Goal: Task Accomplishment & Management: Use online tool/utility

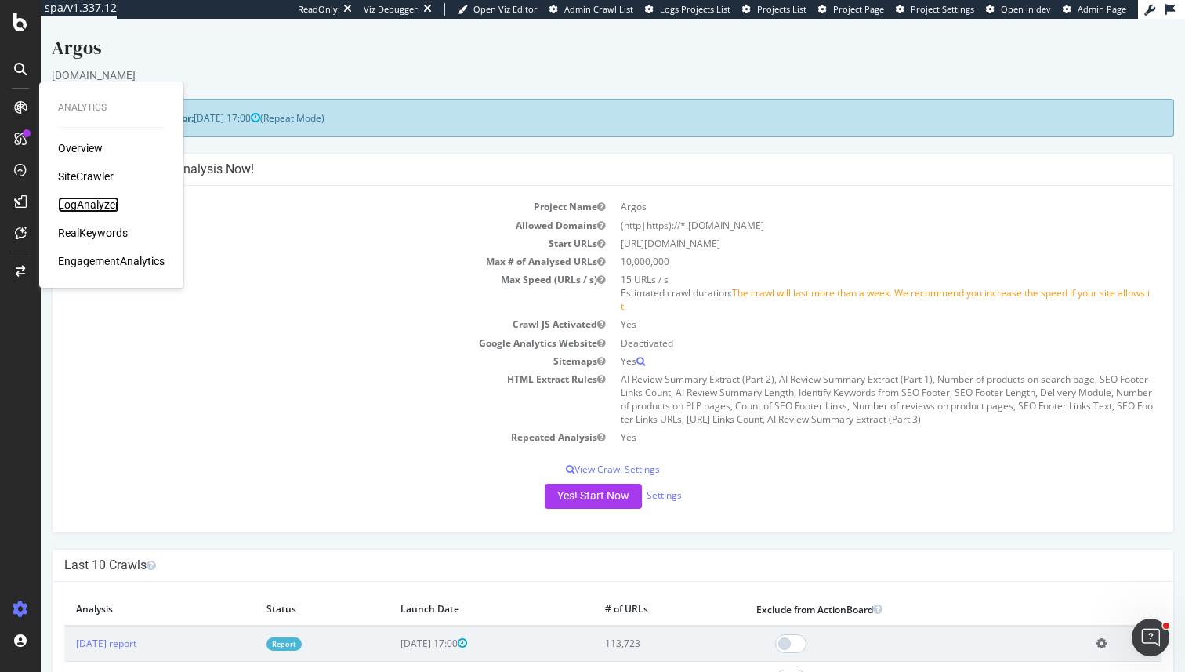
click at [69, 201] on div "LogAnalyzer" at bounding box center [88, 205] width 61 height 16
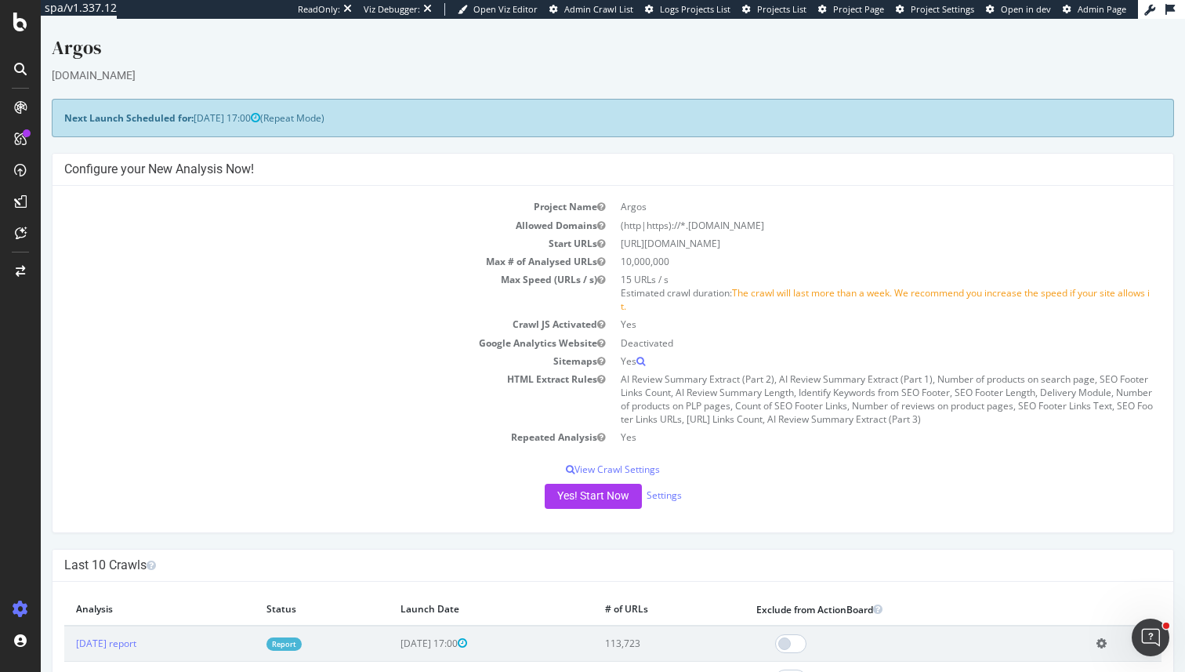
scroll to position [45, 0]
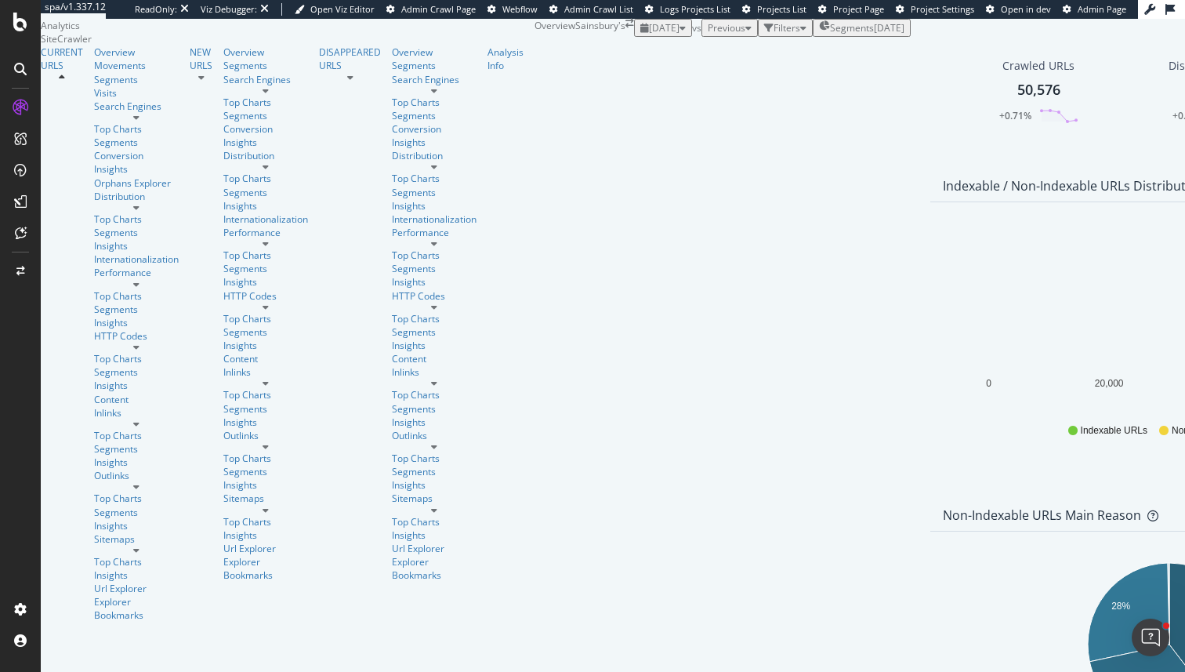
scroll to position [27, 0]
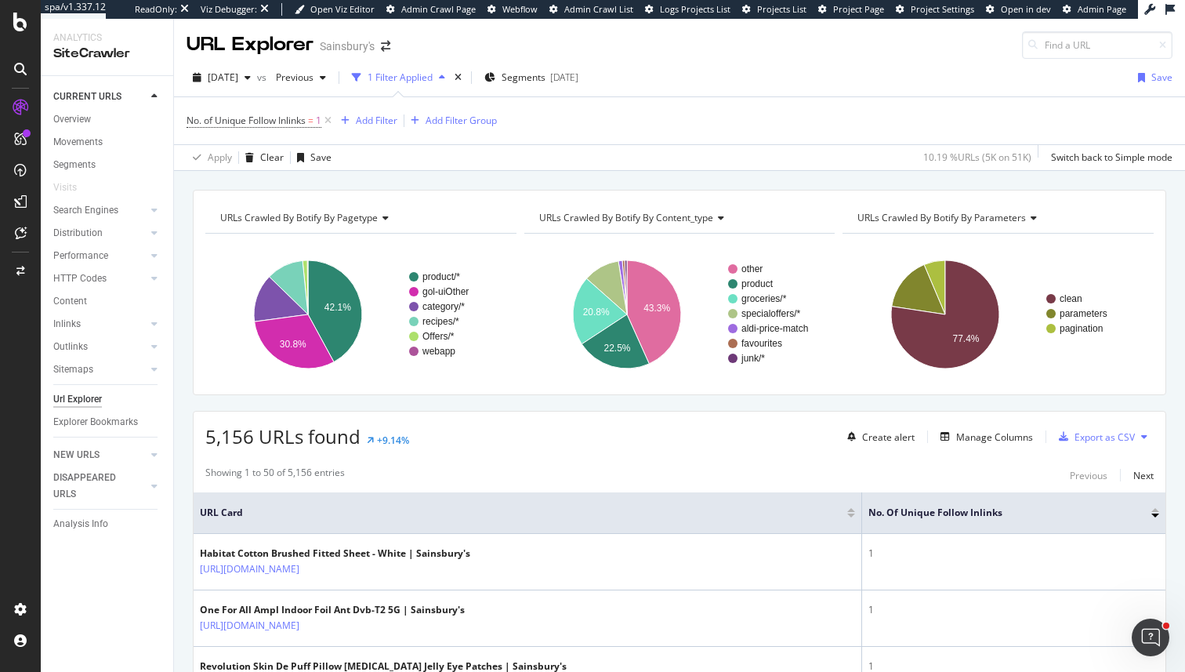
click at [167, 154] on div "Segments" at bounding box center [113, 165] width 120 height 23
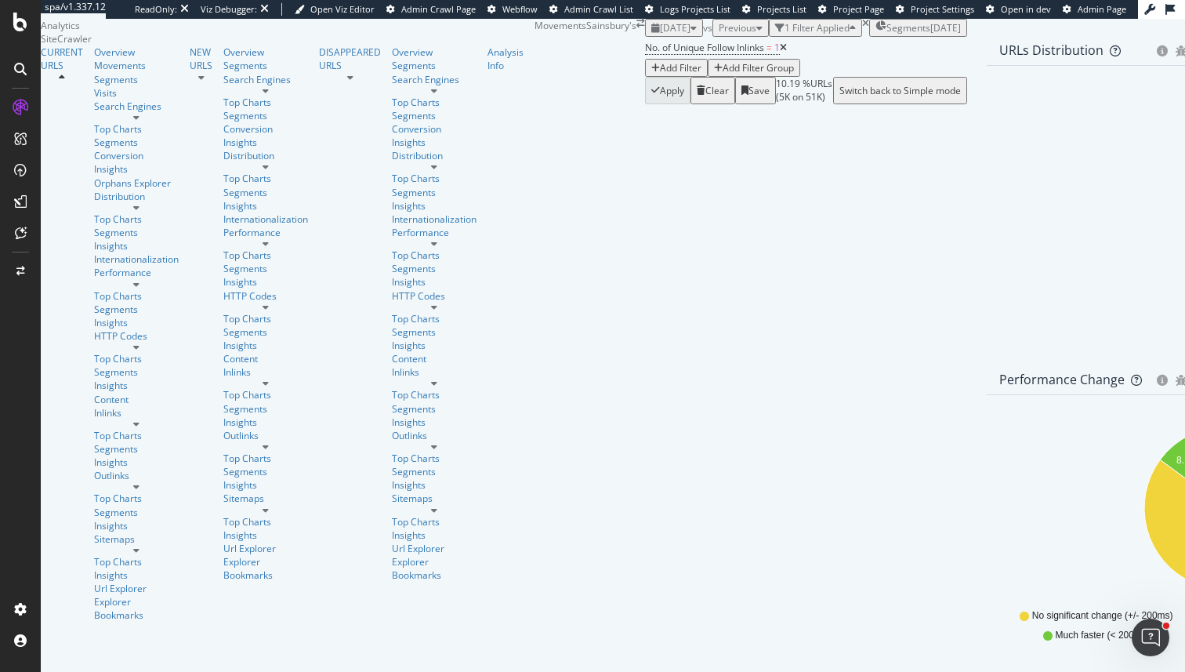
click at [780, 53] on icon at bounding box center [783, 47] width 7 height 9
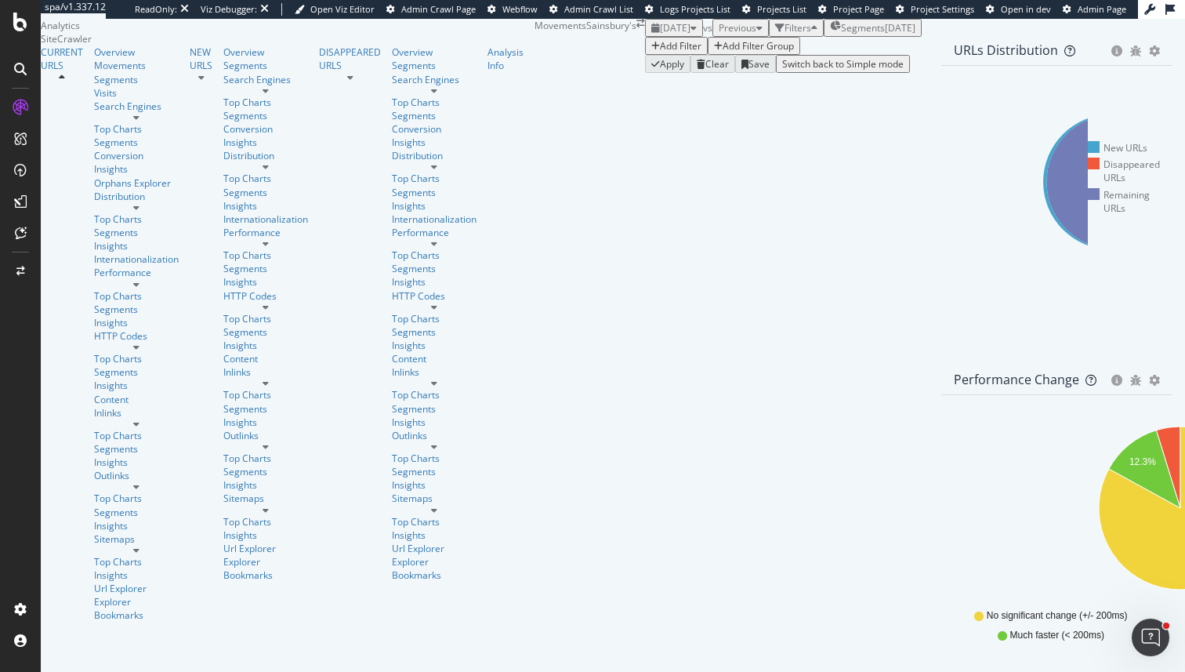
scroll to position [1086, 0]
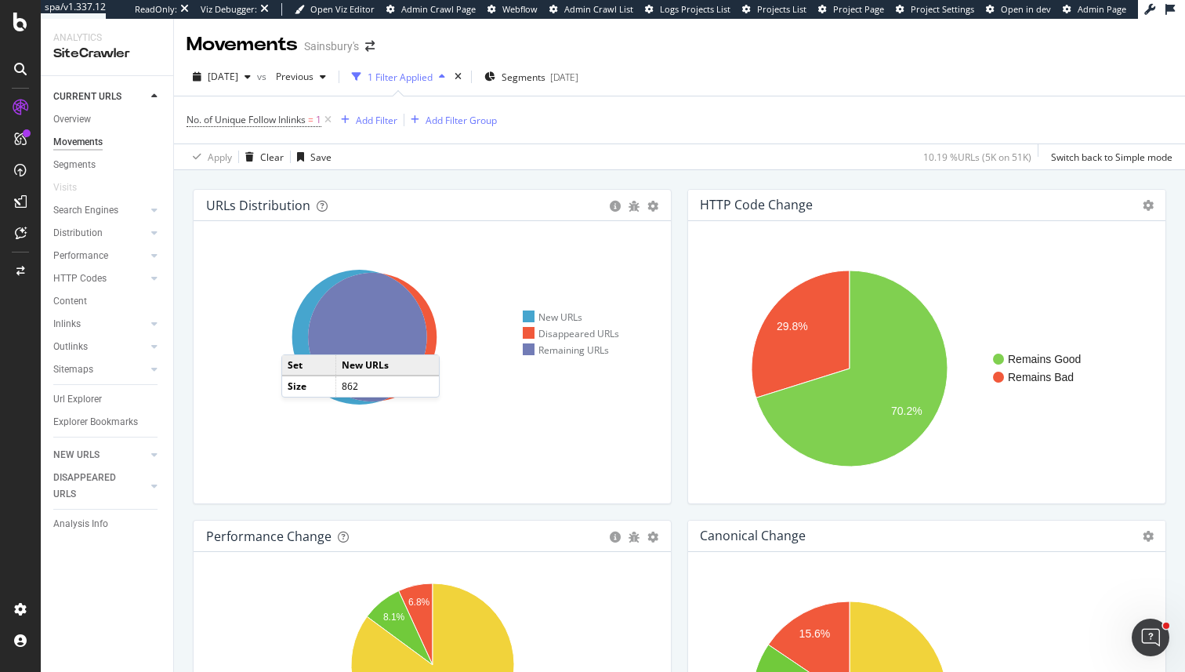
click at [300, 334] on icon at bounding box center [359, 337] width 135 height 135
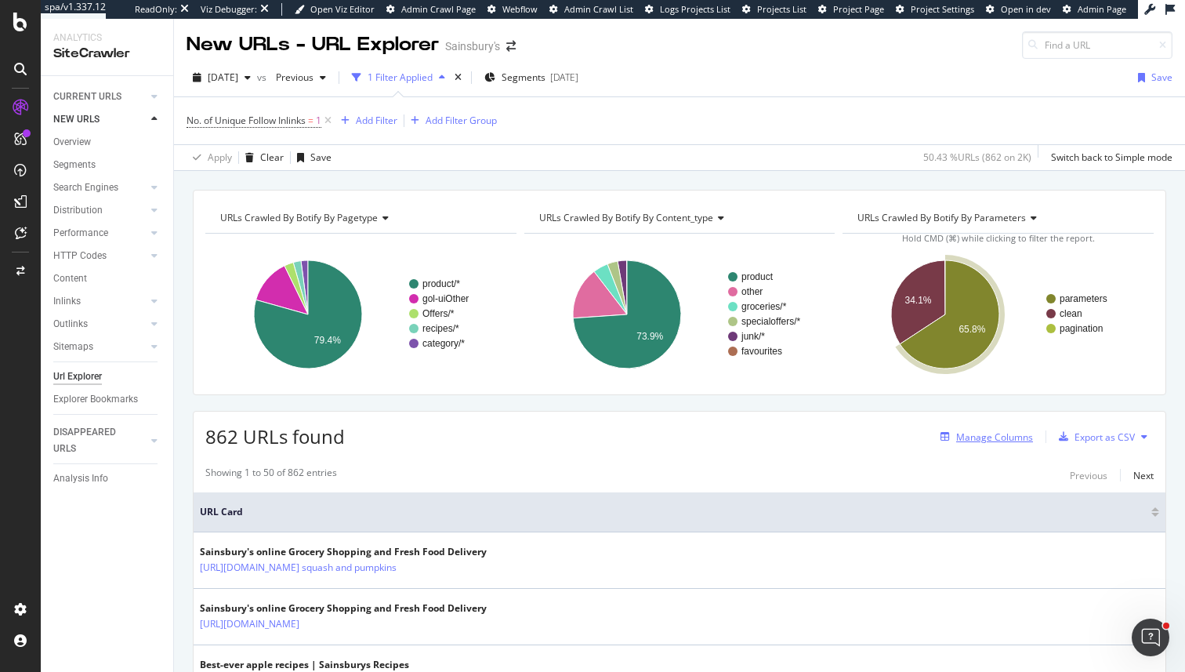
click at [998, 431] on div "Manage Columns" at bounding box center [994, 436] width 77 height 13
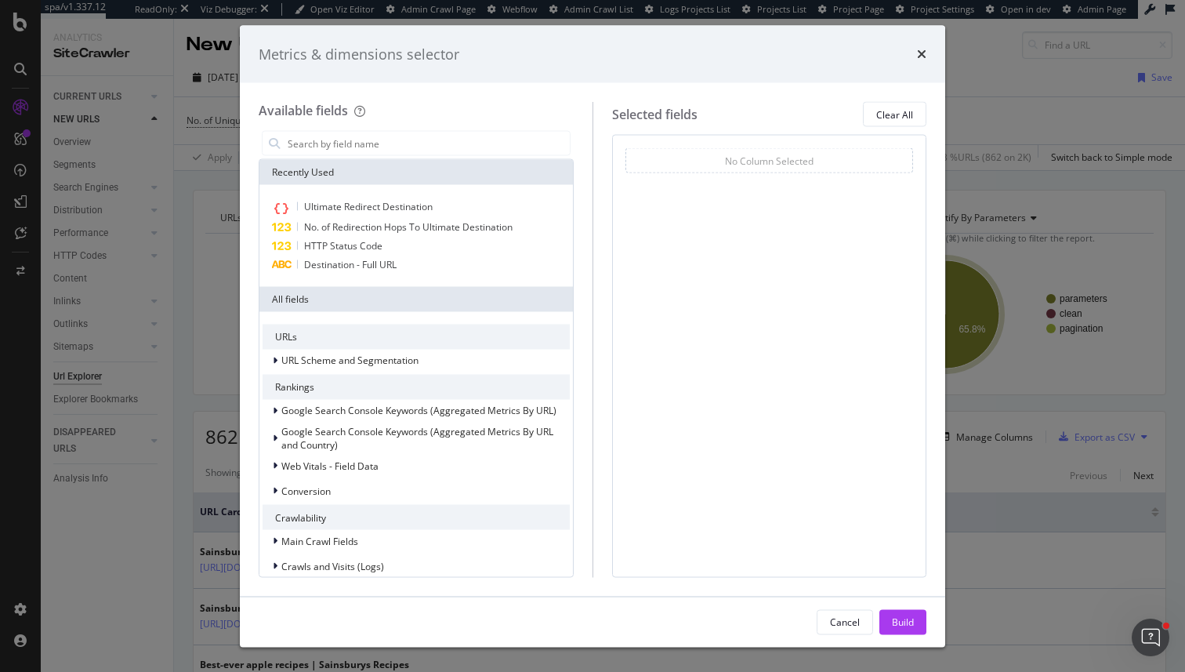
click at [1097, 183] on div "Metrics & dimensions selector Available fields Recently Used Ultimate Redirect …" at bounding box center [592, 336] width 1185 height 672
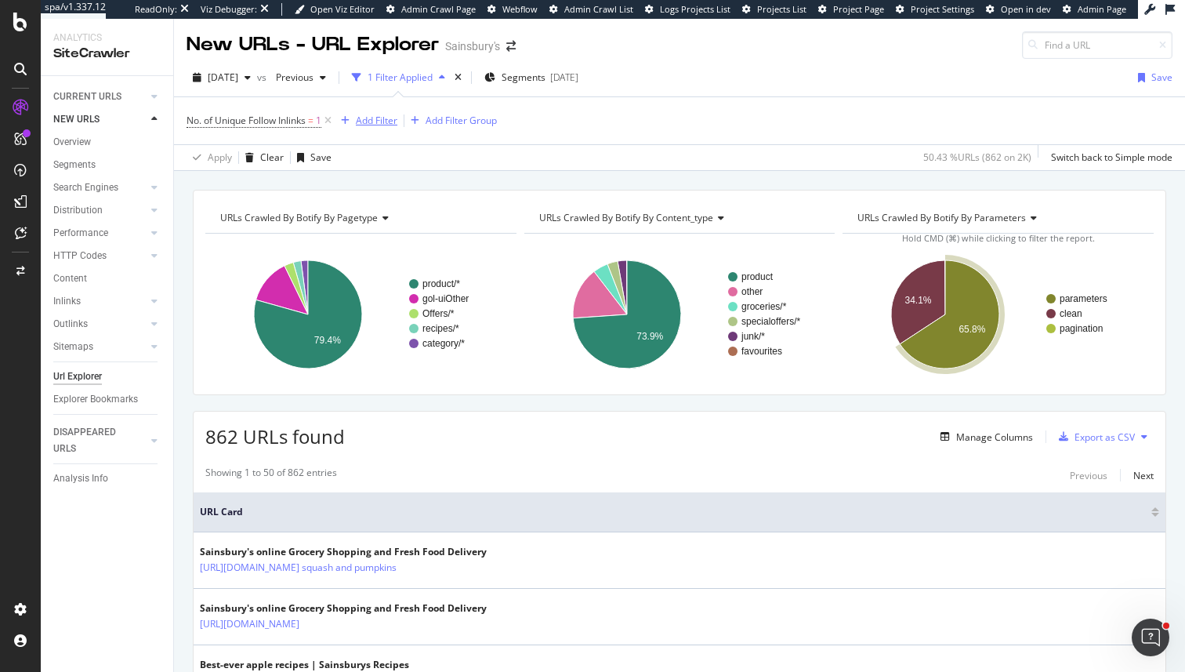
click at [380, 124] on div "Add Filter" at bounding box center [377, 120] width 42 height 13
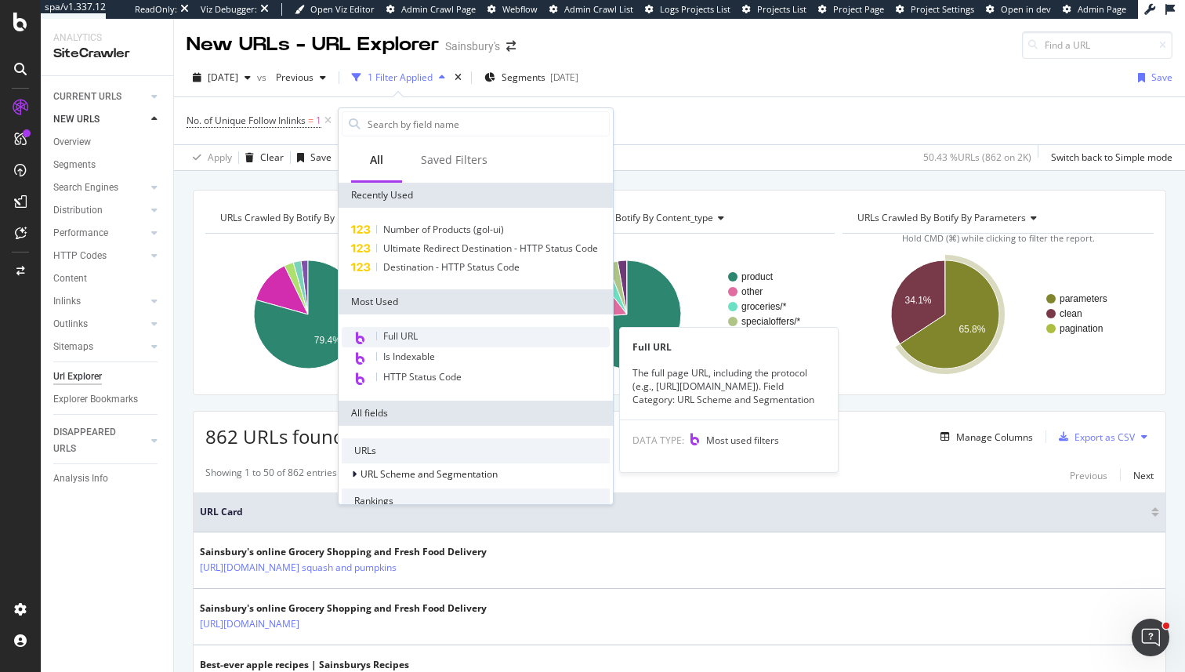
click at [412, 337] on span "Full URL" at bounding box center [400, 335] width 34 height 13
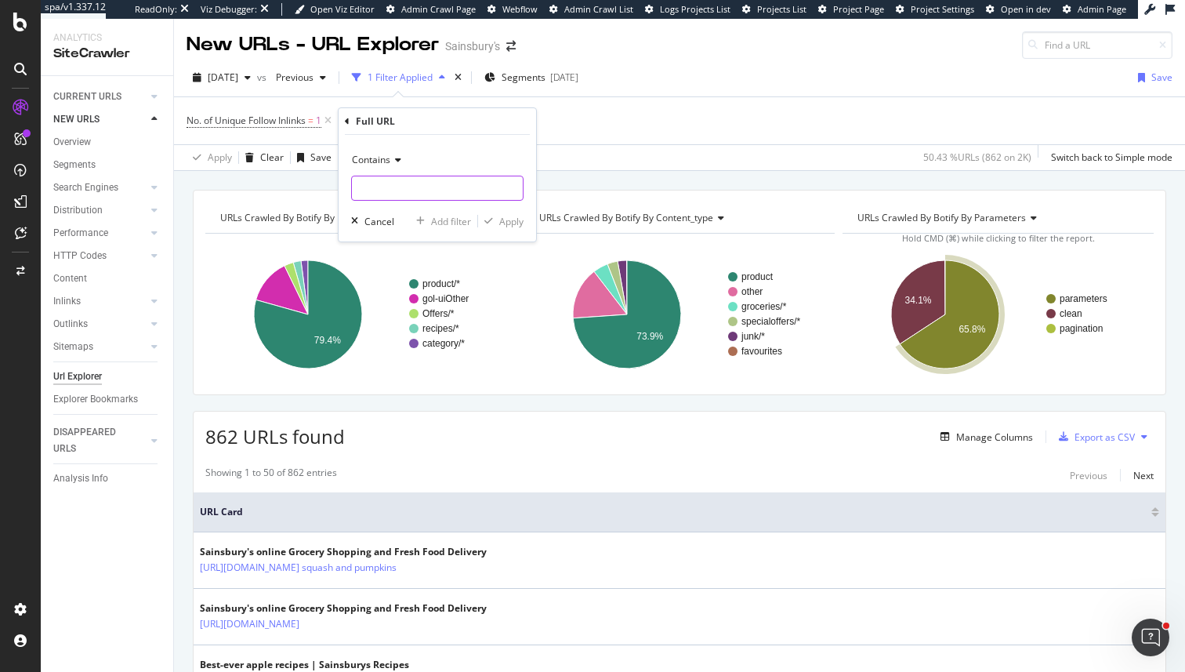
click at [387, 197] on input "text" at bounding box center [437, 188] width 171 height 25
type input "adId="
click at [516, 227] on div "Apply" at bounding box center [511, 221] width 24 height 13
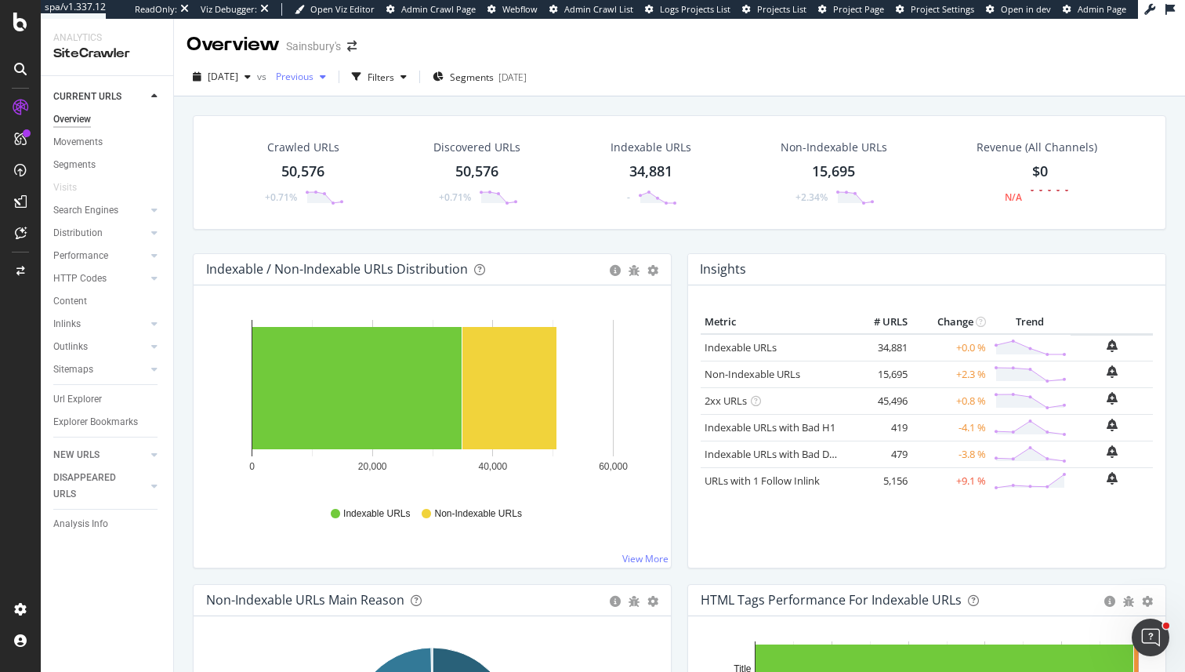
click at [302, 82] on span "Previous" at bounding box center [292, 76] width 44 height 13
click at [375, 227] on div "[DATE]" at bounding box center [340, 220] width 82 height 14
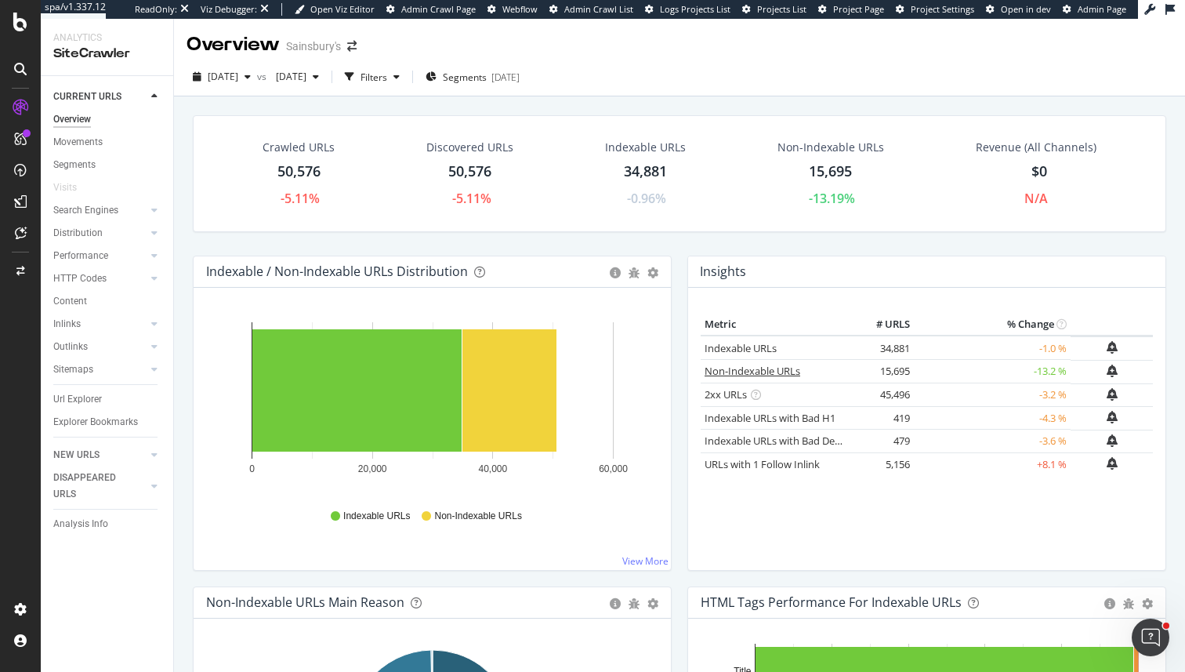
click at [753, 373] on link "Non-Indexable URLs" at bounding box center [753, 371] width 96 height 14
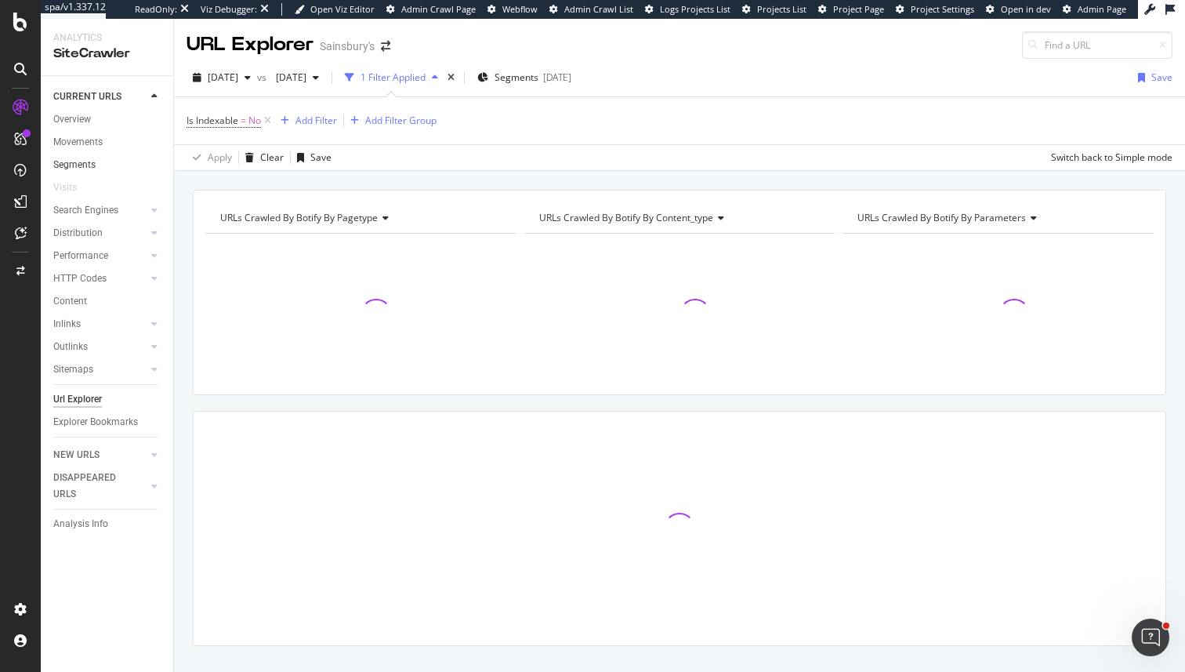
click at [98, 163] on link "Segments" at bounding box center [107, 165] width 109 height 16
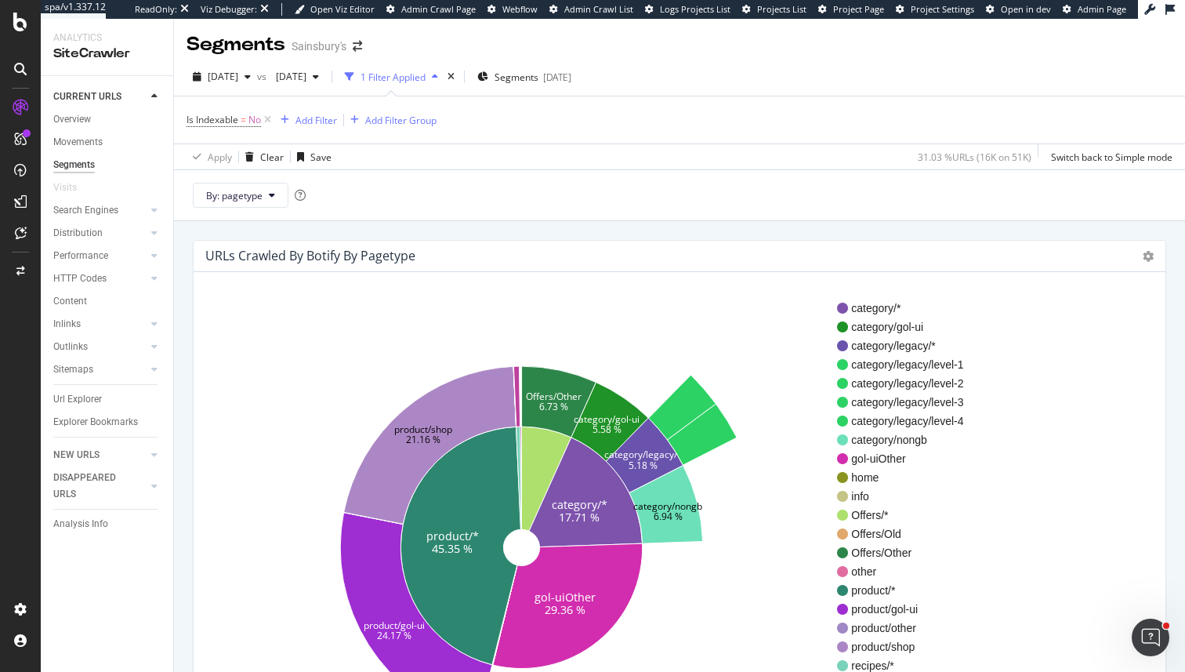
click at [242, 62] on div "2025 Sep. 1st vs 2025 Aug. 11th 1 Filter Applied Segments 2023-09-14 Is Indexab…" at bounding box center [679, 139] width 1011 height 163
click at [238, 77] on span "2025 Sep. 1st" at bounding box center [223, 76] width 31 height 13
click at [661, 183] on div "By: pagetype" at bounding box center [679, 194] width 1011 height 51
click at [242, 121] on span "=" at bounding box center [243, 119] width 5 height 13
click at [226, 184] on div "No" at bounding box center [286, 182] width 172 height 25
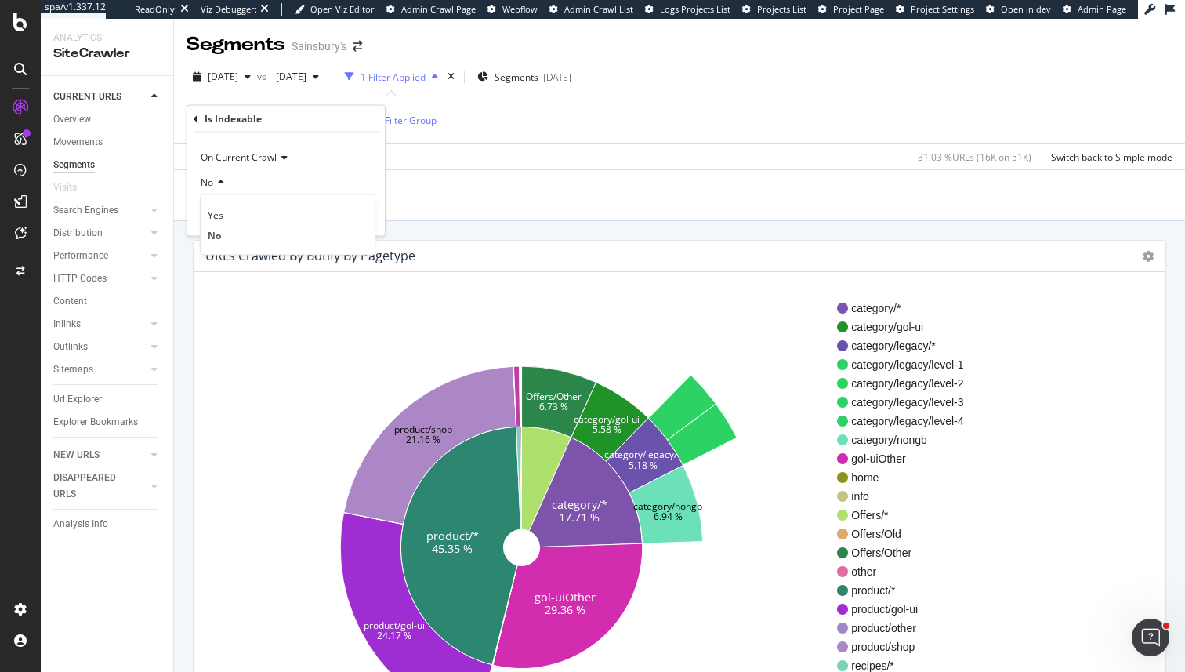
click at [226, 201] on div "Yes No" at bounding box center [288, 224] width 176 height 61
click at [226, 212] on div "Yes" at bounding box center [288, 215] width 168 height 20
click at [355, 211] on div "Apply" at bounding box center [360, 214] width 24 height 13
click at [251, 116] on span "No" at bounding box center [254, 120] width 13 height 22
click at [215, 184] on icon at bounding box center [218, 182] width 11 height 9
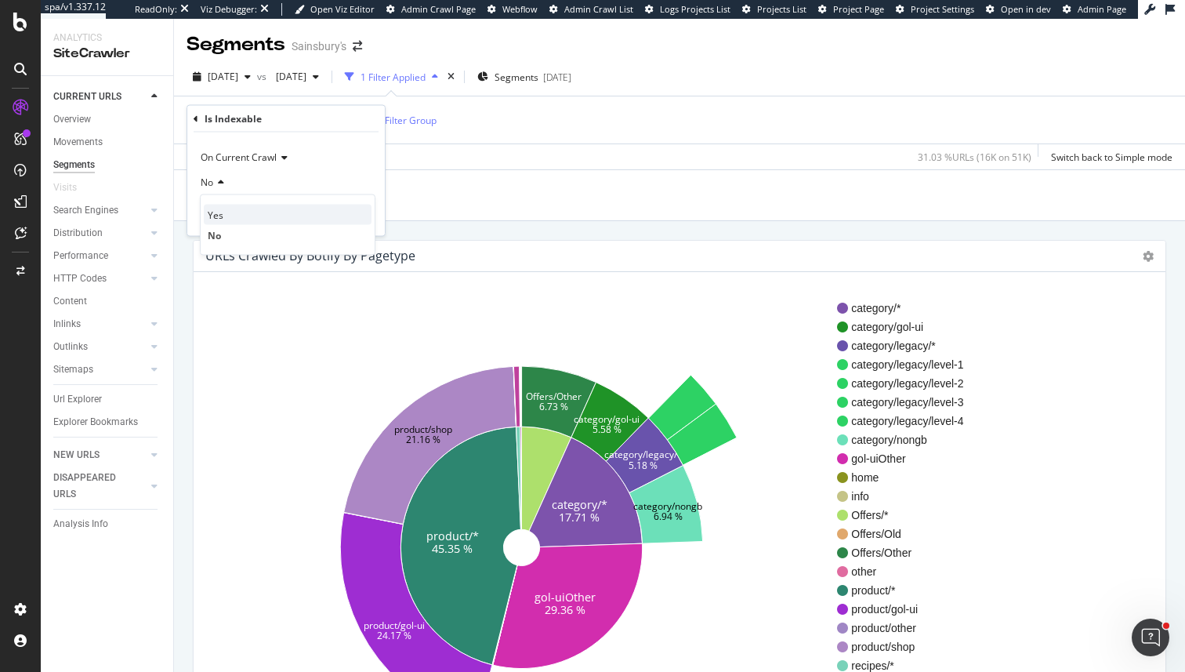
click at [213, 213] on span "Yes" at bounding box center [216, 214] width 16 height 13
click at [360, 216] on div "Apply" at bounding box center [360, 214] width 24 height 13
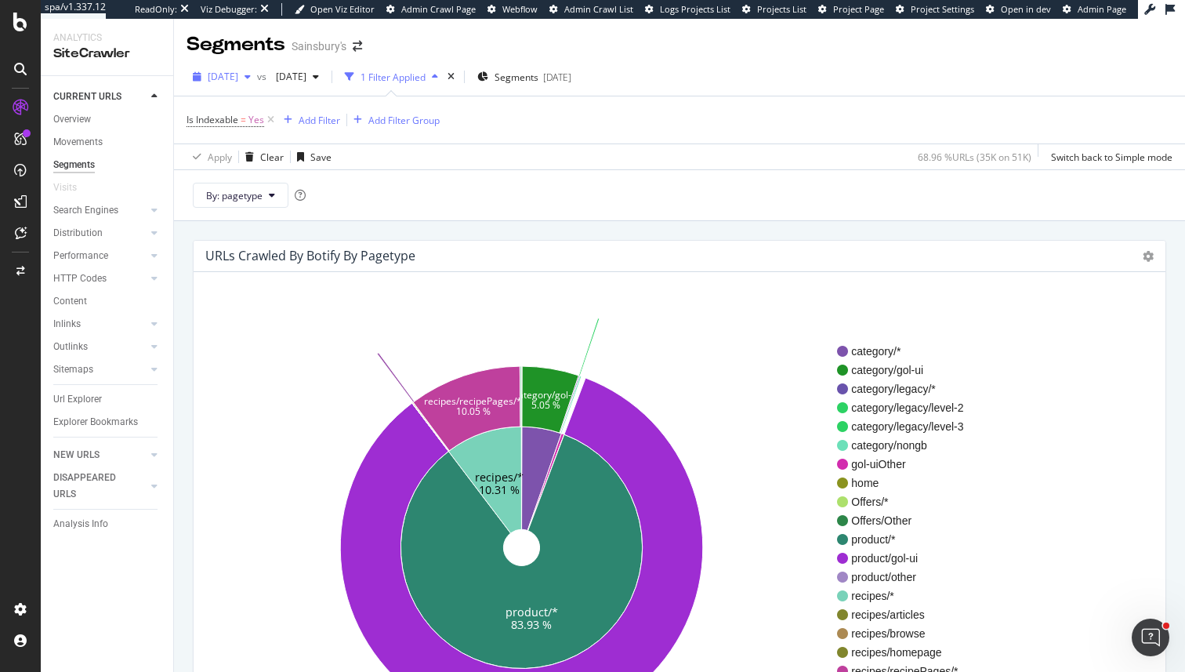
click at [238, 71] on span "[DATE]" at bounding box center [223, 76] width 31 height 13
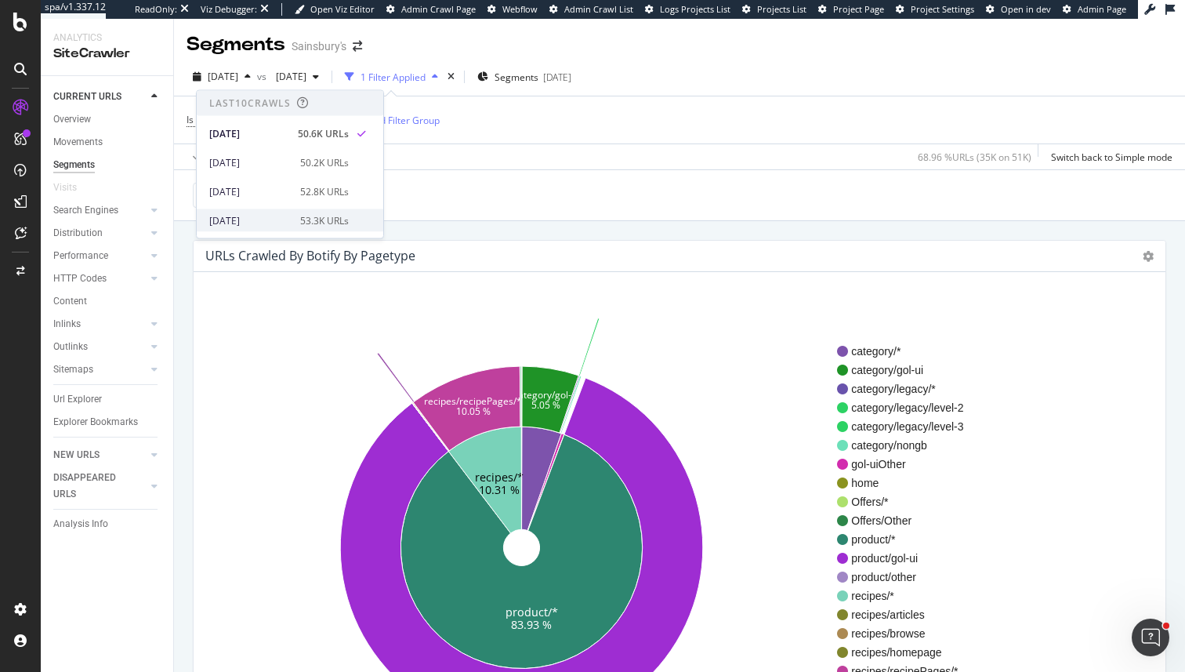
click at [277, 209] on div "[DATE] 53.3K URLs" at bounding box center [290, 220] width 187 height 23
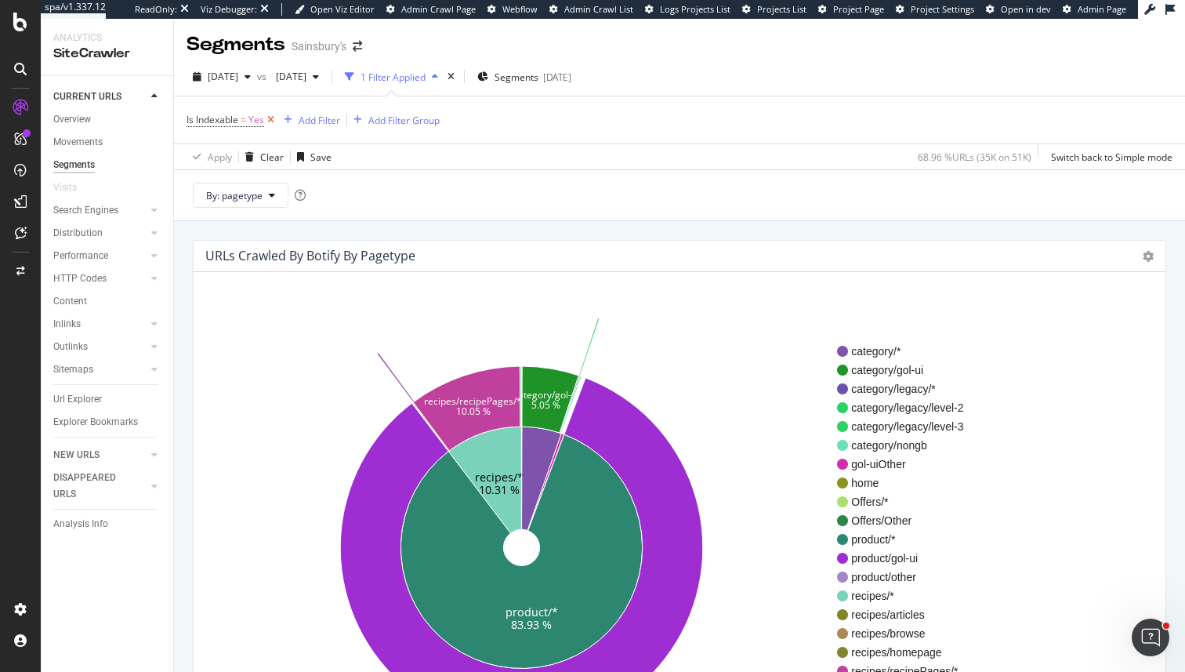
click at [267, 119] on icon at bounding box center [270, 120] width 13 height 16
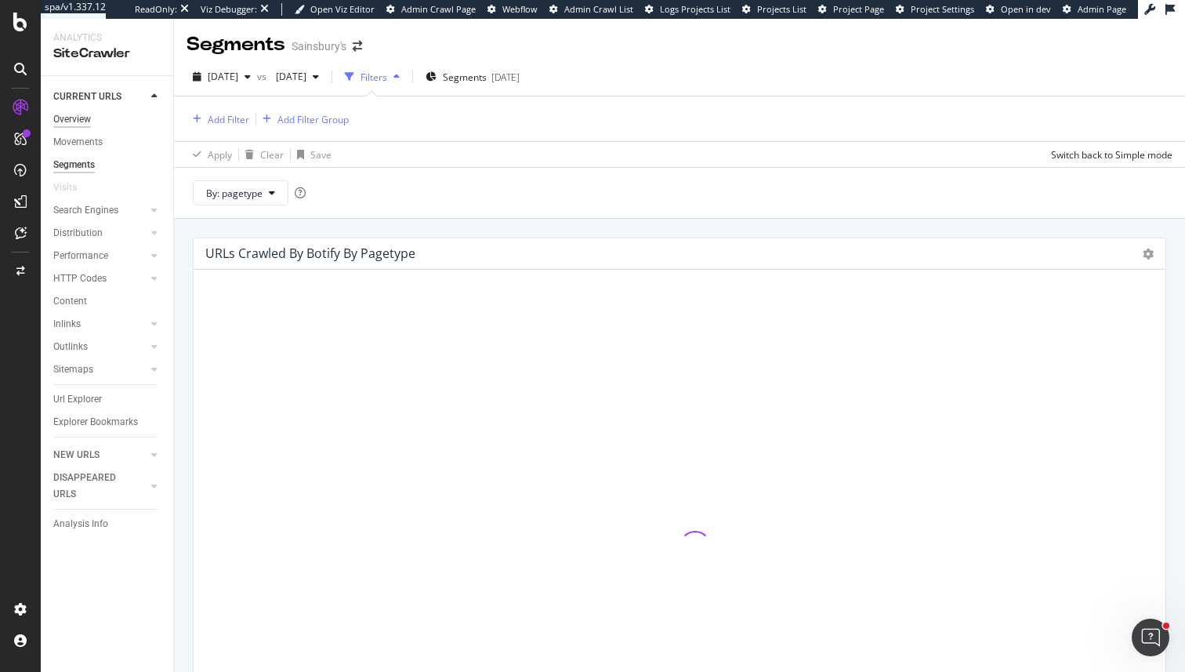
click at [89, 114] on div "Overview" at bounding box center [72, 119] width 38 height 16
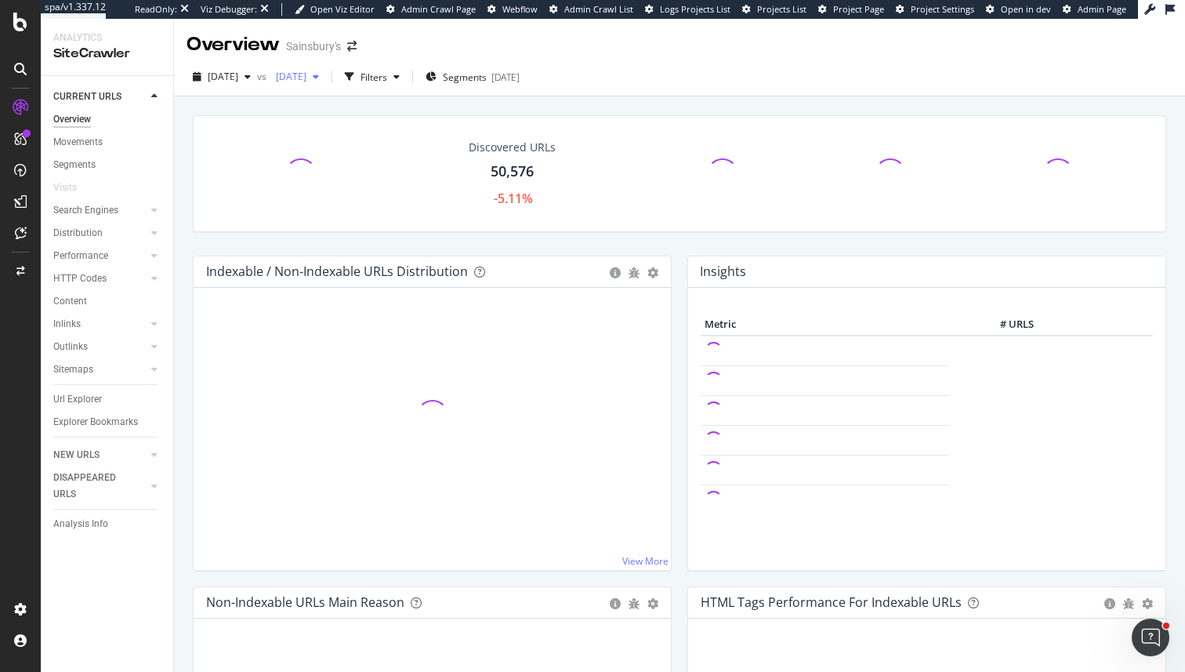
click at [306, 80] on span "[DATE]" at bounding box center [288, 76] width 37 height 13
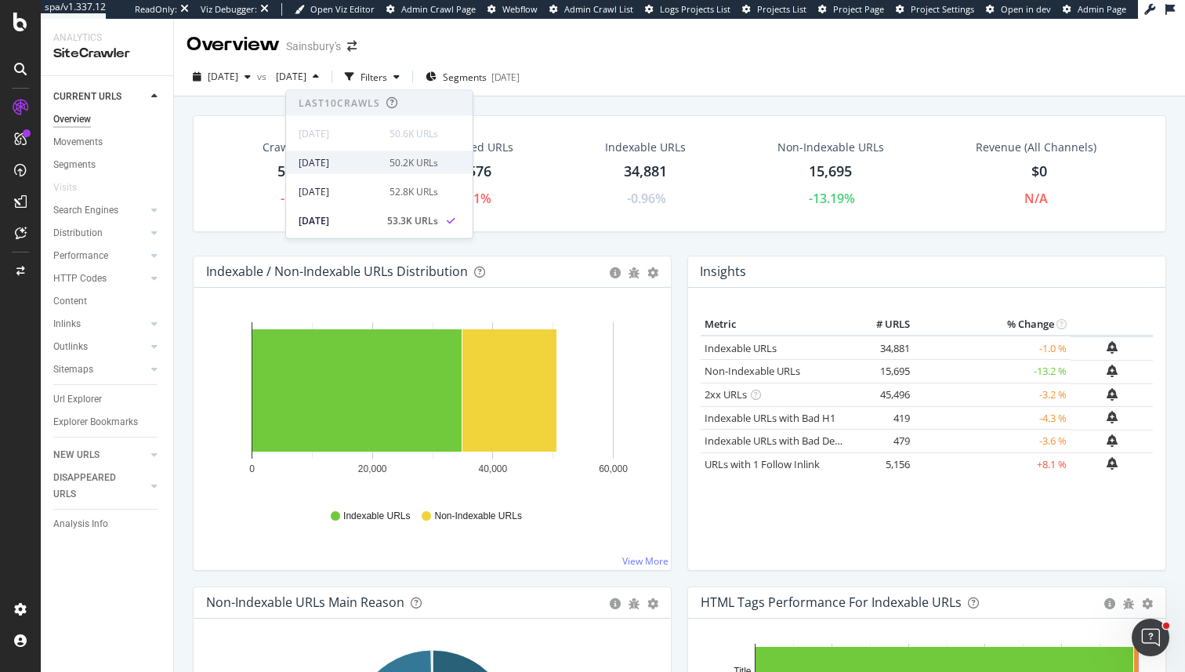
click at [343, 164] on div "2025 Aug. 25th" at bounding box center [340, 162] width 82 height 14
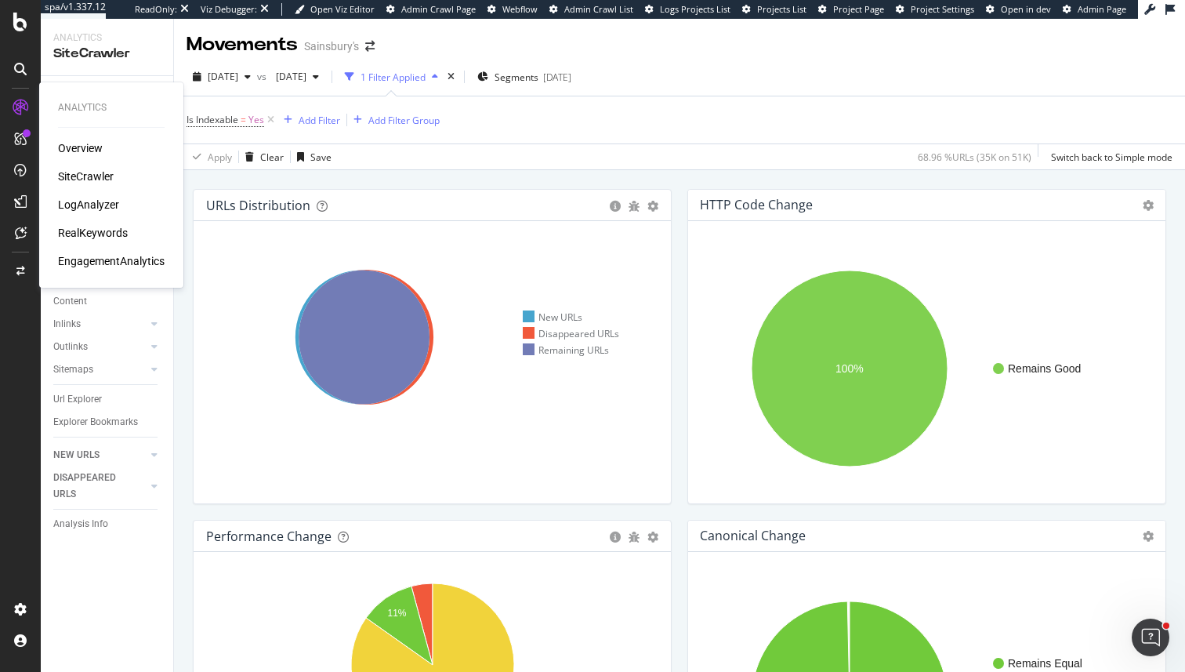
click at [92, 201] on div "LogAnalyzer" at bounding box center [88, 205] width 61 height 16
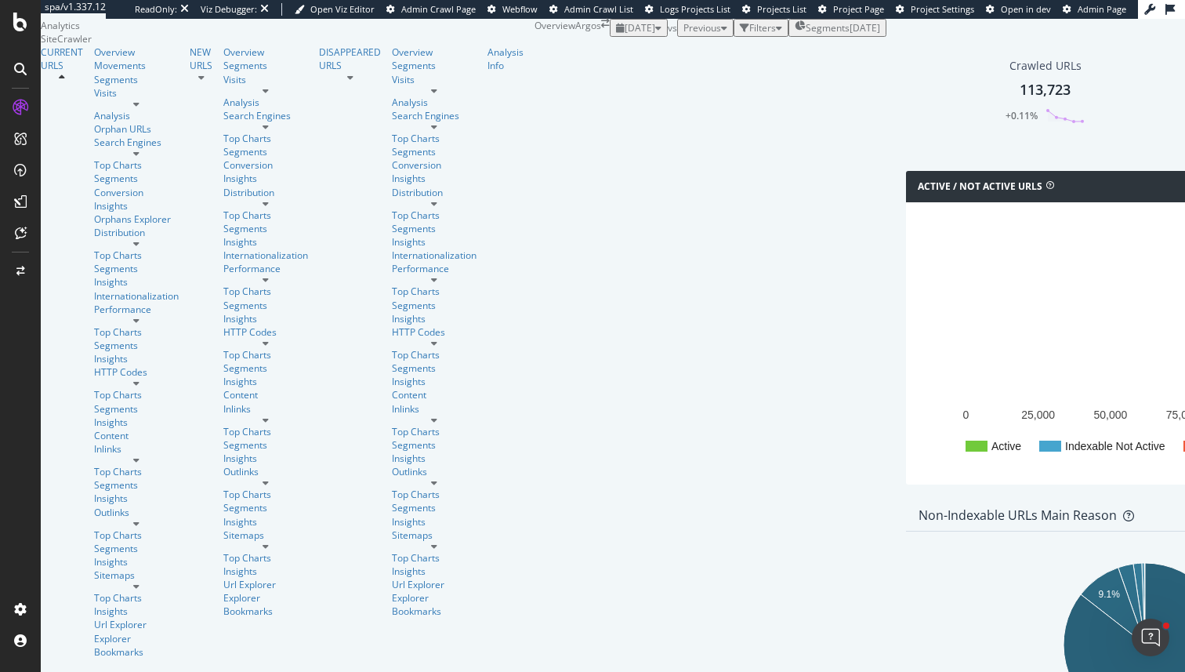
scroll to position [4, 0]
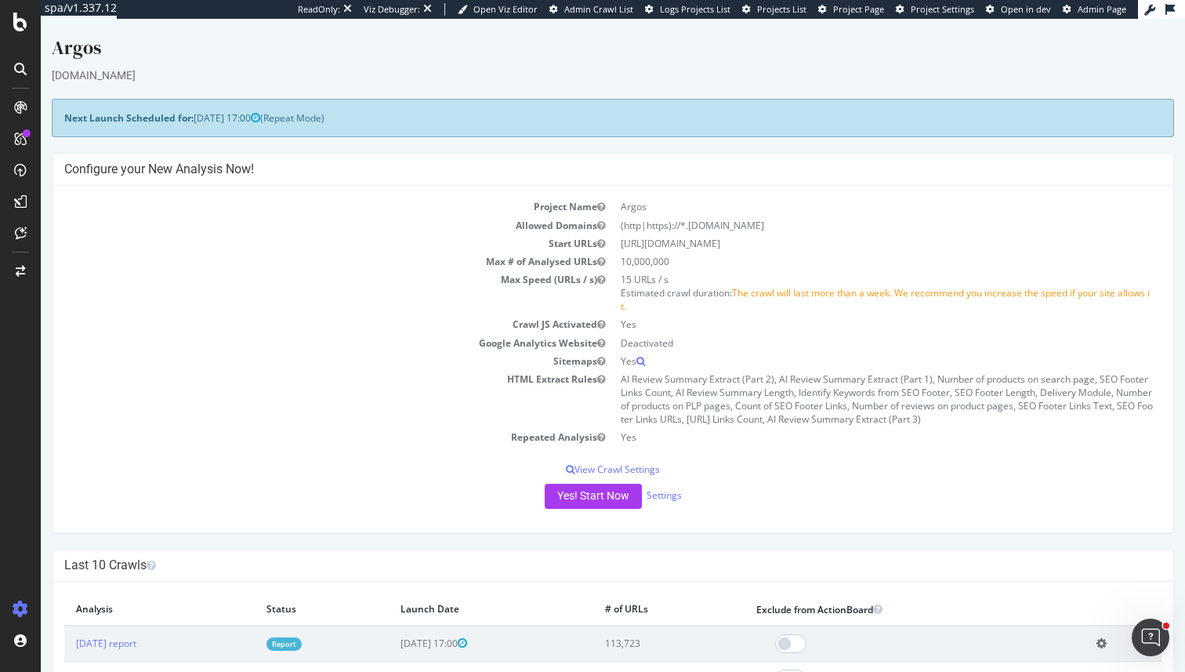
click at [302, 640] on link "Report" at bounding box center [283, 643] width 35 height 13
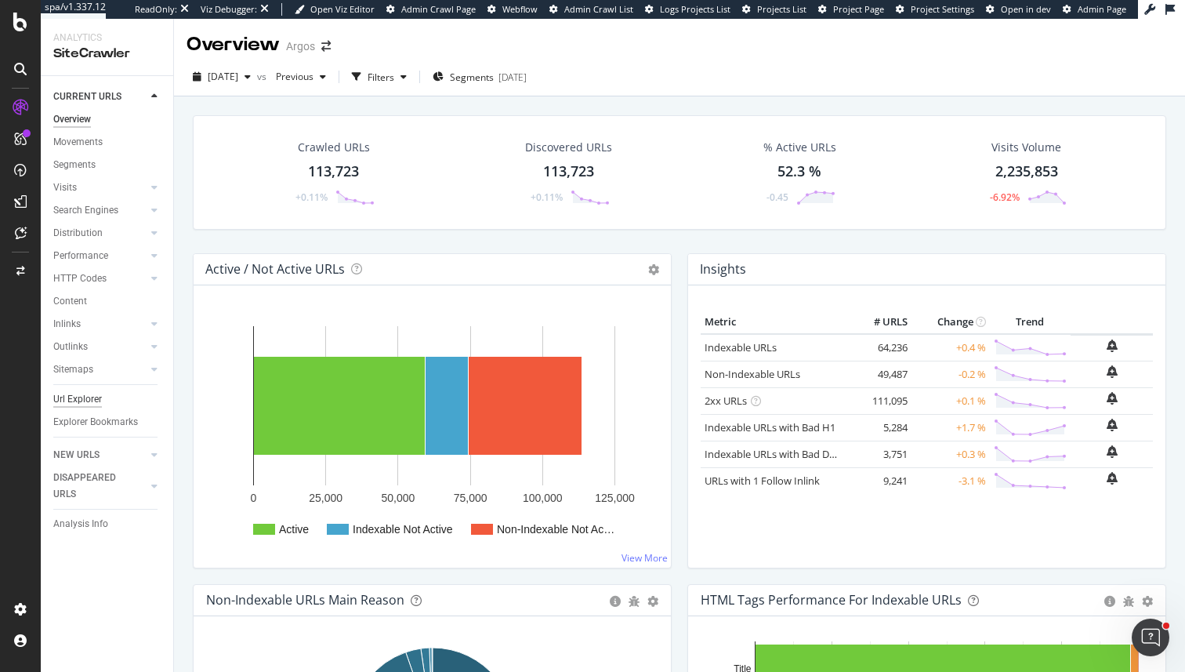
click at [97, 393] on div "Url Explorer" at bounding box center [77, 399] width 49 height 16
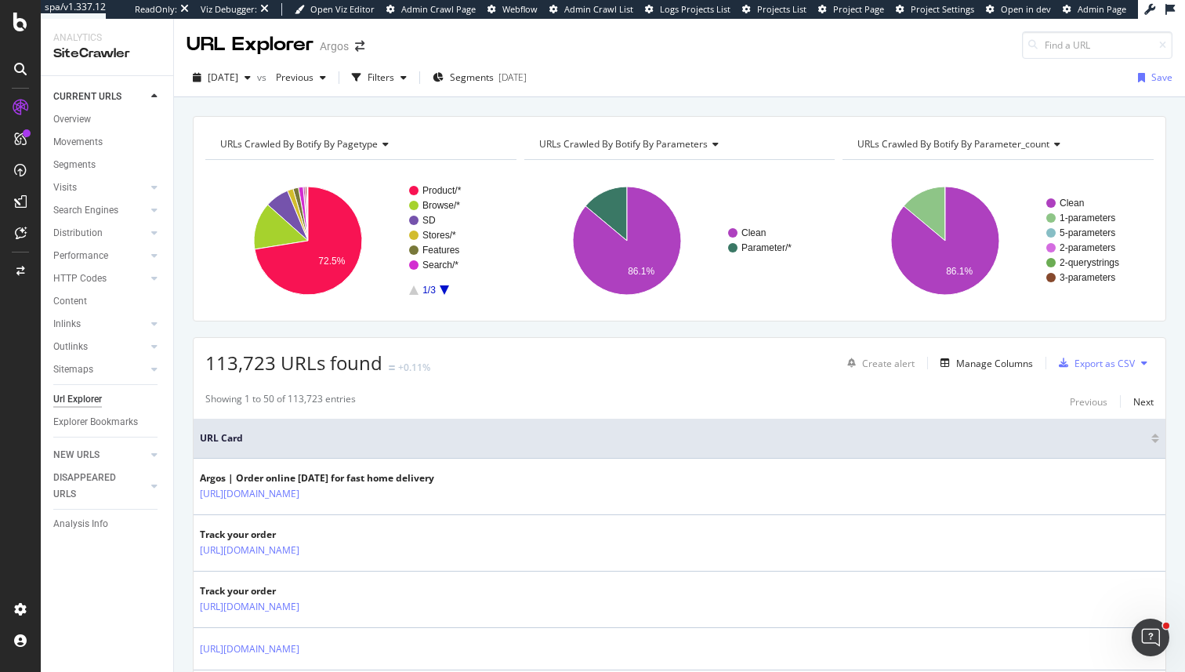
click at [375, 429] on th "URL Card" at bounding box center [680, 439] width 972 height 40
click at [393, 366] on body "spa/v1.337.12 ReadOnly: Viz Debugger: Open Viz Editor Admin Crawl Page Webflow …" at bounding box center [592, 336] width 1185 height 672
click at [503, 361] on div "113,723 URLs found +0.11% Create alert Manage Columns Export as CSV" at bounding box center [680, 357] width 972 height 38
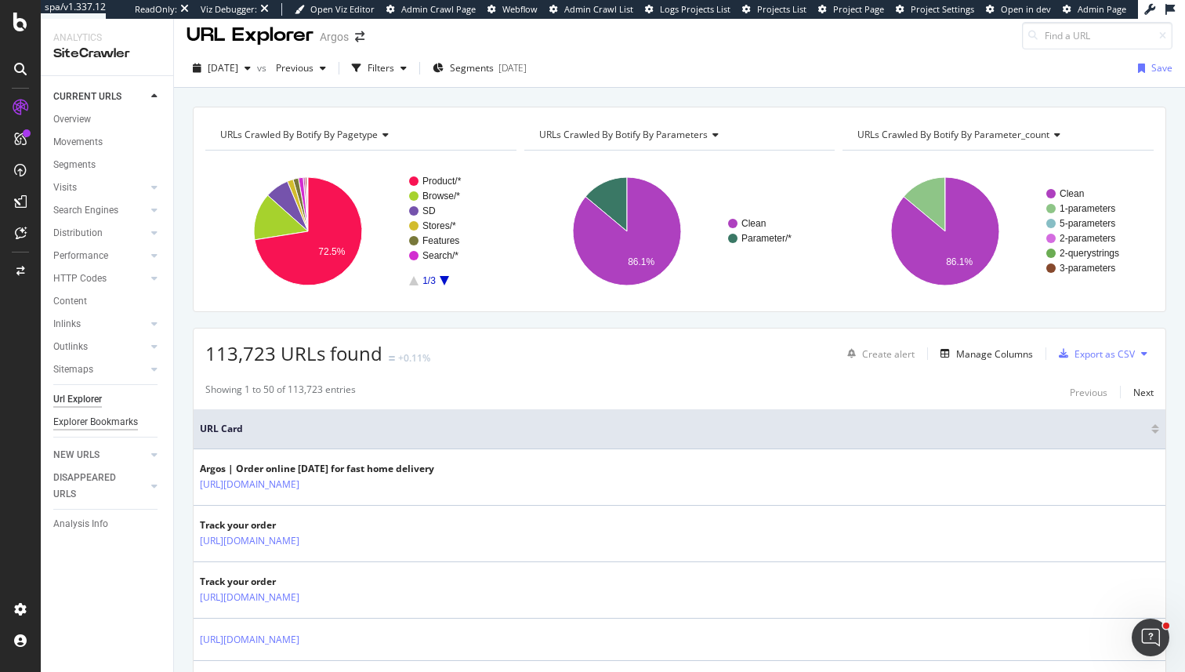
click at [111, 430] on div "Explorer Bookmarks" at bounding box center [95, 422] width 85 height 16
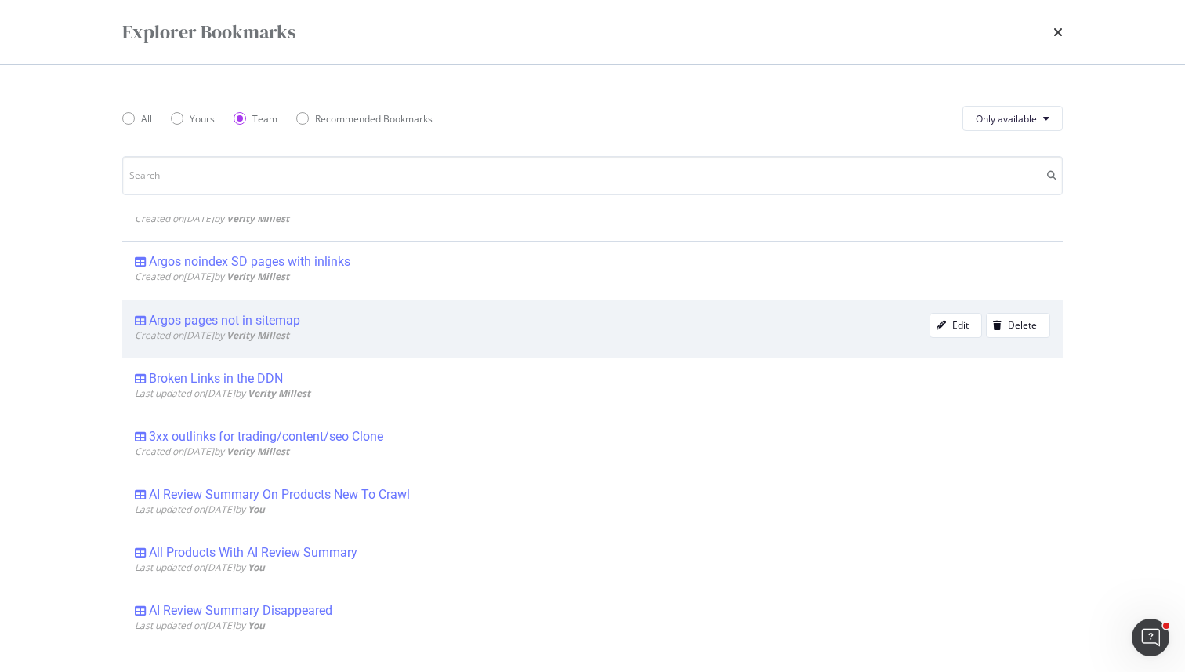
scroll to position [0, 0]
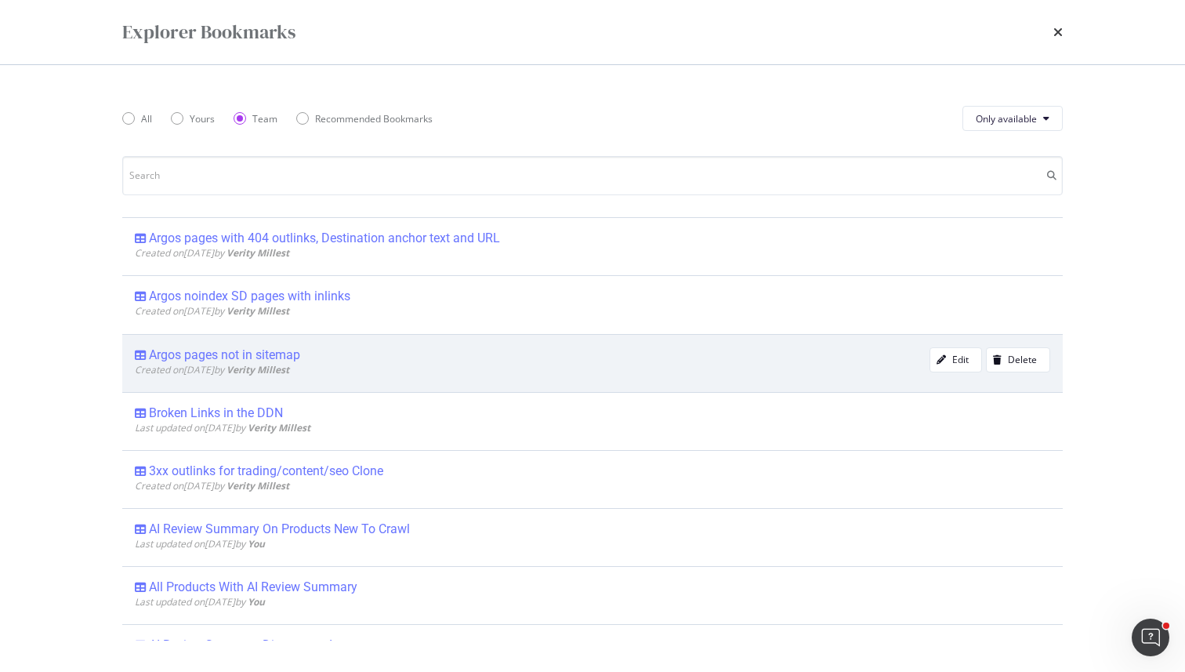
click at [550, 337] on div "Argos pages not in sitemap Created on 2025 Jul 17th by Verity Millest Edit Dele…" at bounding box center [592, 363] width 941 height 58
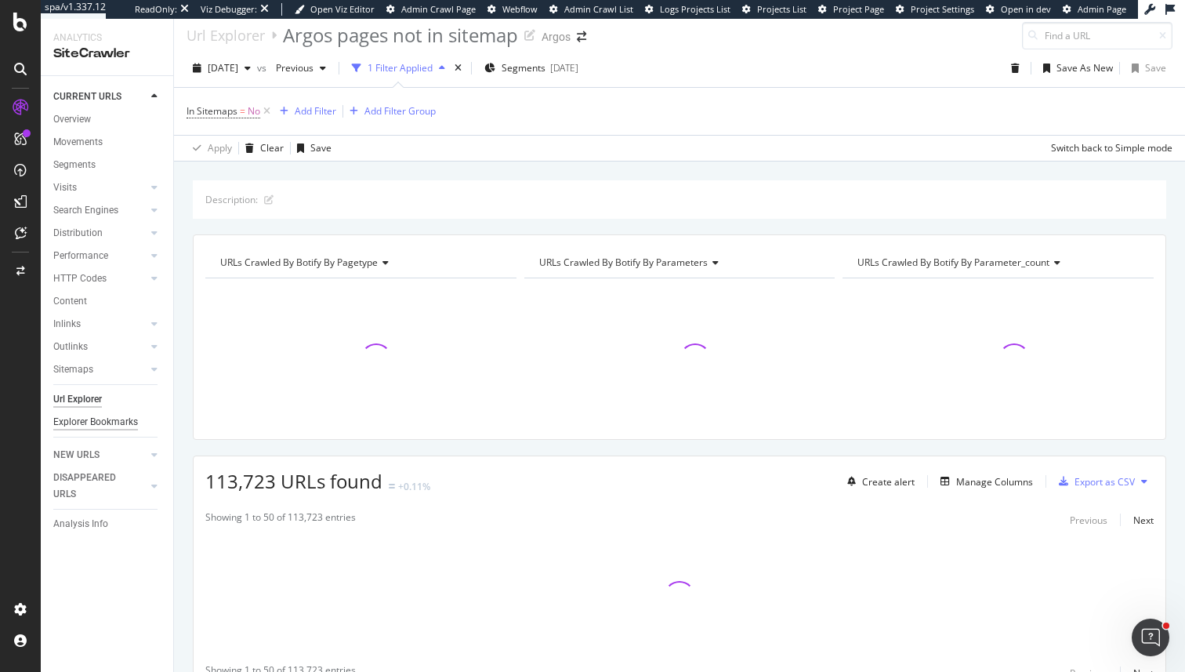
click at [117, 422] on div "Explorer Bookmarks" at bounding box center [95, 422] width 85 height 16
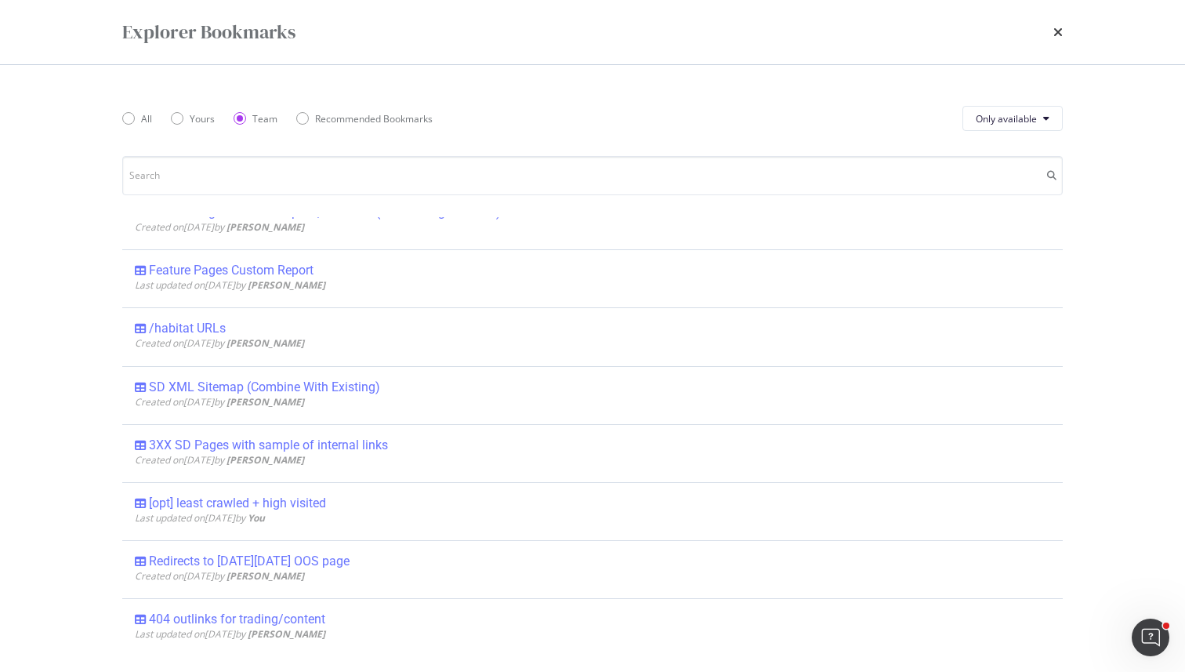
scroll to position [3191, 0]
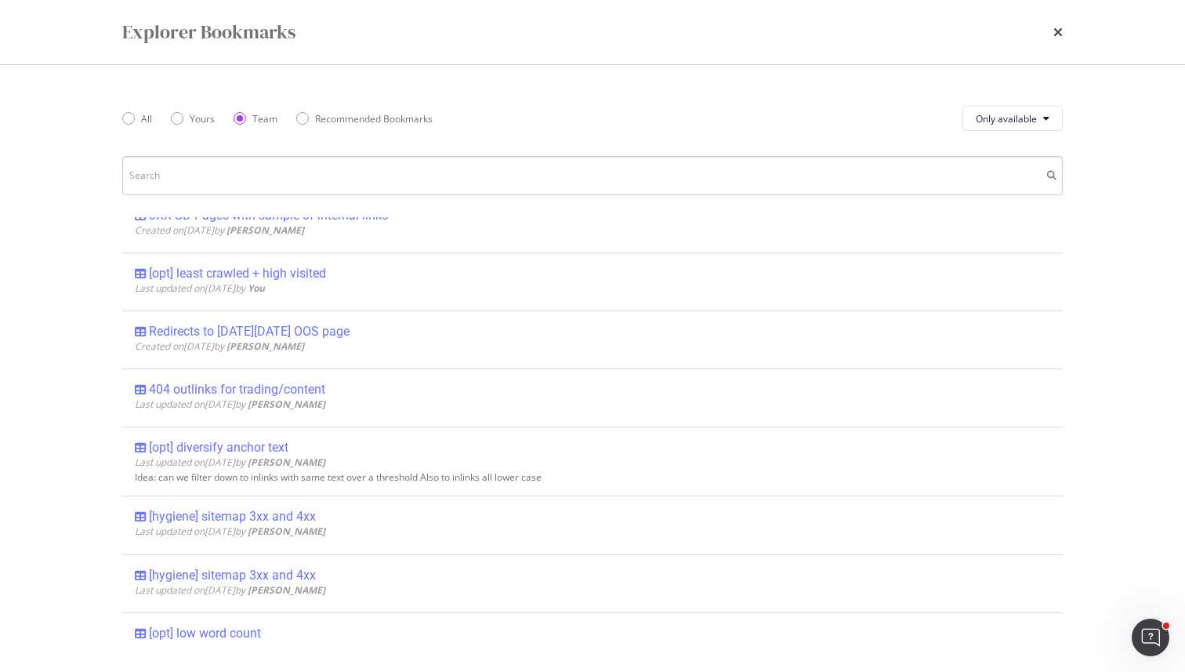
click at [496, 169] on input "modal" at bounding box center [592, 175] width 941 height 39
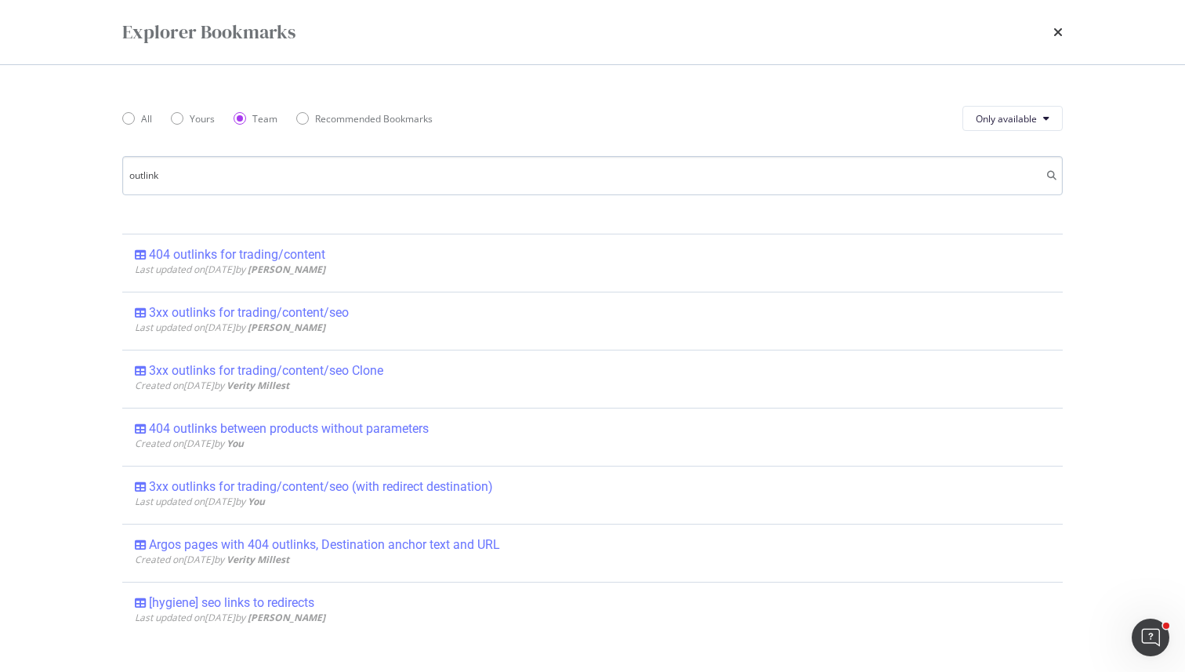
type input "outlinks"
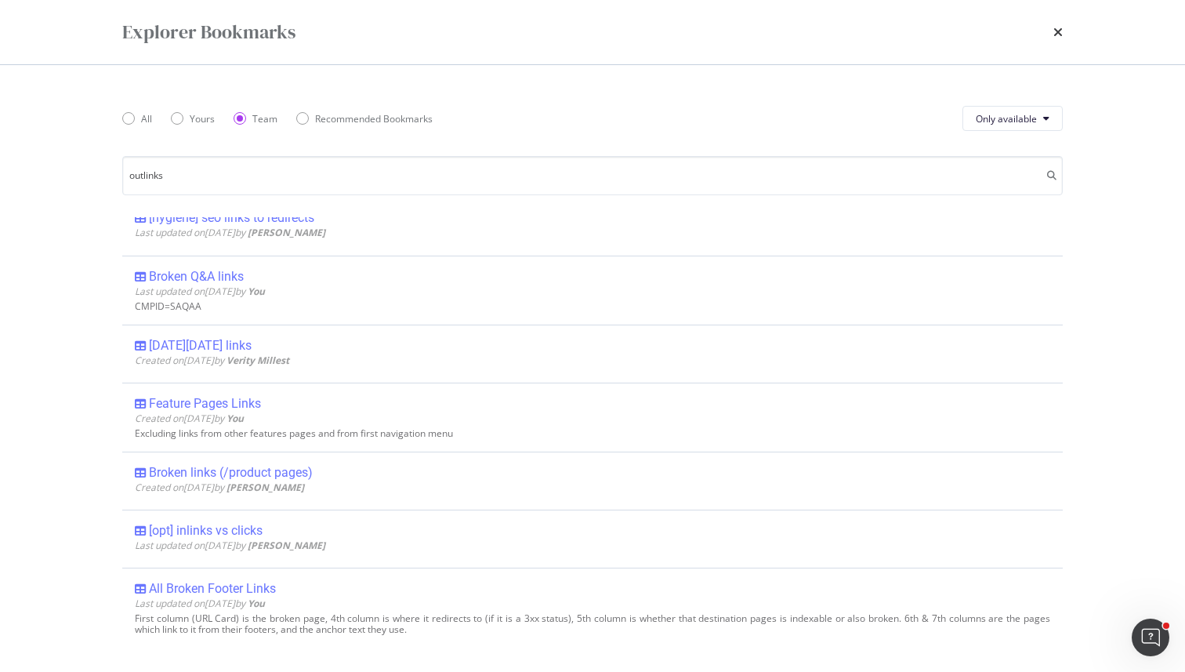
scroll to position [0, 0]
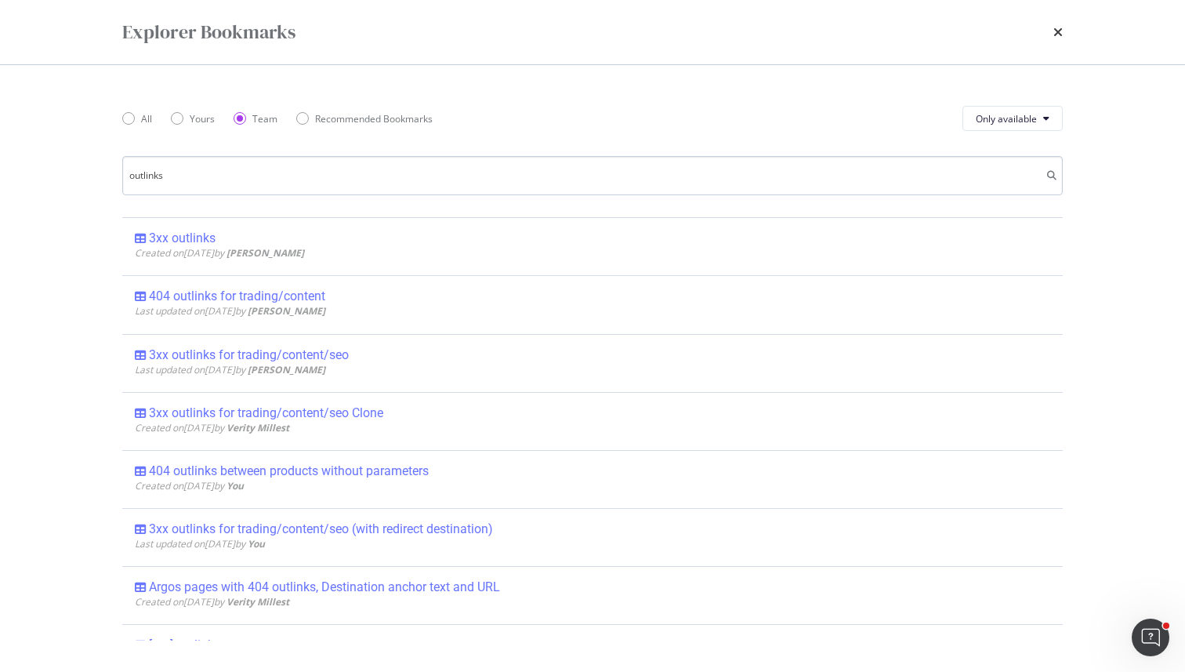
click at [304, 173] on input "outlinks" at bounding box center [592, 175] width 941 height 39
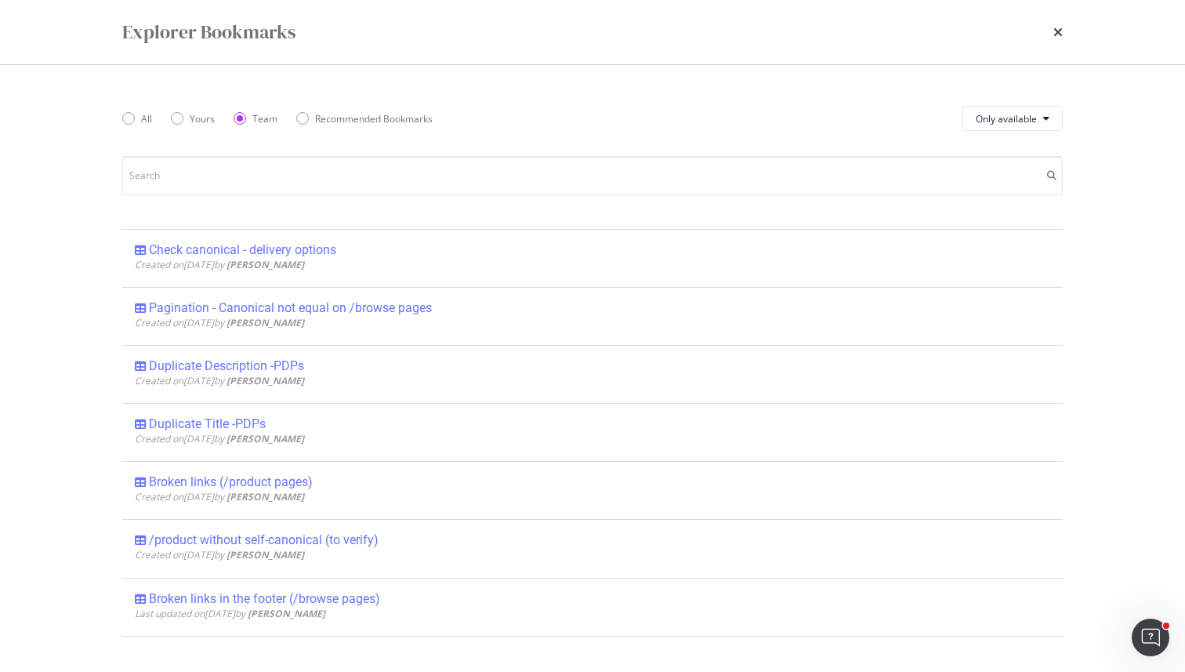
scroll to position [2342, 0]
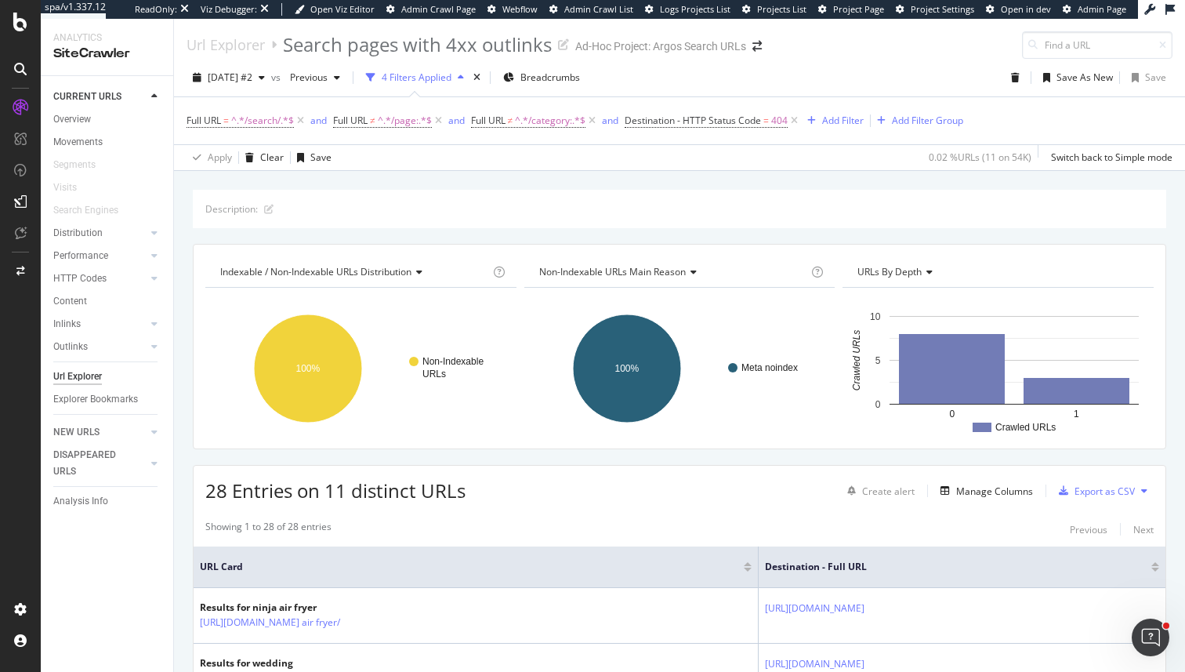
click at [1034, 49] on icon at bounding box center [1032, 44] width 9 height 9
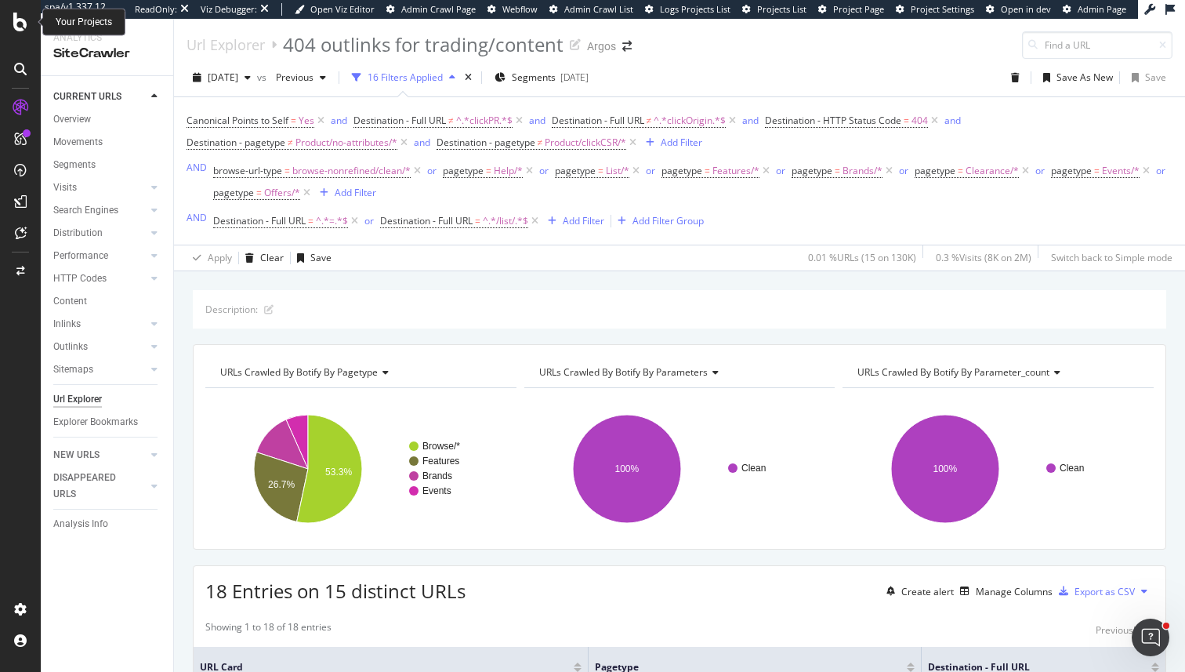
click at [26, 25] on icon at bounding box center [20, 22] width 14 height 19
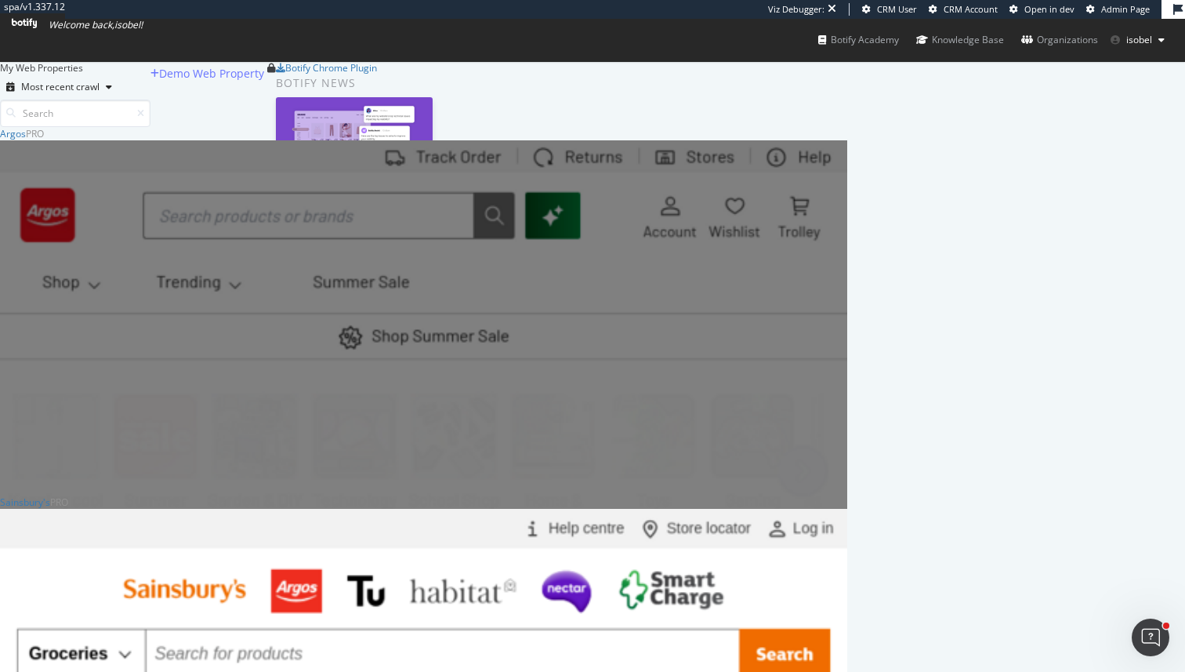
scroll to position [208, 0]
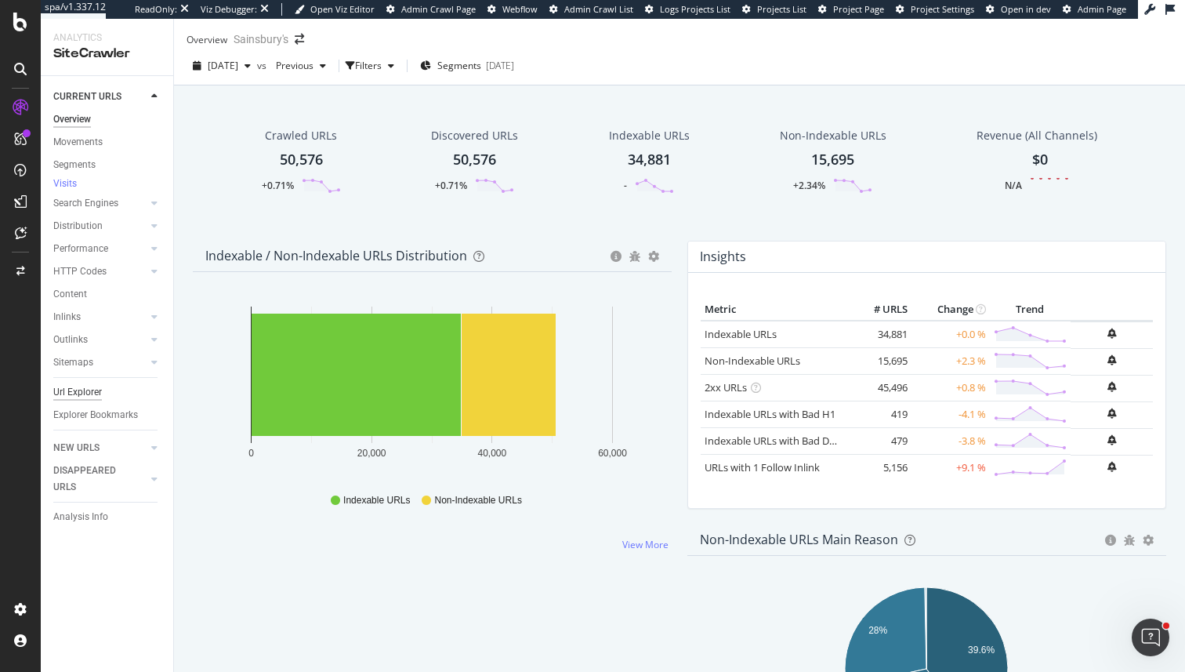
click at [100, 400] on div "Url Explorer" at bounding box center [77, 392] width 49 height 16
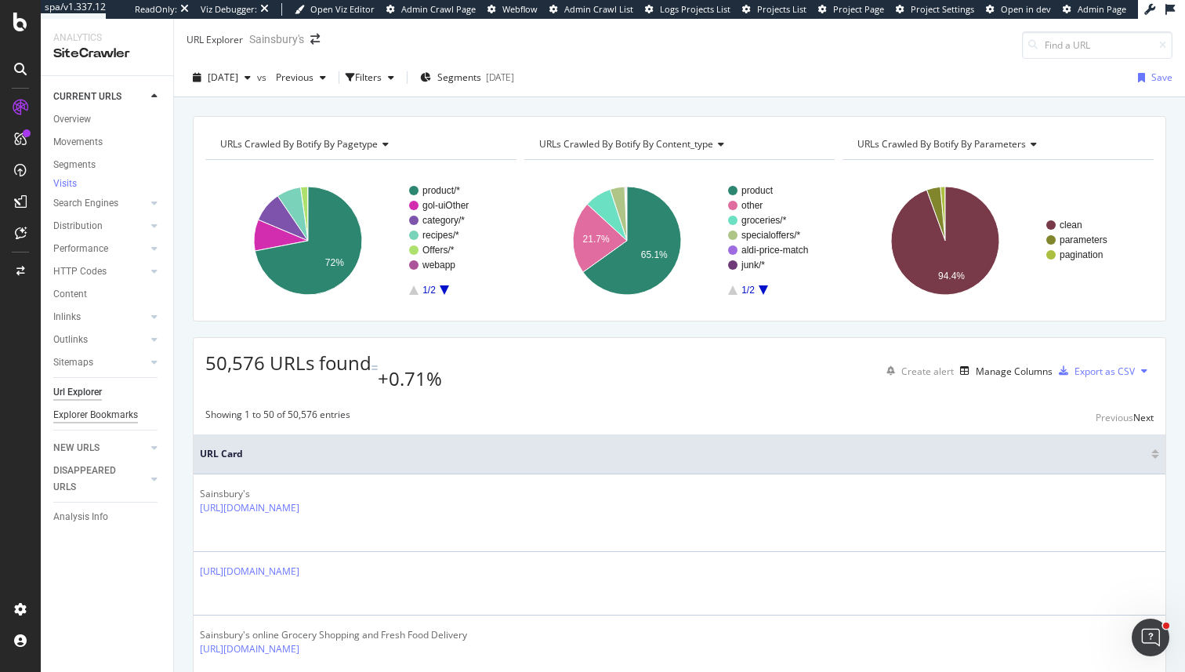
click at [92, 420] on div "Explorer Bookmarks" at bounding box center [95, 415] width 85 height 16
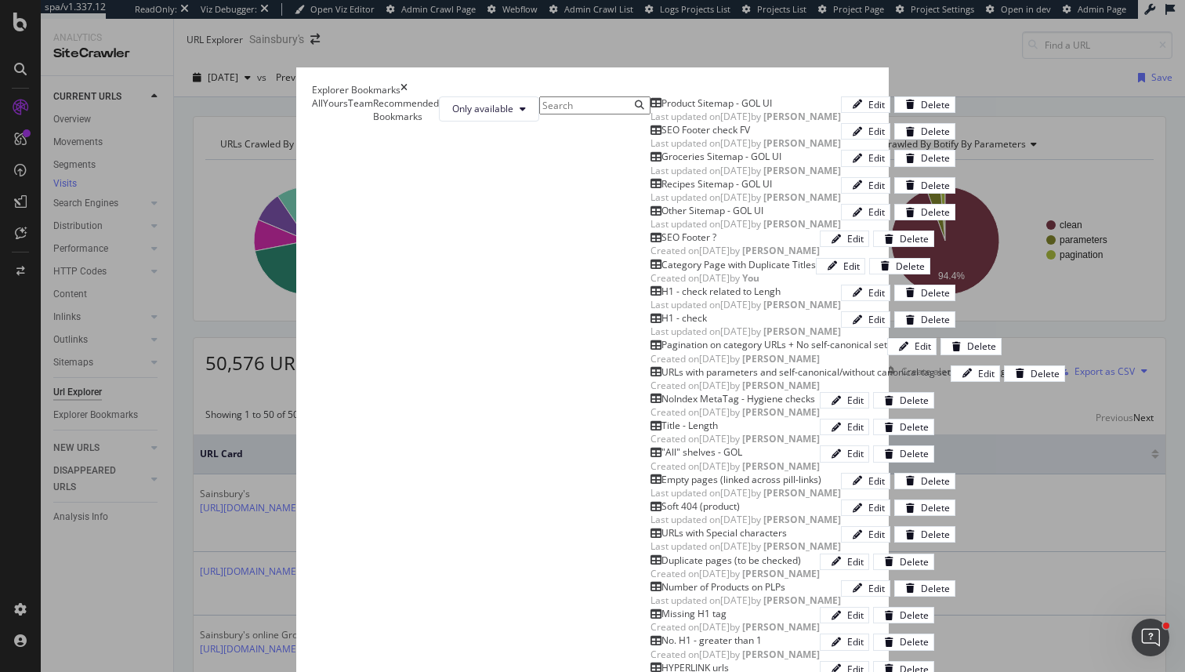
scroll to position [1199, 0]
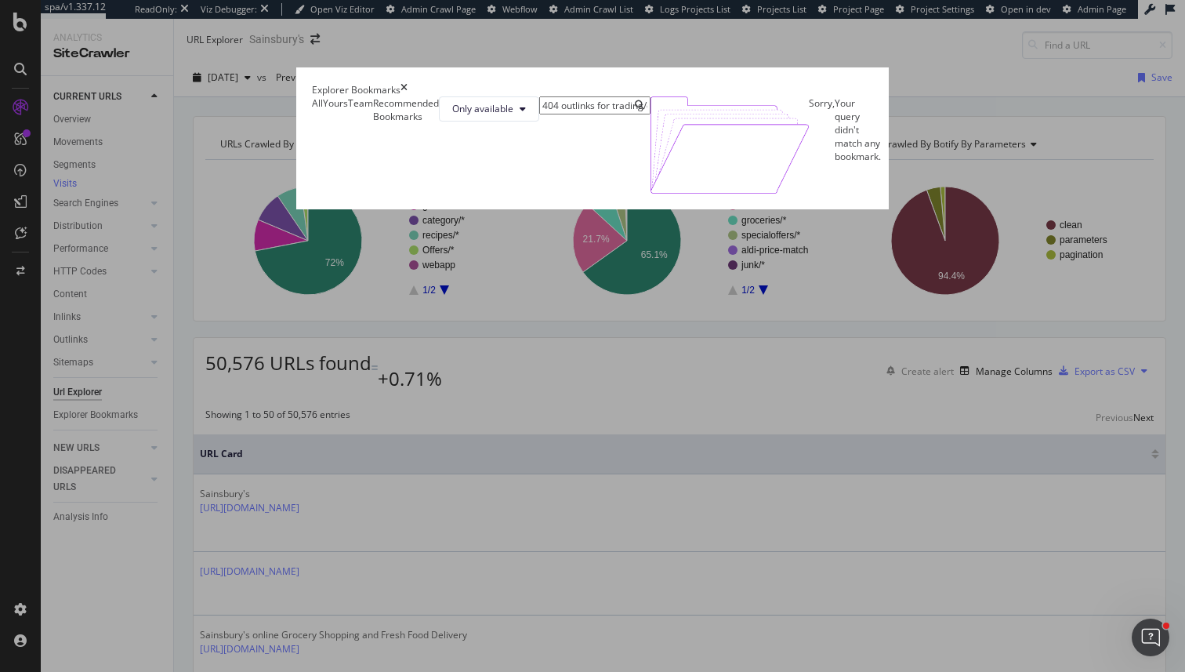
click at [539, 114] on input "404 outlinks for trading/content" at bounding box center [594, 105] width 111 height 18
type input "404 outlinks for trading/content"
click at [408, 83] on icon "times" at bounding box center [404, 89] width 7 height 13
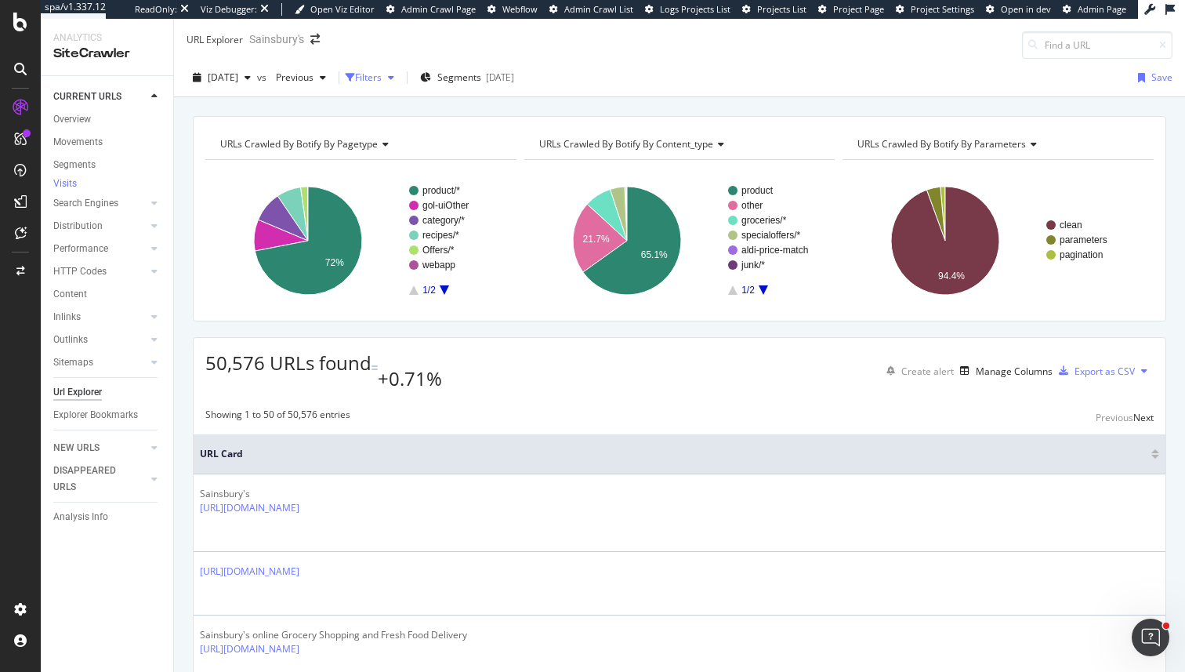
click at [382, 83] on div "Filters" at bounding box center [368, 77] width 27 height 13
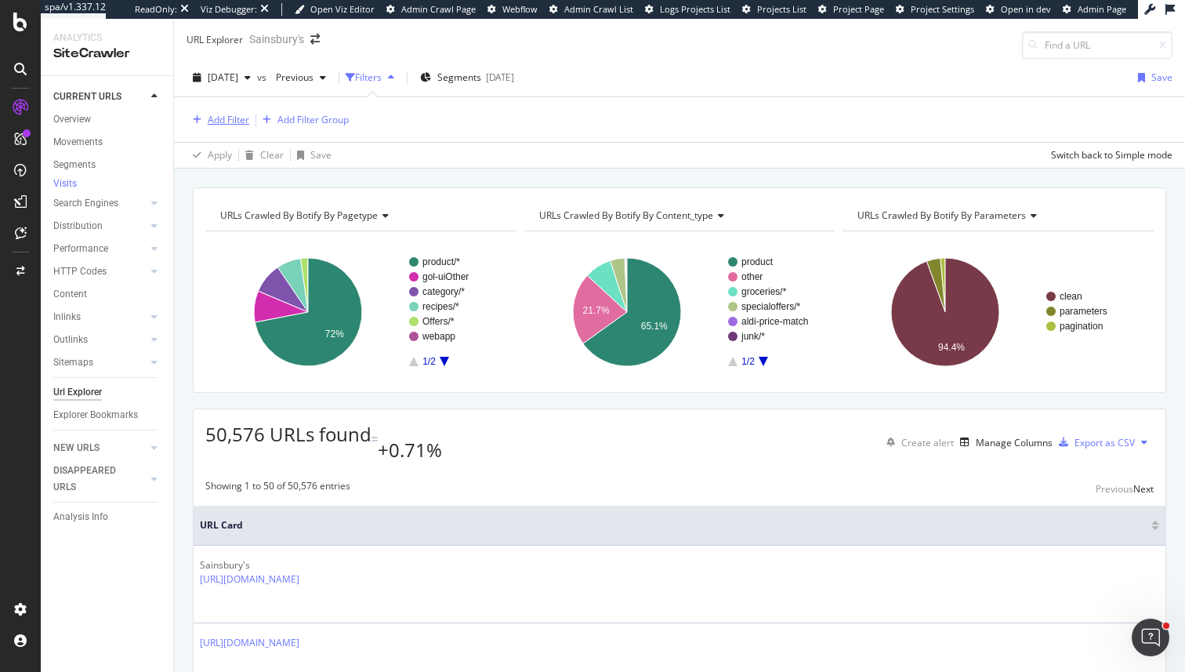
click at [224, 112] on div "Add Filter" at bounding box center [218, 119] width 63 height 17
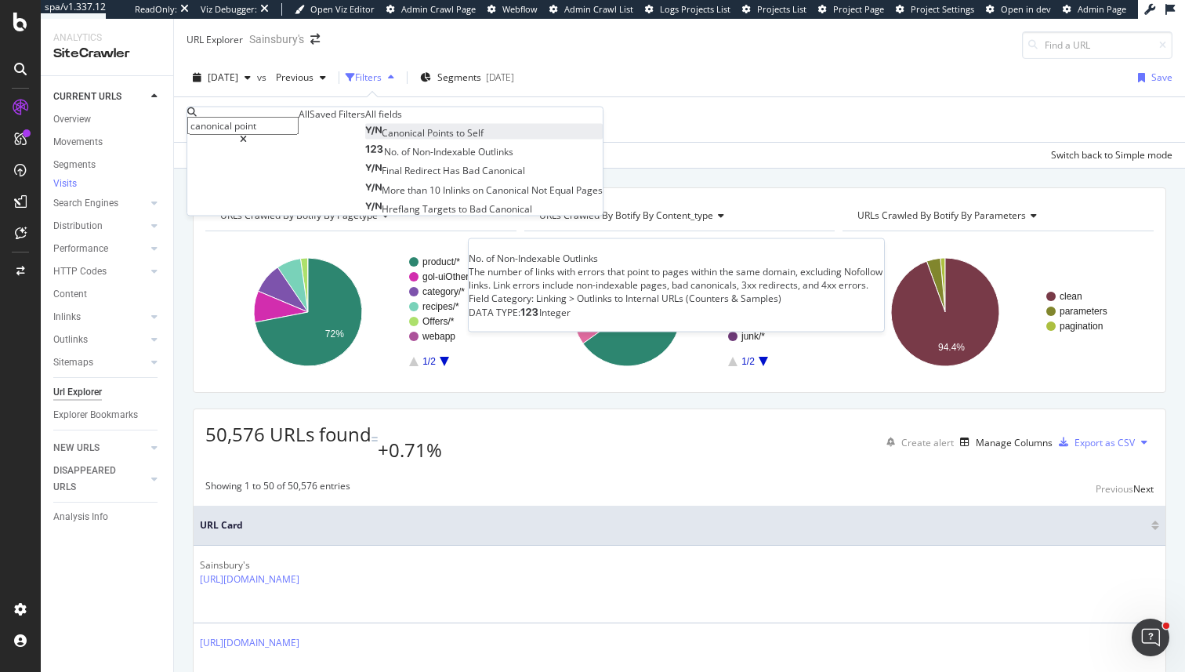
type input "canonical point"
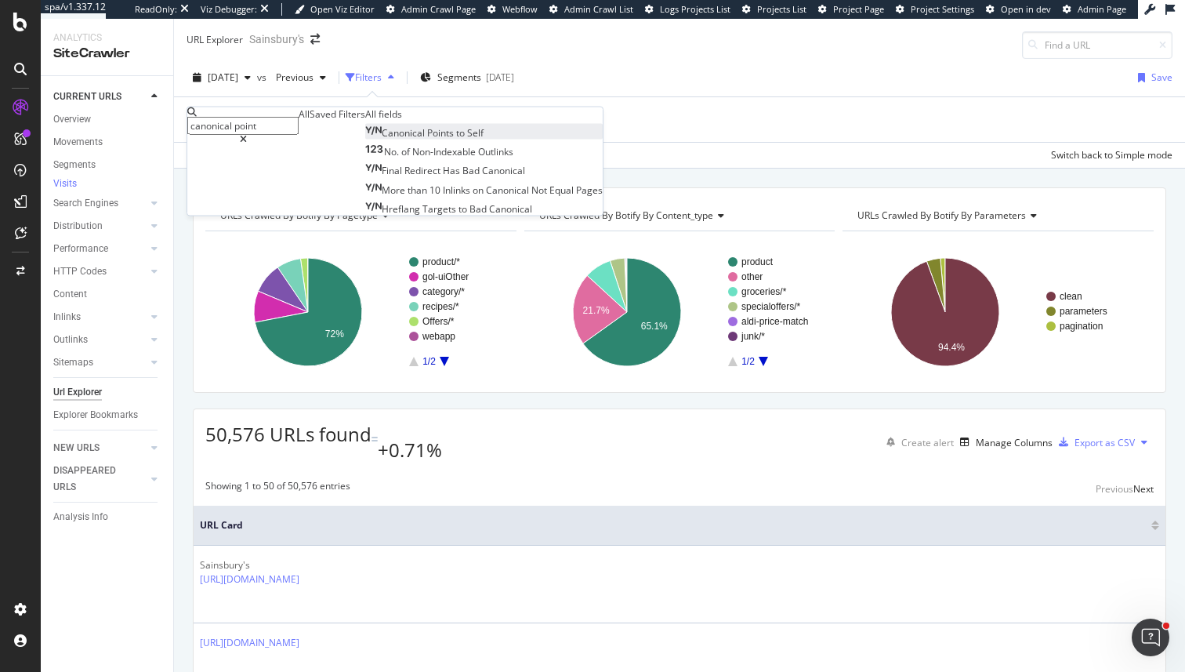
click at [382, 140] on span "Canonical" at bounding box center [404, 132] width 45 height 13
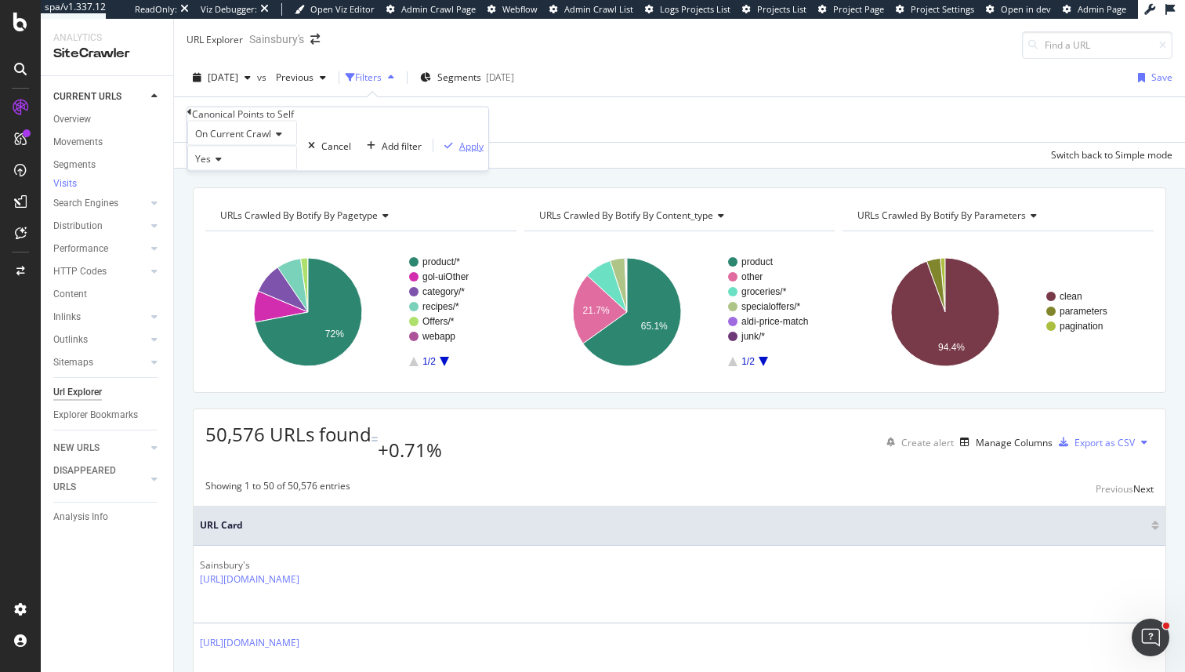
click at [438, 150] on div "button" at bounding box center [448, 145] width 21 height 9
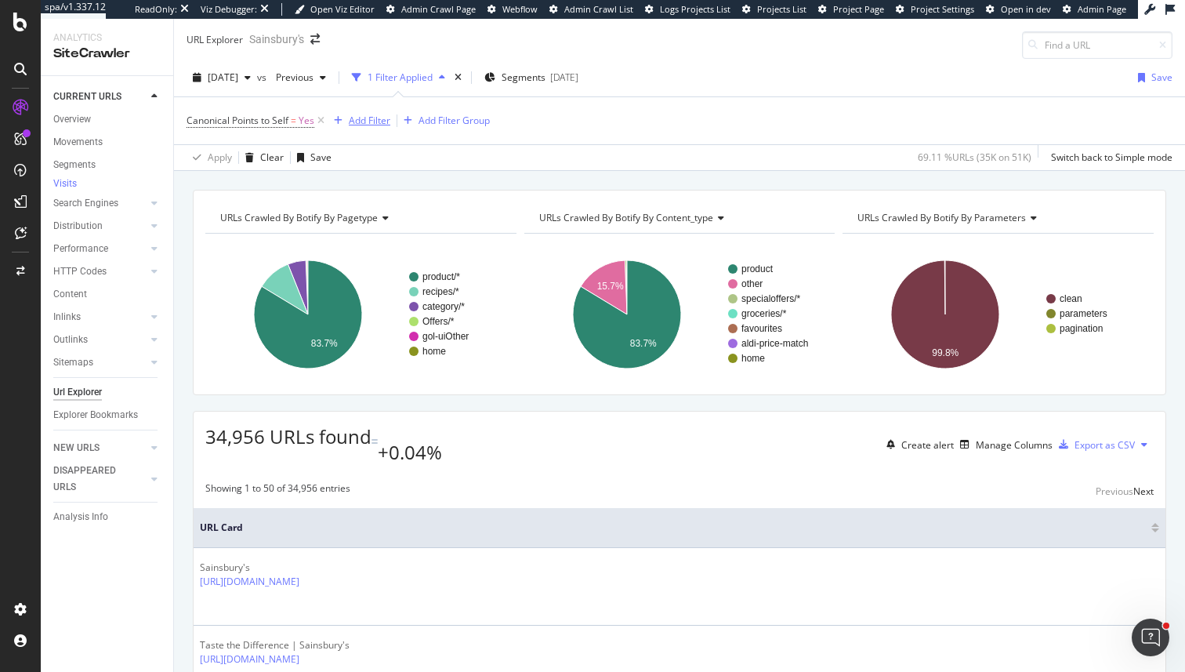
click at [369, 123] on div "Add Filter" at bounding box center [370, 120] width 42 height 13
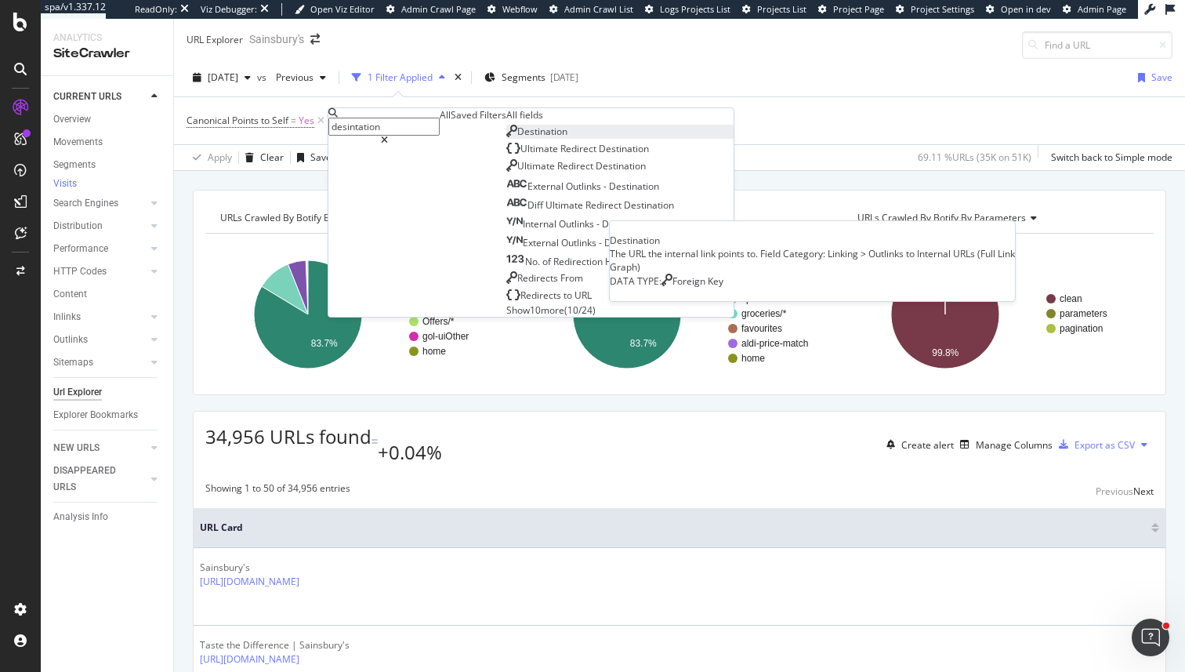
type input "desintation"
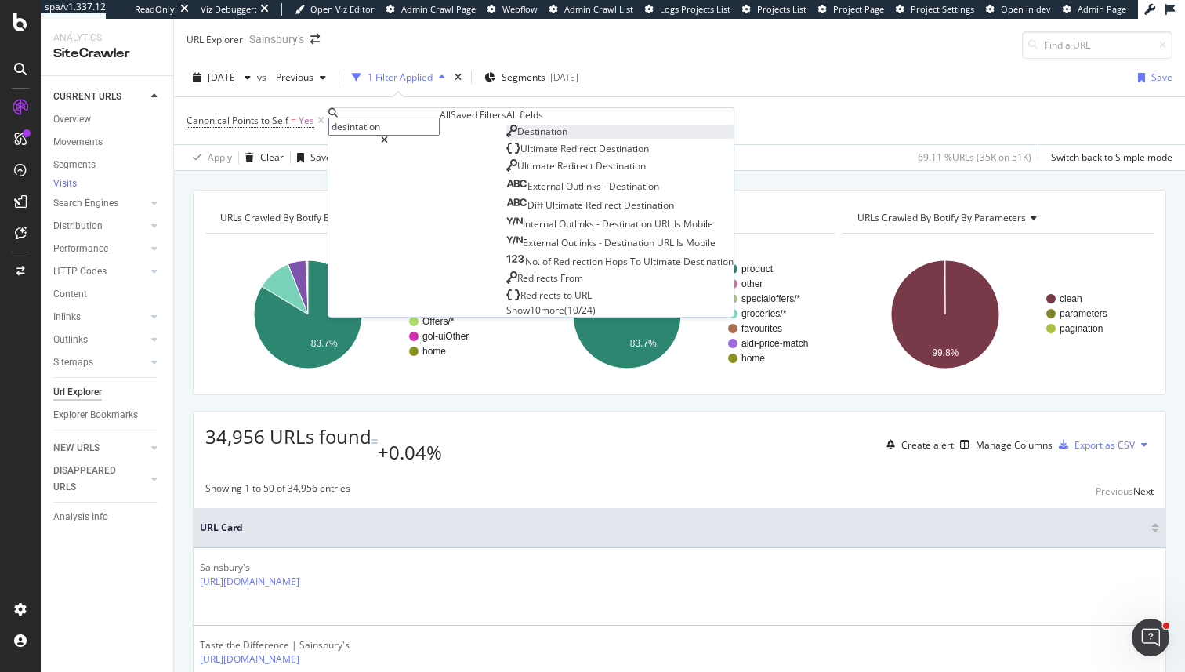
click at [517, 138] on span "Destination" at bounding box center [542, 131] width 50 height 13
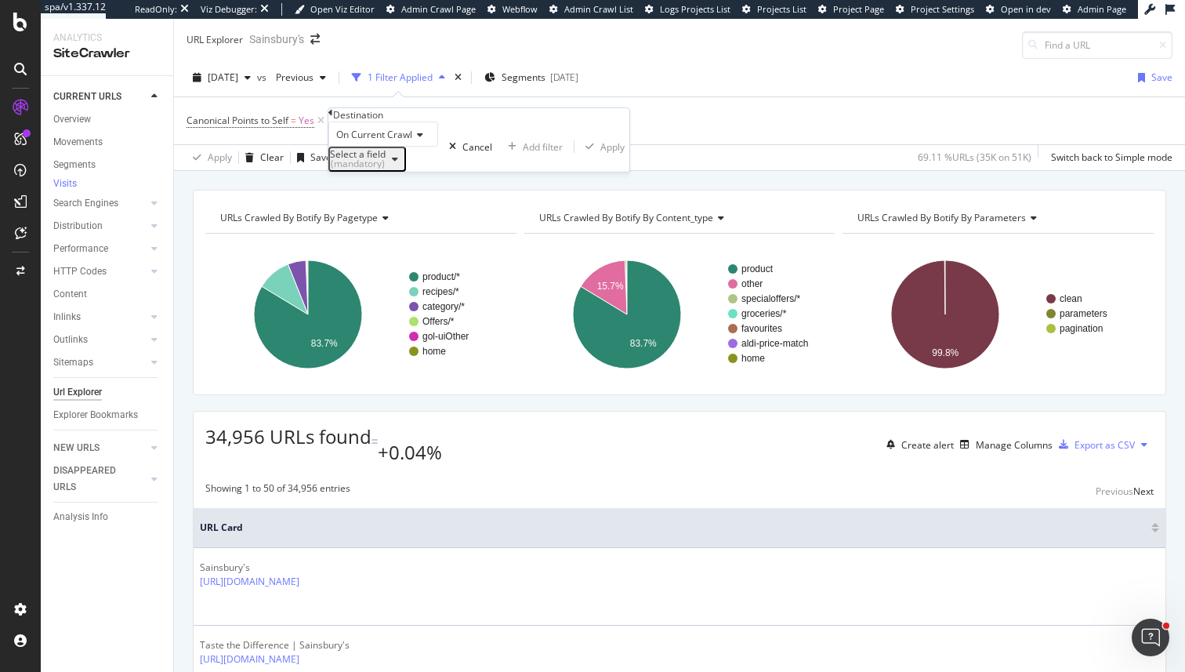
click at [381, 147] on div "On Current Crawl" at bounding box center [383, 133] width 110 height 25
click at [438, 147] on div "On Current Crawl" at bounding box center [383, 133] width 110 height 25
click at [398, 164] on icon "button" at bounding box center [395, 158] width 6 height 9
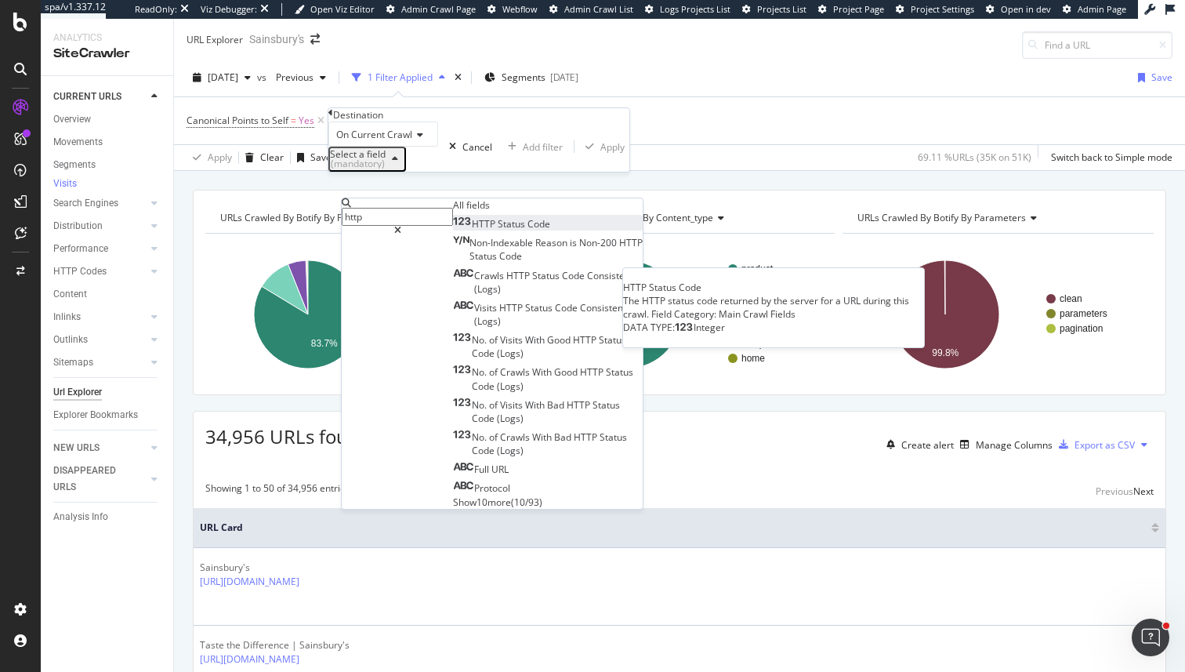
type input "http"
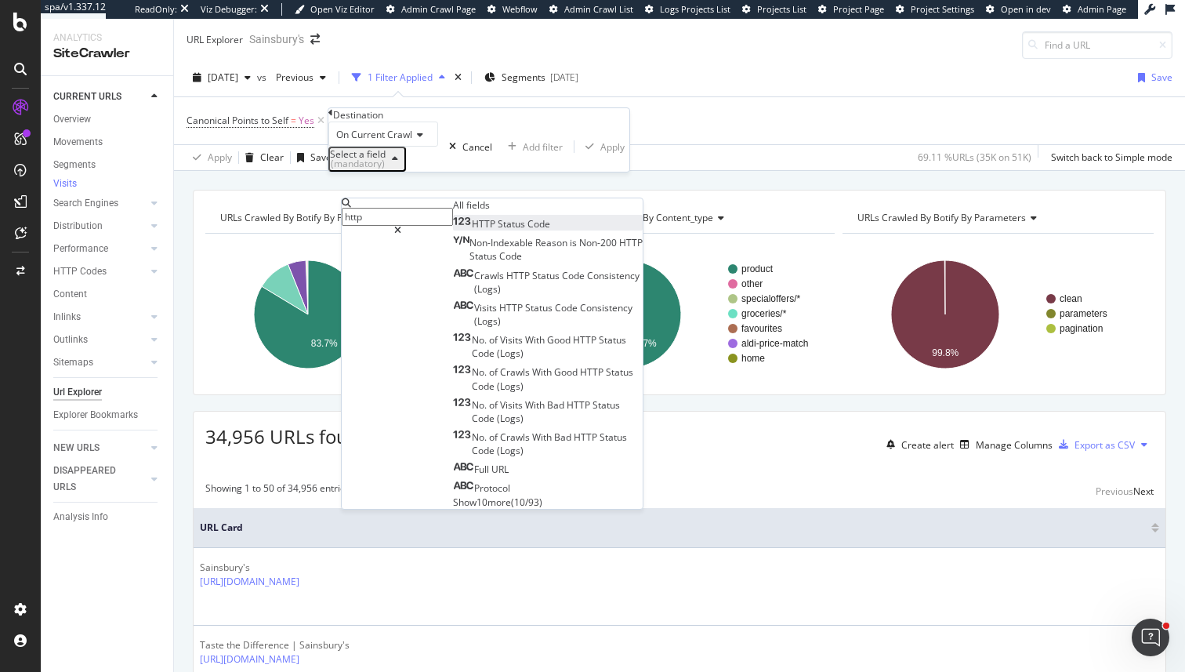
click at [498, 230] on span "Status" at bounding box center [513, 223] width 30 height 13
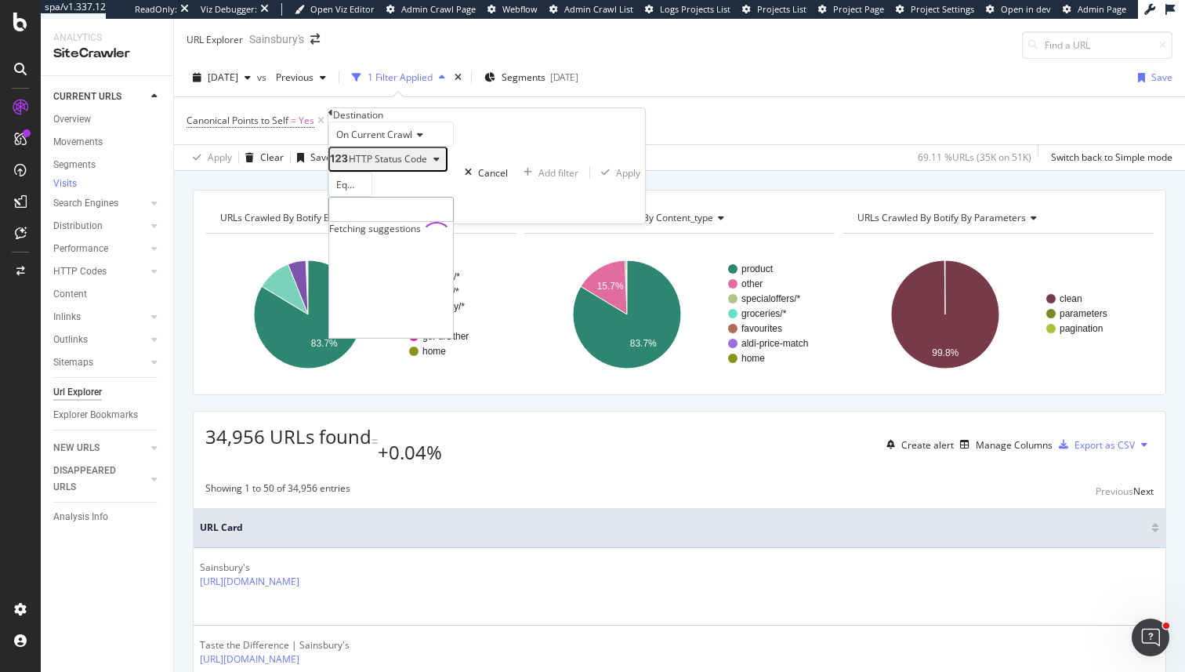
click at [398, 223] on input "number" at bounding box center [390, 210] width 125 height 27
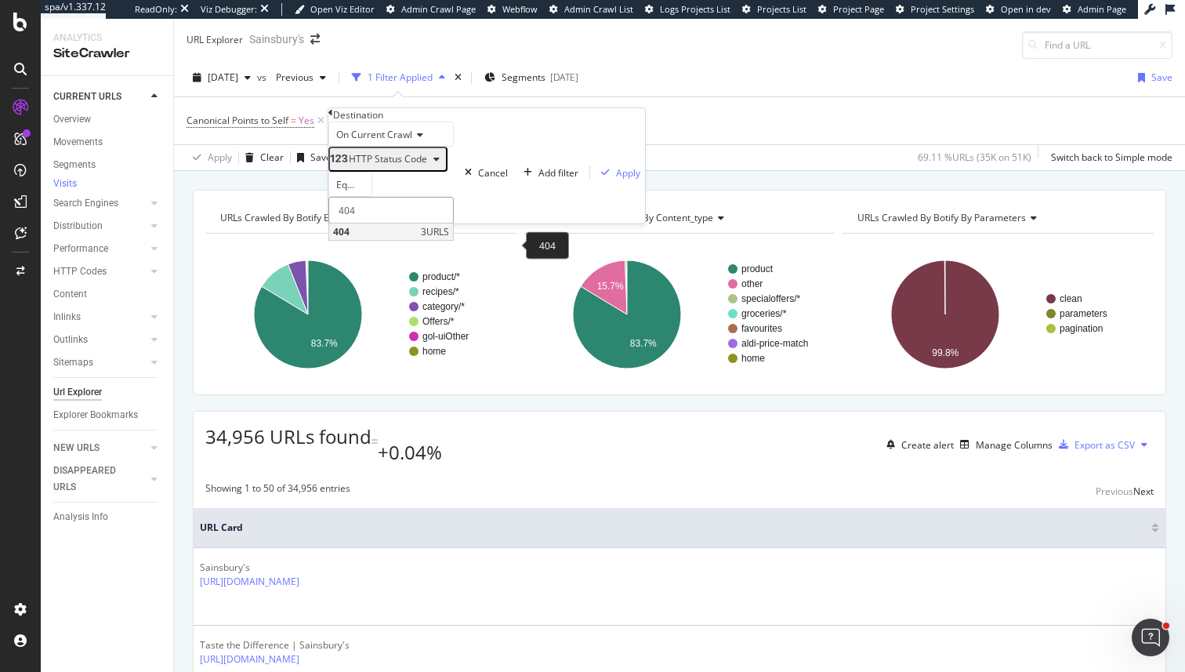
type input "404"
click at [417, 238] on span "404" at bounding box center [375, 231] width 84 height 13
click at [616, 179] on div "Apply" at bounding box center [628, 172] width 24 height 13
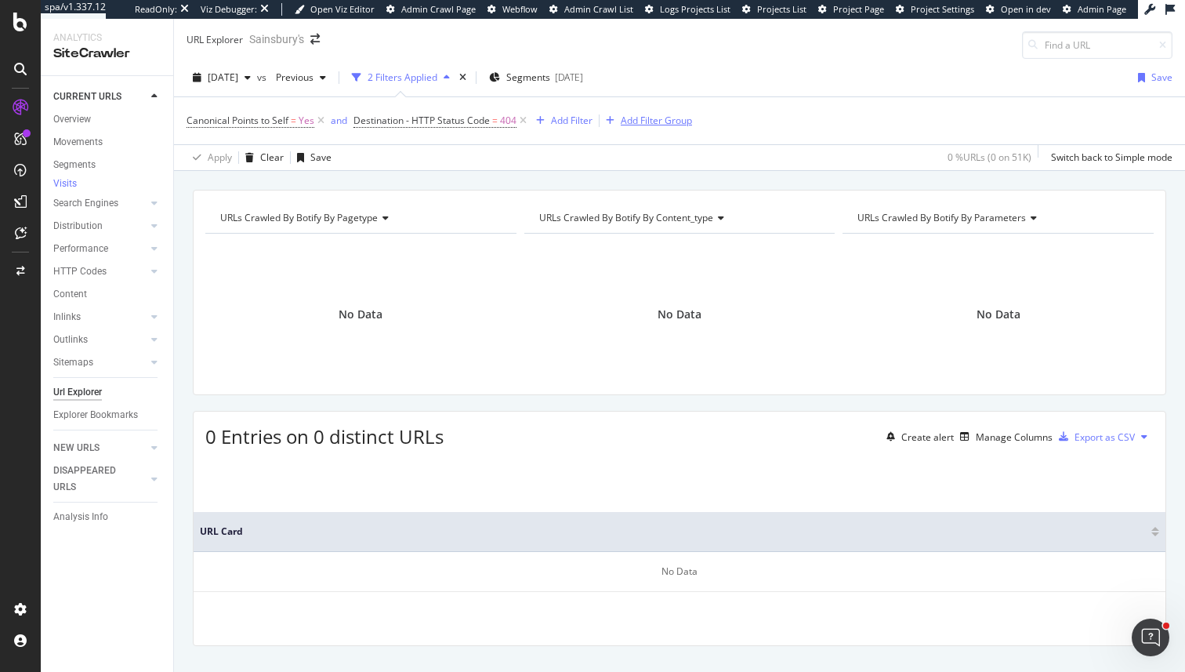
click at [656, 124] on div "Add Filter Group" at bounding box center [656, 120] width 71 height 13
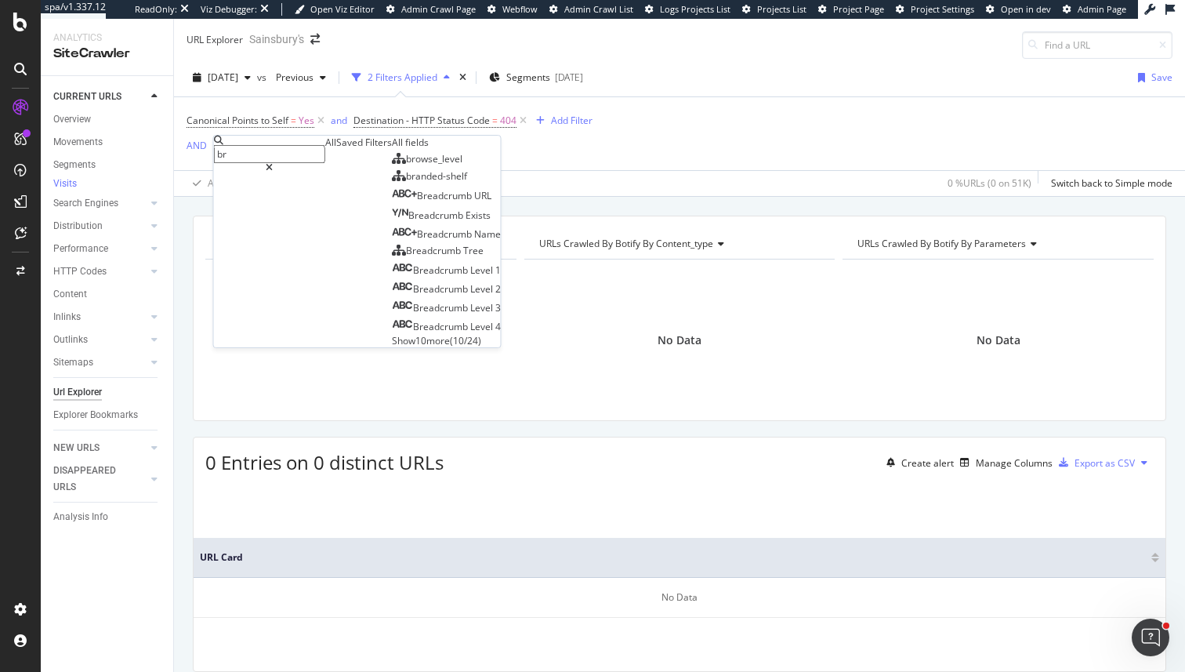
type input "b"
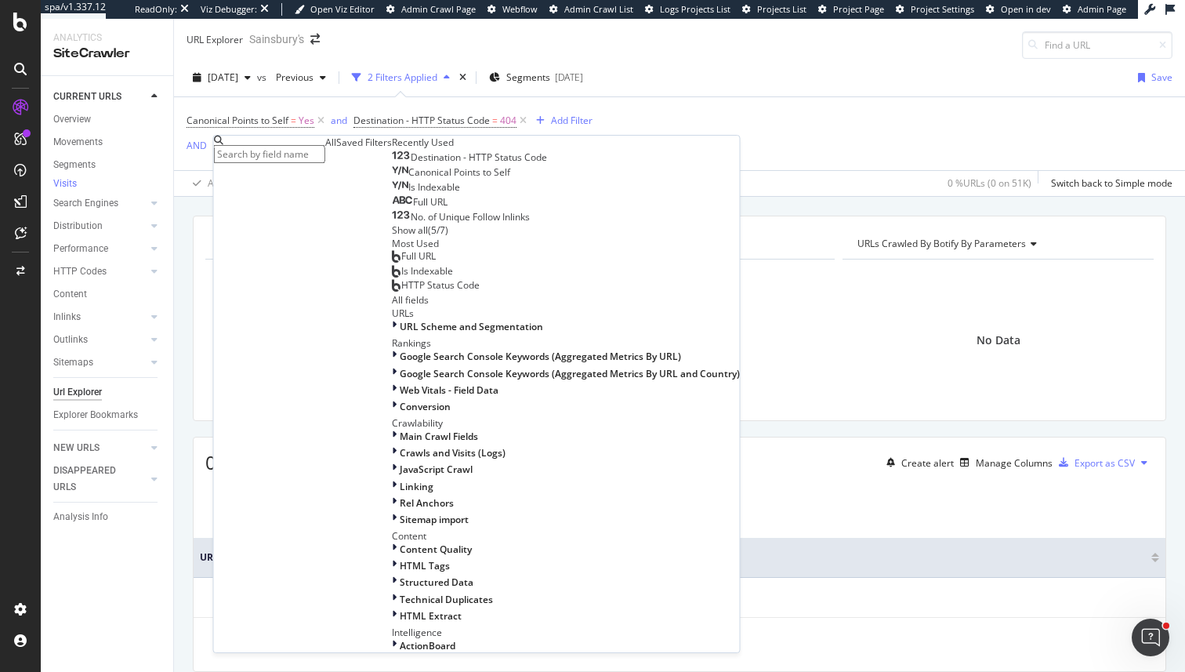
type input "t"
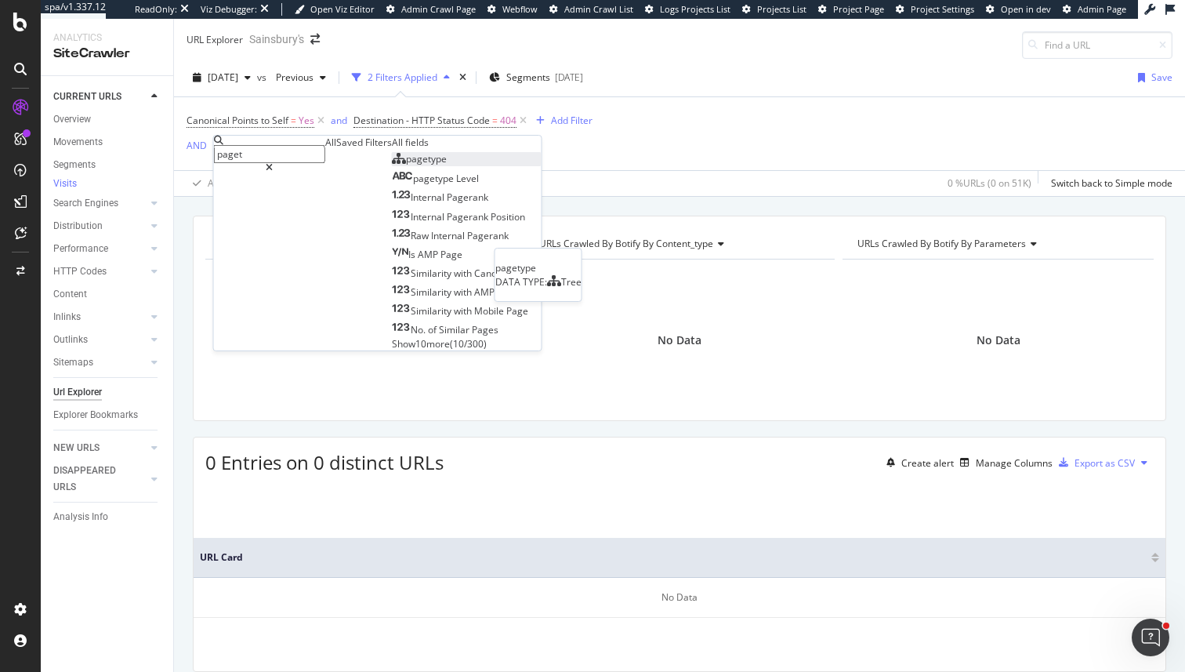
type input "paget"
click at [392, 165] on div "pagetype" at bounding box center [419, 158] width 55 height 13
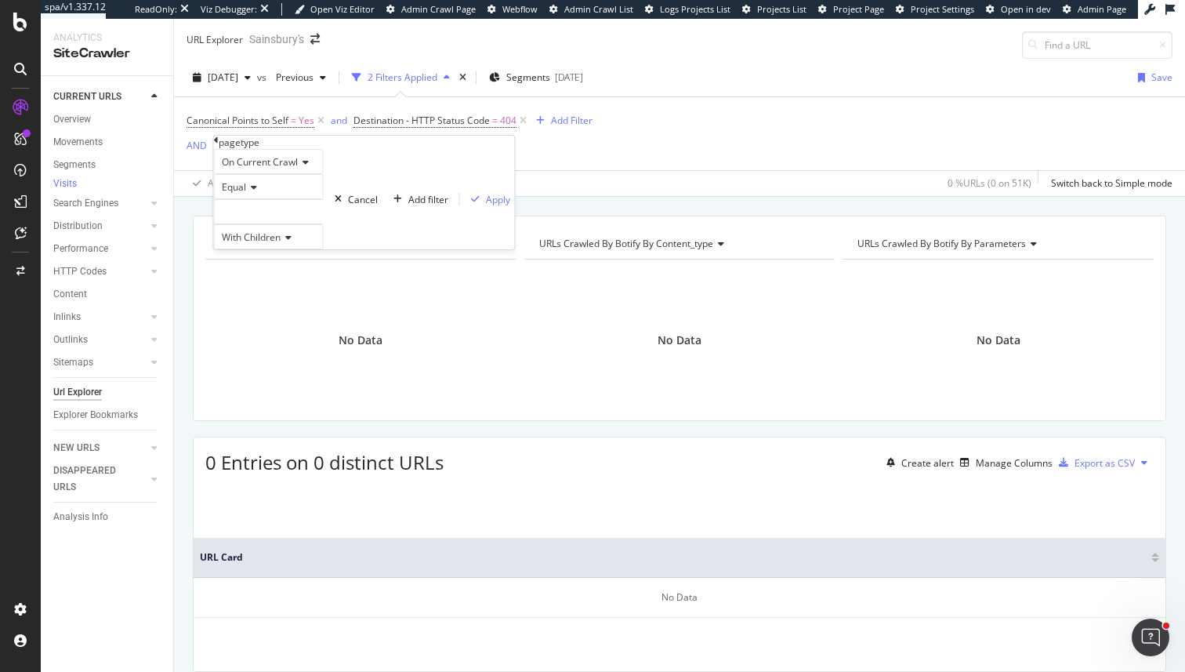
click at [279, 224] on div at bounding box center [269, 211] width 110 height 25
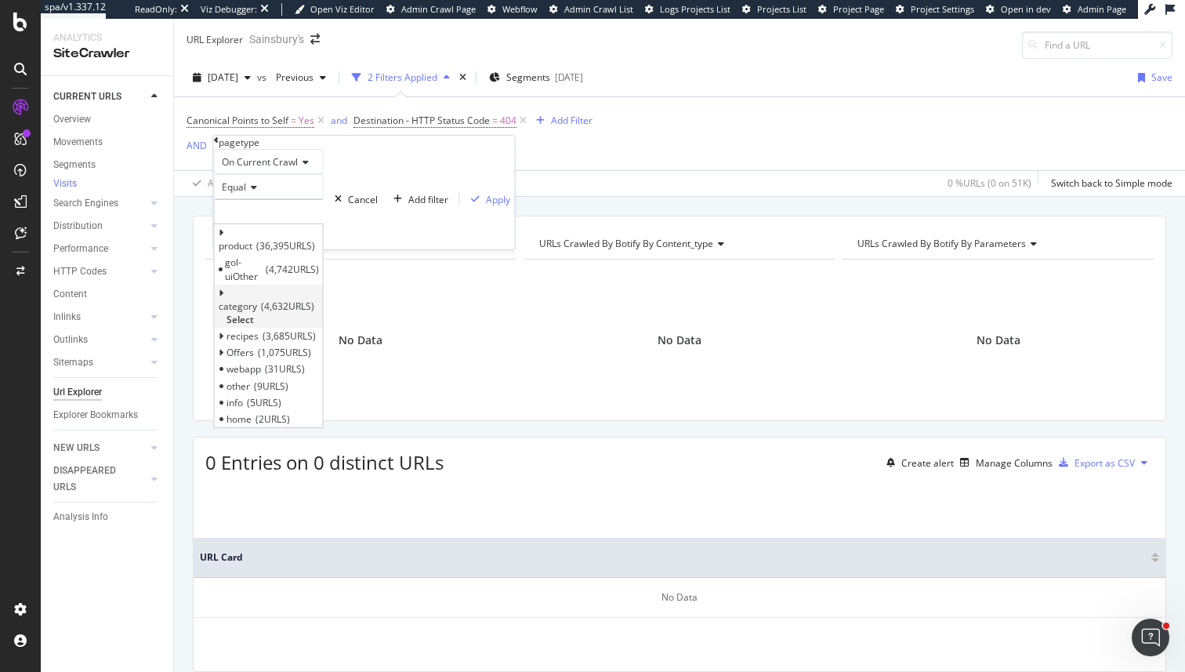
click at [254, 313] on span "Select" at bounding box center [240, 319] width 27 height 13
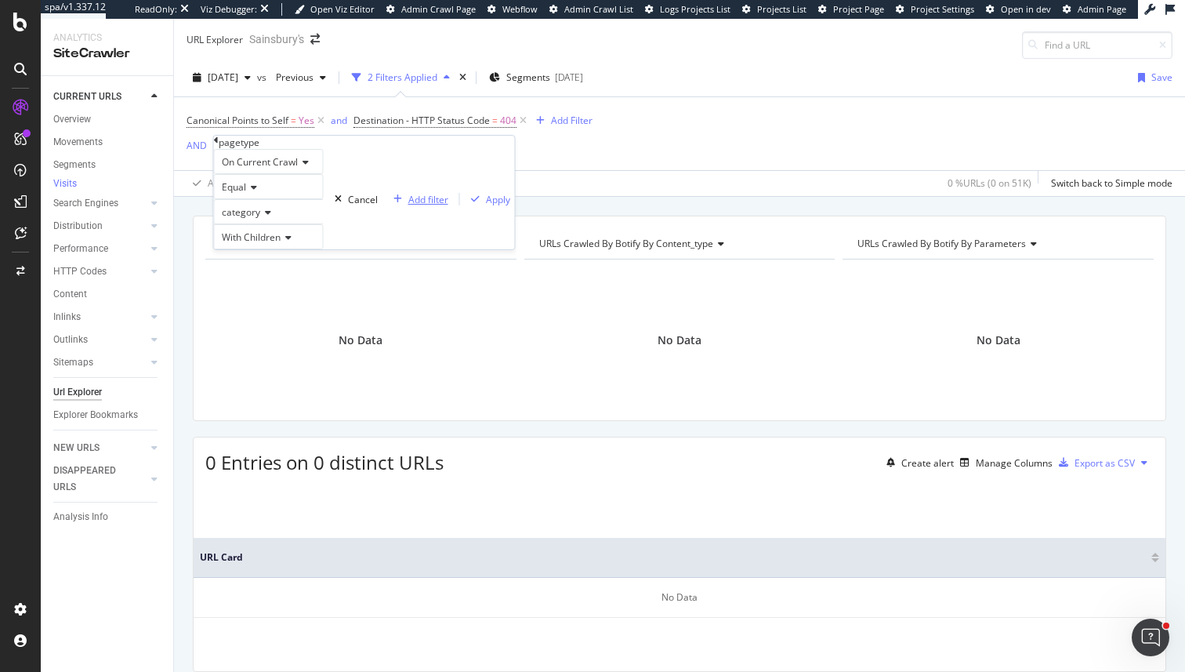
click at [408, 206] on div "Add filter" at bounding box center [428, 199] width 40 height 13
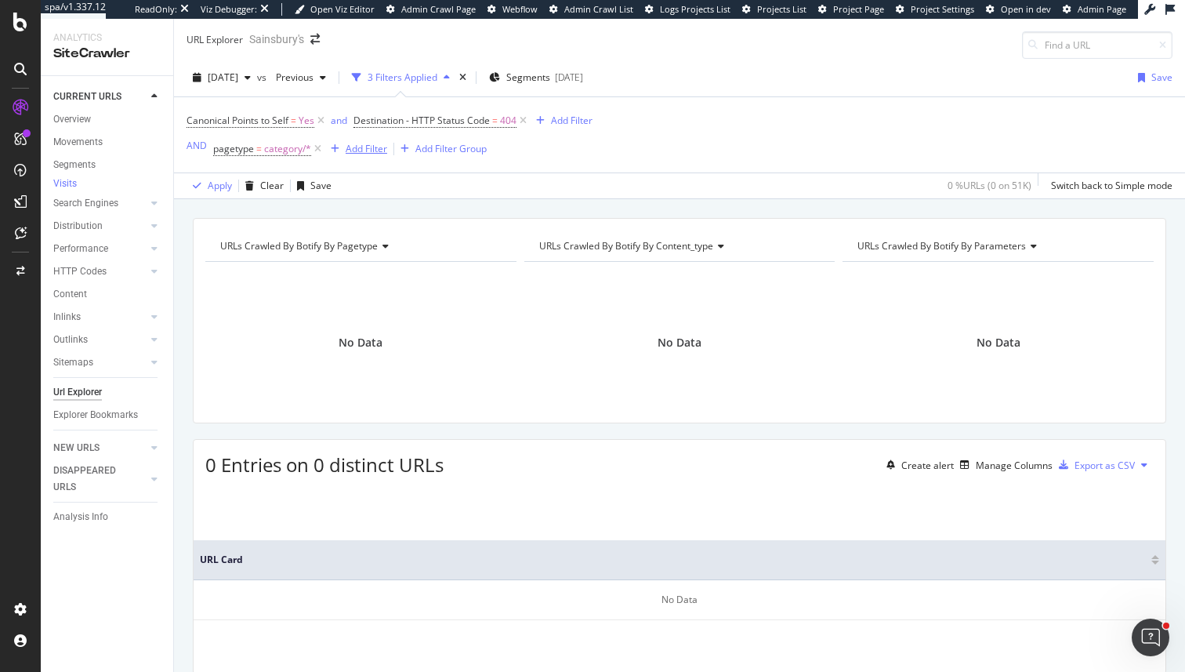
click at [384, 146] on div "Add Filter" at bounding box center [367, 148] width 42 height 13
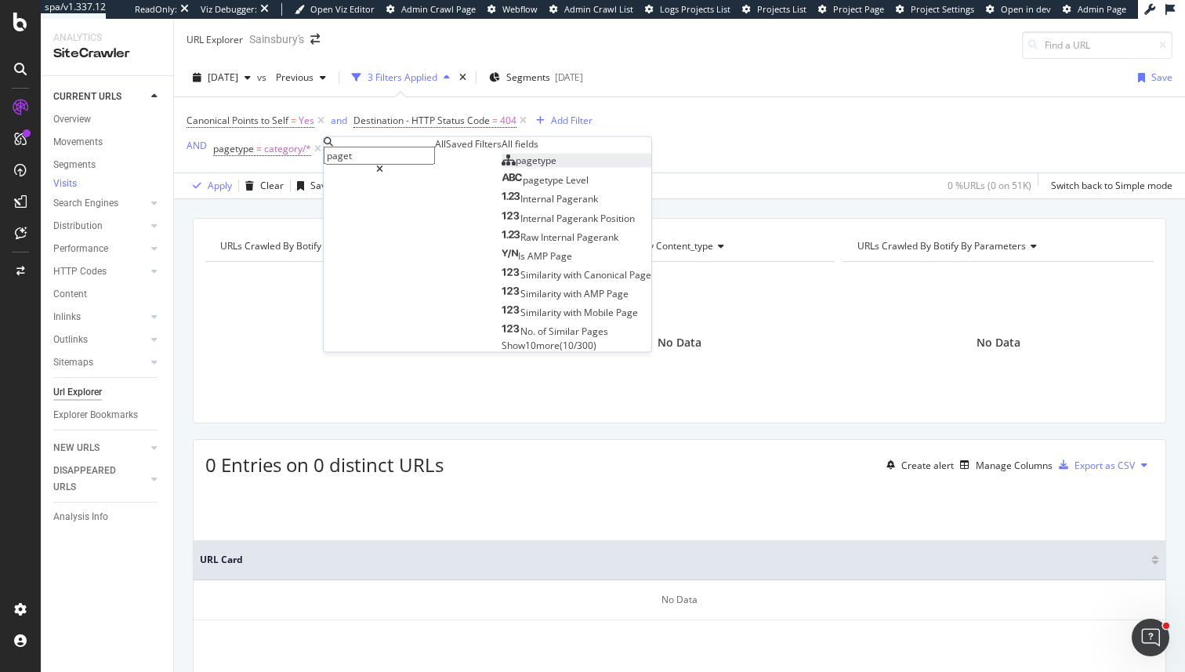
click at [516, 167] on span "pagetype" at bounding box center [536, 160] width 41 height 13
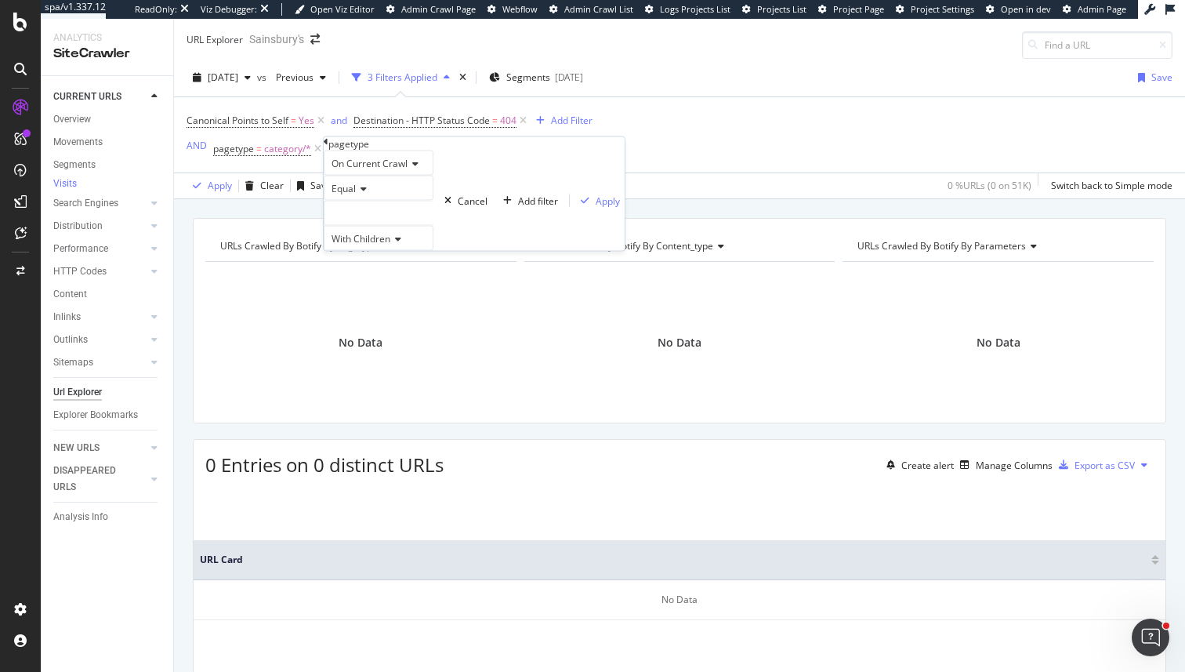
click at [430, 226] on div at bounding box center [379, 213] width 110 height 25
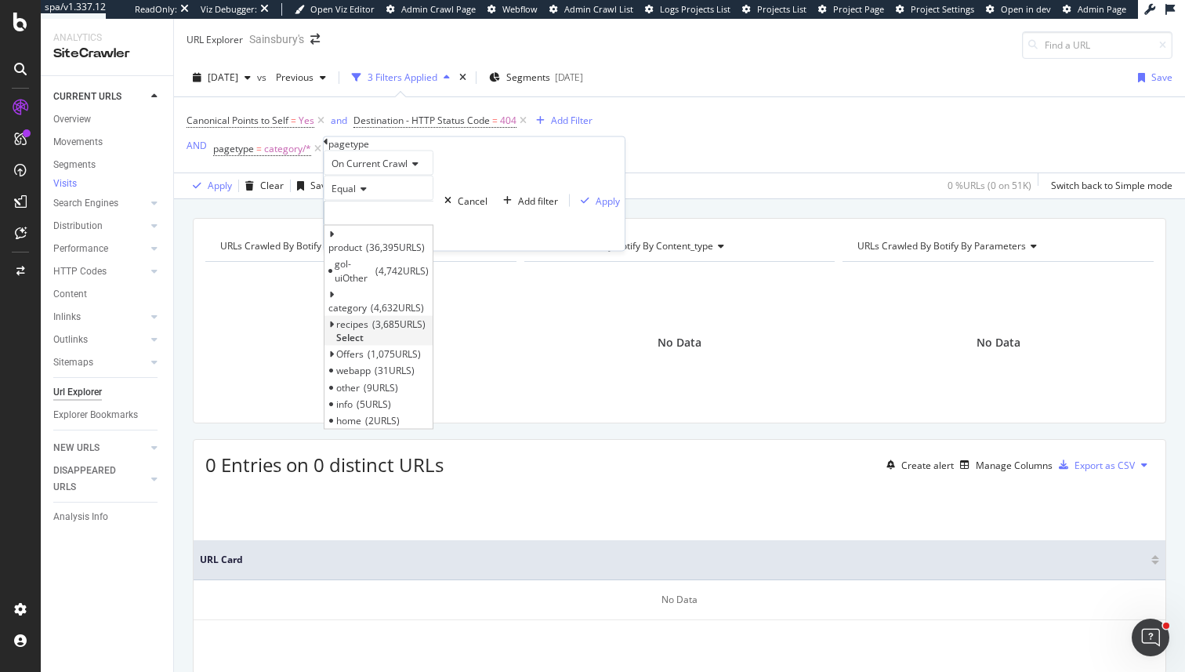
click at [364, 331] on span "Select" at bounding box center [349, 337] width 27 height 13
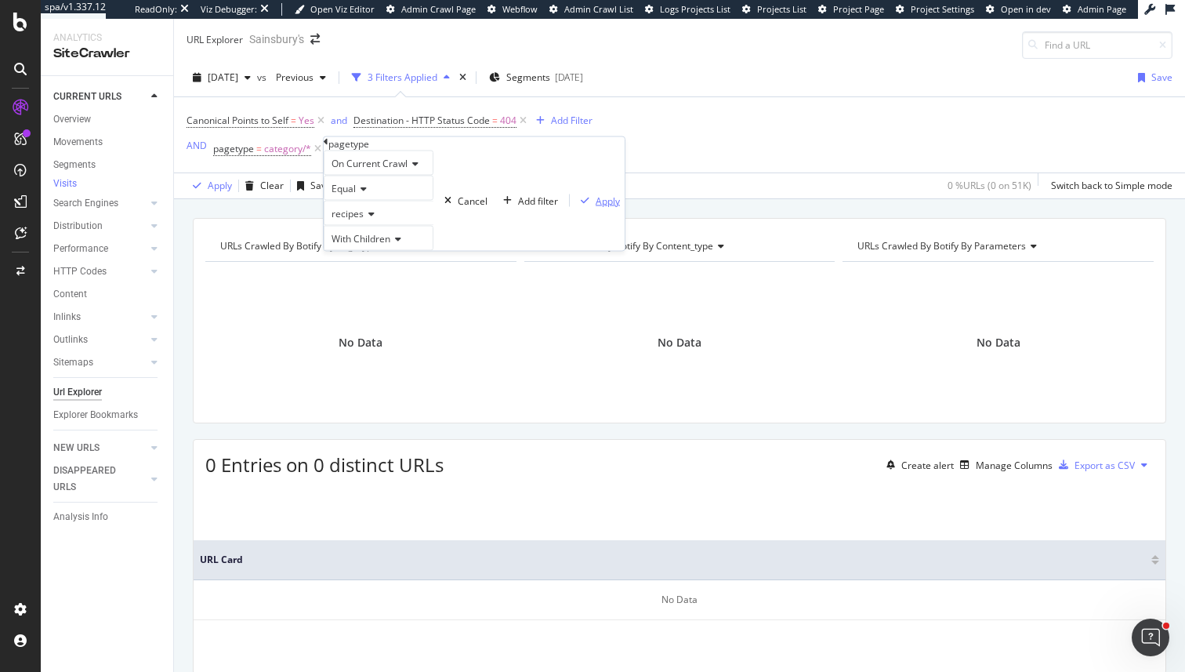
click at [575, 205] on div "button" at bounding box center [585, 200] width 21 height 9
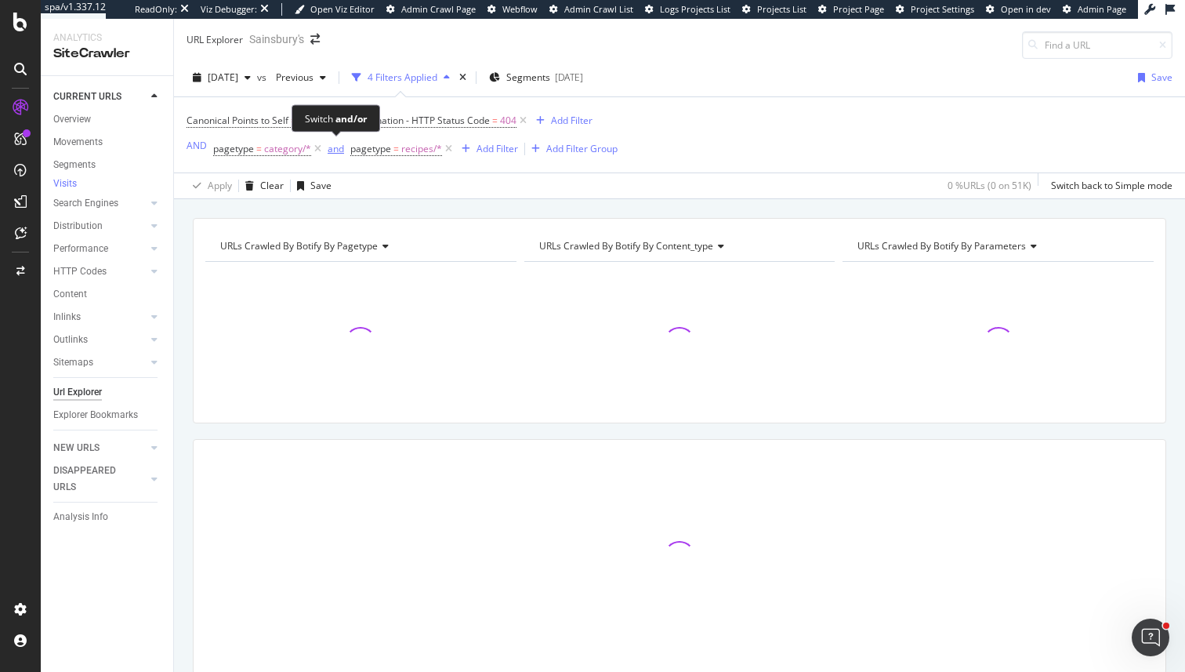
click at [328, 143] on div "and" at bounding box center [336, 148] width 16 height 13
click at [462, 148] on div "button" at bounding box center [458, 148] width 21 height 9
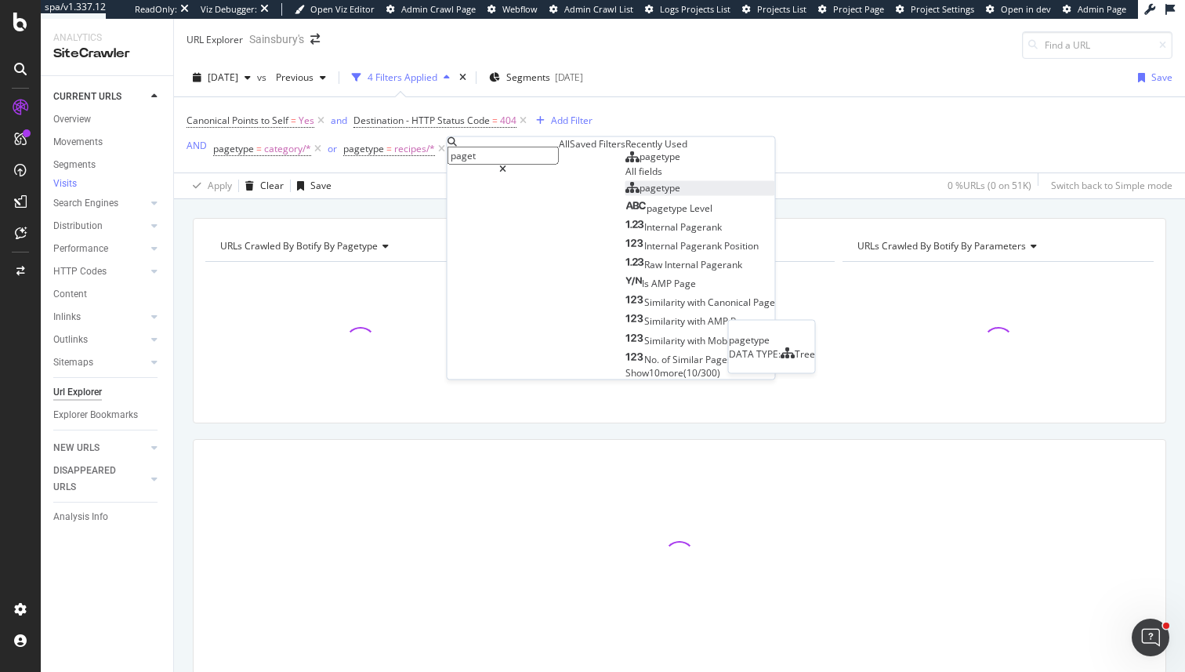
click at [625, 194] on div "pagetype" at bounding box center [652, 187] width 55 height 13
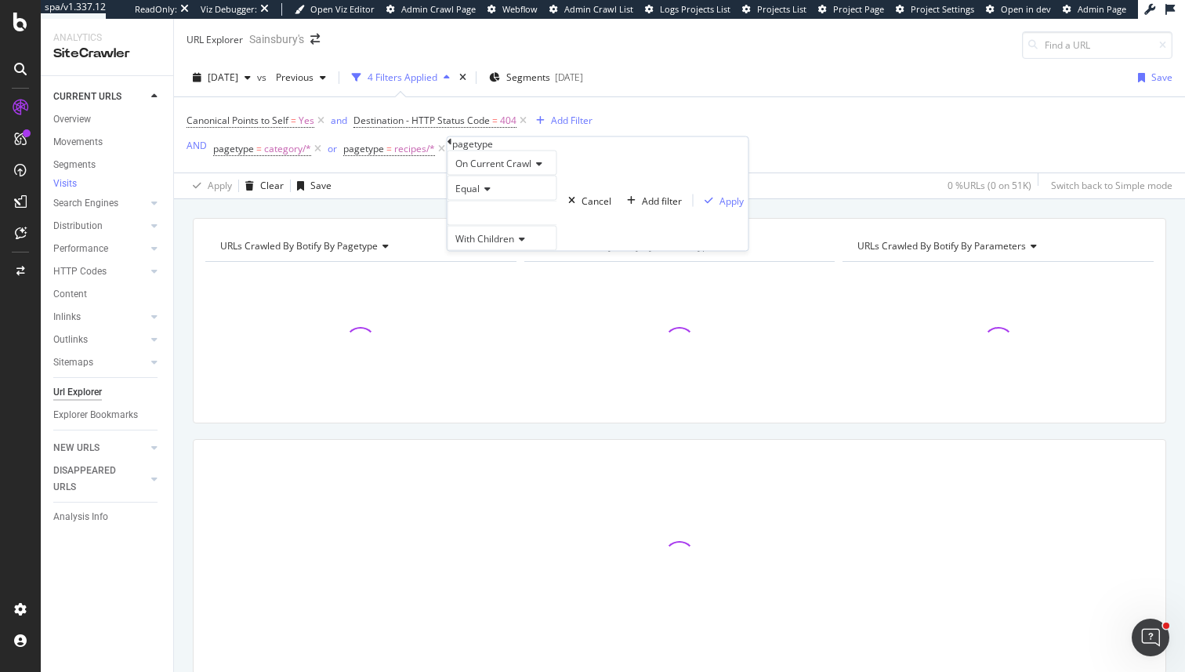
click at [510, 226] on div at bounding box center [503, 213] width 110 height 25
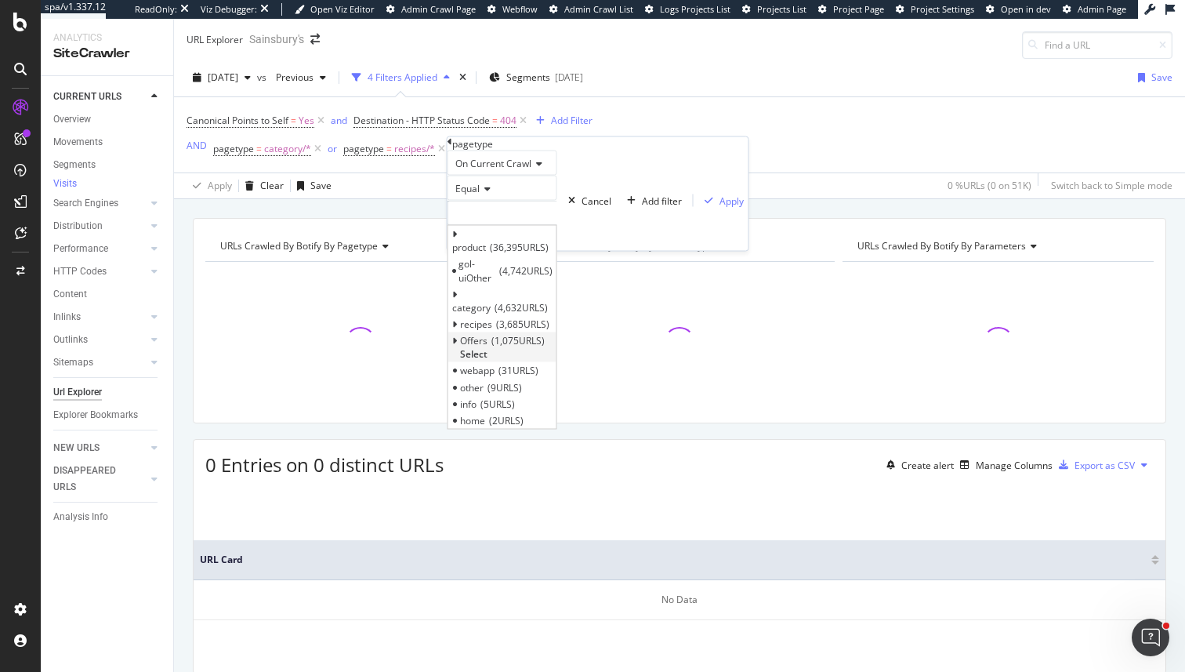
click at [488, 347] on span "Select" at bounding box center [473, 353] width 27 height 13
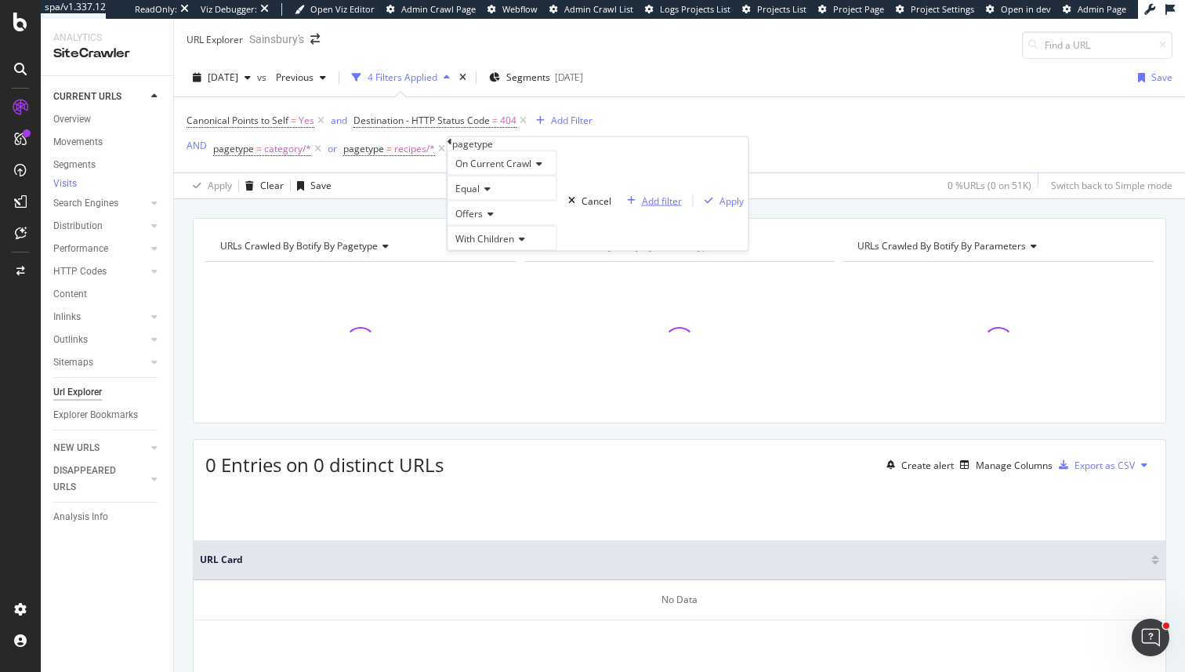
click at [642, 207] on div "Add filter" at bounding box center [662, 200] width 40 height 13
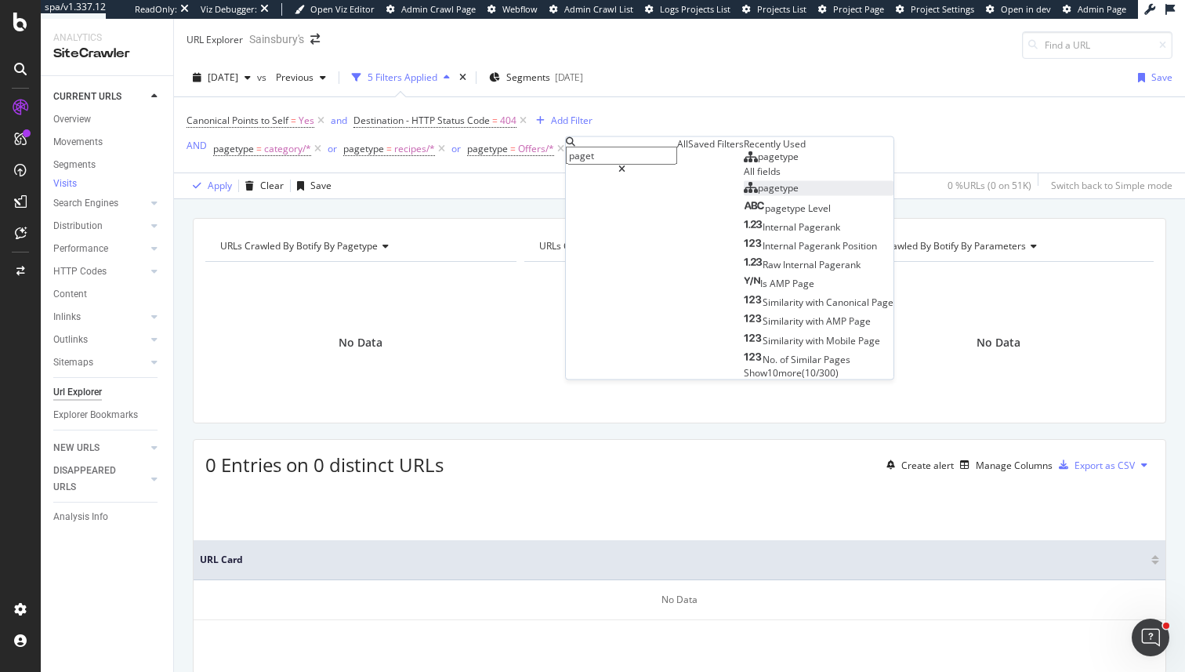
click at [744, 194] on div "pagetype" at bounding box center [771, 187] width 55 height 13
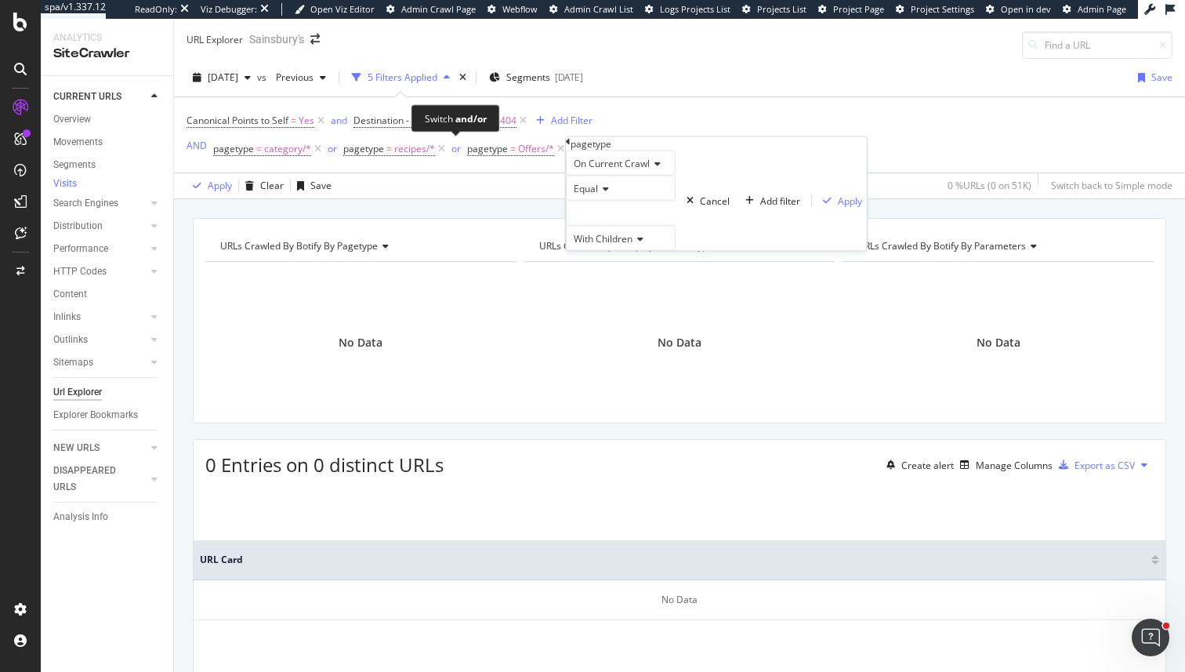
click at [448, 150] on span "or" at bounding box center [457, 149] width 19 height 22
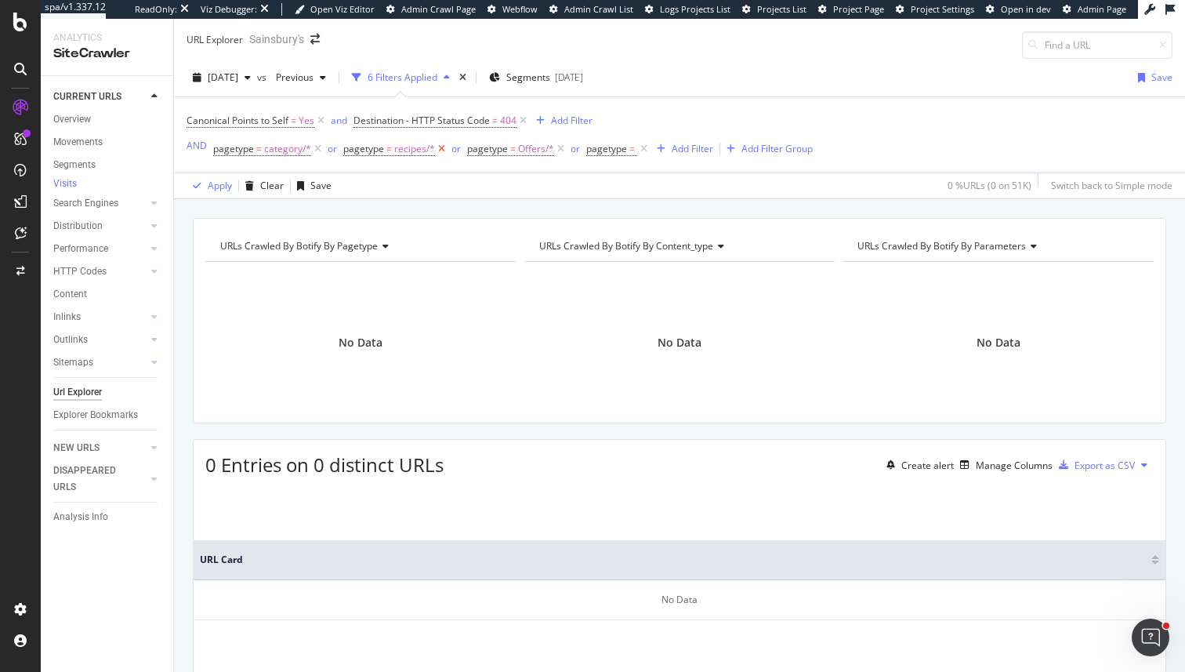
click at [441, 147] on icon at bounding box center [441, 149] width 13 height 16
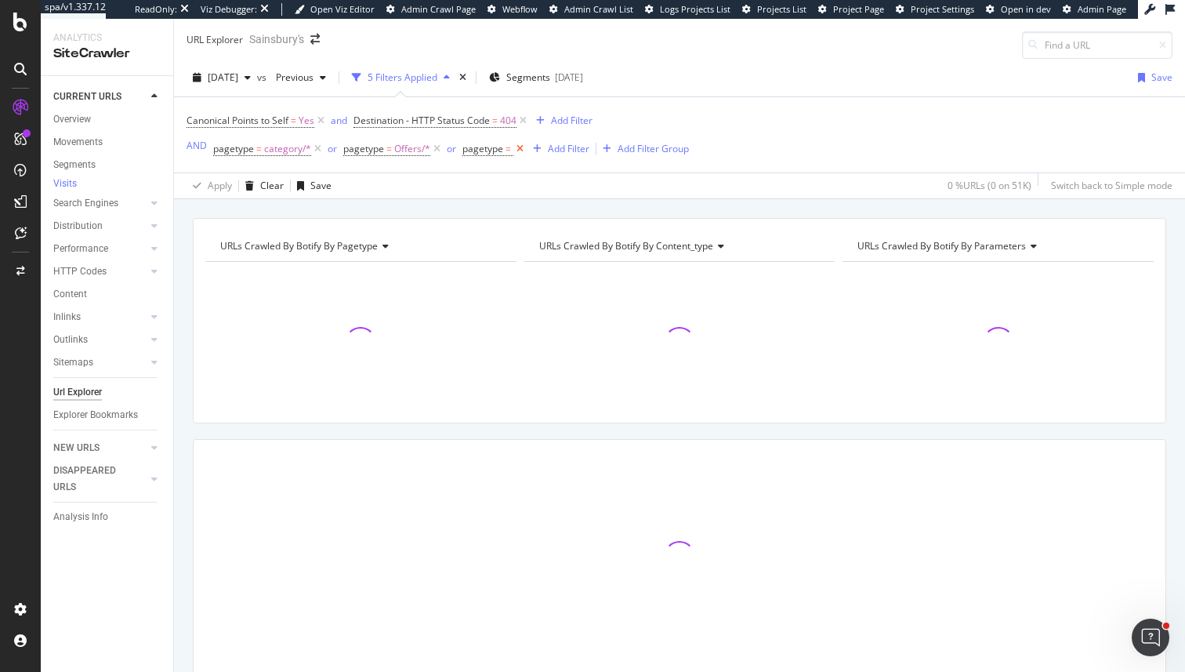
click at [518, 147] on icon at bounding box center [519, 149] width 13 height 16
click at [564, 152] on div "Add Filter Group" at bounding box center [570, 148] width 71 height 13
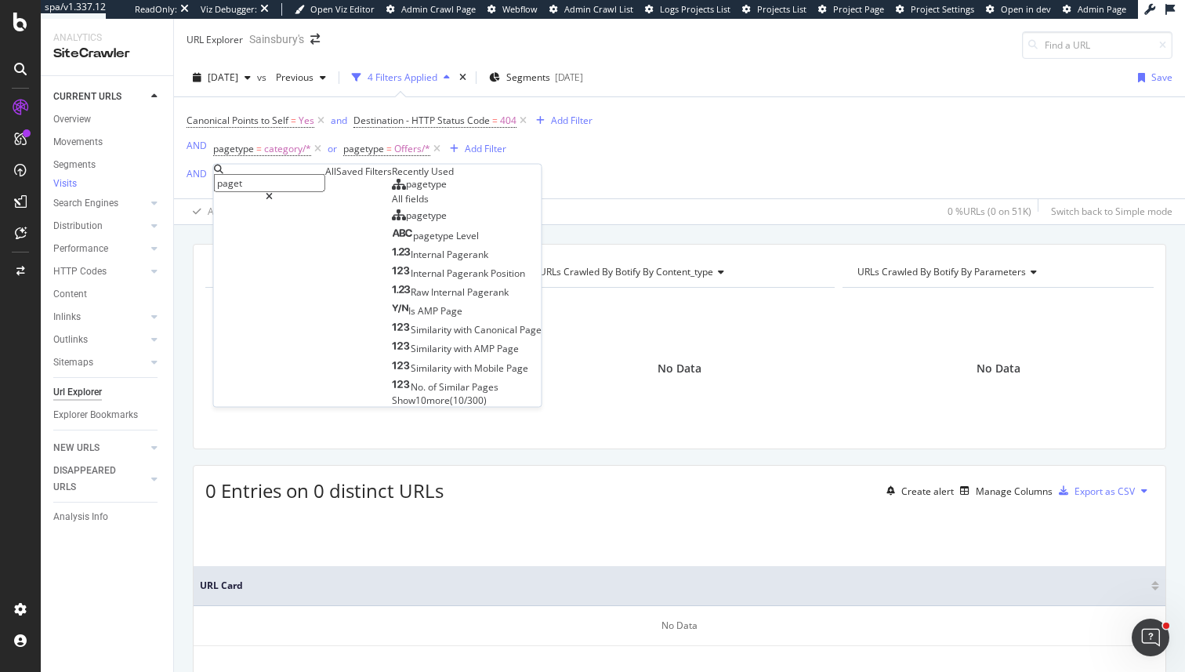
click at [406, 190] on span "pagetype" at bounding box center [426, 183] width 41 height 13
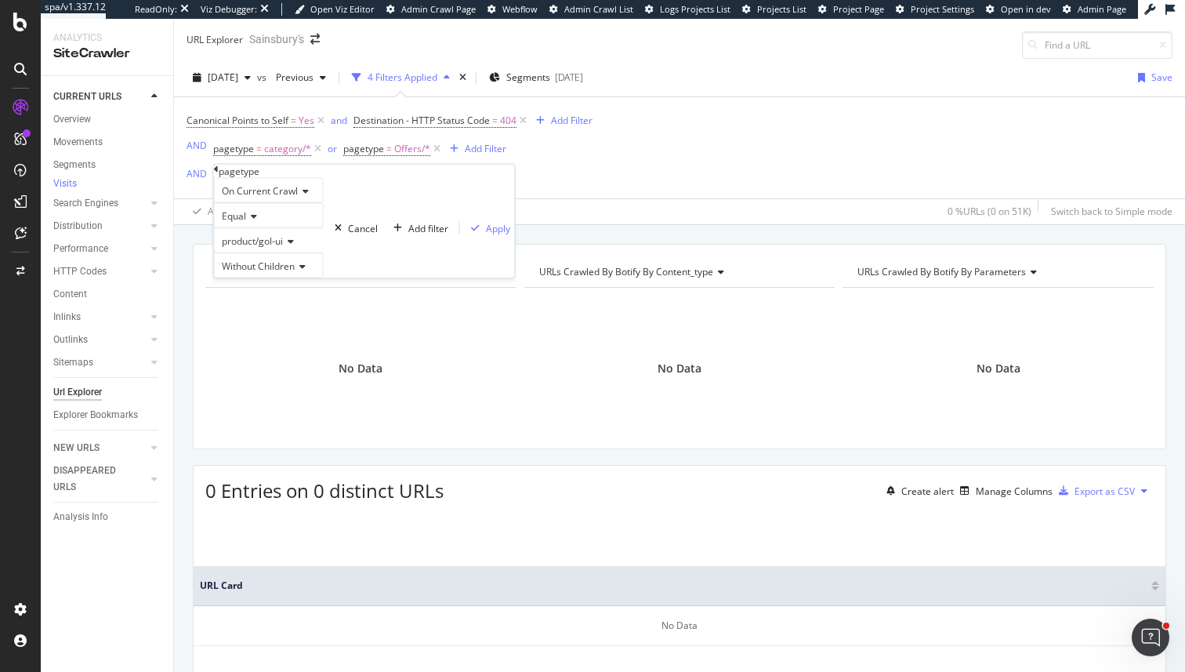
click at [219, 174] on icon at bounding box center [216, 169] width 5 height 9
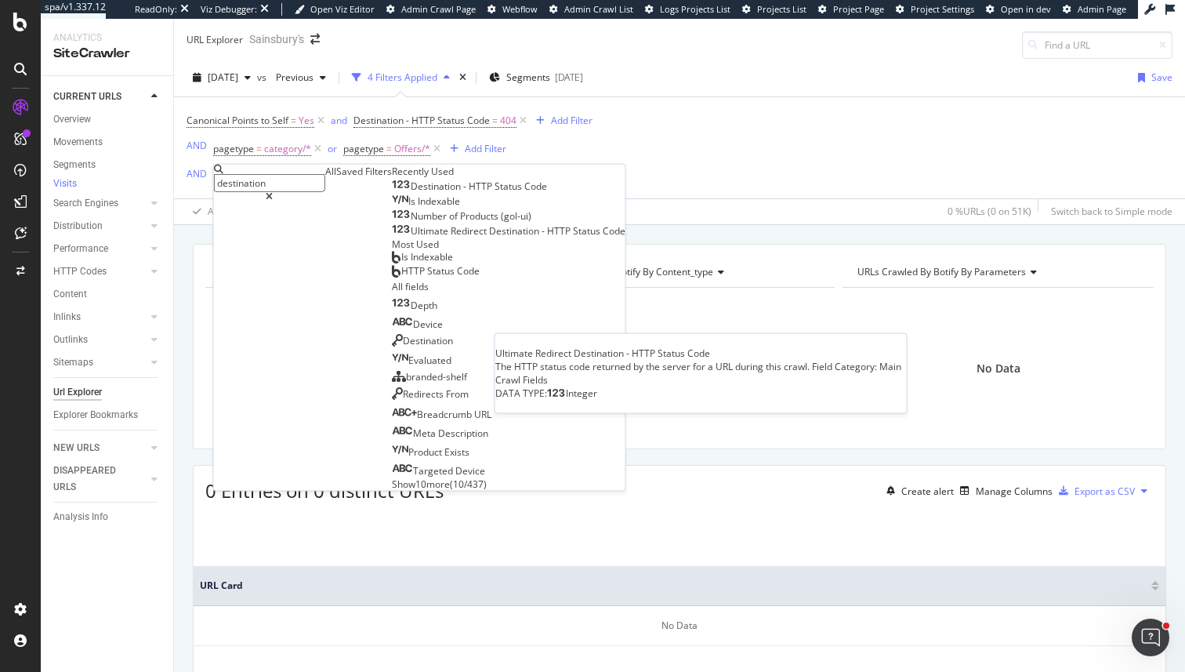
type input "destination"
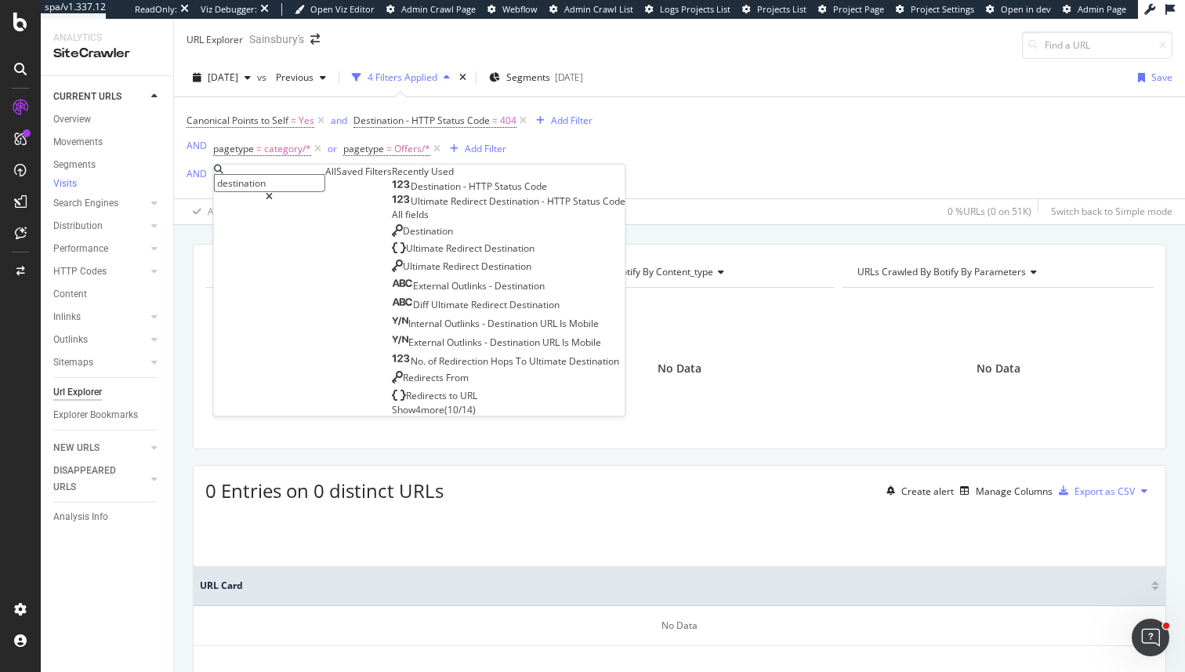
click at [541, 202] on div "URL Explorer Sainsbury's 2025 Sep. 1st vs Previous 4 Filters Applied Segments 2…" at bounding box center [679, 345] width 1011 height 653
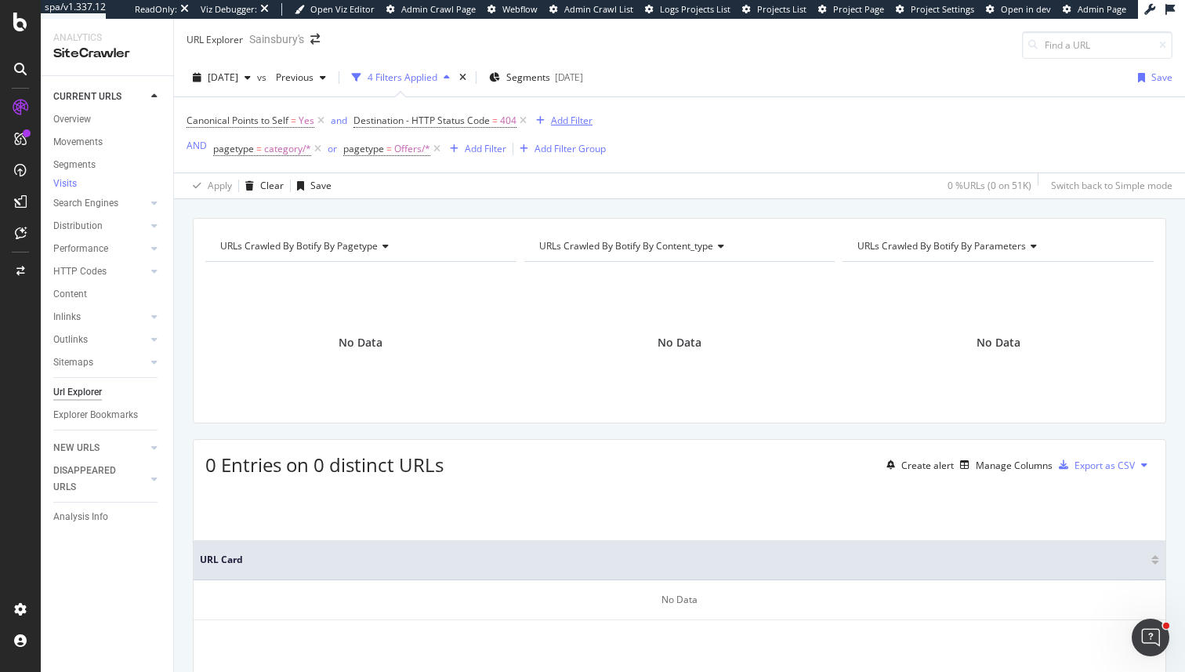
click at [580, 118] on div "Add Filter" at bounding box center [572, 120] width 42 height 13
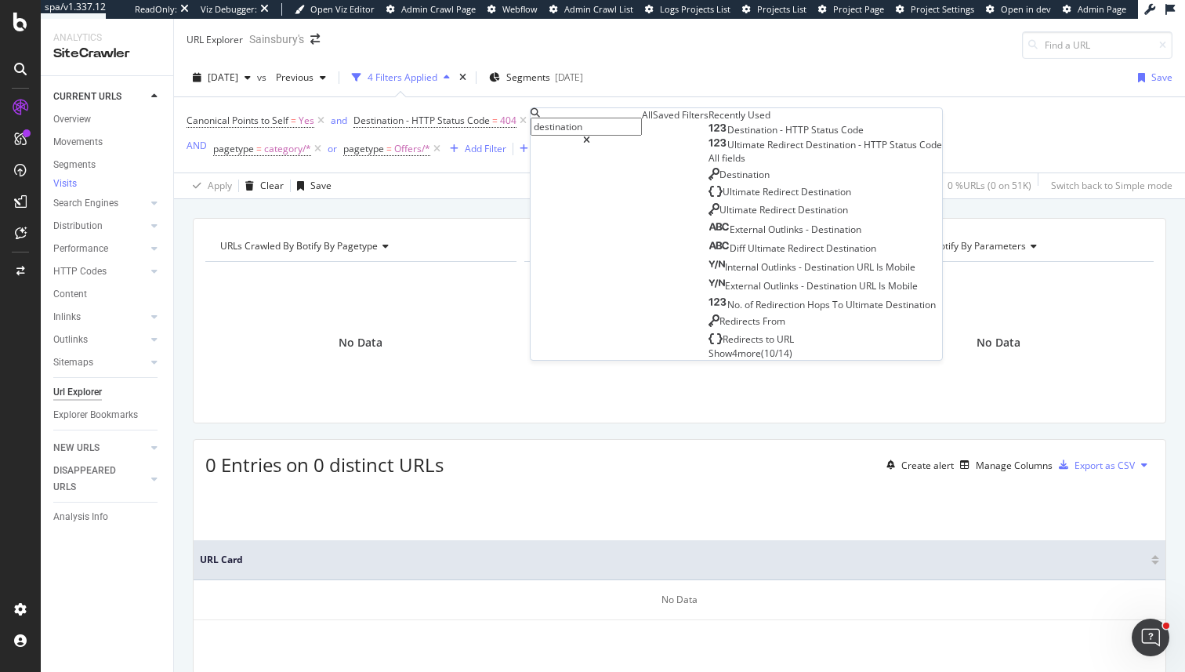
type input "d"
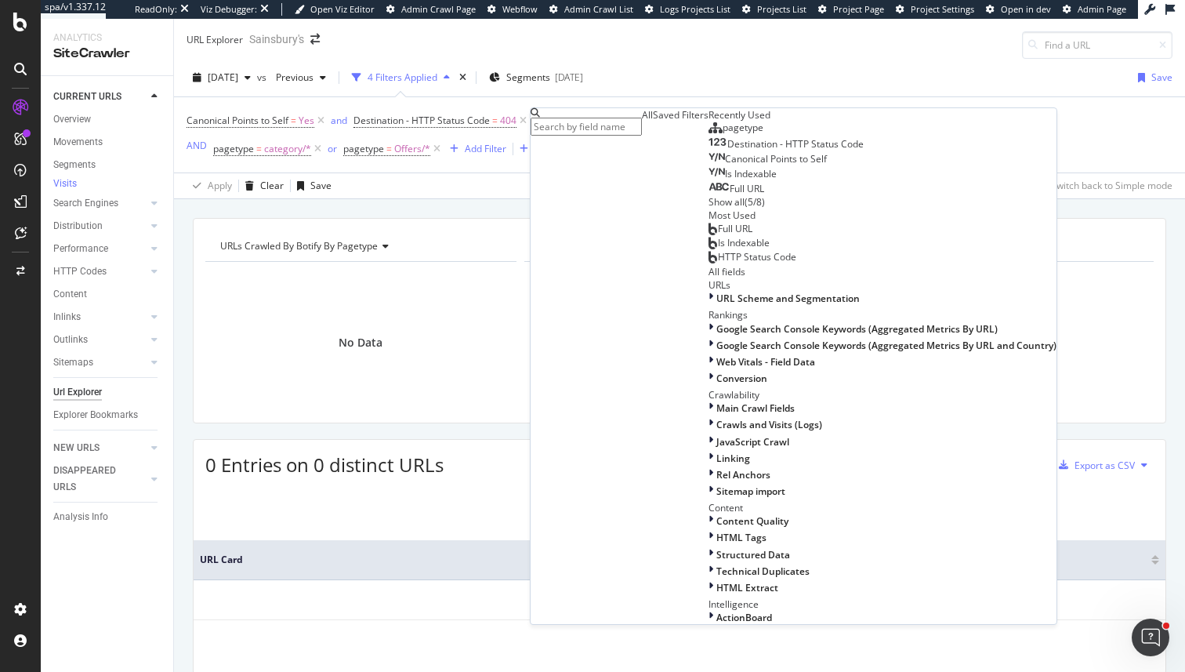
type input "d"
click at [902, 107] on div "Canonical Points to Self = Yes and Destination - HTTP Status Code = 404 Add Fil…" at bounding box center [680, 134] width 986 height 75
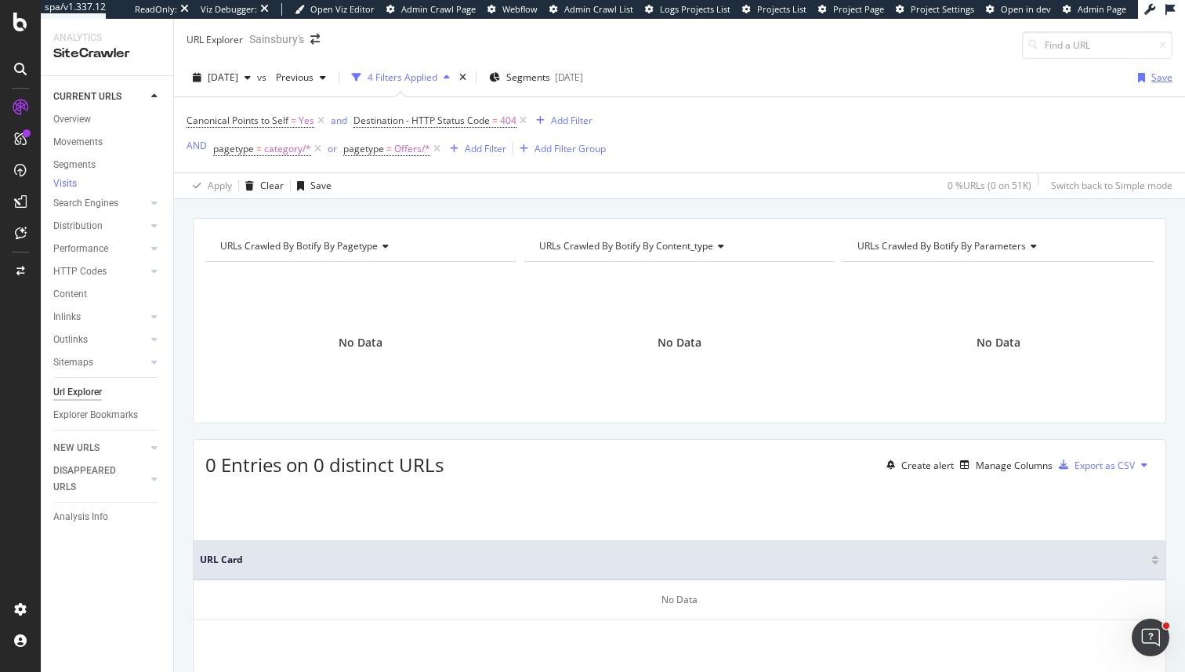
click at [1154, 85] on div "Save" at bounding box center [1152, 78] width 41 height 24
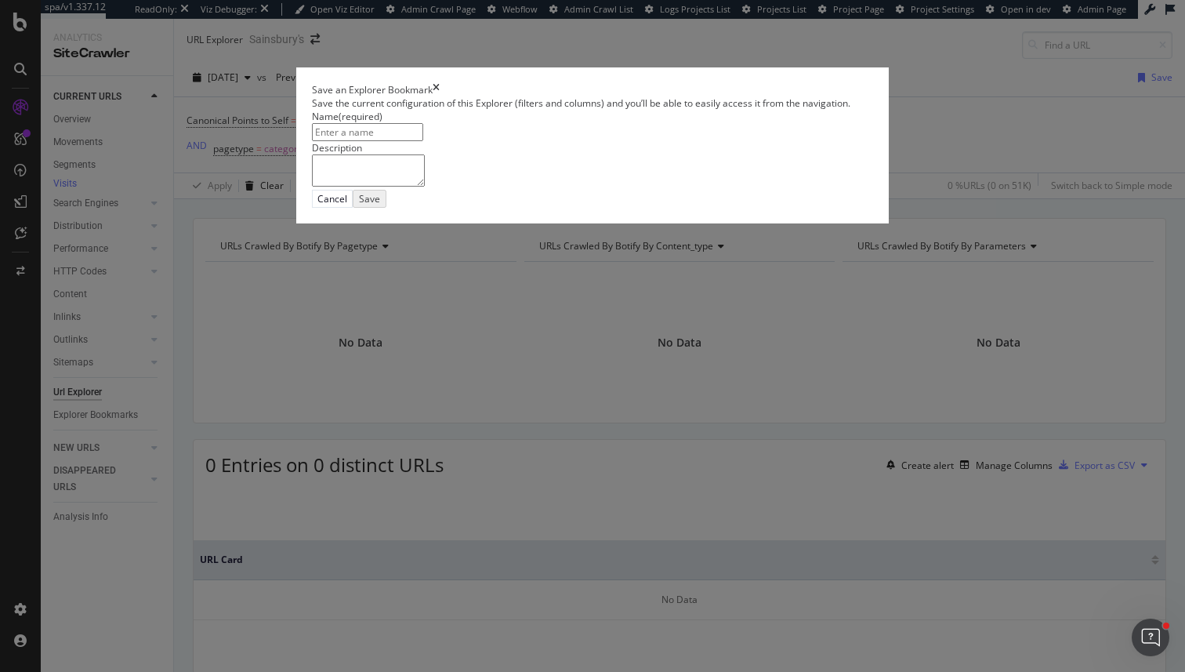
click at [381, 141] on input "modal" at bounding box center [367, 132] width 111 height 18
type input "404 outlinks for trading/content"
click at [387, 206] on button "Save" at bounding box center [372, 198] width 31 height 16
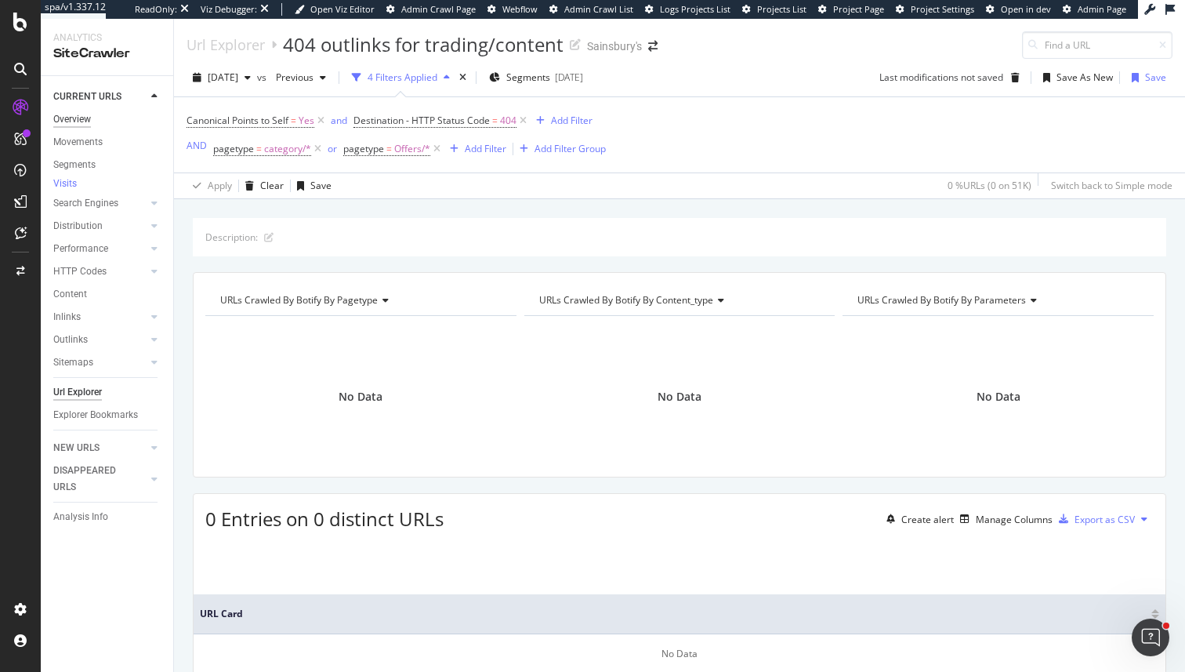
click at [75, 118] on div "Overview" at bounding box center [72, 119] width 38 height 16
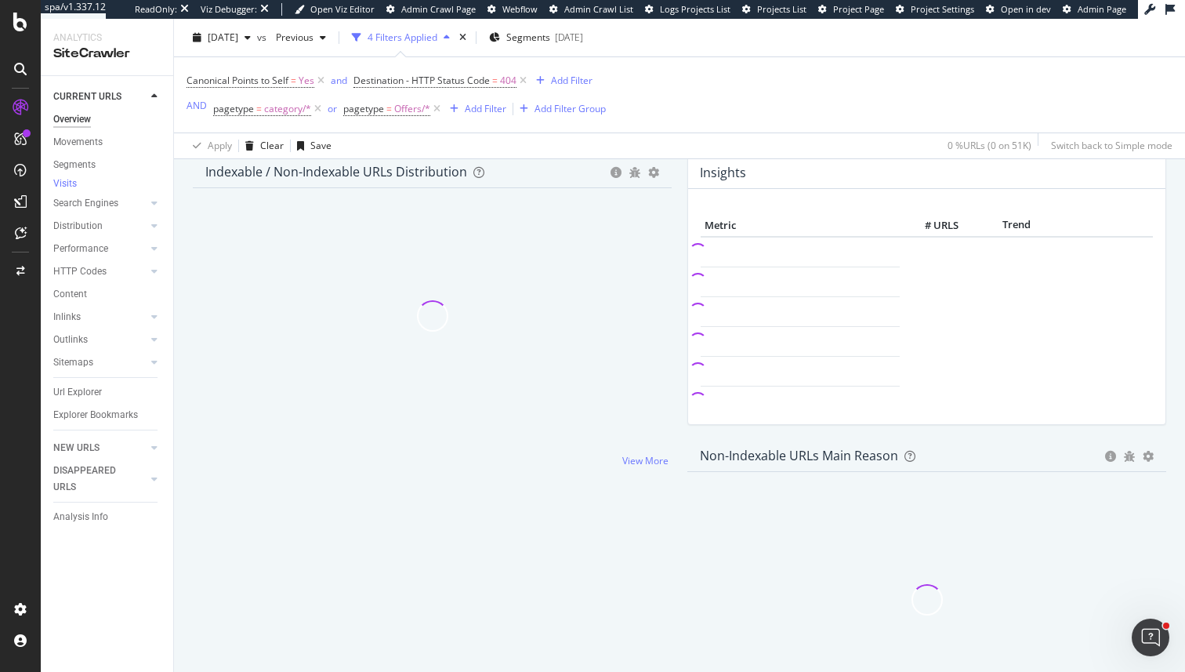
scroll to position [183, 0]
click at [470, 34] on div "times" at bounding box center [462, 38] width 13 height 16
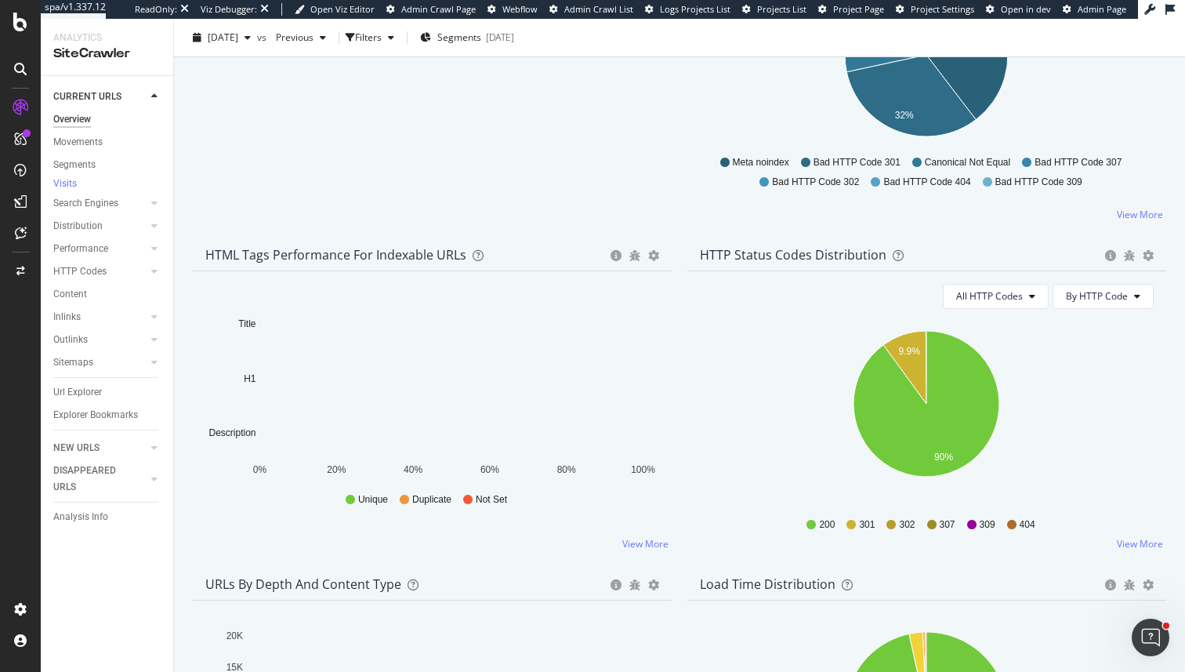
scroll to position [623, 0]
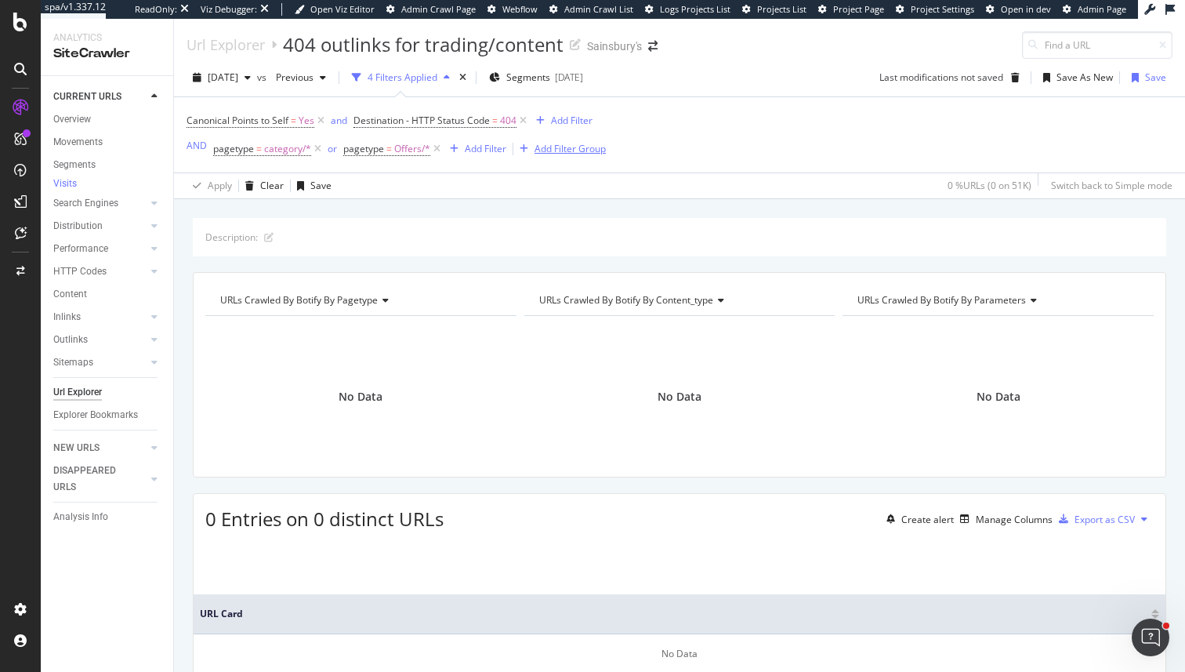
click at [542, 150] on div "Add Filter Group" at bounding box center [570, 148] width 71 height 13
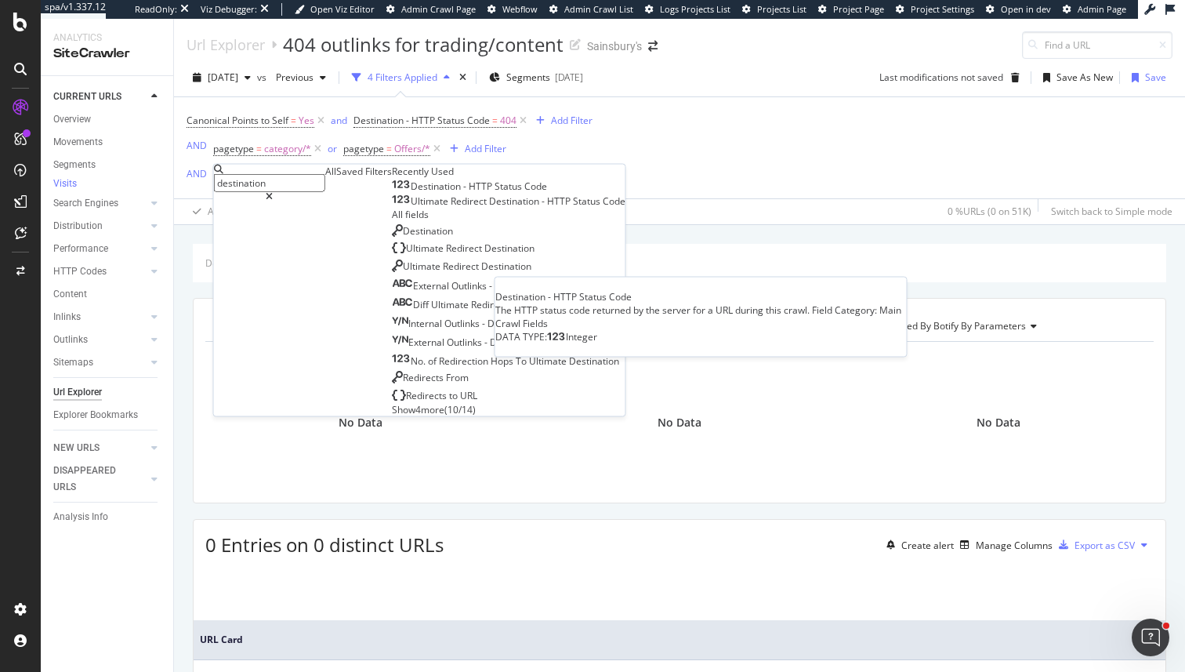
type input "destination"
click at [469, 193] on span "HTTP" at bounding box center [482, 185] width 26 height 13
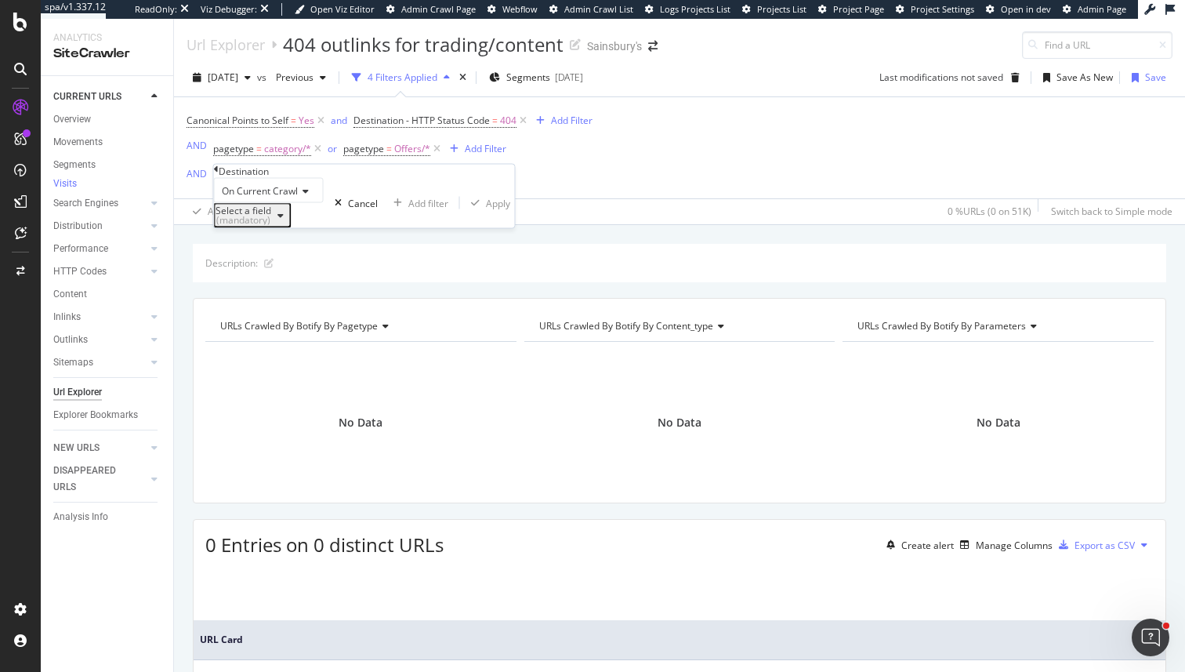
click at [277, 226] on div "Select a field (mandatory)" at bounding box center [253, 215] width 74 height 20
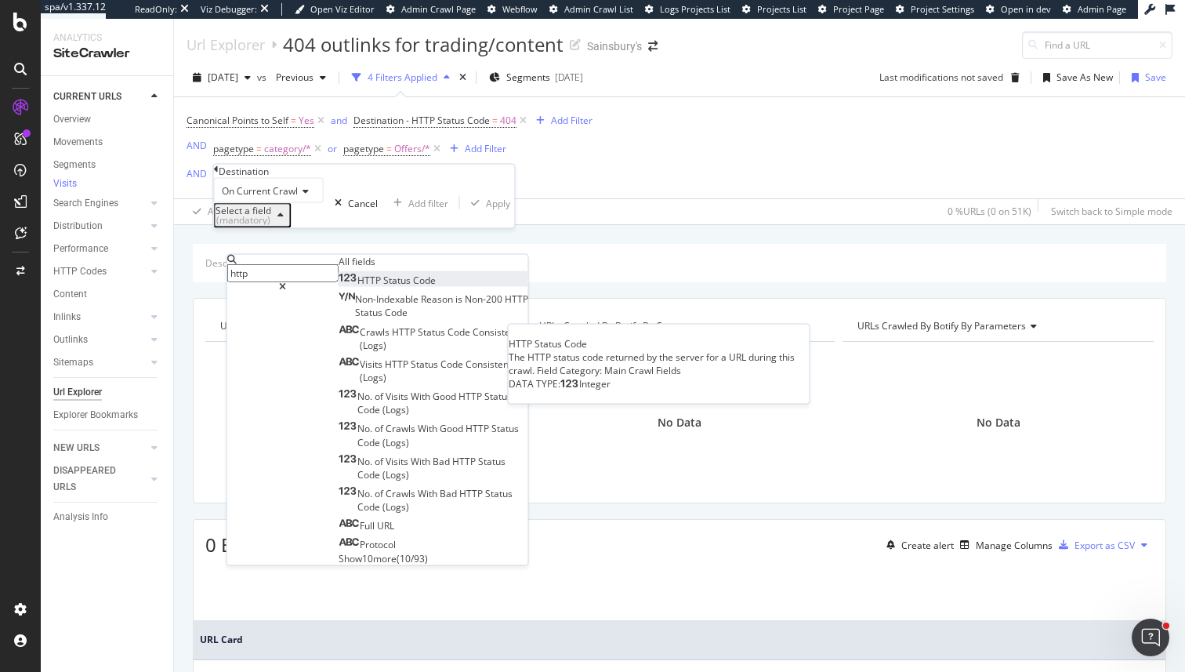
type input "http"
click at [383, 287] on span "Status" at bounding box center [398, 280] width 30 height 13
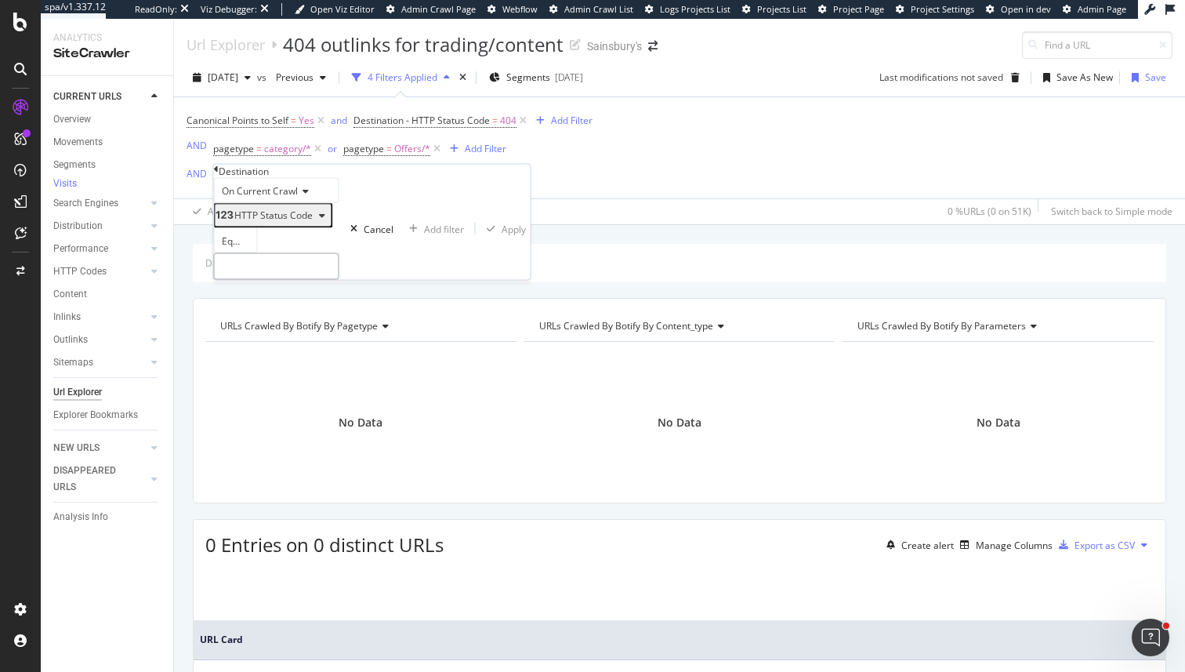
click at [266, 280] on input "number" at bounding box center [276, 266] width 125 height 27
type input "404"
click at [303, 295] on span "404" at bounding box center [261, 287] width 84 height 13
click at [327, 280] on div "On Current Crawl HTTP Status Code Equal to 404 404 Cancel Add filter Apply" at bounding box center [372, 229] width 317 height 102
click at [424, 235] on div "Add filter" at bounding box center [444, 228] width 40 height 13
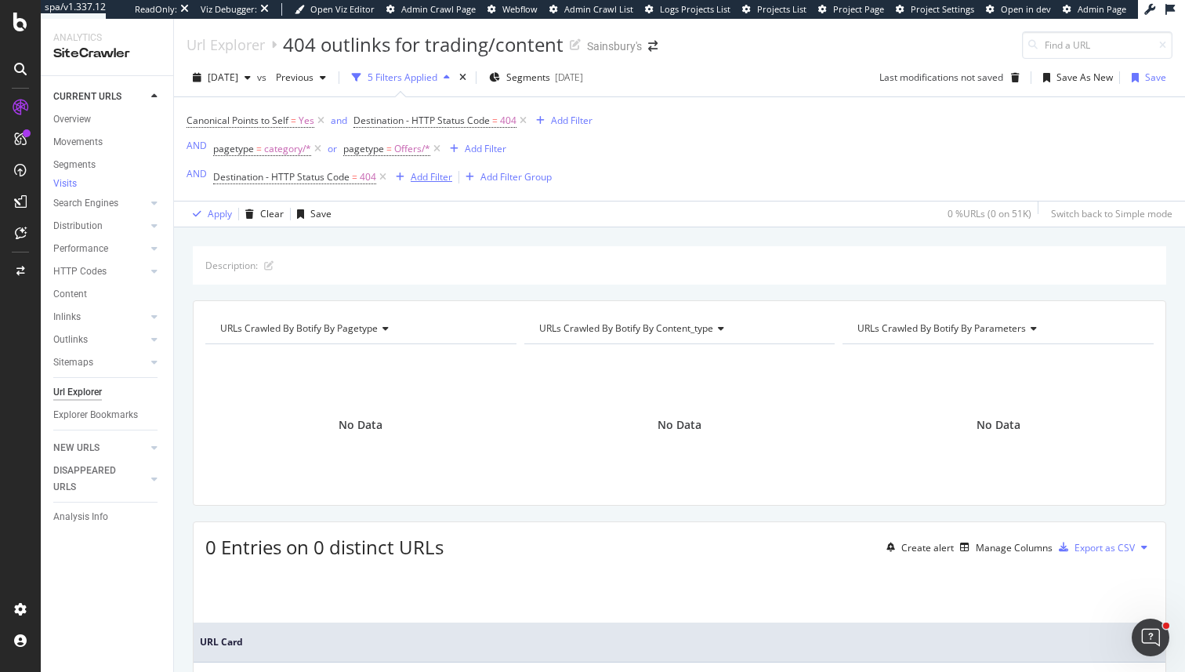
click at [432, 179] on div "Add Filter" at bounding box center [432, 176] width 42 height 13
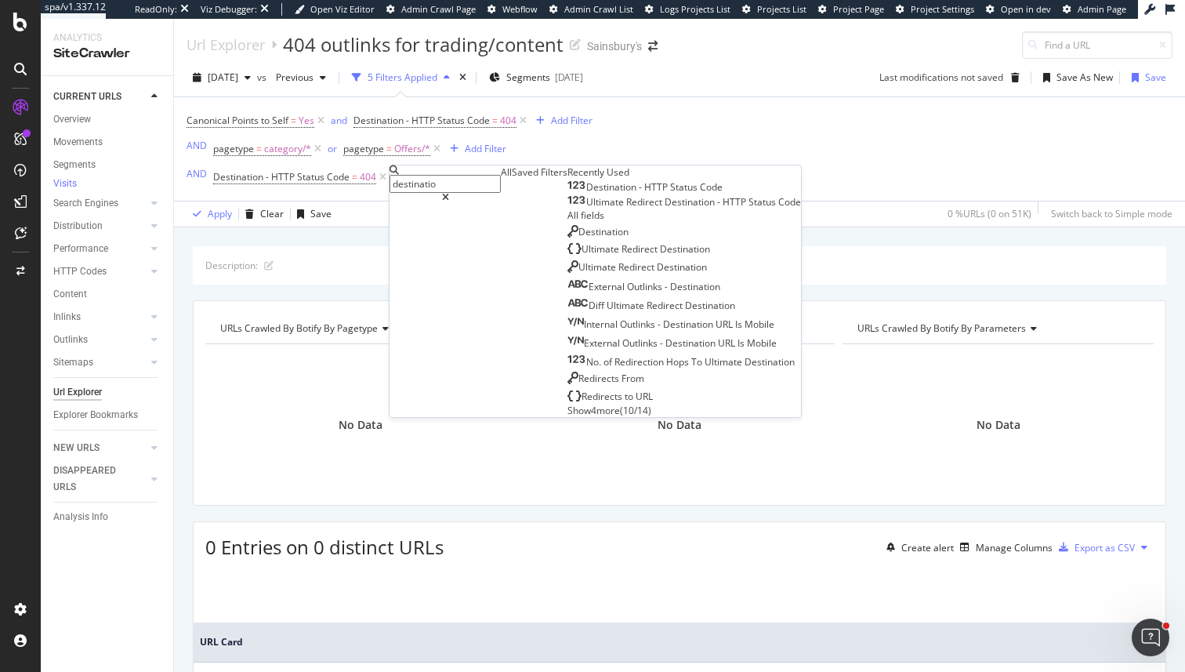
type input "destination"
click at [578, 238] on span "Destination" at bounding box center [603, 231] width 50 height 13
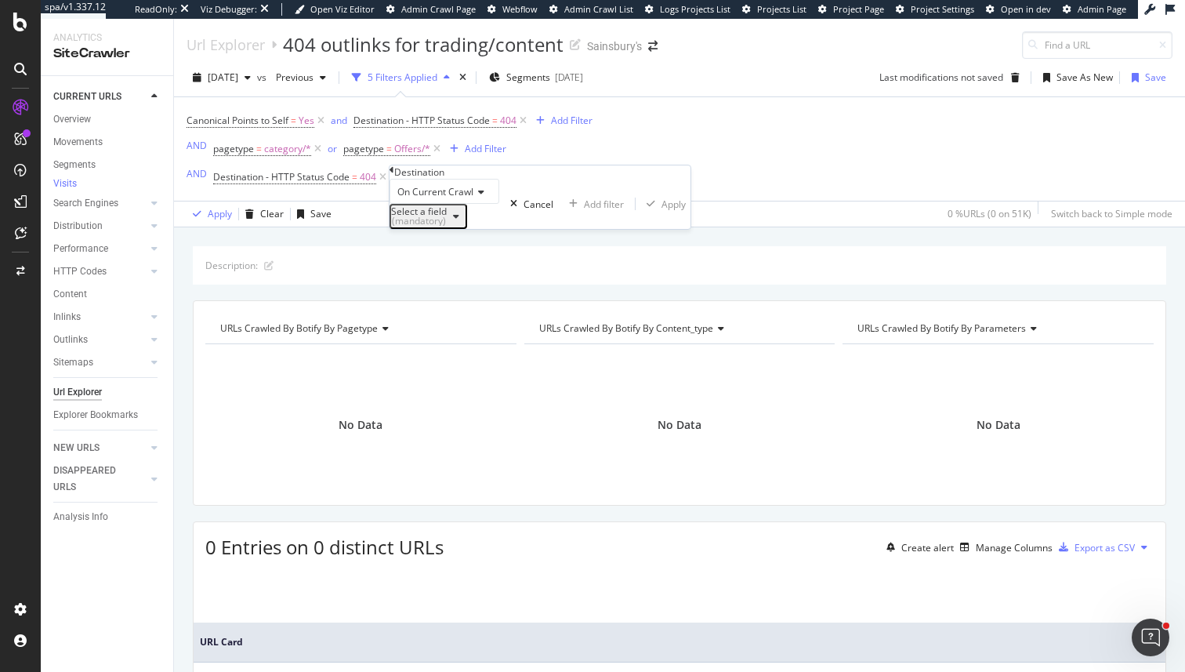
click at [466, 227] on div "Select a field (mandatory)" at bounding box center [428, 216] width 74 height 20
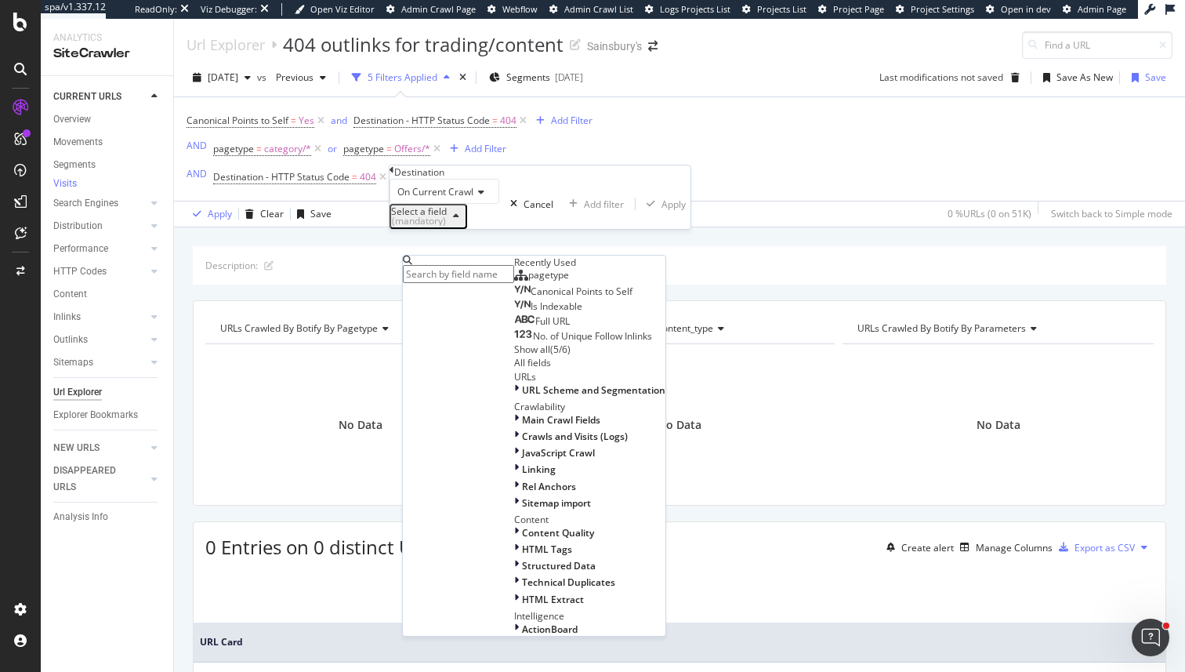
scroll to position [274, 0]
click at [514, 593] on div "HTML Extract" at bounding box center [589, 599] width 151 height 13
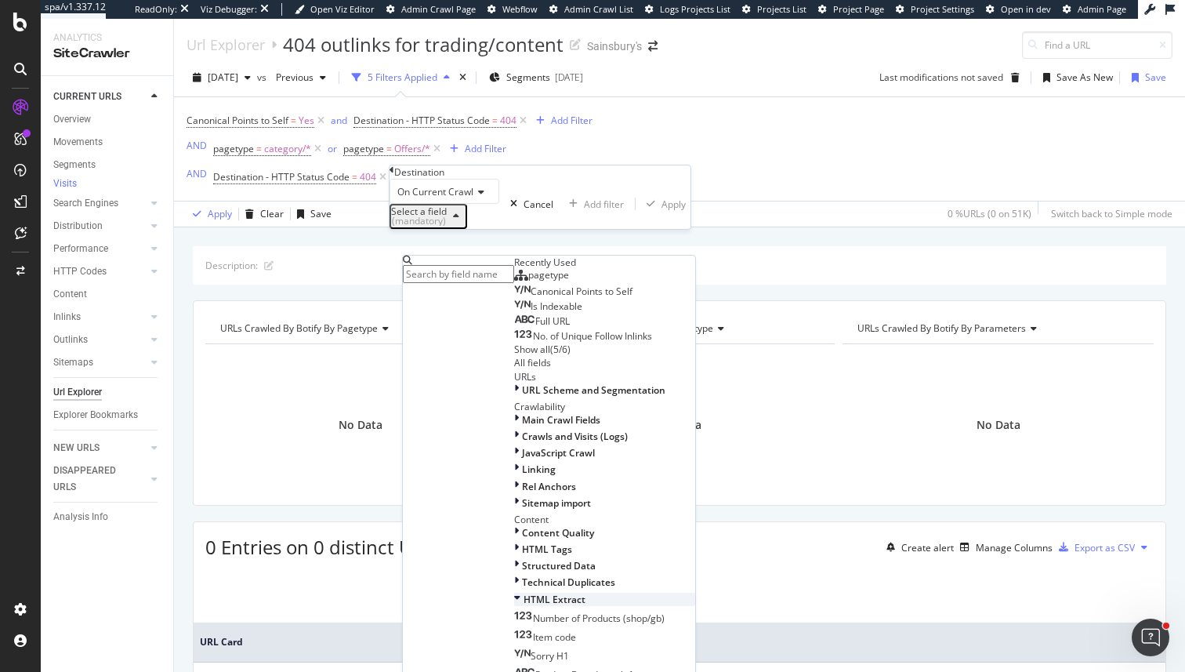
scroll to position [500, 0]
click at [514, 649] on div "Sorry H1" at bounding box center [541, 655] width 55 height 13
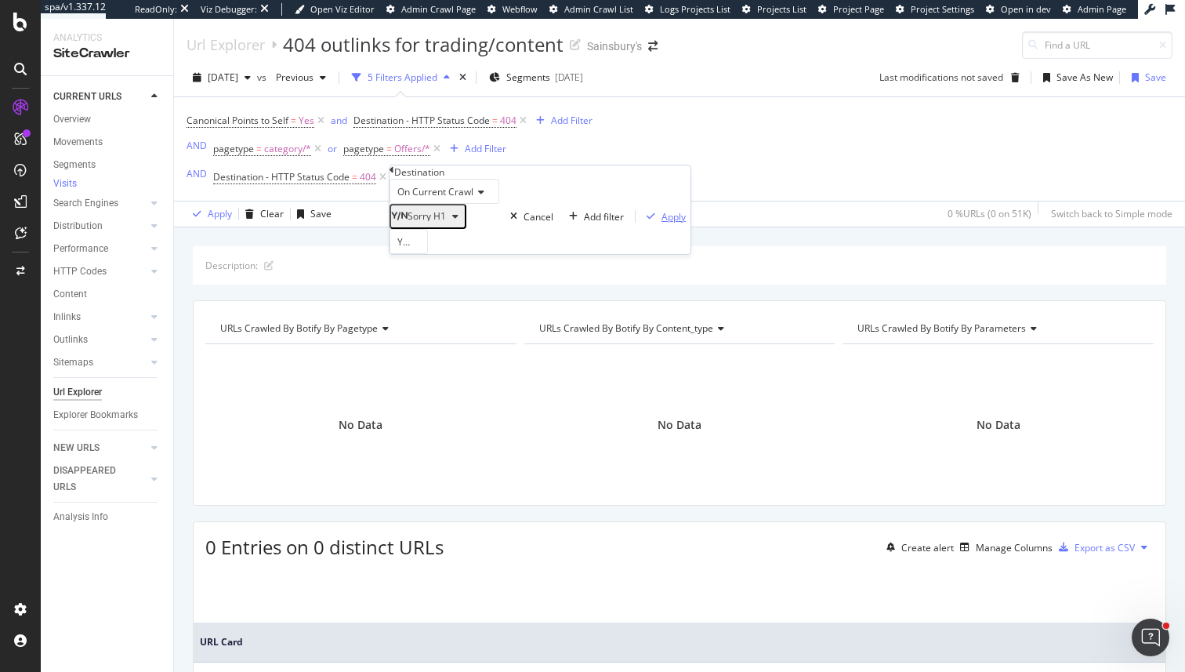
click at [662, 223] on div "Apply" at bounding box center [674, 216] width 24 height 13
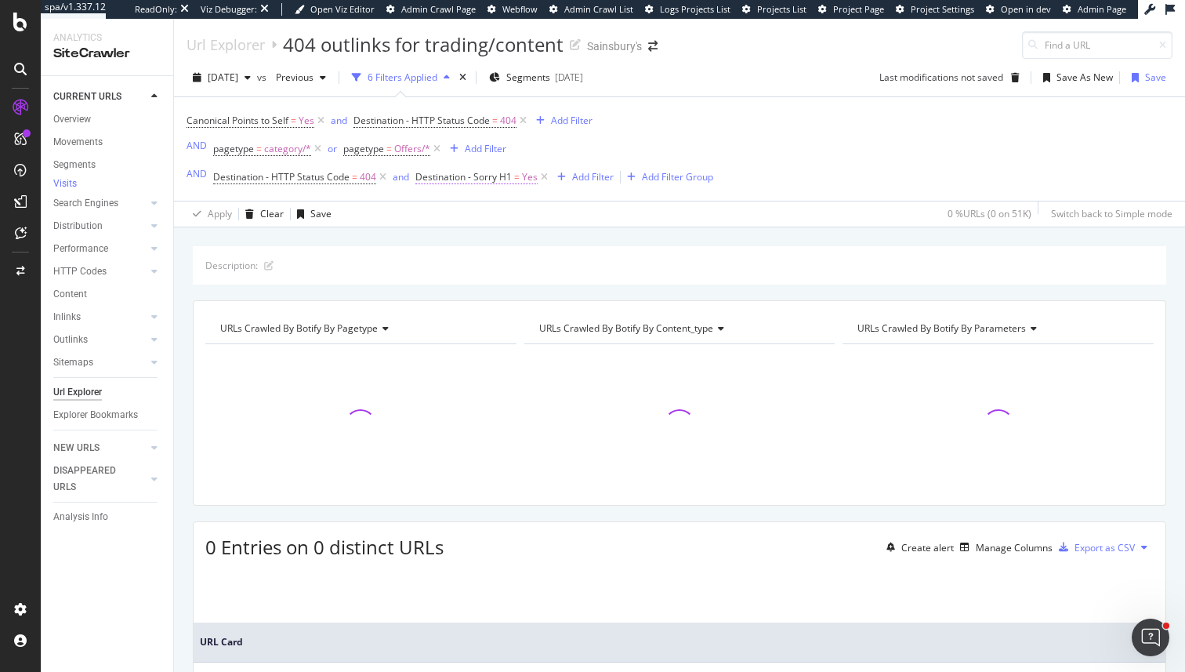
click at [444, 182] on span "Destination - Sorry H1" at bounding box center [463, 176] width 96 height 13
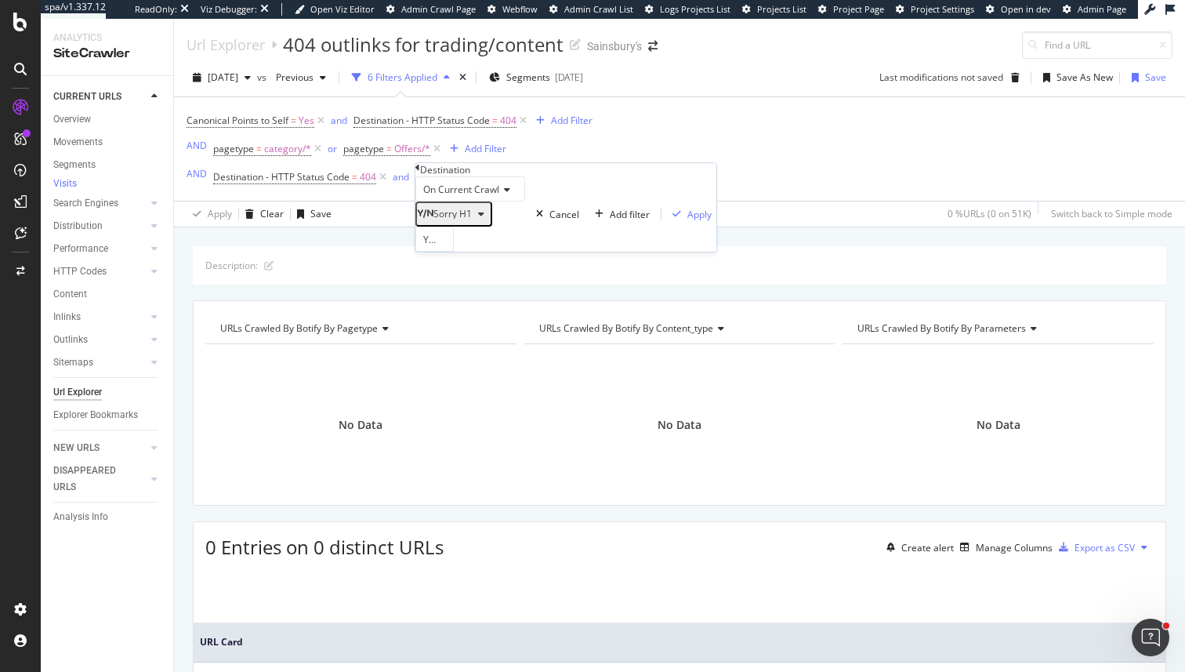
click at [472, 220] on span "Sorry H1" at bounding box center [452, 213] width 38 height 13
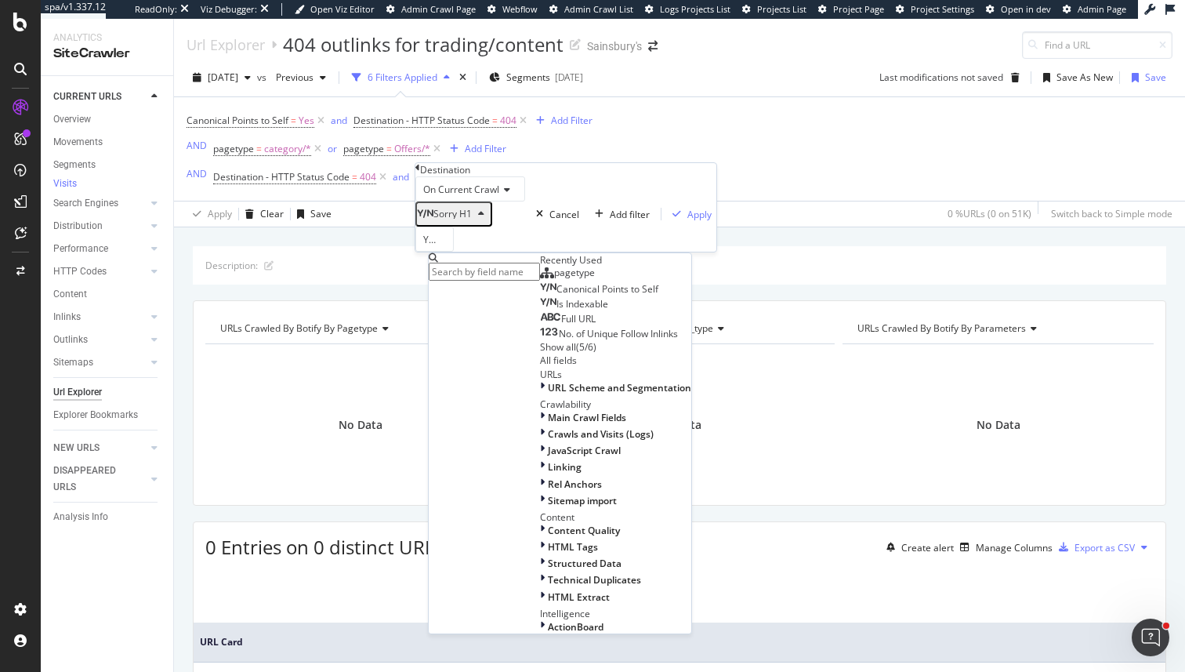
scroll to position [274, 0]
click at [548, 590] on span "HTML Extract" at bounding box center [579, 596] width 62 height 13
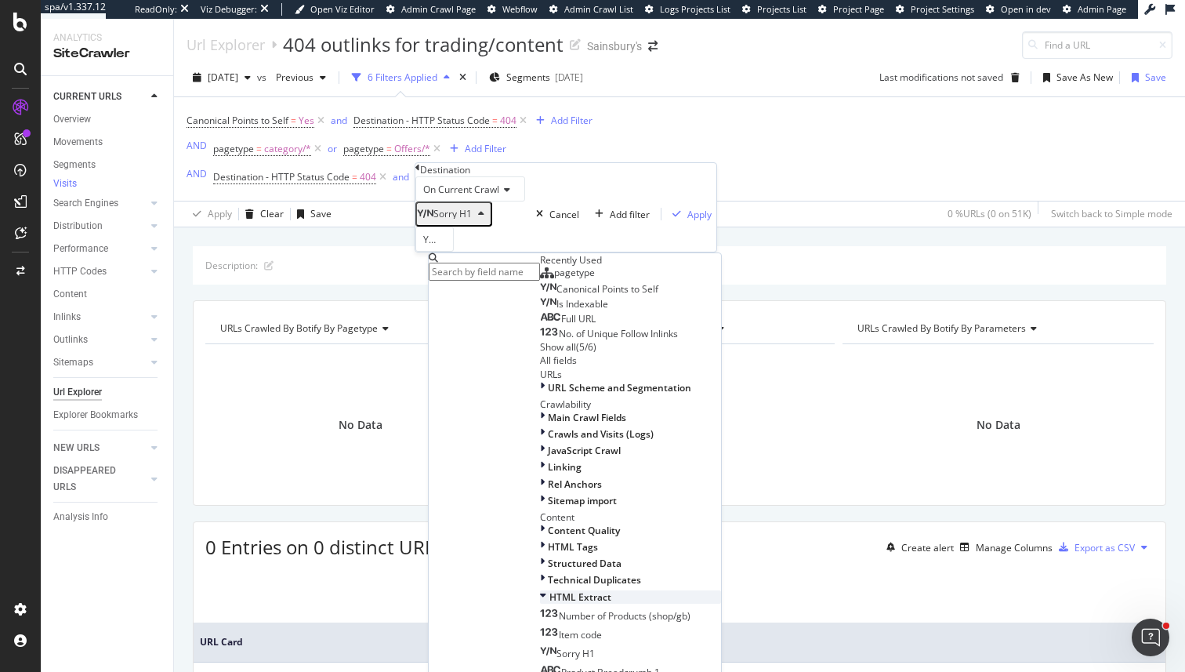
scroll to position [500, 0]
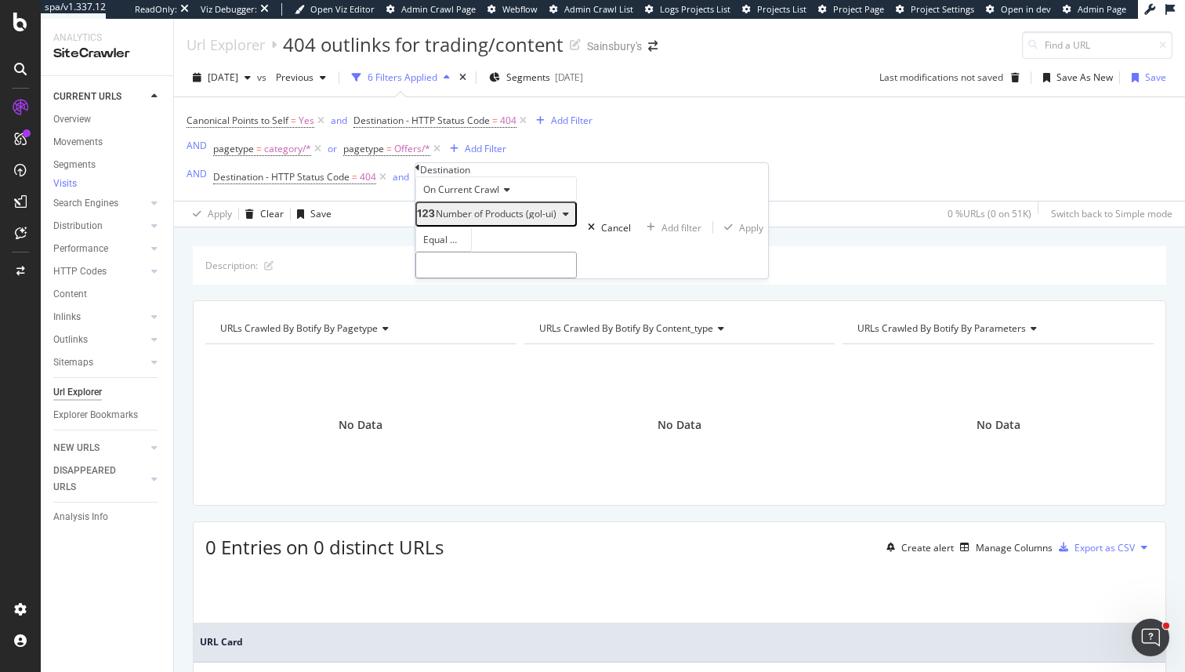
click at [440, 278] on input "number" at bounding box center [495, 265] width 161 height 27
type input "0"
click at [739, 234] on div "Apply" at bounding box center [751, 227] width 24 height 13
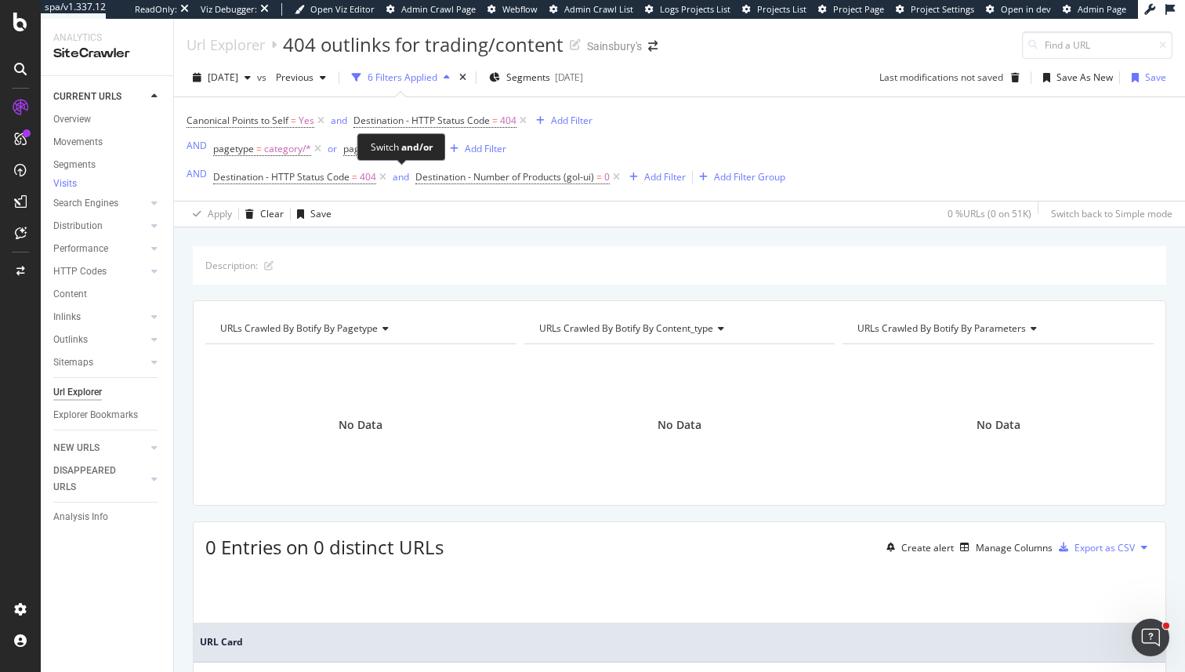
click at [392, 170] on span "and" at bounding box center [403, 177] width 26 height 22
click at [397, 176] on div "and" at bounding box center [401, 176] width 16 height 13
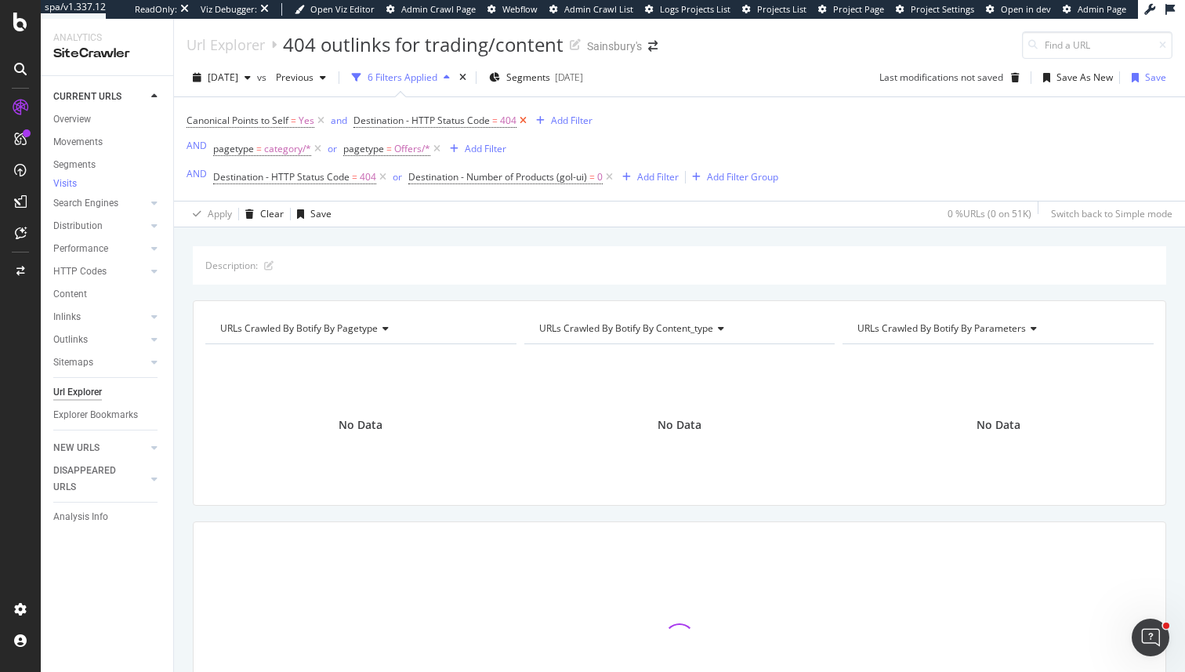
click at [523, 121] on icon at bounding box center [523, 121] width 13 height 16
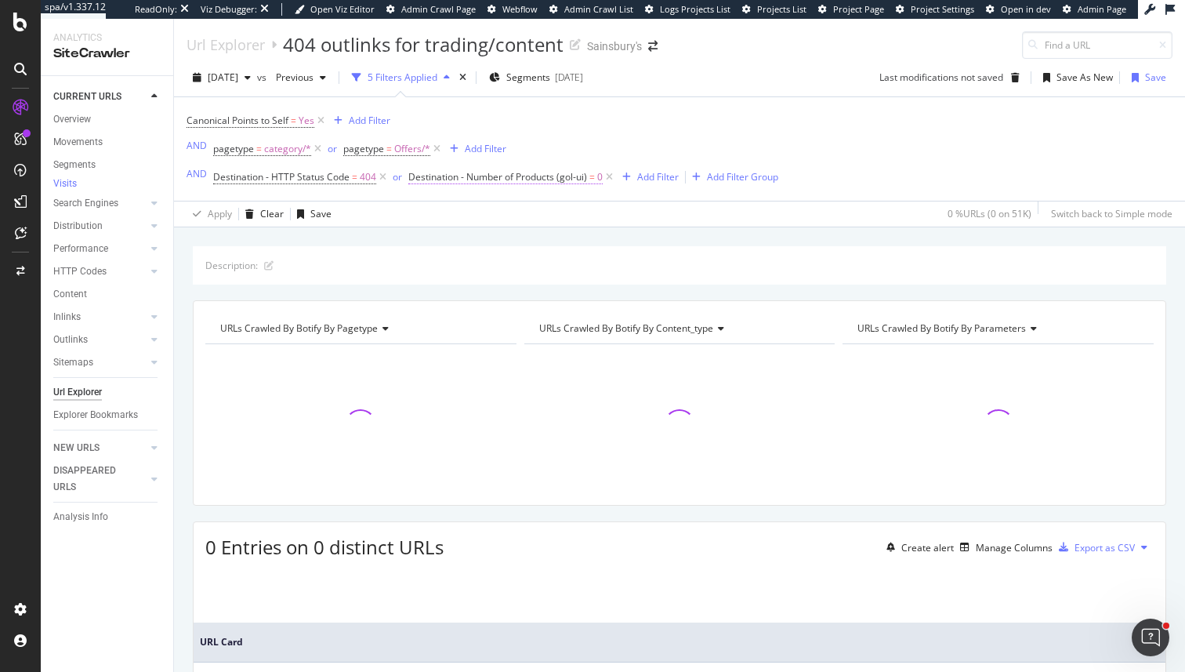
click at [529, 176] on span "Destination - Number of Products (gol-ui)" at bounding box center [497, 176] width 179 height 13
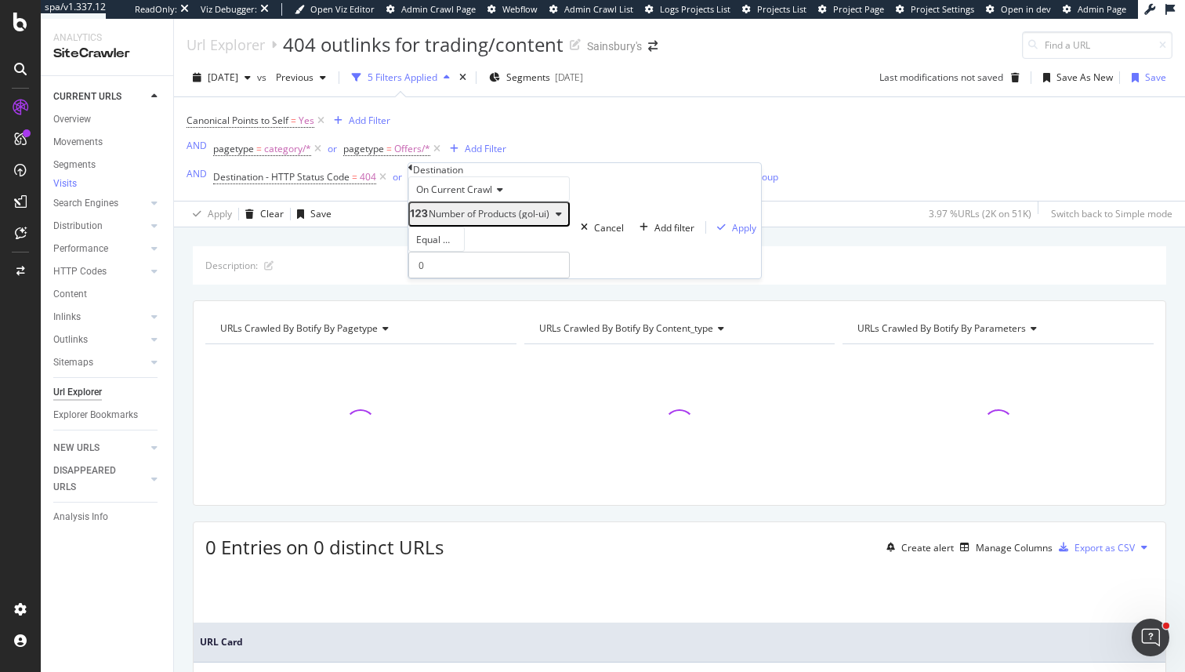
click at [451, 246] on span "Equal to" at bounding box center [433, 239] width 35 height 13
click at [447, 491] on span "Doesn't exist" at bounding box center [430, 496] width 34 height 27
click at [732, 221] on div "Apply" at bounding box center [744, 214] width 24 height 13
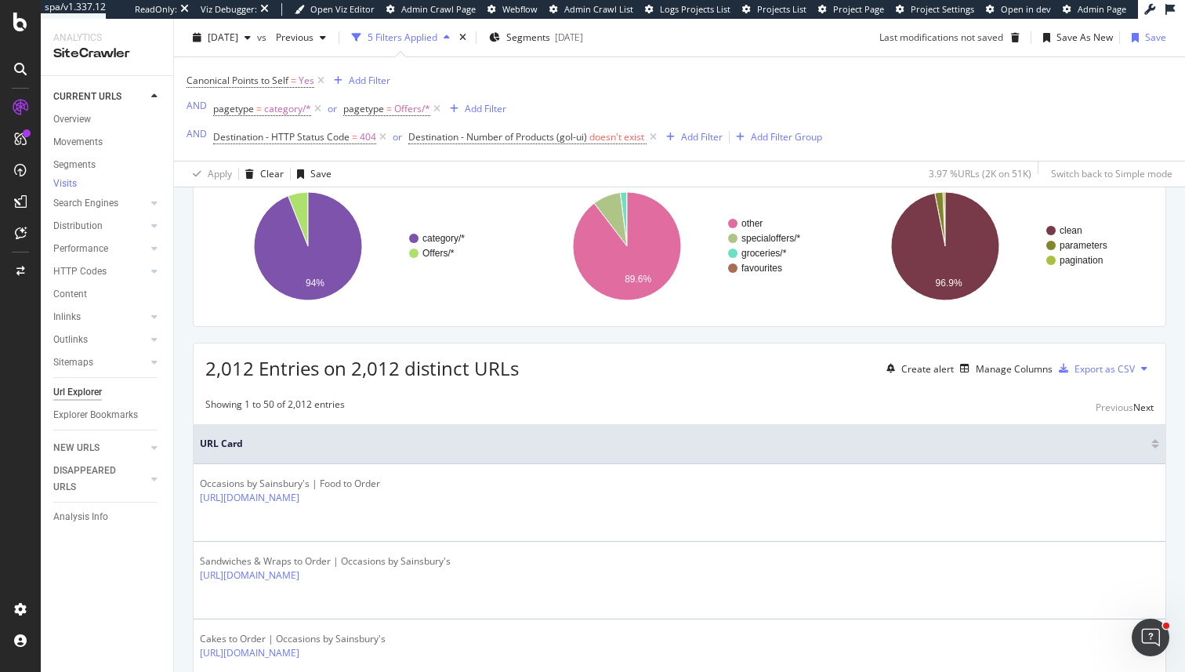
scroll to position [177, 0]
click at [985, 371] on div "Manage Columns" at bounding box center [1014, 370] width 77 height 13
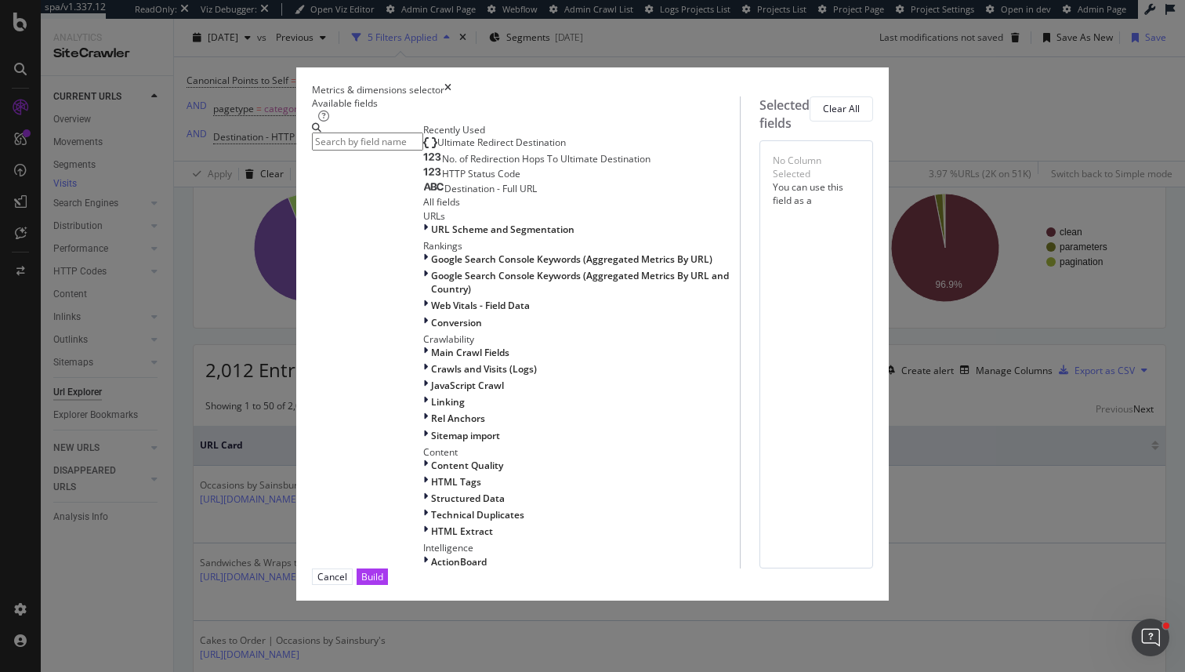
click at [1006, 454] on div "Metrics & dimensions selector Available fields Recently Used Ultimate Redirect …" at bounding box center [592, 336] width 1185 height 672
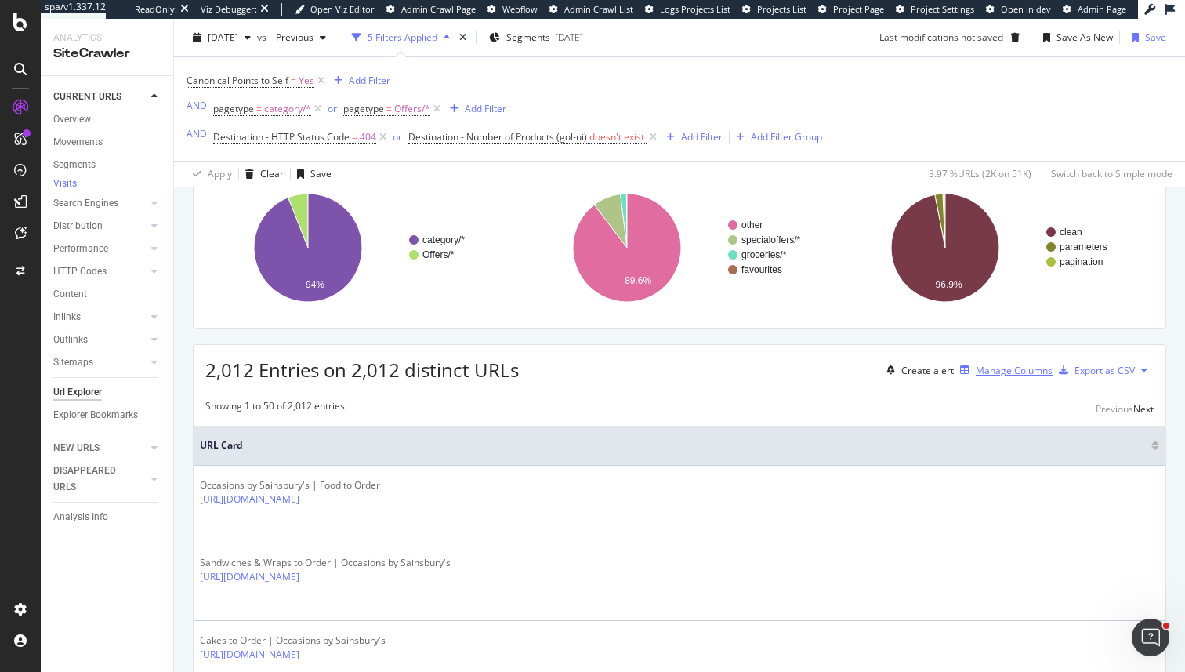
click at [976, 372] on div "Manage Columns" at bounding box center [1014, 370] width 77 height 13
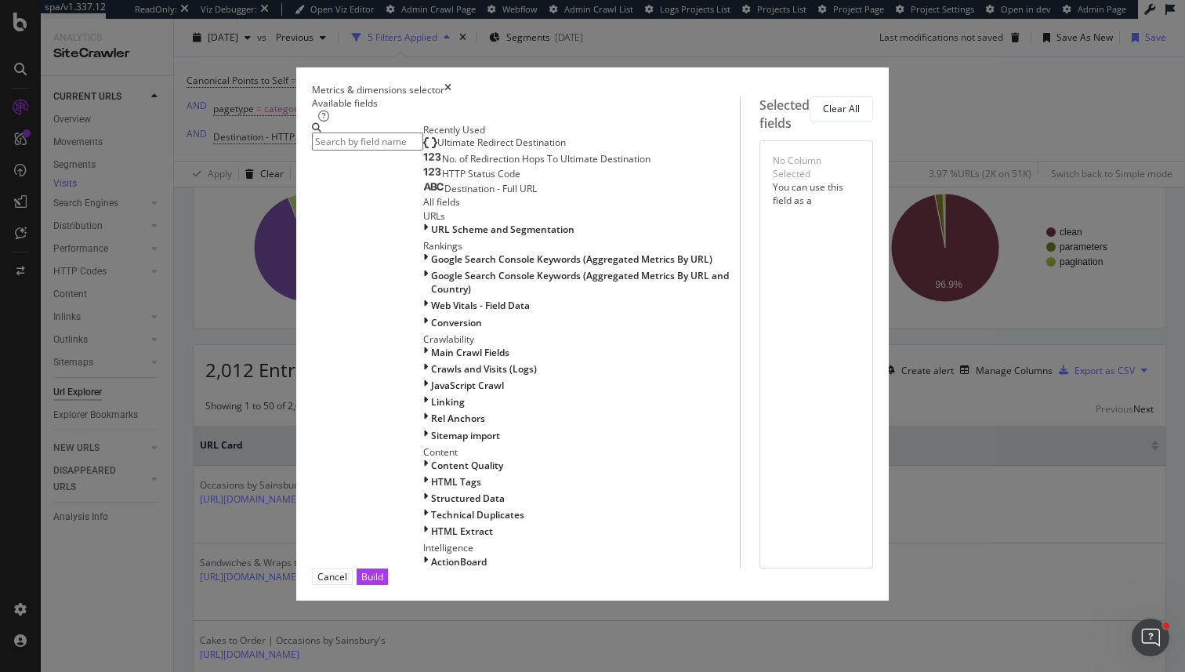
type input "o"
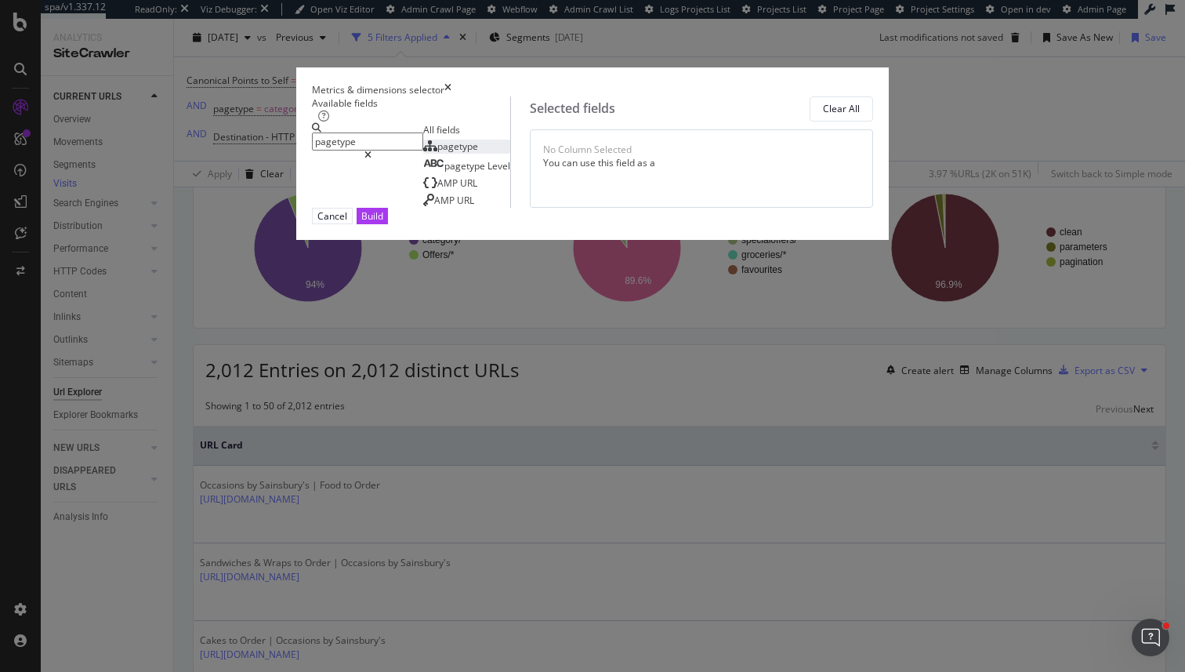
click at [423, 153] on div "pagetype" at bounding box center [450, 146] width 55 height 13
click at [415, 141] on input "pagetype" at bounding box center [367, 141] width 111 height 18
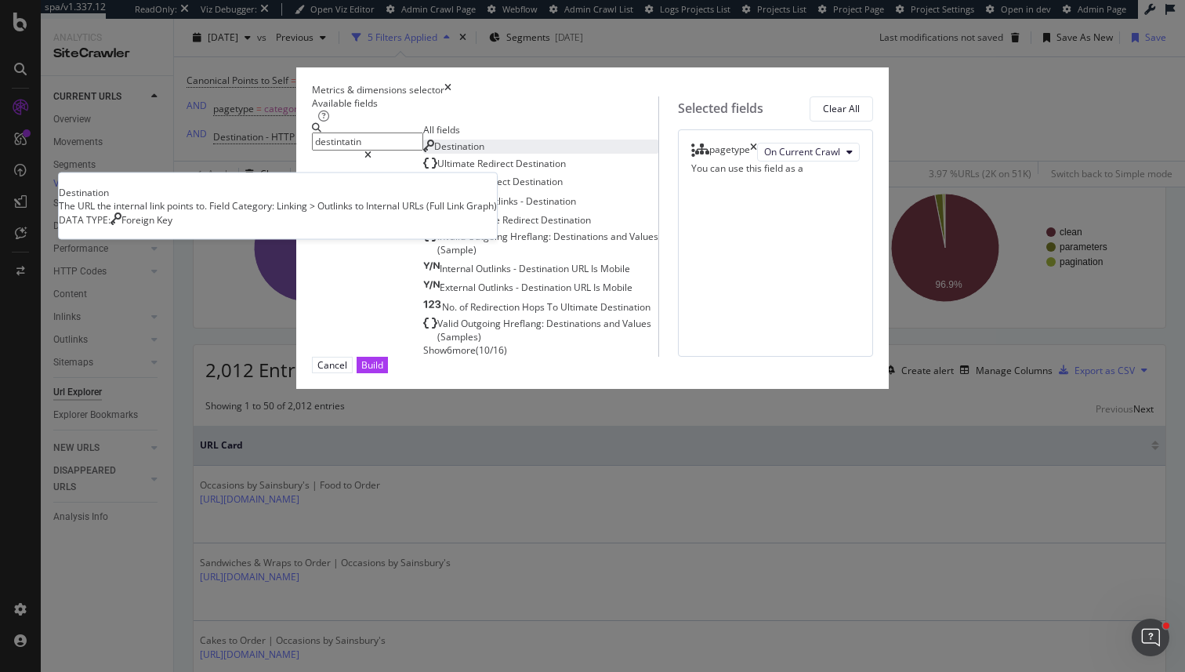
type input "destintatin"
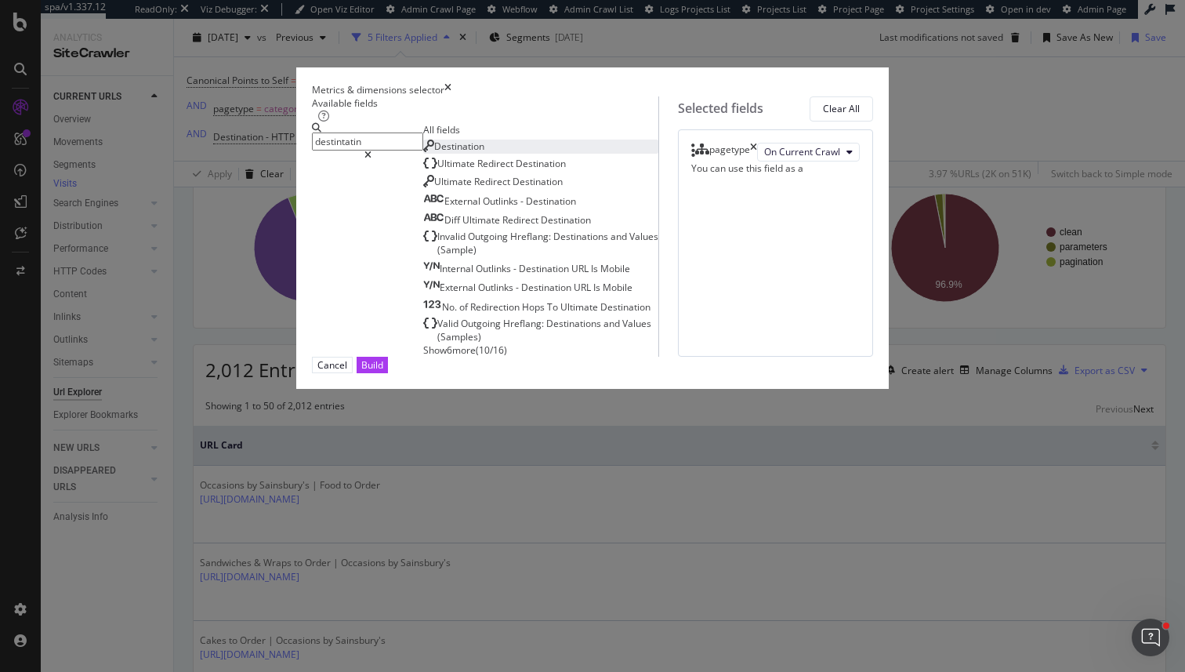
click at [423, 153] on div "Destination" at bounding box center [453, 146] width 61 height 13
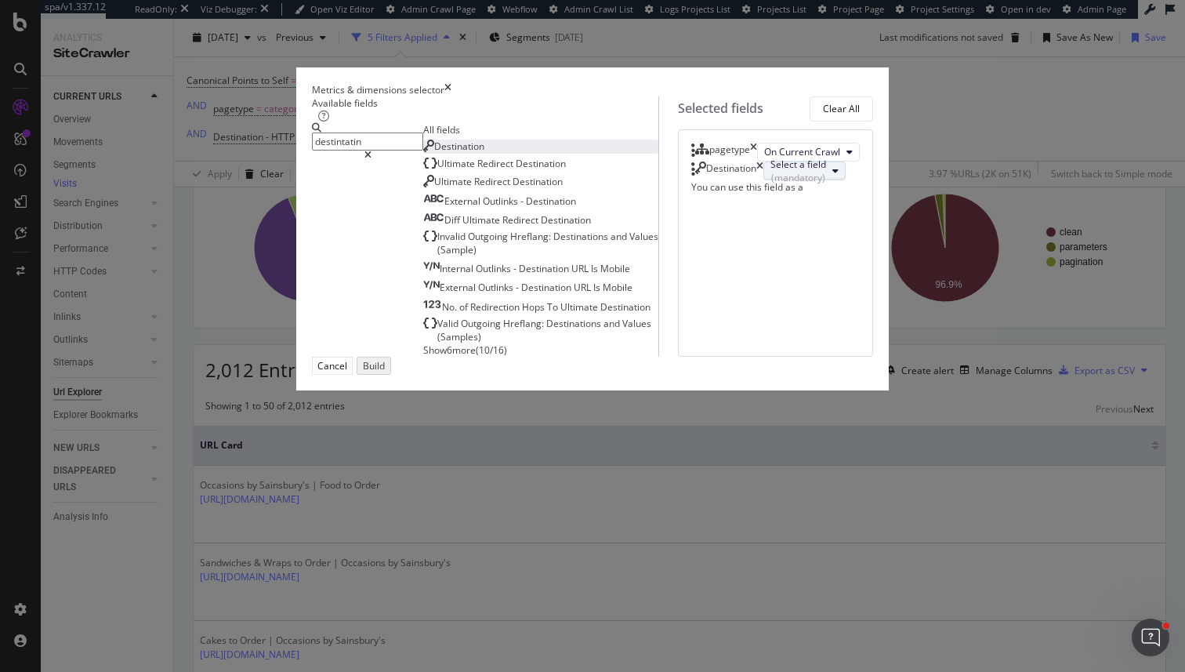
click at [770, 184] on div "(mandatory)" at bounding box center [798, 177] width 56 height 13
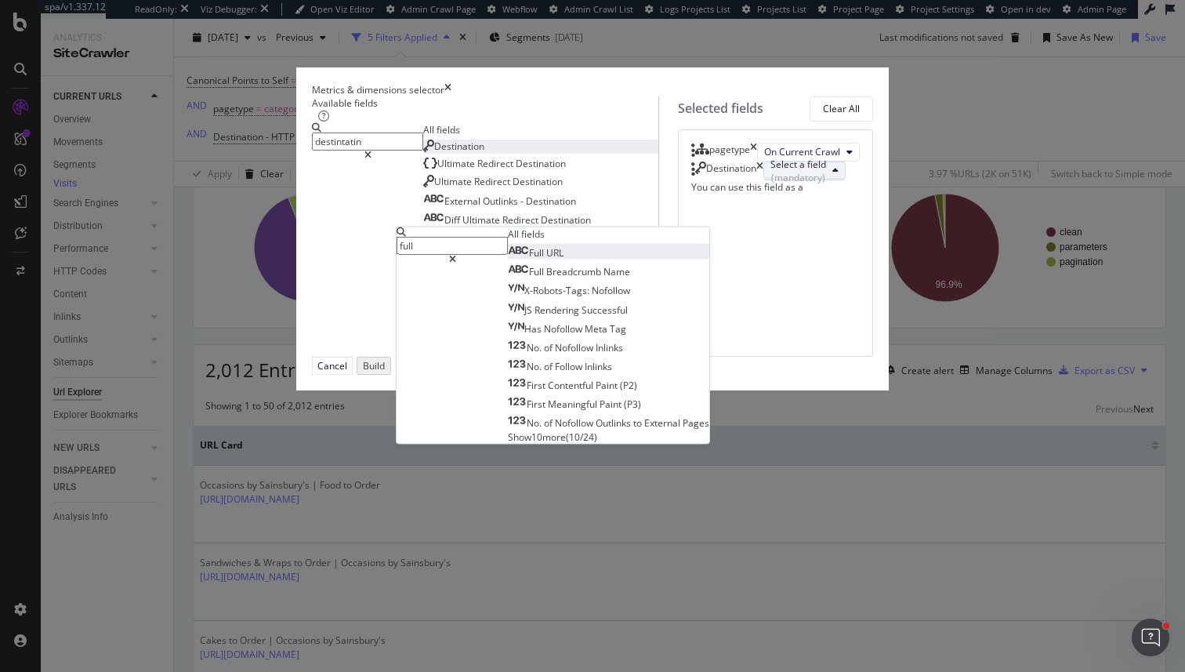
type input "full"
click at [564, 259] on span "Full URL" at bounding box center [536, 252] width 56 height 13
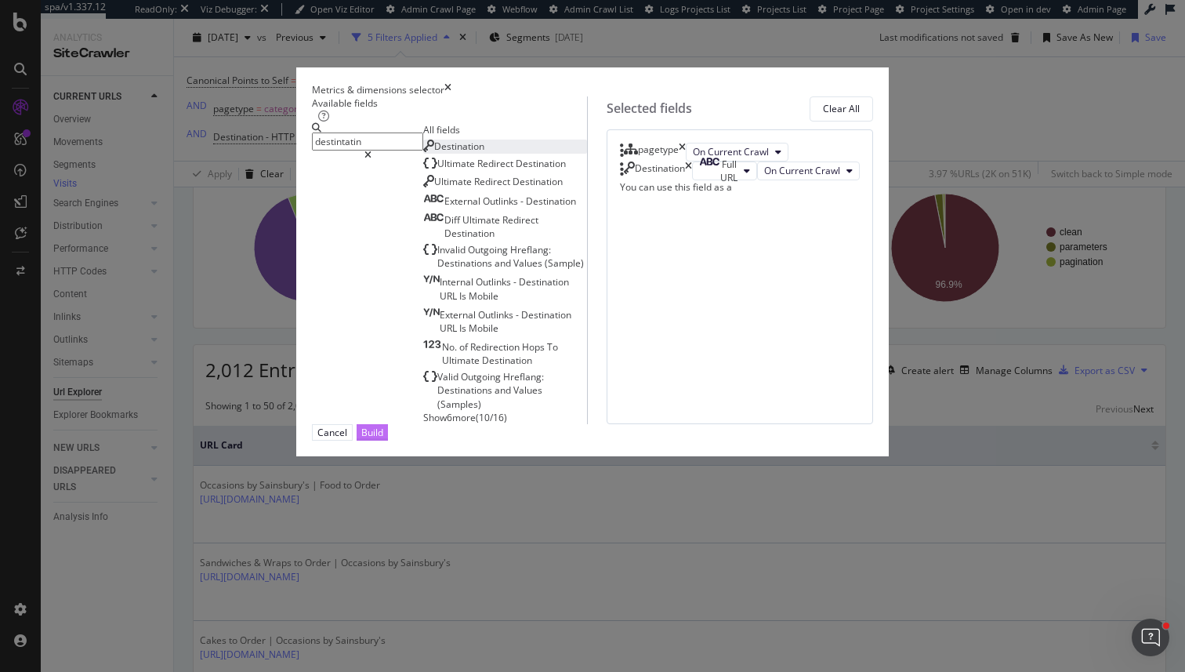
click at [383, 439] on div "Build" at bounding box center [372, 432] width 22 height 13
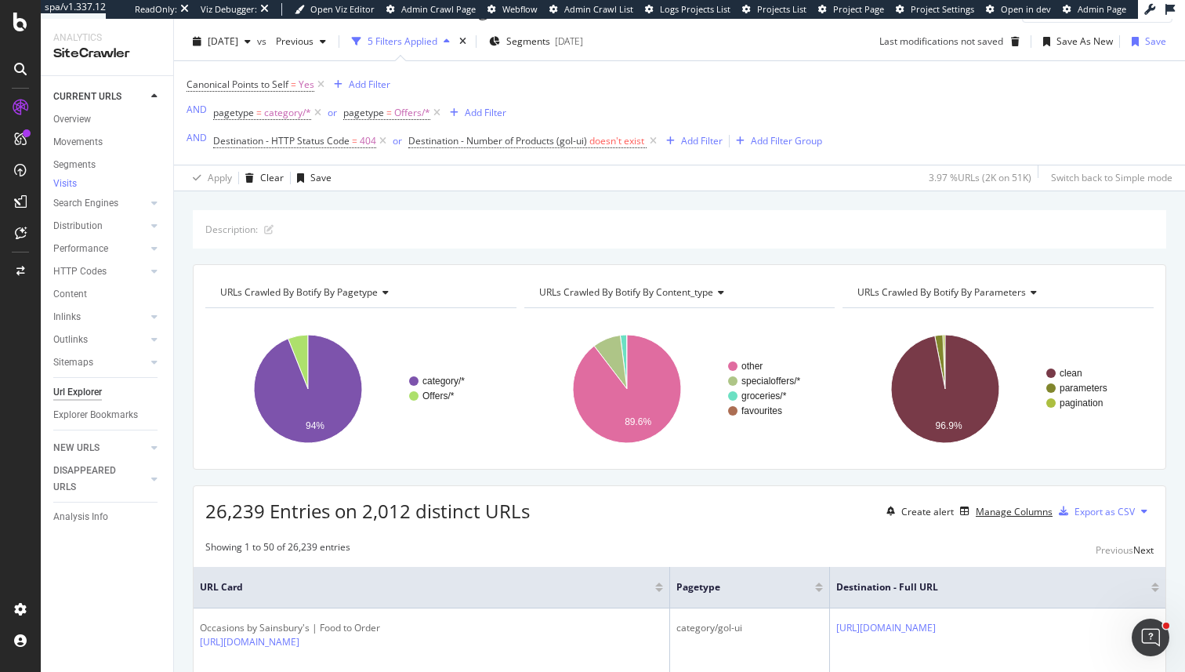
scroll to position [42, 0]
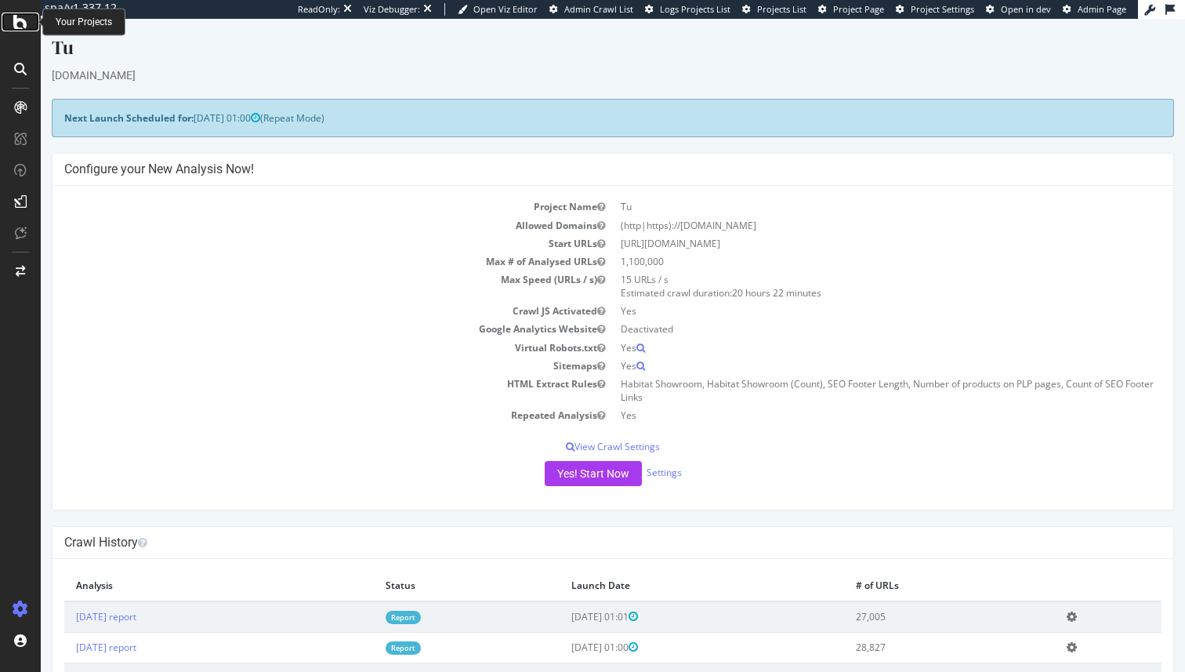
click at [15, 27] on icon at bounding box center [20, 22] width 14 height 19
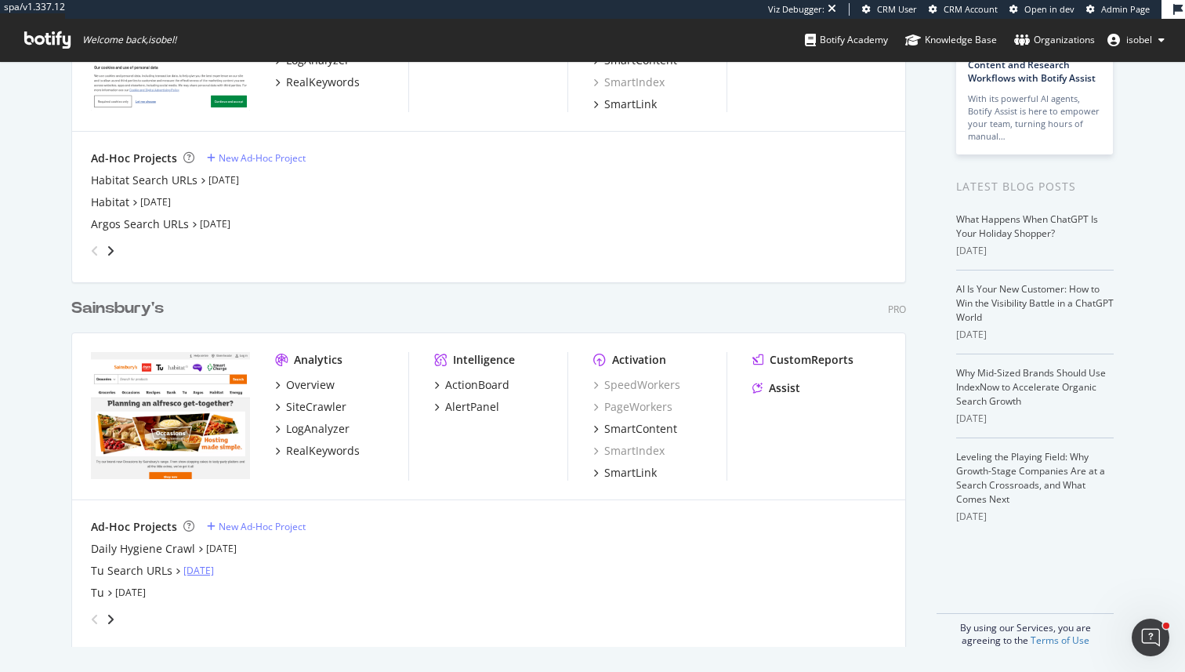
click at [194, 570] on link "[DATE]" at bounding box center [198, 570] width 31 height 13
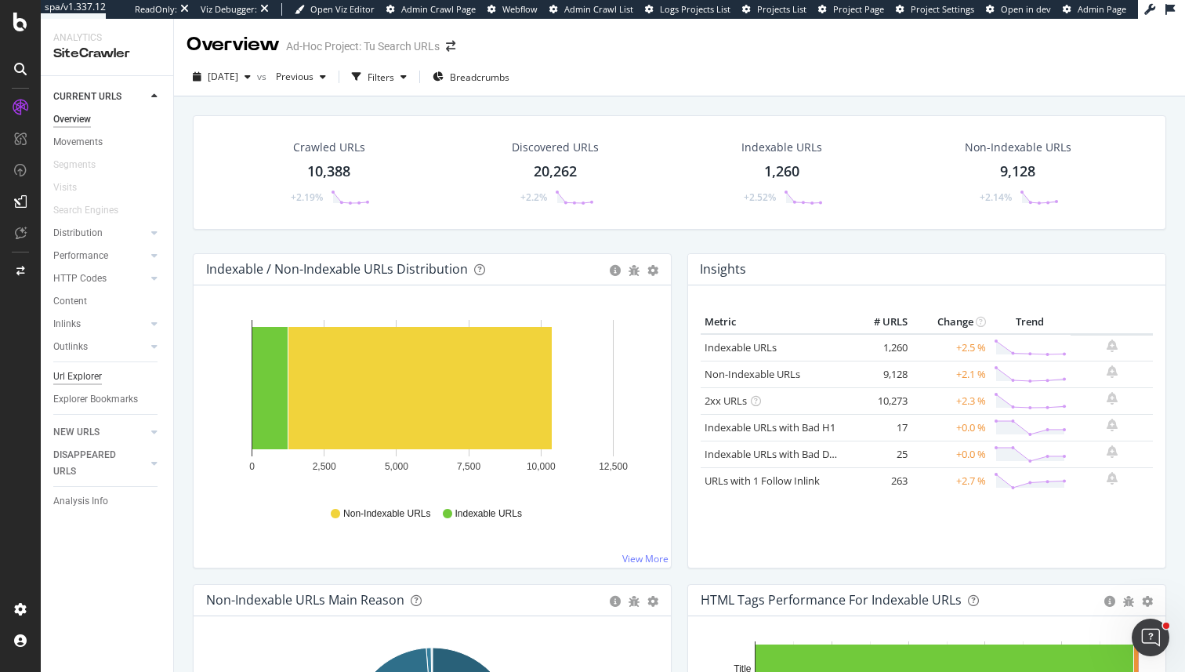
click at [74, 379] on div "Url Explorer" at bounding box center [77, 376] width 49 height 16
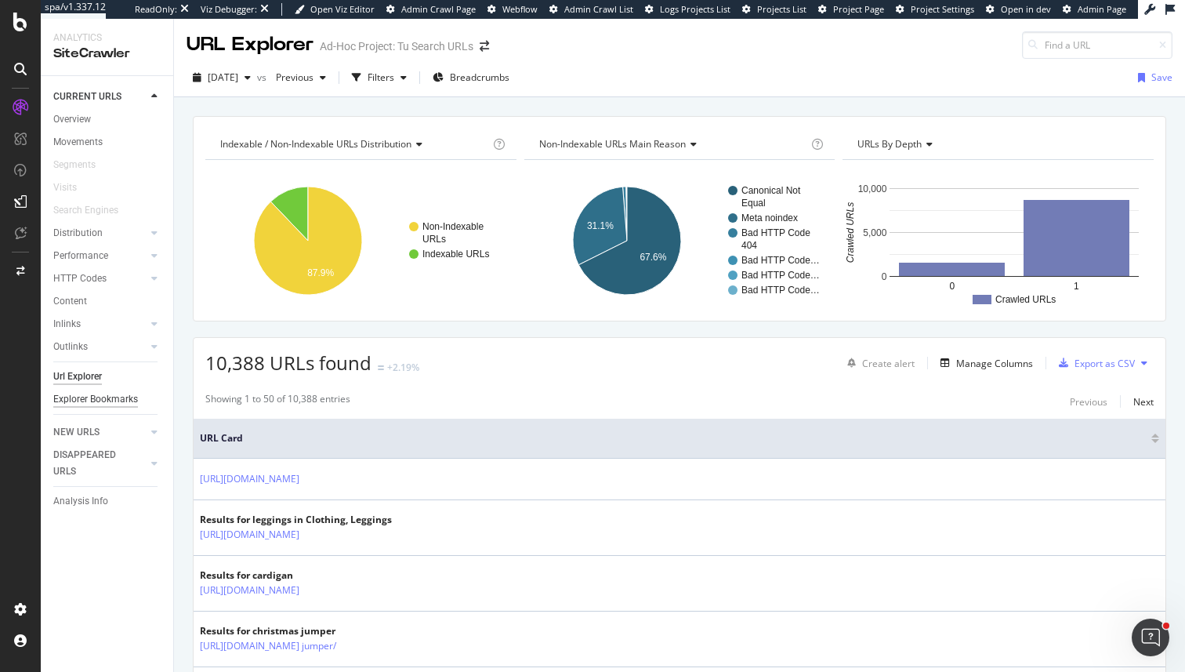
click at [107, 401] on div "Explorer Bookmarks" at bounding box center [95, 399] width 85 height 16
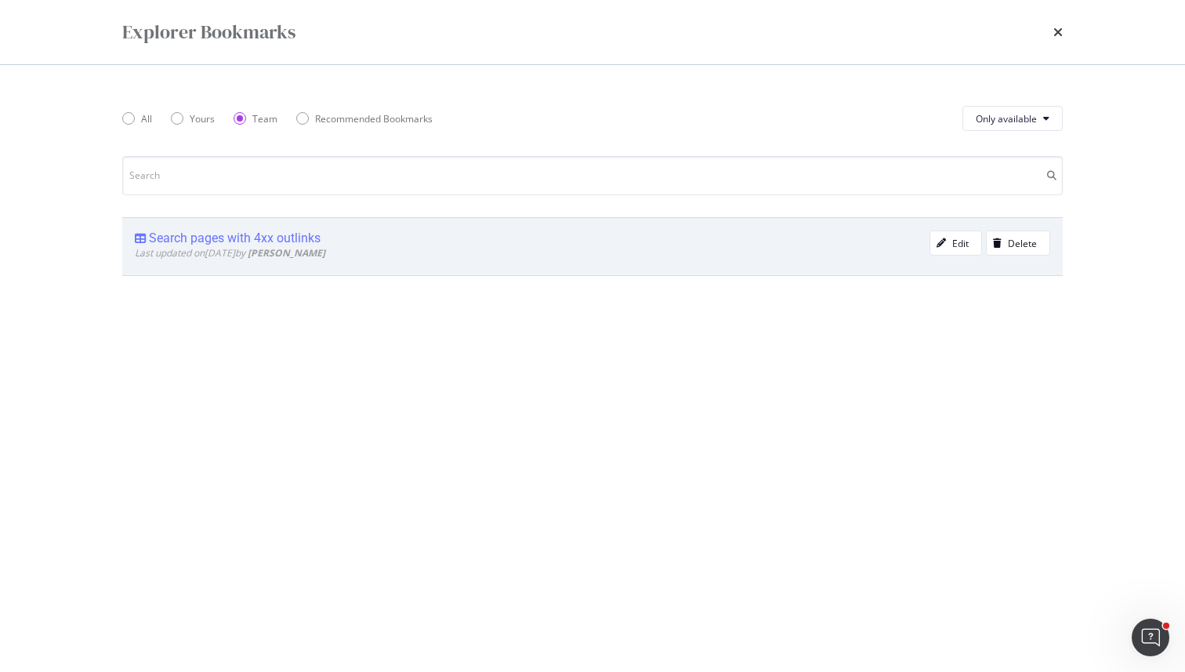
click at [301, 229] on div "Search pages with 4xx outlinks Last updated on [DATE] by [PERSON_NAME] Edit Del…" at bounding box center [592, 246] width 941 height 59
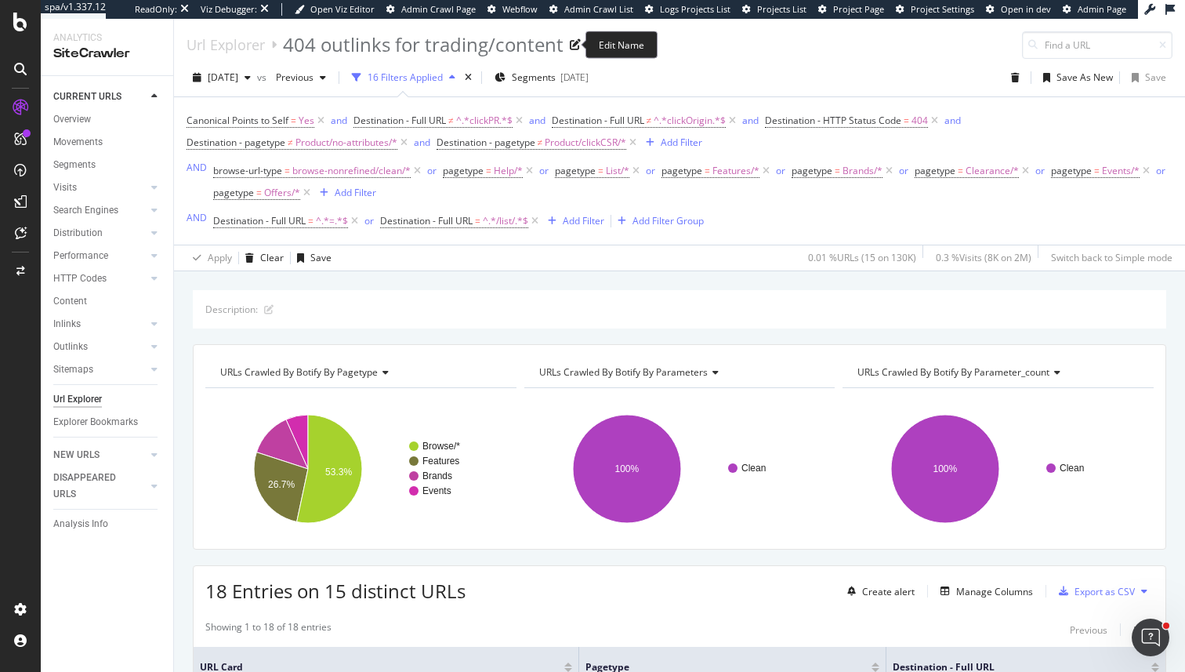
click at [444, 49] on div "404 outlinks for trading/content" at bounding box center [423, 44] width 281 height 27
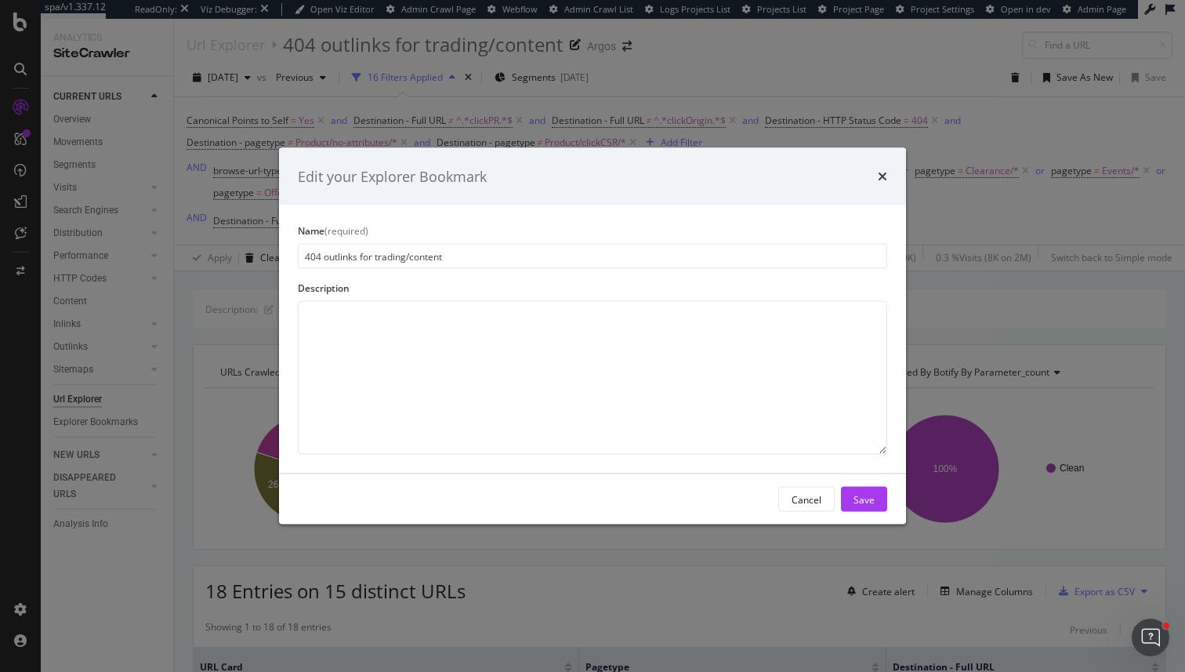
click at [444, 49] on div "Edit your Explorer Bookmark Name (required) 404 outlinks for trading/content De…" at bounding box center [592, 336] width 1185 height 672
click at [444, 49] on div "404 outlinks for trading/content" at bounding box center [423, 44] width 281 height 27
click at [441, 273] on div "Name (required) 404 outlinks for trading/content Description" at bounding box center [592, 339] width 627 height 268
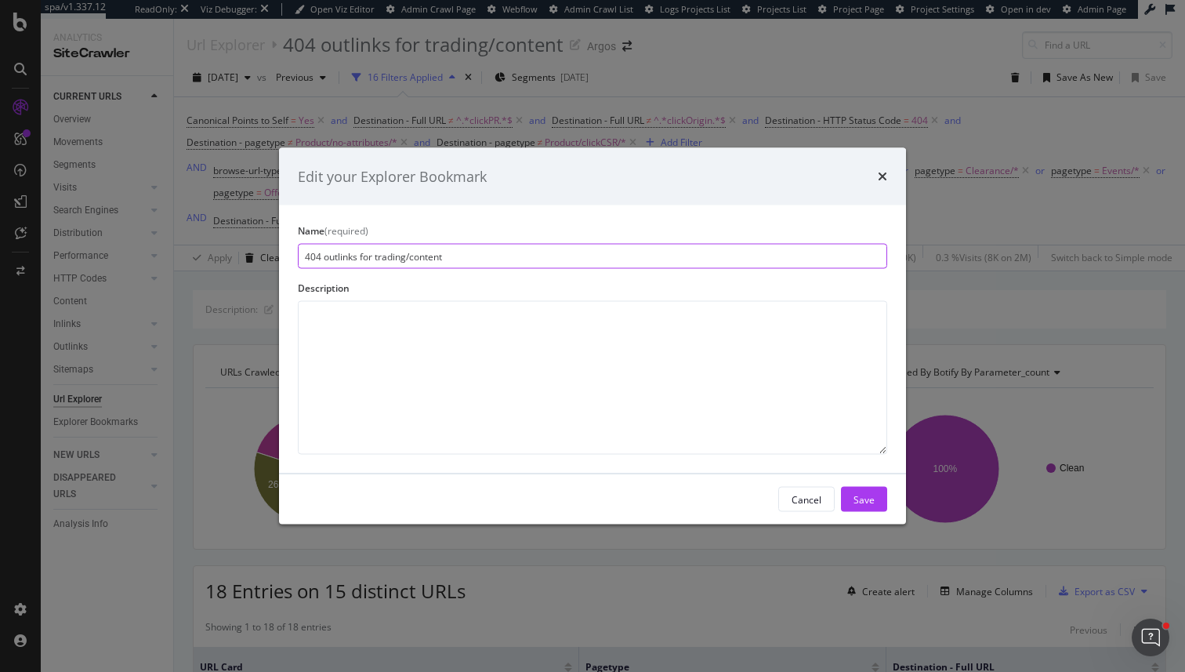
click at [446, 255] on input "404 outlinks for trading/content" at bounding box center [592, 256] width 589 height 25
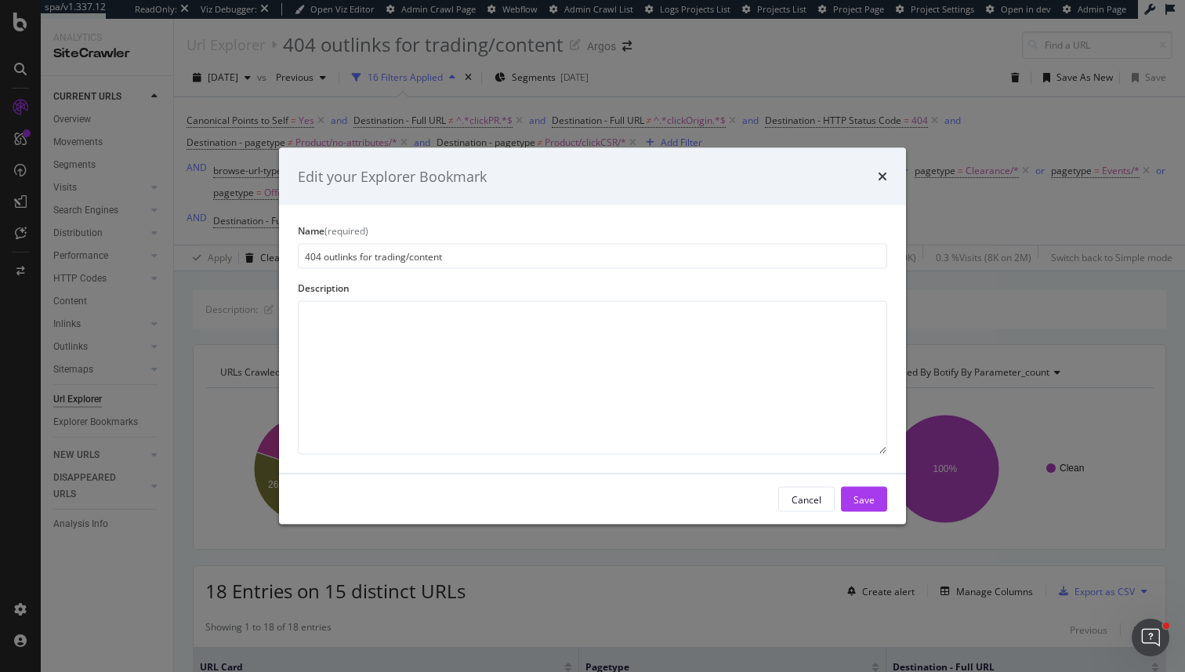
click at [1035, 264] on div "Edit your Explorer Bookmark Name (required) 404 outlinks for trading/content De…" at bounding box center [592, 336] width 1185 height 672
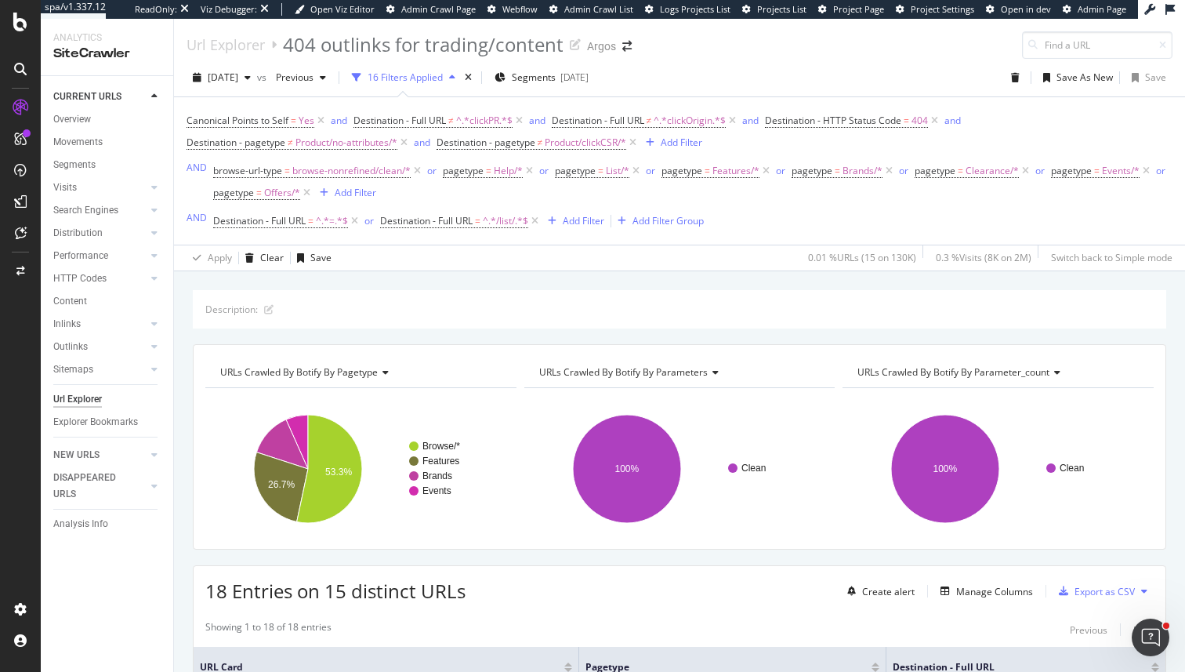
click at [700, 318] on div "Description:" at bounding box center [679, 309] width 973 height 38
click at [485, 42] on div "404 outlinks for trading/content" at bounding box center [423, 44] width 281 height 27
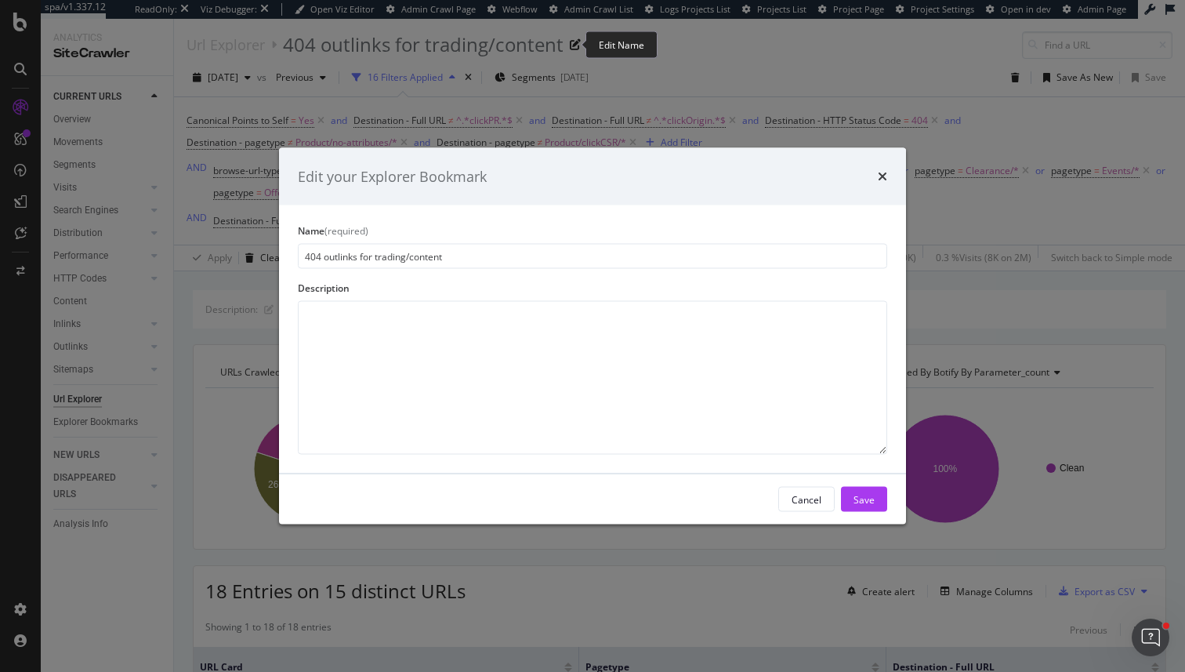
click at [485, 42] on div "Edit your Explorer Bookmark Name (required) 404 outlinks for trading/content De…" at bounding box center [592, 336] width 1185 height 672
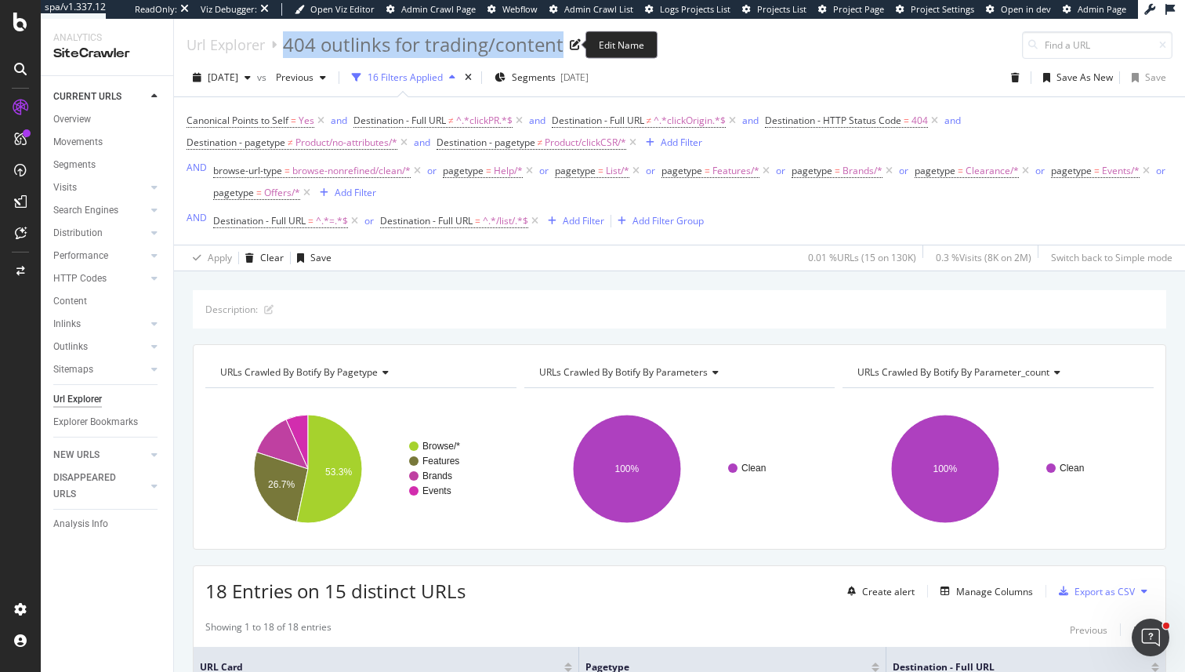
click at [485, 42] on div "404 outlinks for trading/content" at bounding box center [423, 44] width 281 height 27
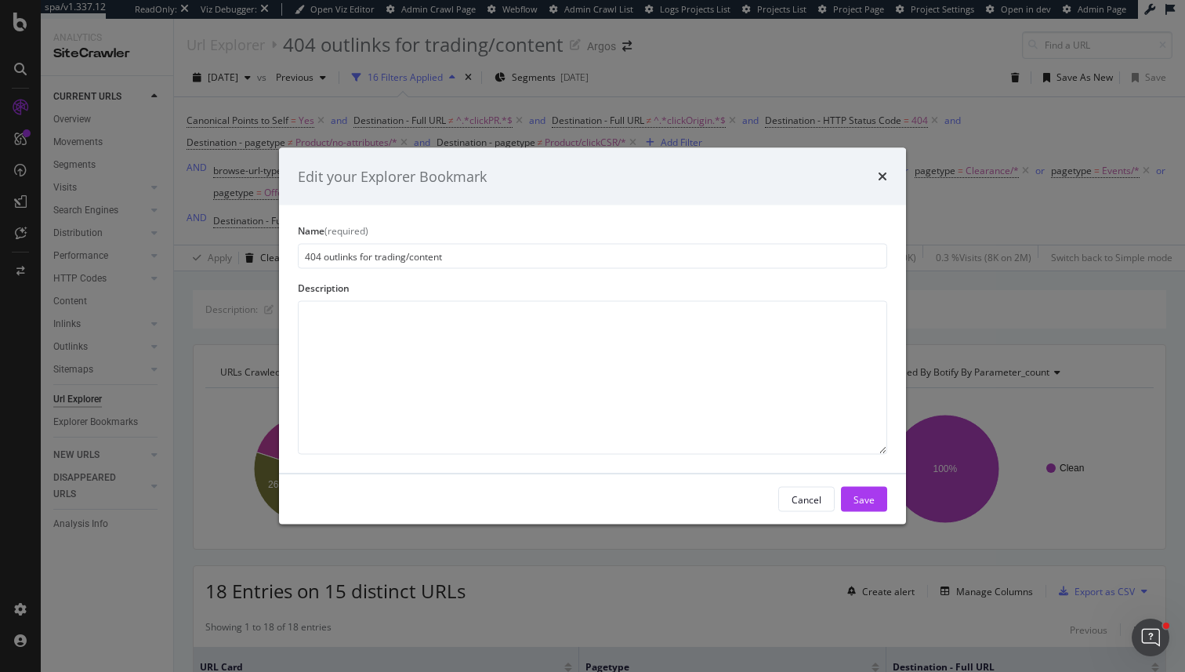
click at [412, 270] on div "Name (required) 404 outlinks for trading/content Description" at bounding box center [592, 339] width 627 height 268
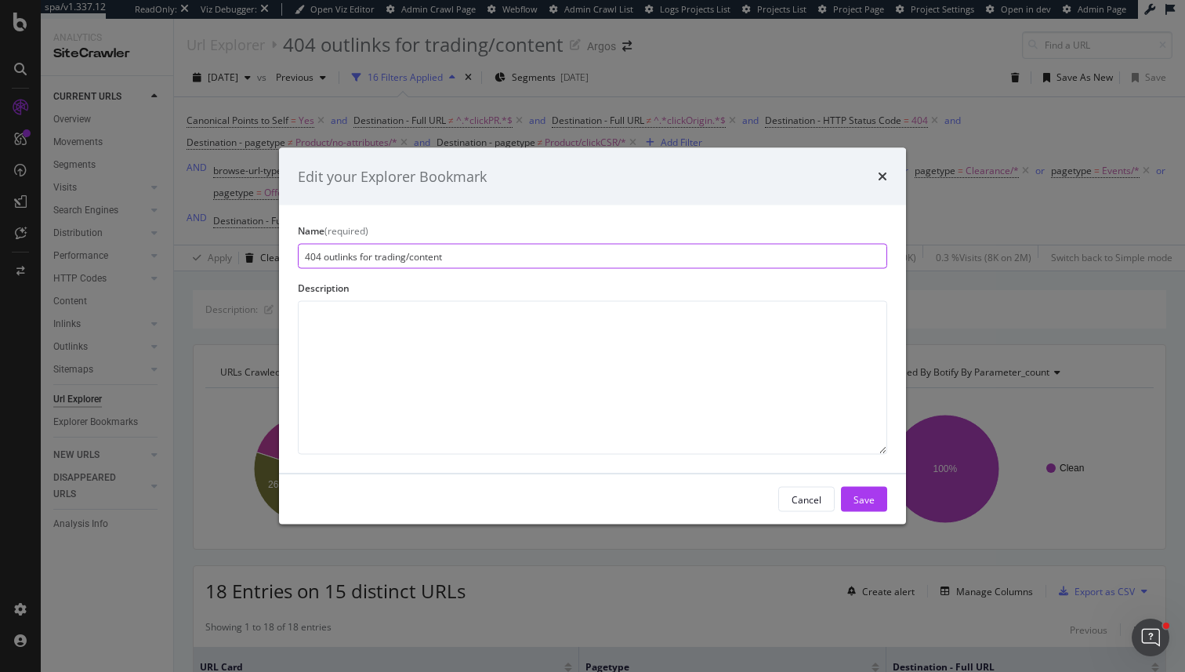
click at [419, 254] on input "404 outlinks for trading/content" at bounding box center [592, 256] width 589 height 25
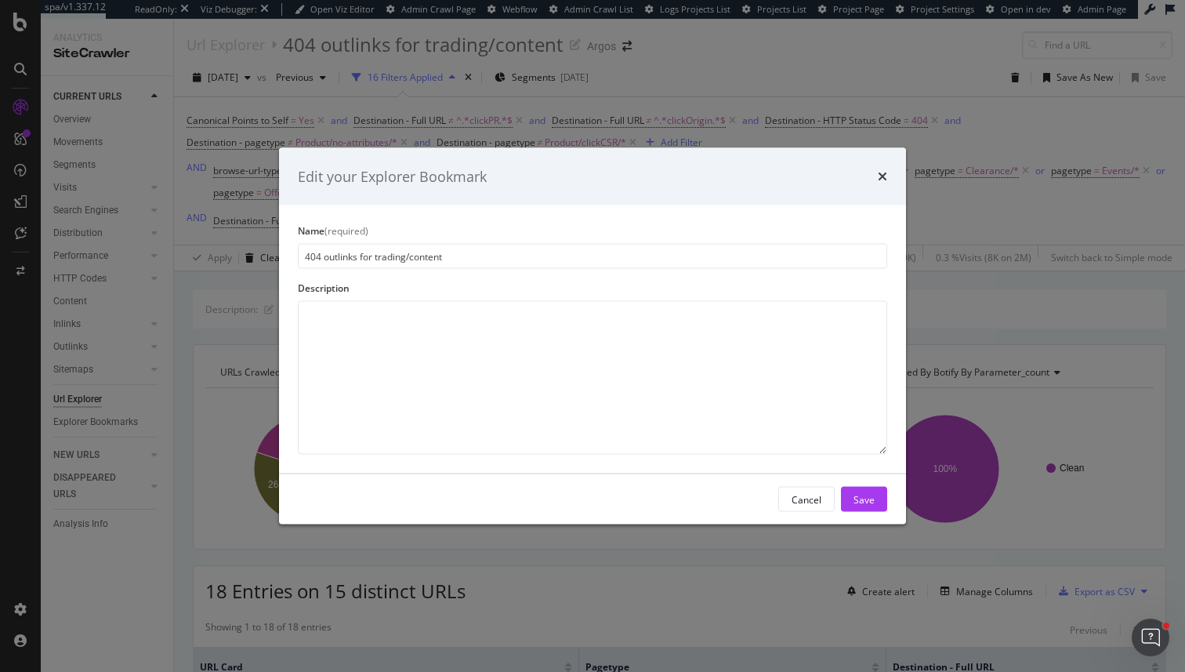
click at [957, 332] on div "Edit your Explorer Bookmark Name (required) 404 outlinks for trading/content De…" at bounding box center [592, 336] width 1185 height 672
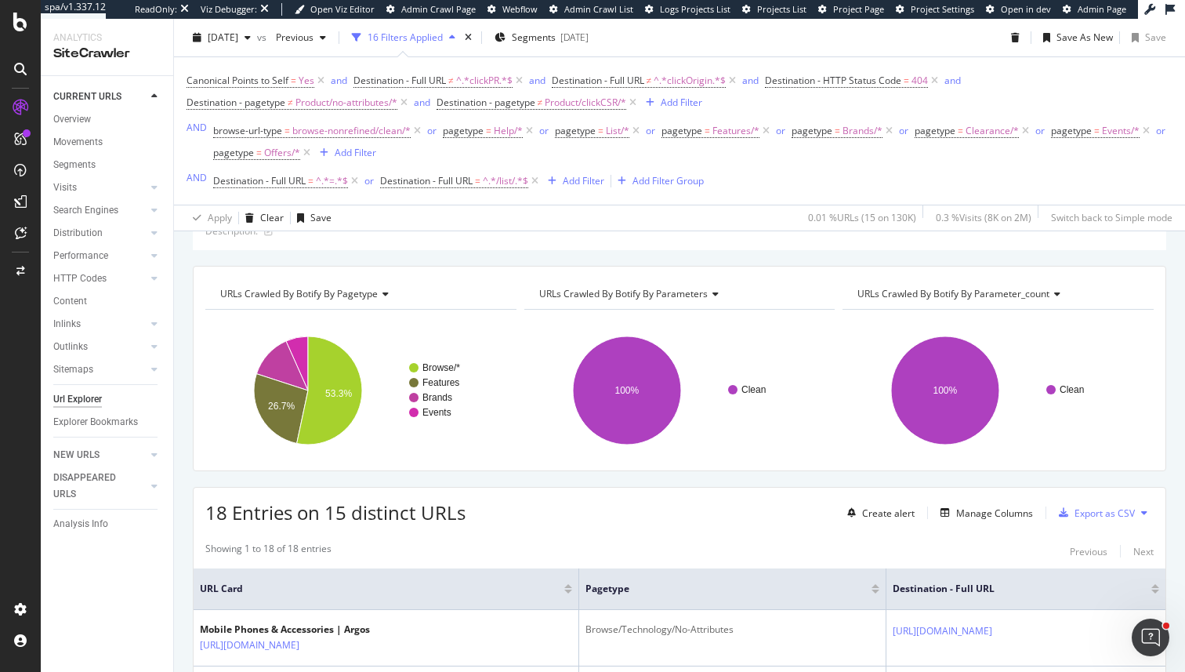
scroll to position [150, 0]
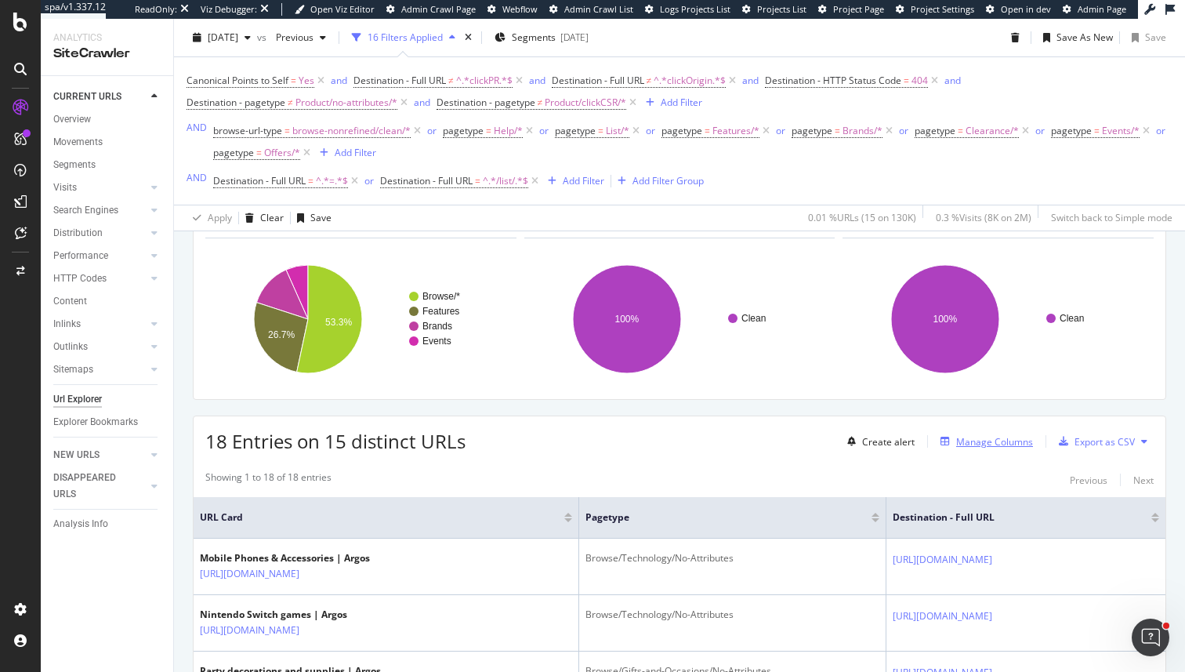
click at [995, 444] on div "Manage Columns" at bounding box center [994, 441] width 77 height 13
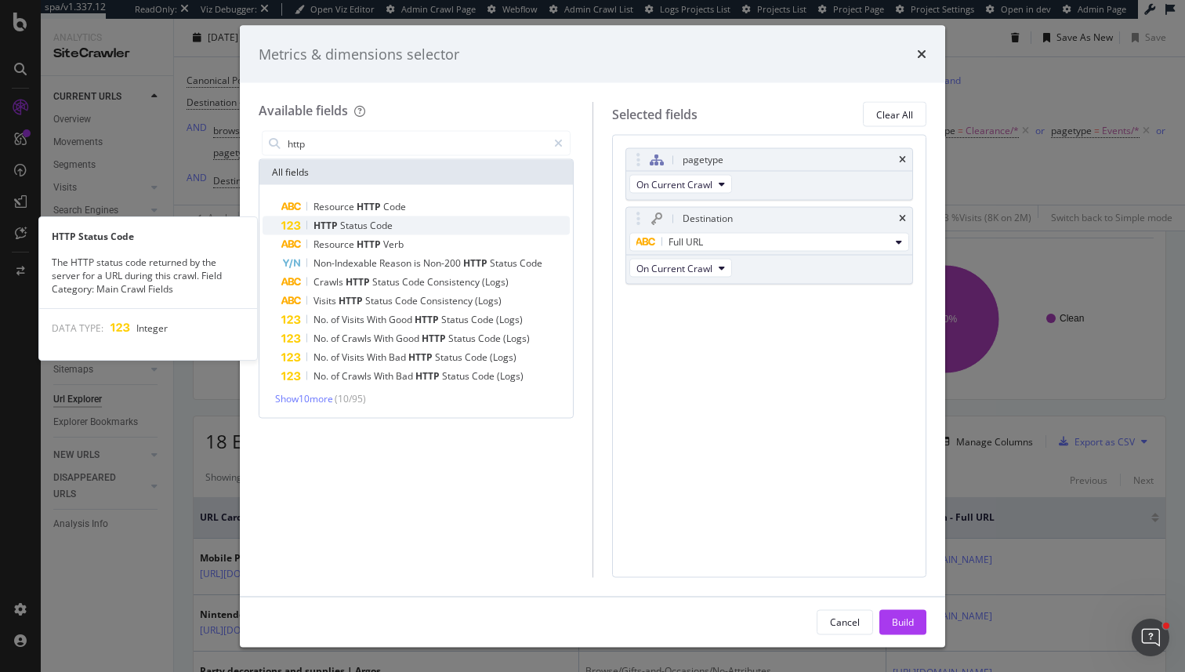
type input "http"
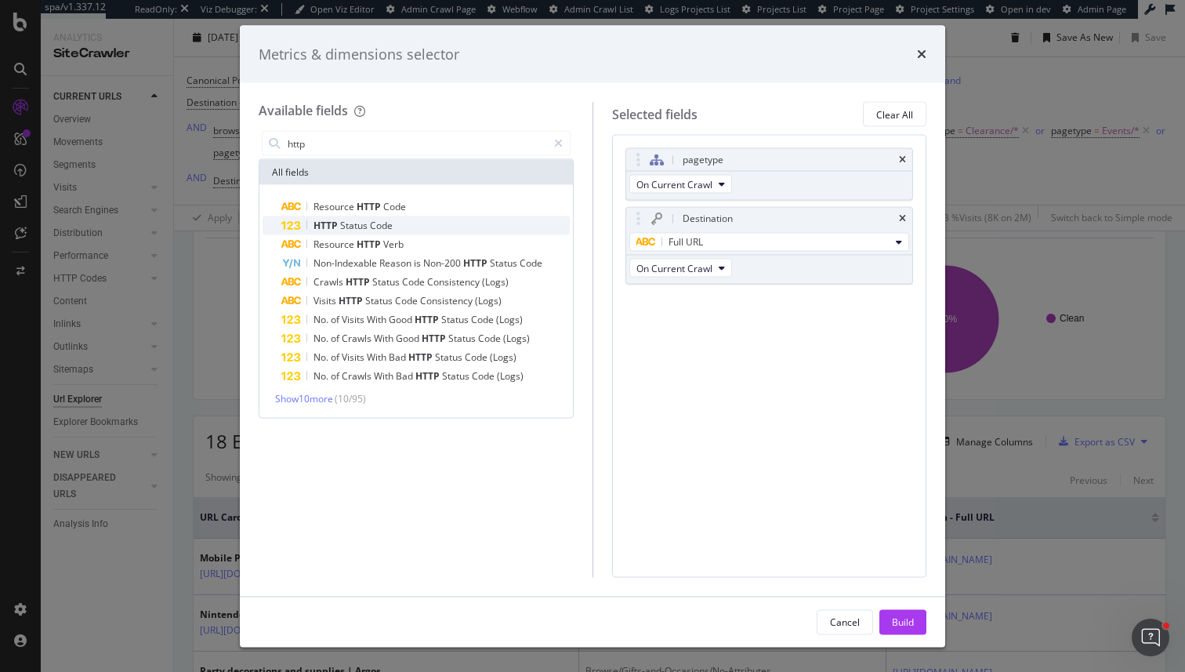
click at [394, 233] on div "HTTP Status Code" at bounding box center [425, 225] width 288 height 19
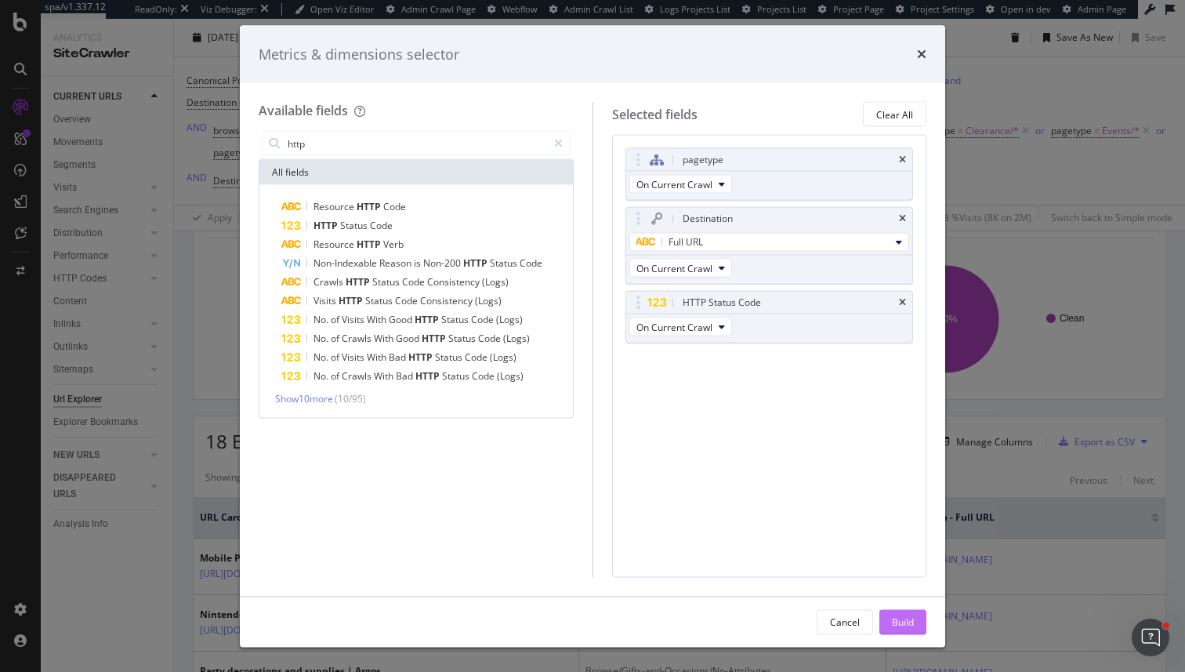
click at [897, 625] on div "Build" at bounding box center [903, 621] width 22 height 13
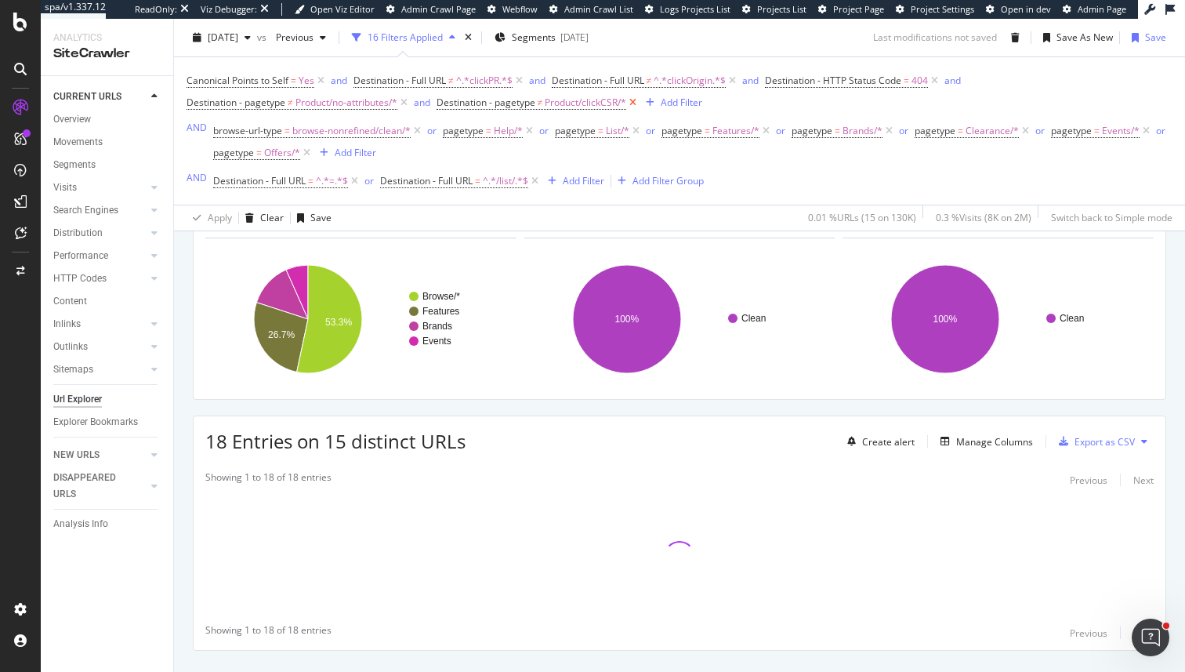
click at [633, 103] on icon at bounding box center [632, 103] width 13 height 16
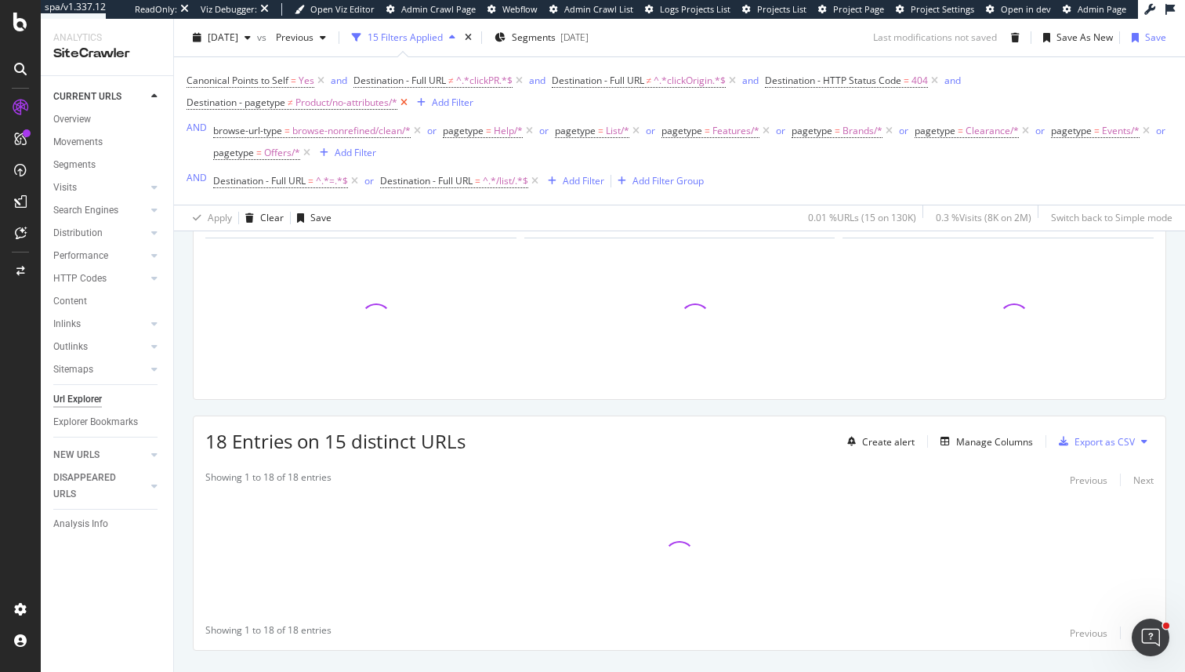
click at [402, 105] on icon at bounding box center [403, 103] width 13 height 16
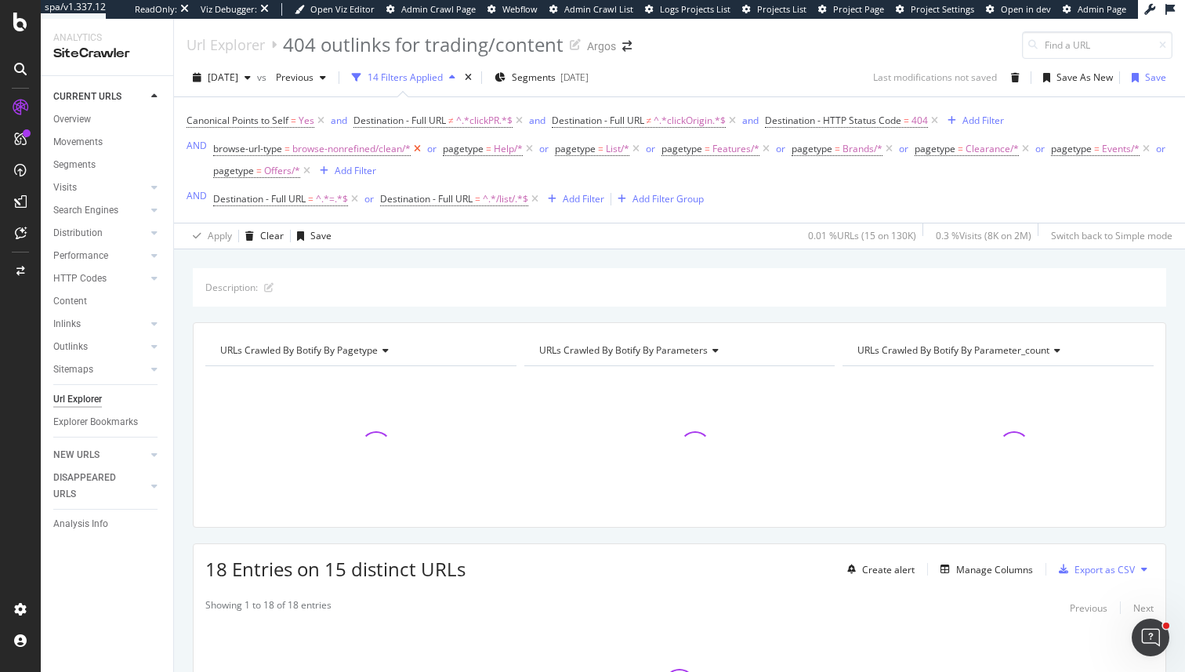
click at [417, 150] on icon at bounding box center [417, 149] width 13 height 16
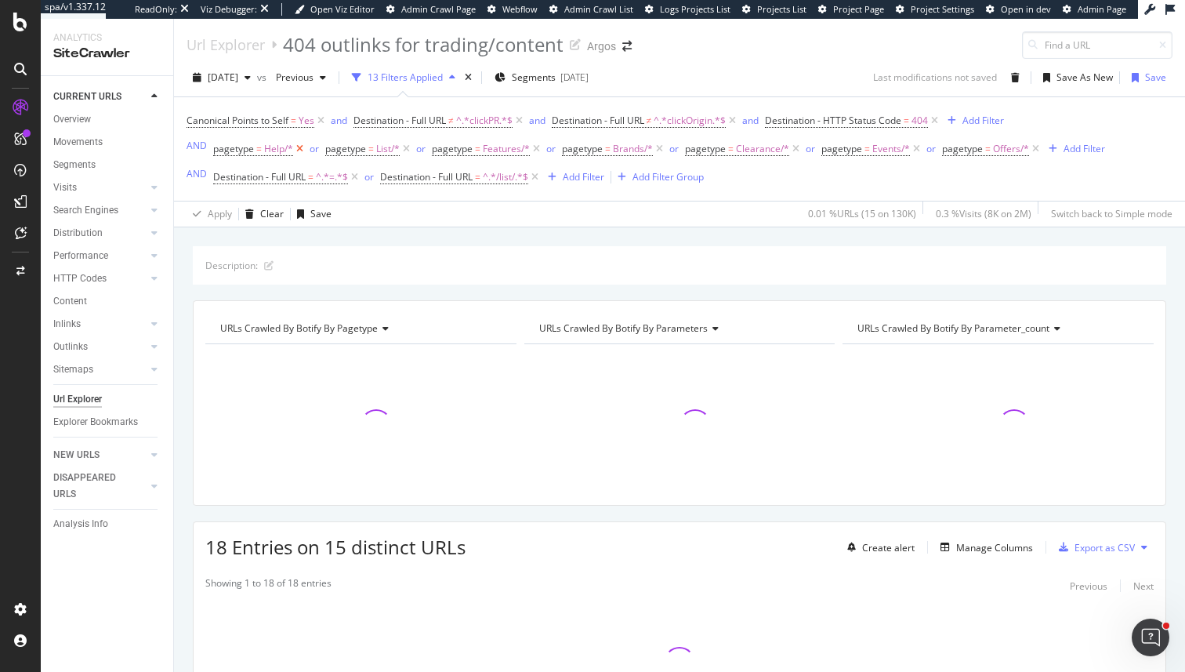
click at [297, 153] on icon at bounding box center [299, 149] width 13 height 16
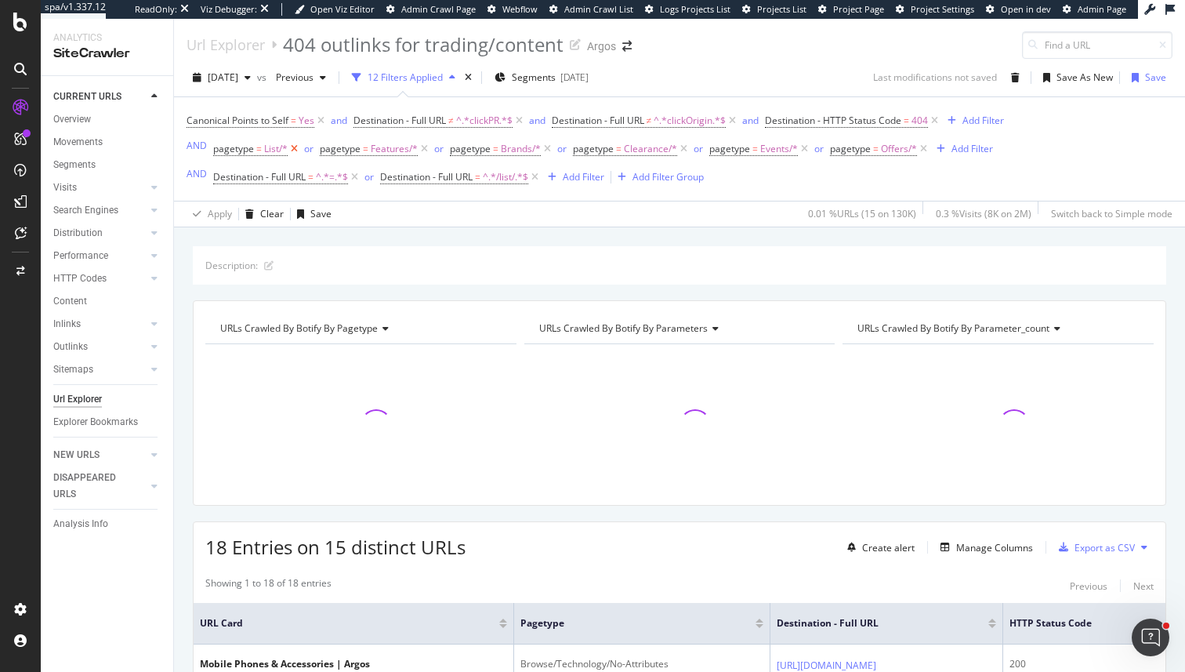
click at [297, 153] on icon at bounding box center [294, 149] width 13 height 16
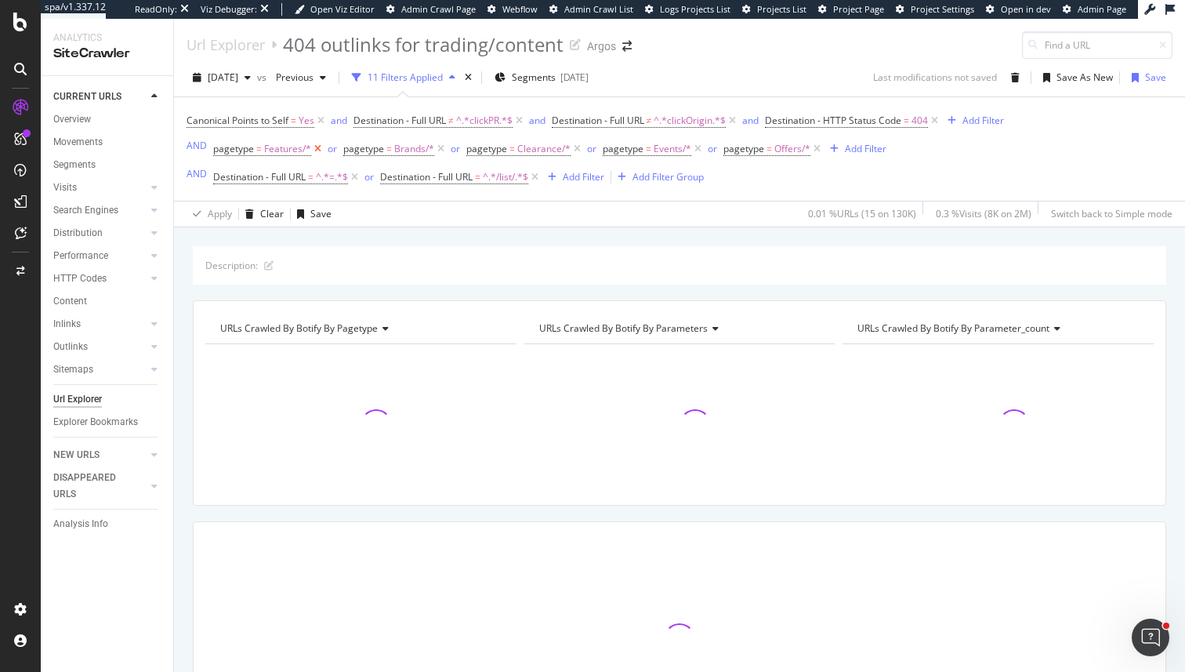
click at [297, 153] on span "Features/*" at bounding box center [287, 149] width 47 height 22
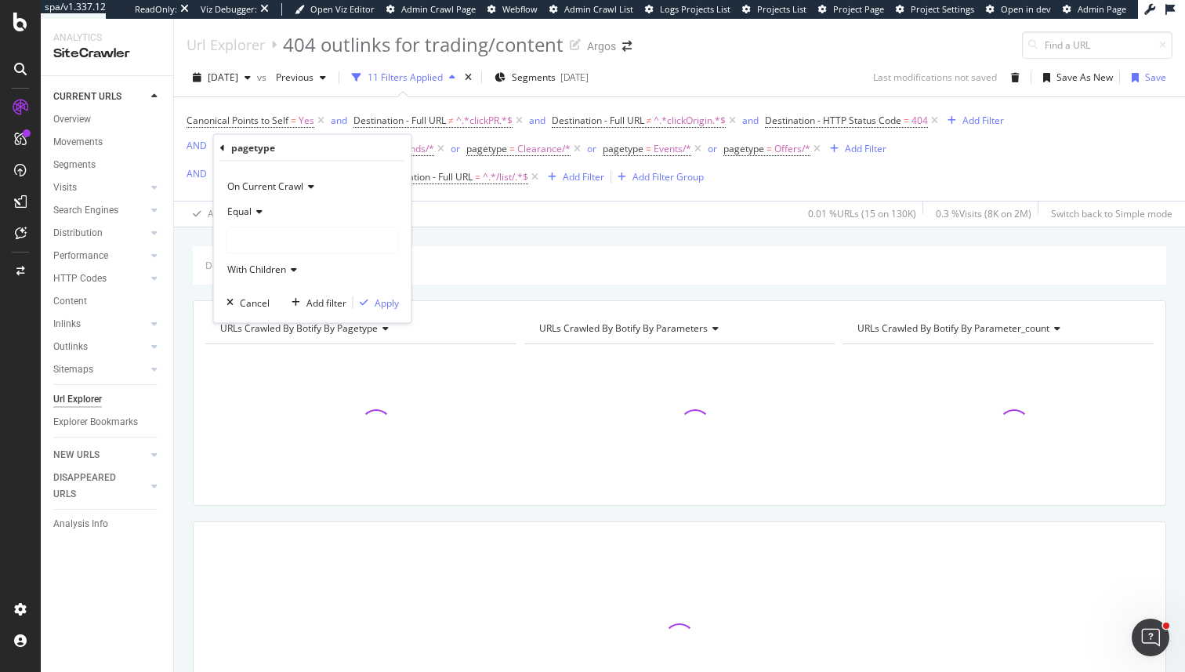
click at [455, 161] on div "Canonical Points to Self = Yes and Destination - Full URL ≠ ^.*clickPR.*$ and D…" at bounding box center [596, 149] width 818 height 78
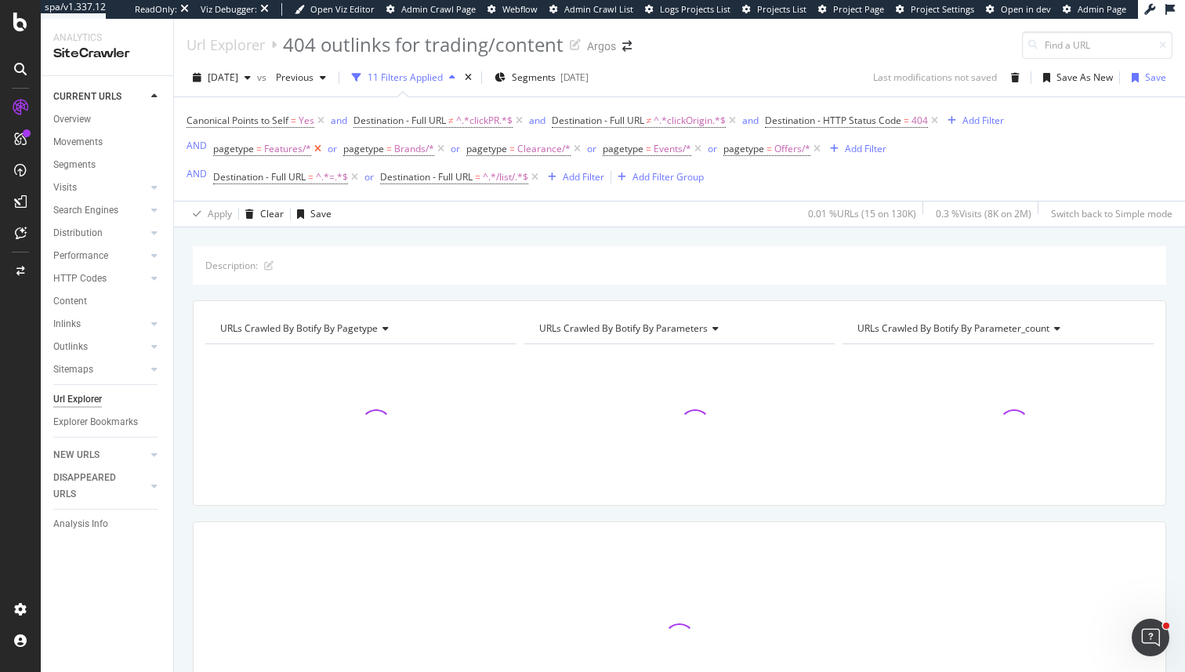
click at [318, 148] on icon at bounding box center [317, 149] width 13 height 16
click at [308, 148] on icon at bounding box center [310, 149] width 13 height 16
click at [308, 148] on span "Clearance/*" at bounding box center [290, 149] width 53 height 22
click at [680, 150] on div "Canonical Points to Self = Yes and Destination - Full URL ≠ ^.*clickPR.*$ and D…" at bounding box center [596, 149] width 818 height 78
click at [558, 150] on icon at bounding box center [563, 149] width 13 height 16
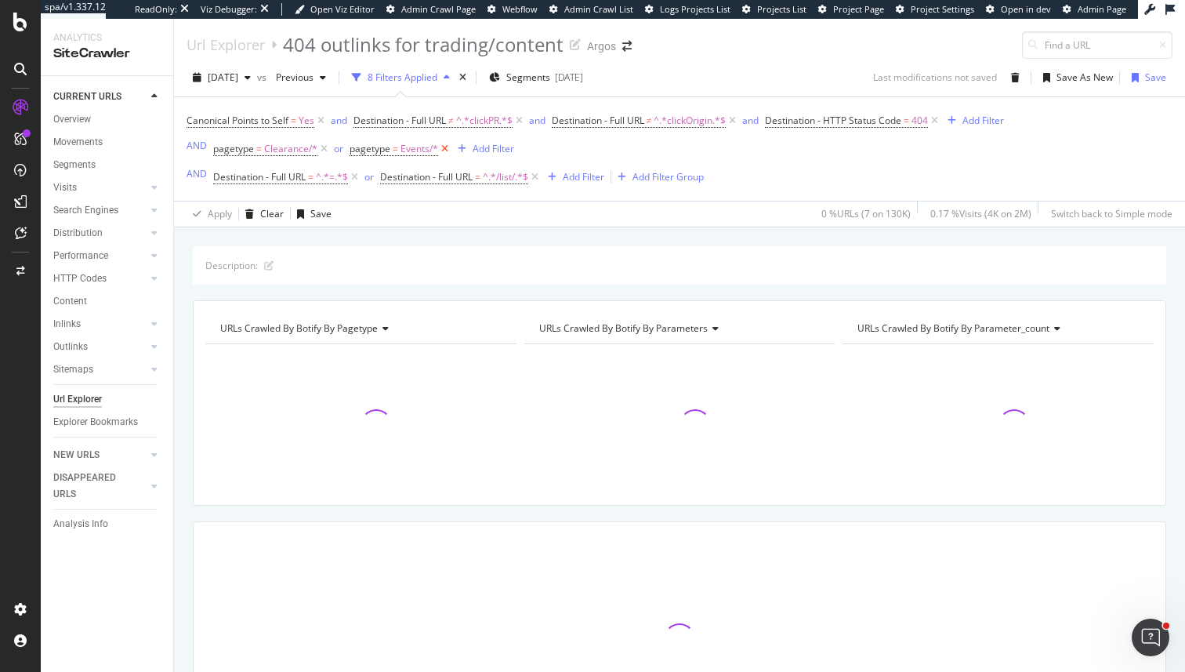
click at [438, 150] on icon at bounding box center [444, 149] width 13 height 16
click at [317, 150] on icon at bounding box center [323, 149] width 13 height 16
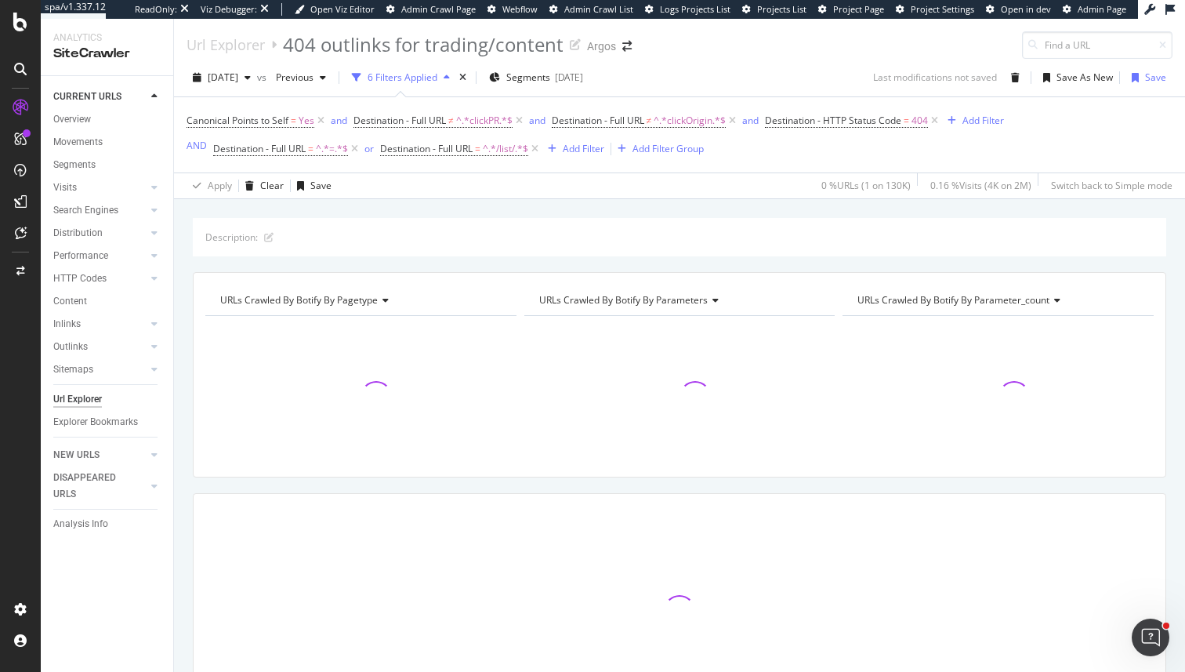
click at [636, 230] on div "Description:" at bounding box center [679, 237] width 973 height 38
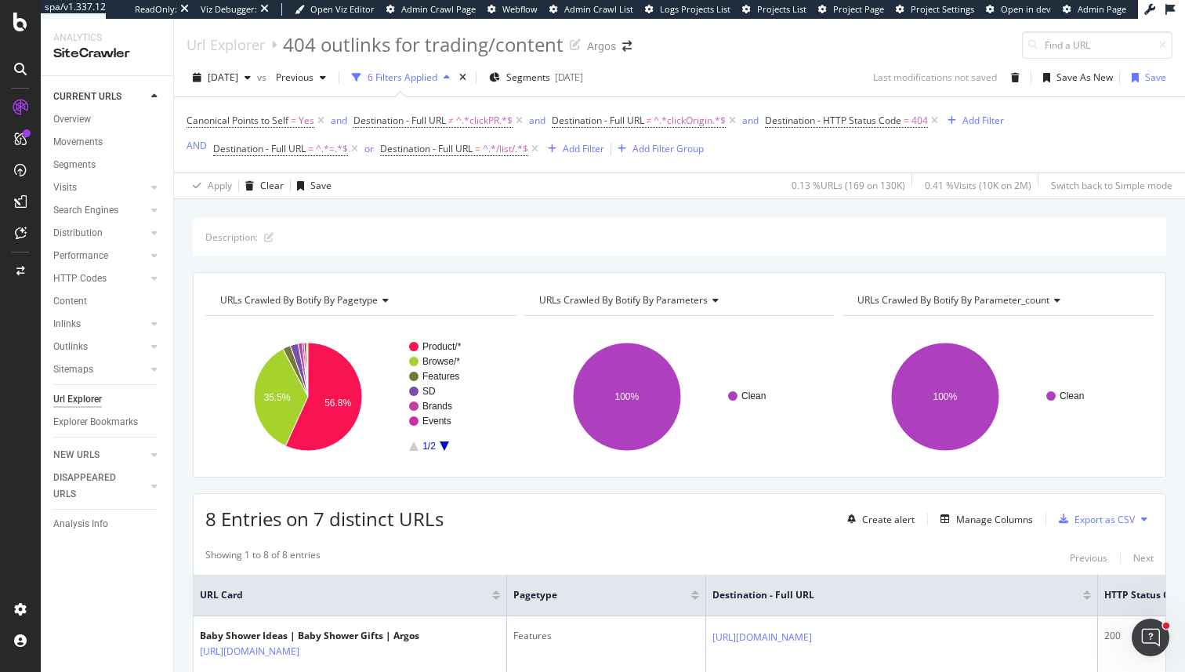
click at [864, 51] on div "Url Explorer 404 outlinks for trading/content Argos" at bounding box center [679, 39] width 1011 height 40
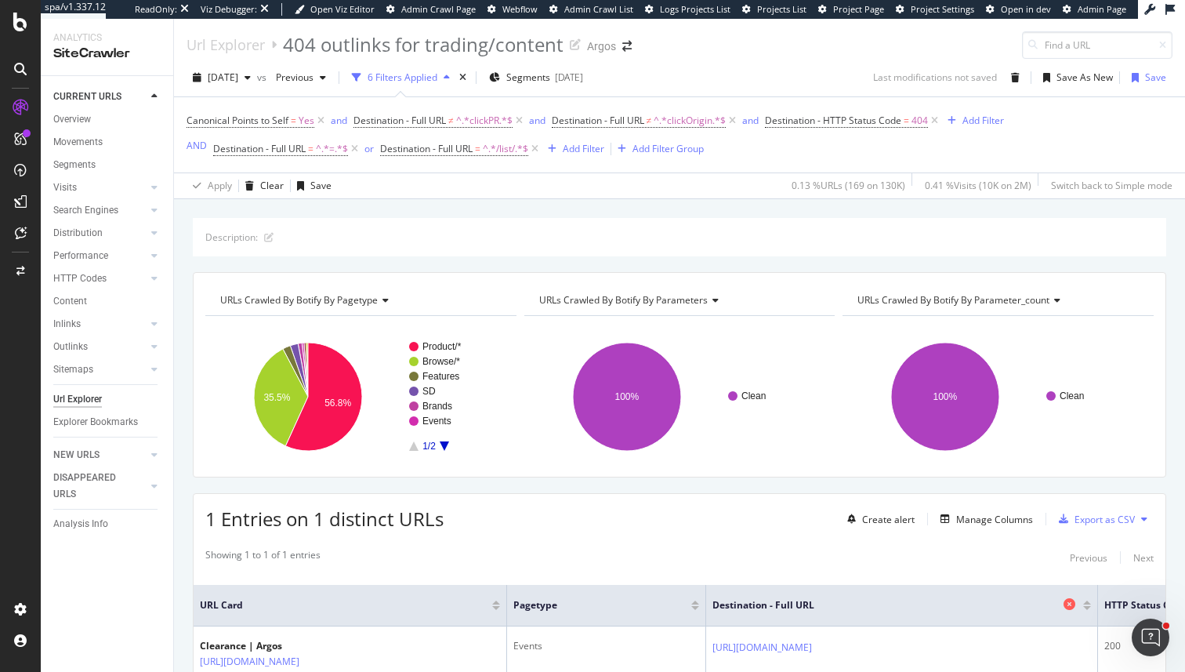
scroll to position [0, 58]
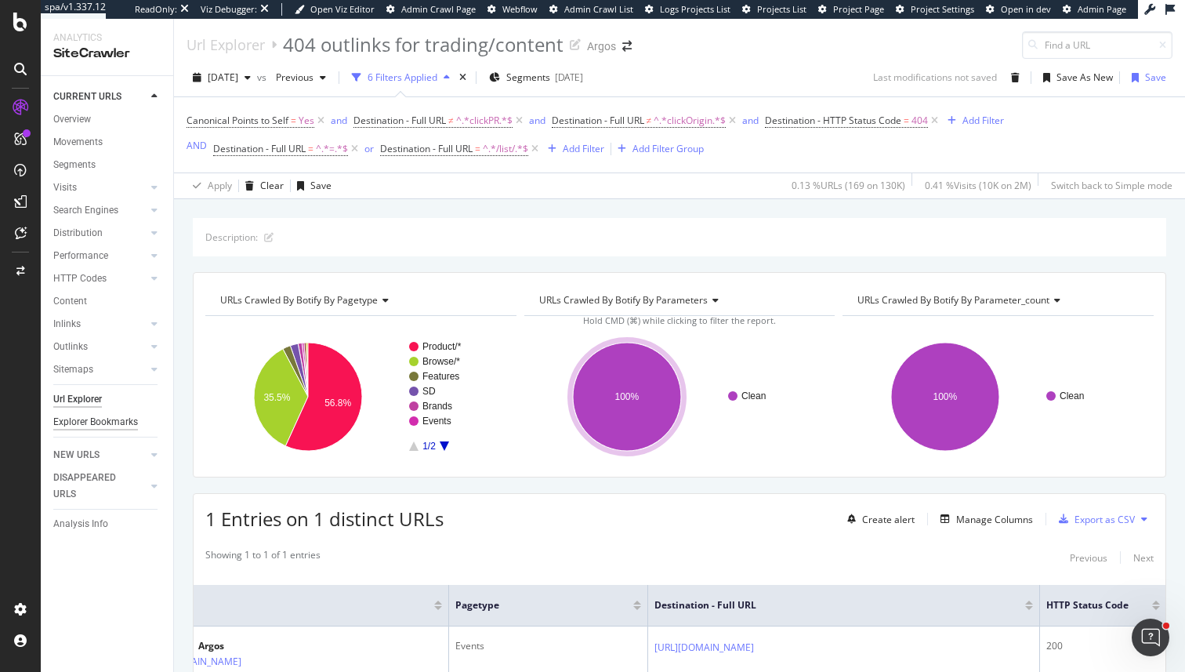
click at [75, 425] on div "Explorer Bookmarks" at bounding box center [95, 422] width 85 height 16
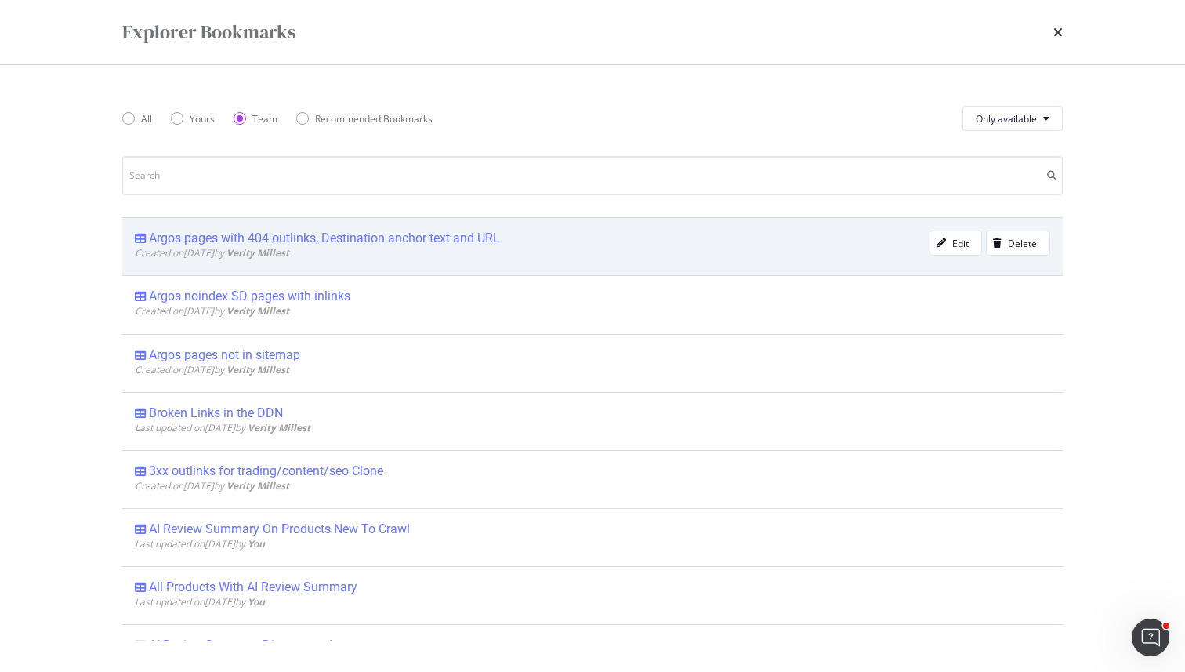
click at [276, 241] on div "Argos pages with 404 outlinks, Destination anchor text and URL" at bounding box center [324, 238] width 351 height 16
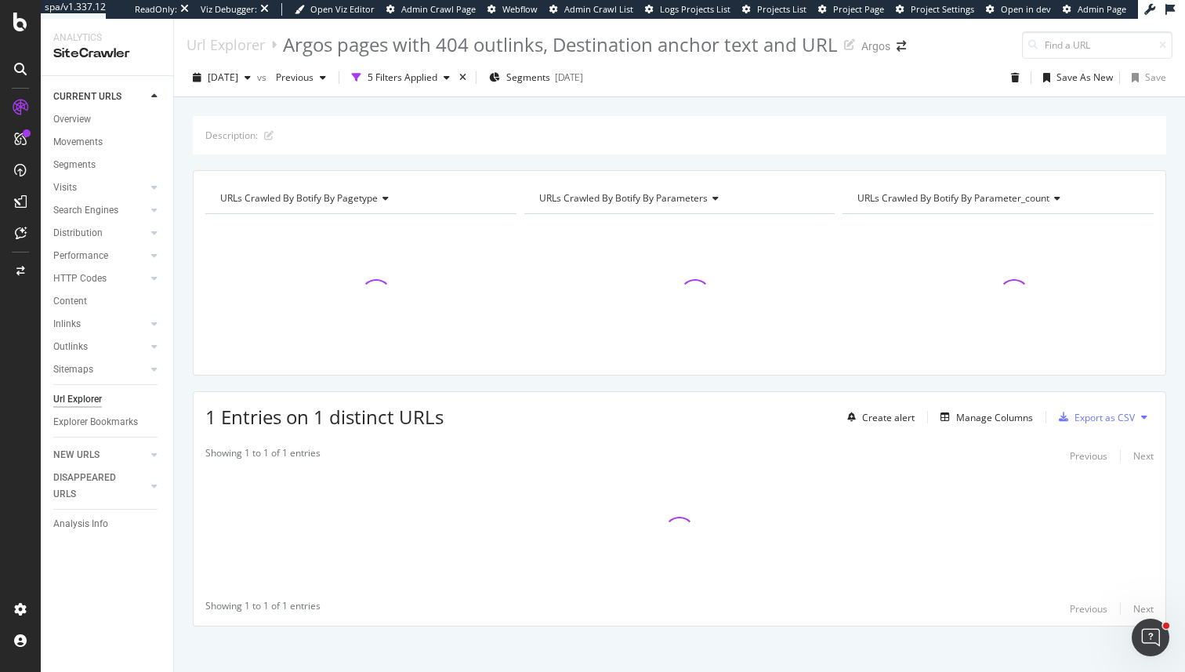
click at [89, 401] on div "Url Explorer" at bounding box center [77, 399] width 49 height 16
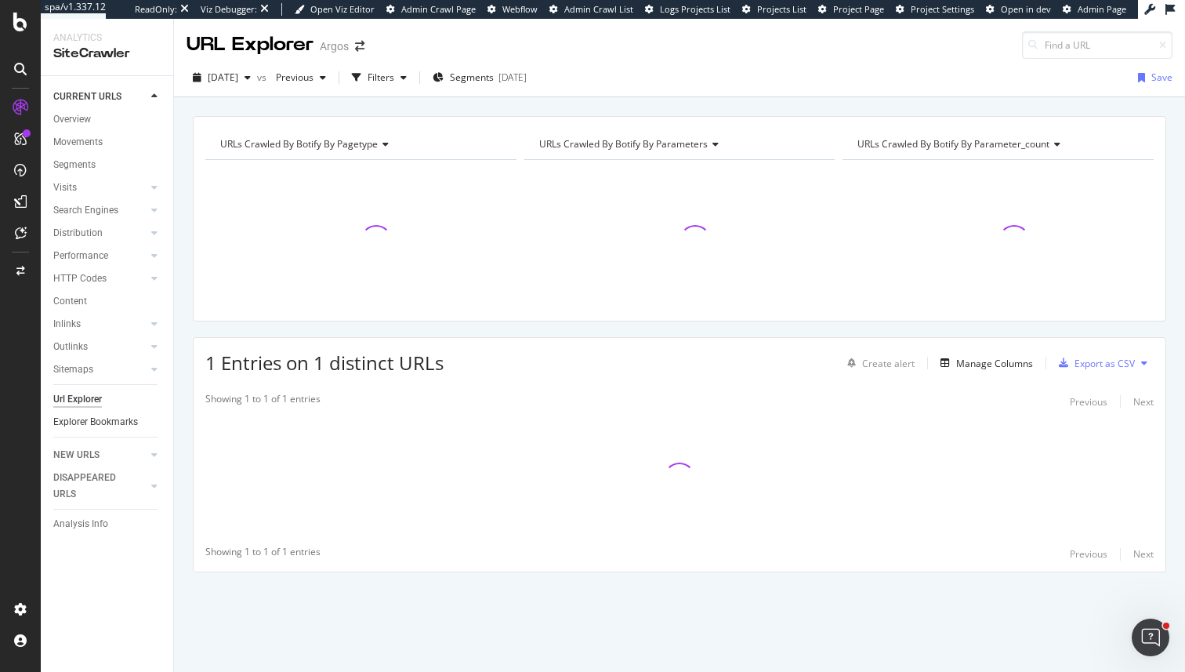
click at [137, 417] on link "Explorer Bookmarks" at bounding box center [107, 422] width 109 height 16
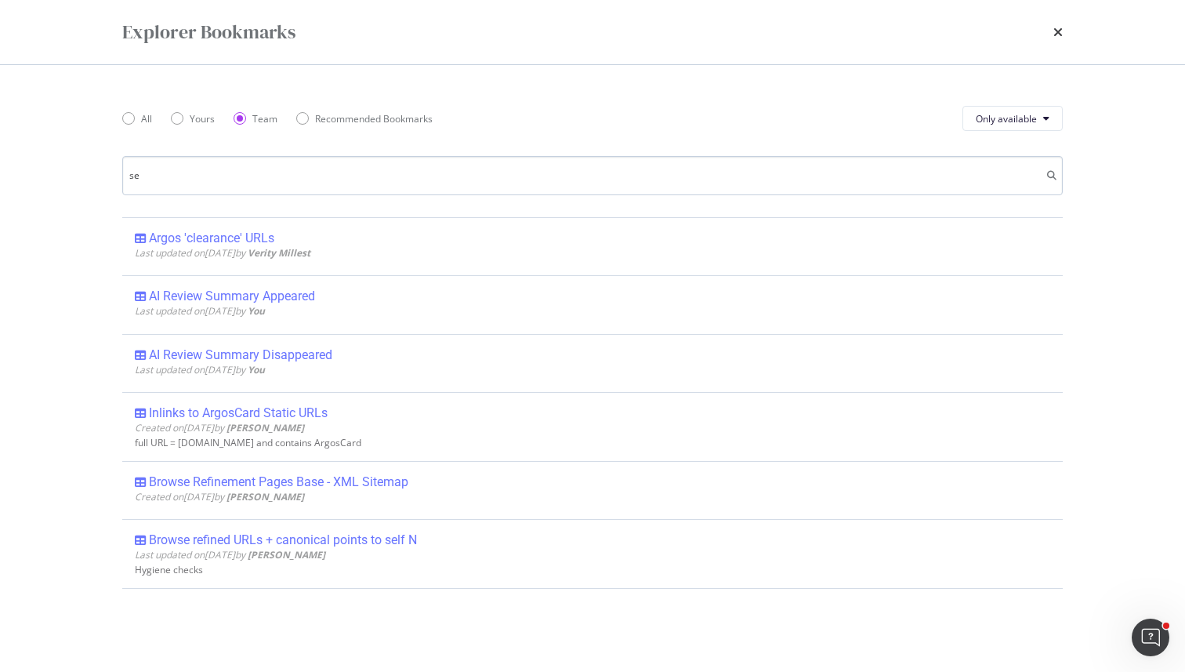
type input "s"
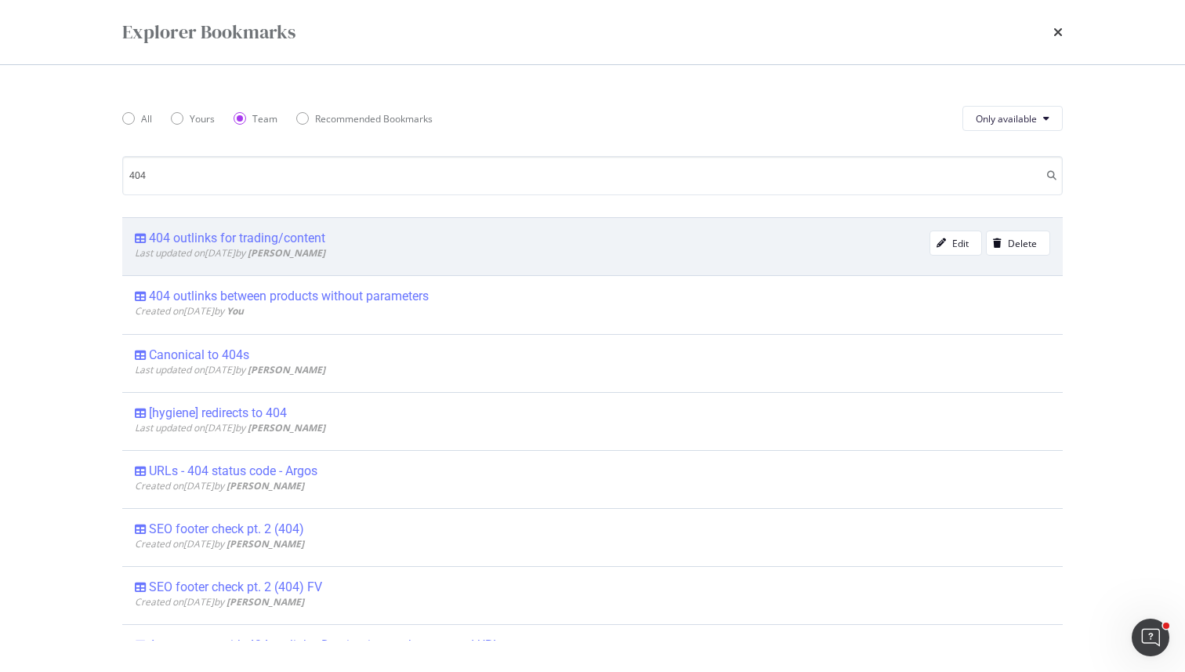
type input "404"
click at [386, 232] on div "404 outlinks for trading/content" at bounding box center [532, 238] width 795 height 16
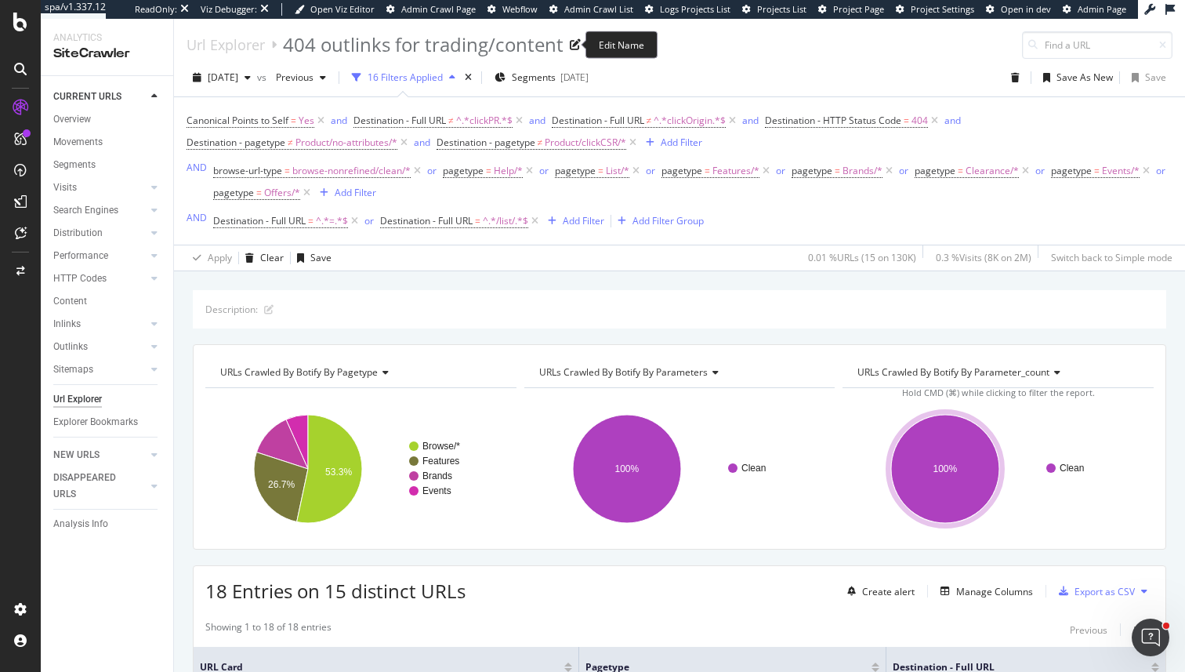
click at [466, 35] on div "404 outlinks for trading/content" at bounding box center [423, 44] width 281 height 27
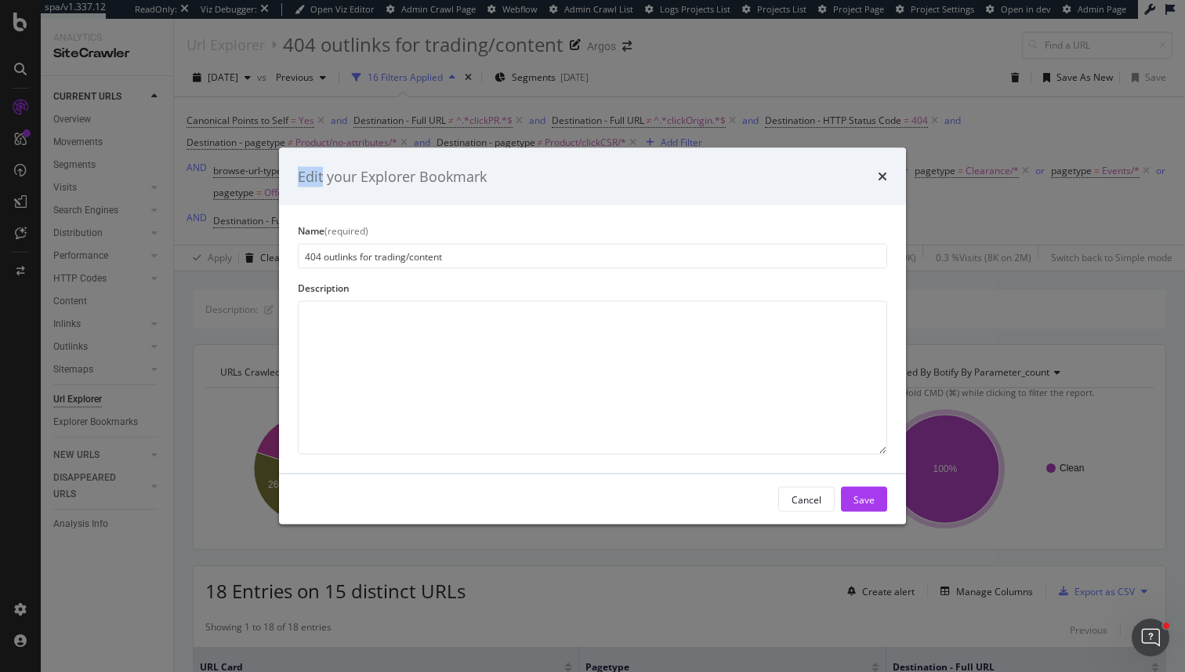
click at [466, 35] on div "Edit your Explorer Bookmark Name (required) 404 outlinks for trading/content De…" at bounding box center [592, 336] width 1185 height 672
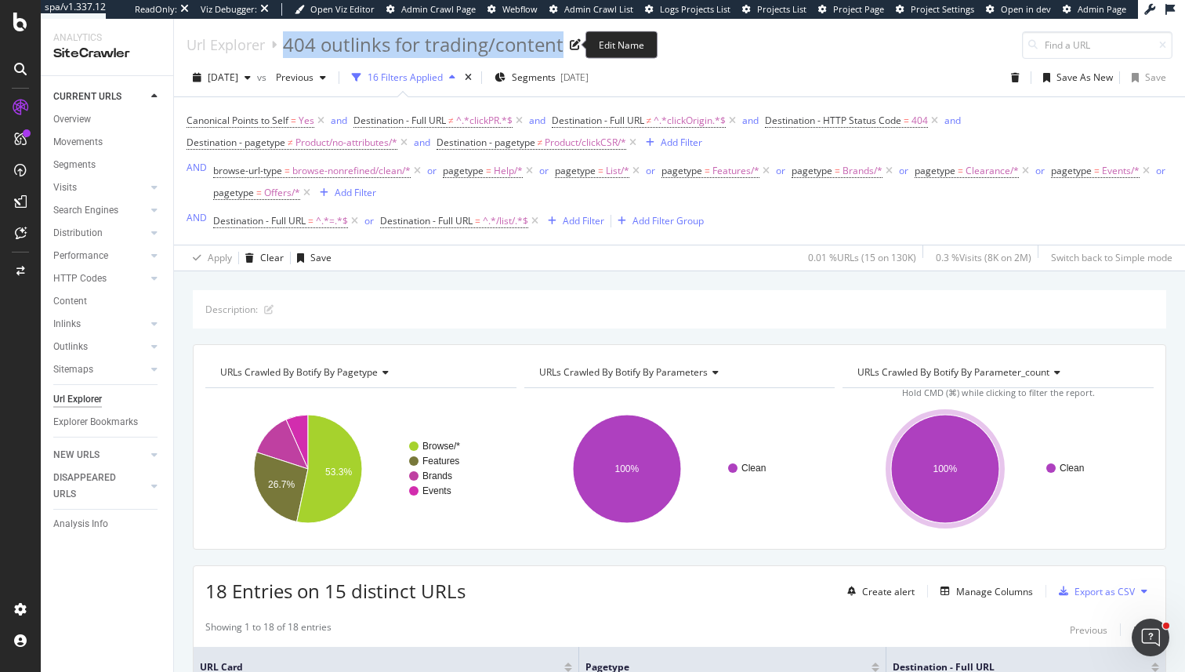
click at [466, 35] on div "404 outlinks for trading/content" at bounding box center [423, 44] width 281 height 27
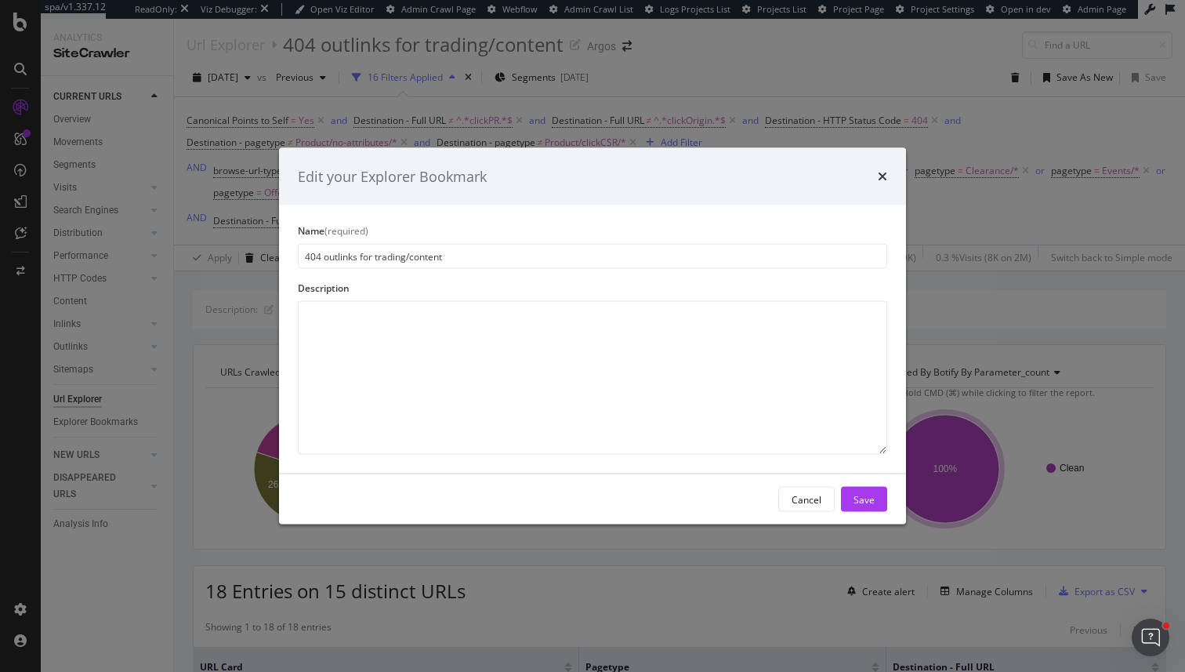
click at [491, 265] on input "404 outlinks for trading/content" at bounding box center [592, 256] width 589 height 25
click at [1042, 125] on div "Edit your Explorer Bookmark Name (required) 404 outlinks for trading/content De…" at bounding box center [592, 336] width 1185 height 672
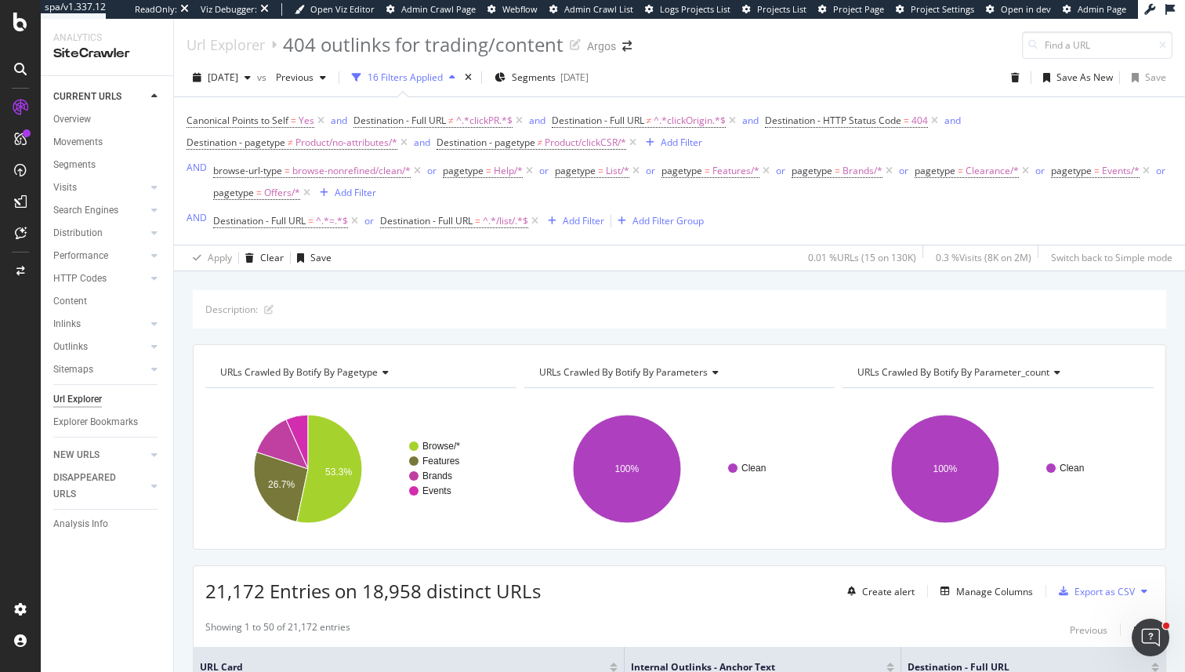
click at [1025, 168] on icon at bounding box center [1025, 171] width 13 height 16
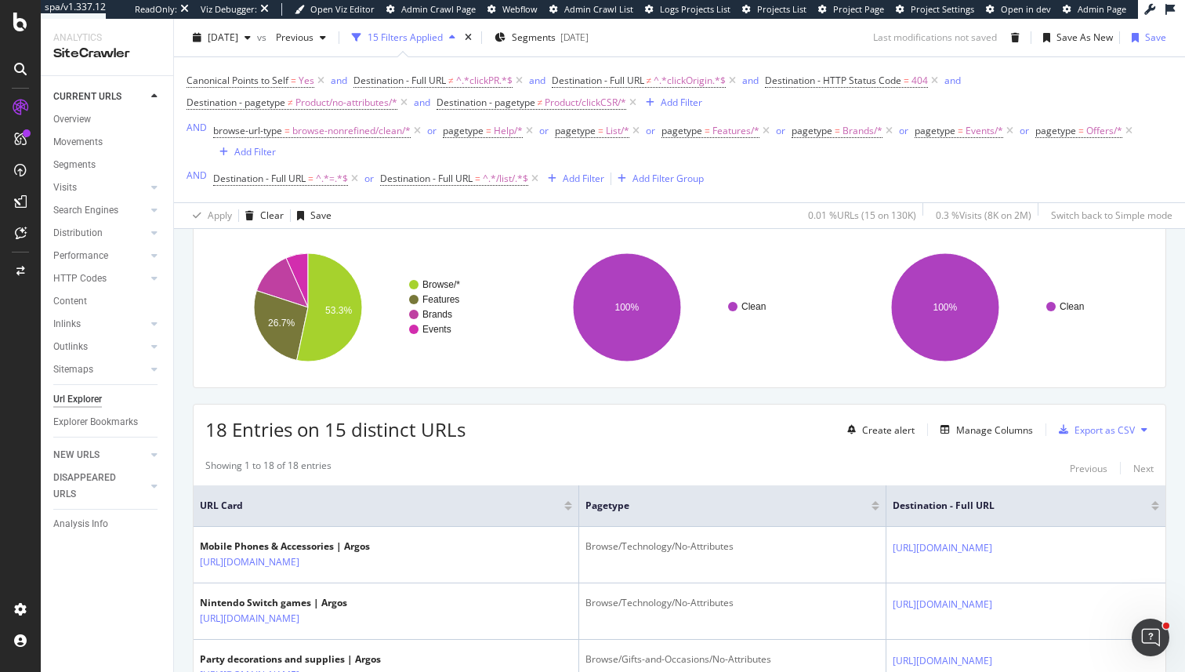
scroll to position [132, 0]
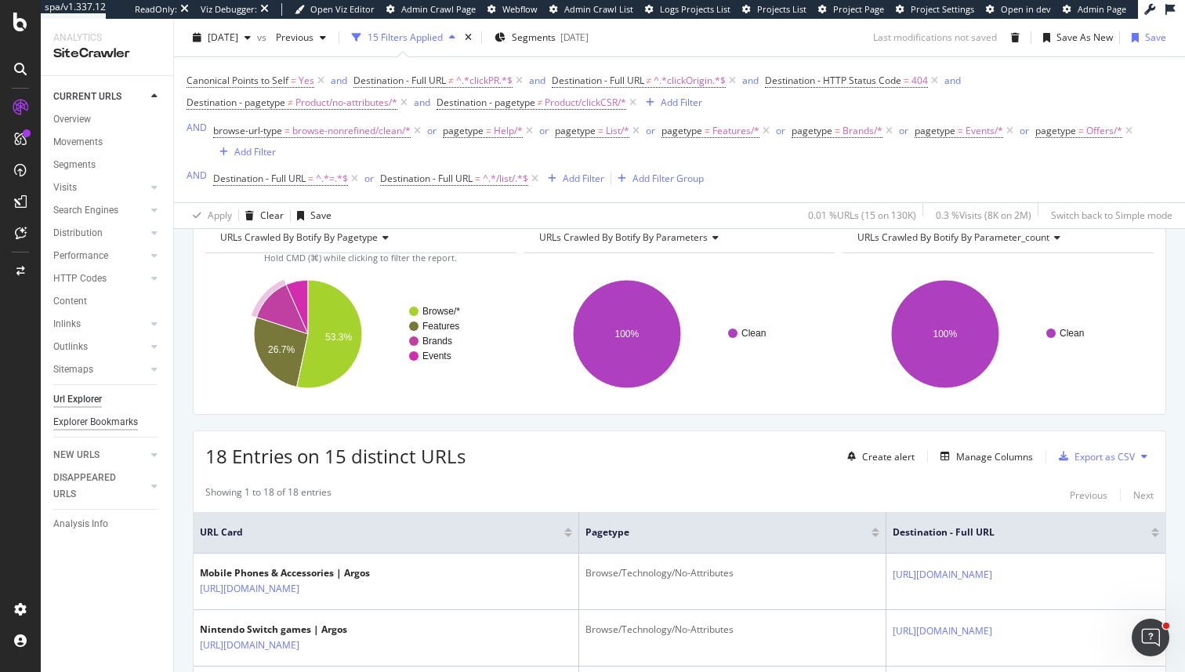
click at [96, 425] on div "Explorer Bookmarks" at bounding box center [95, 422] width 85 height 16
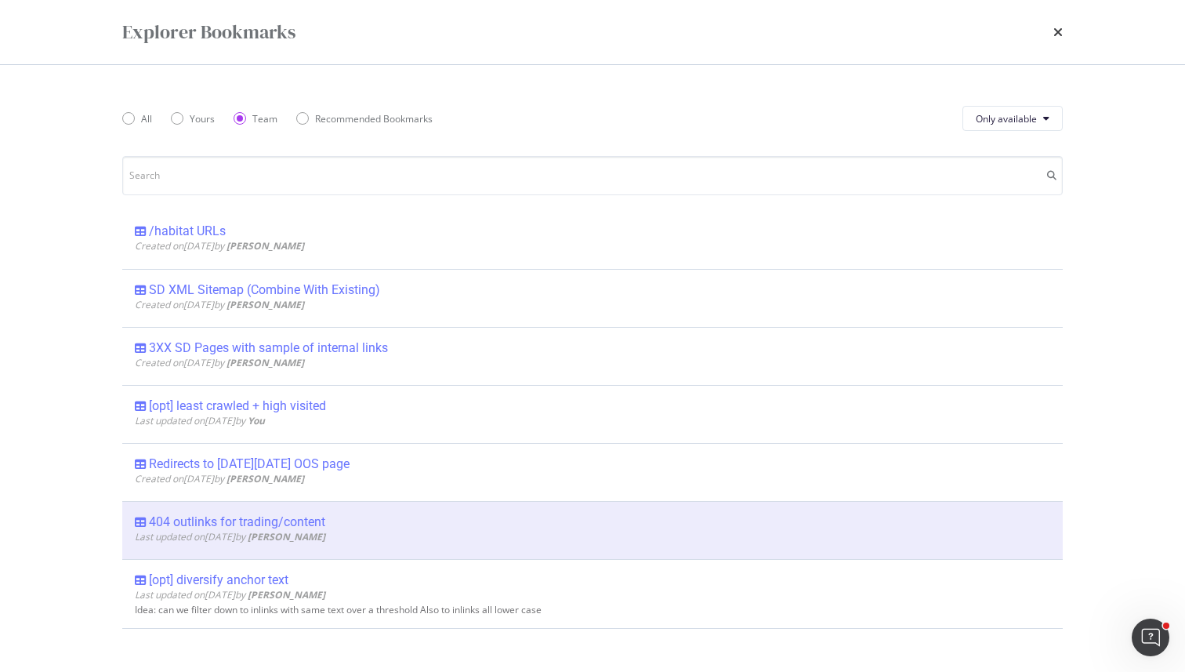
scroll to position [3059, 0]
click at [1060, 31] on icon "times" at bounding box center [1057, 32] width 9 height 13
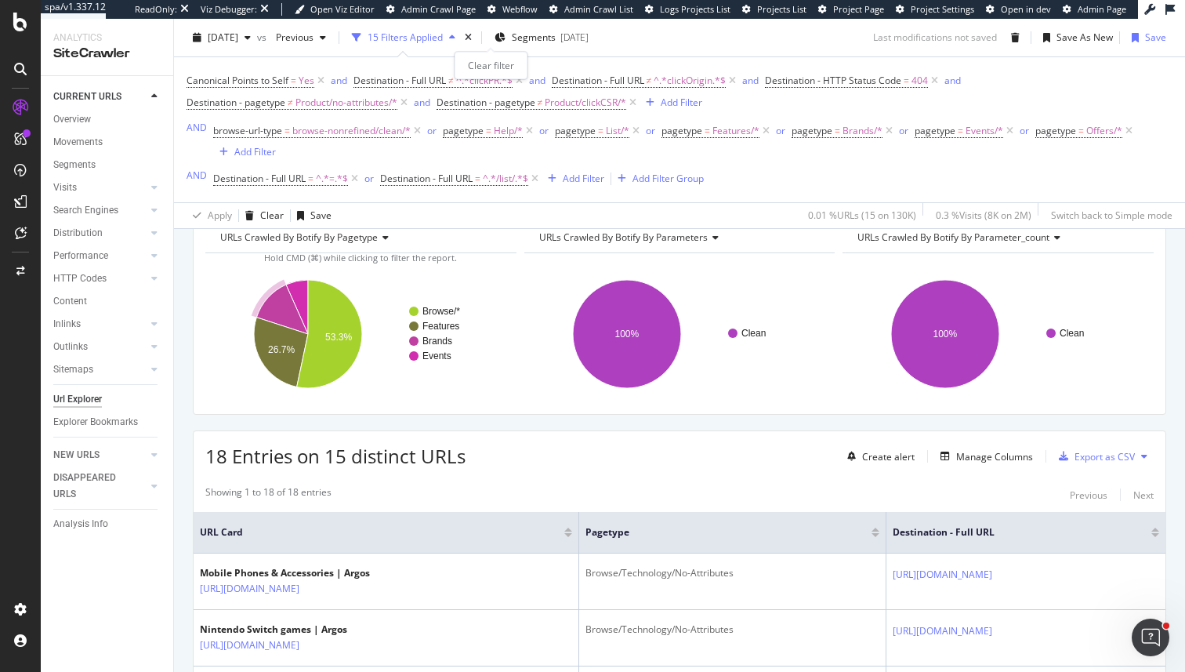
click at [475, 36] on div "times" at bounding box center [468, 38] width 13 height 16
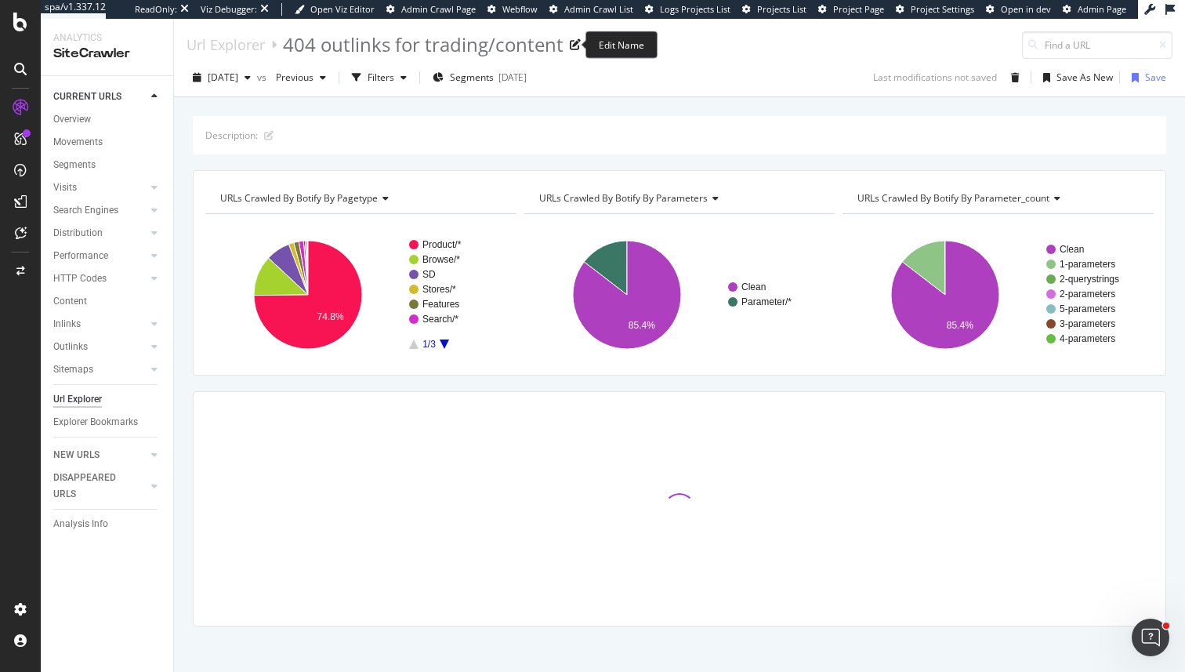
click at [491, 38] on div "404 outlinks for trading/content" at bounding box center [423, 44] width 281 height 27
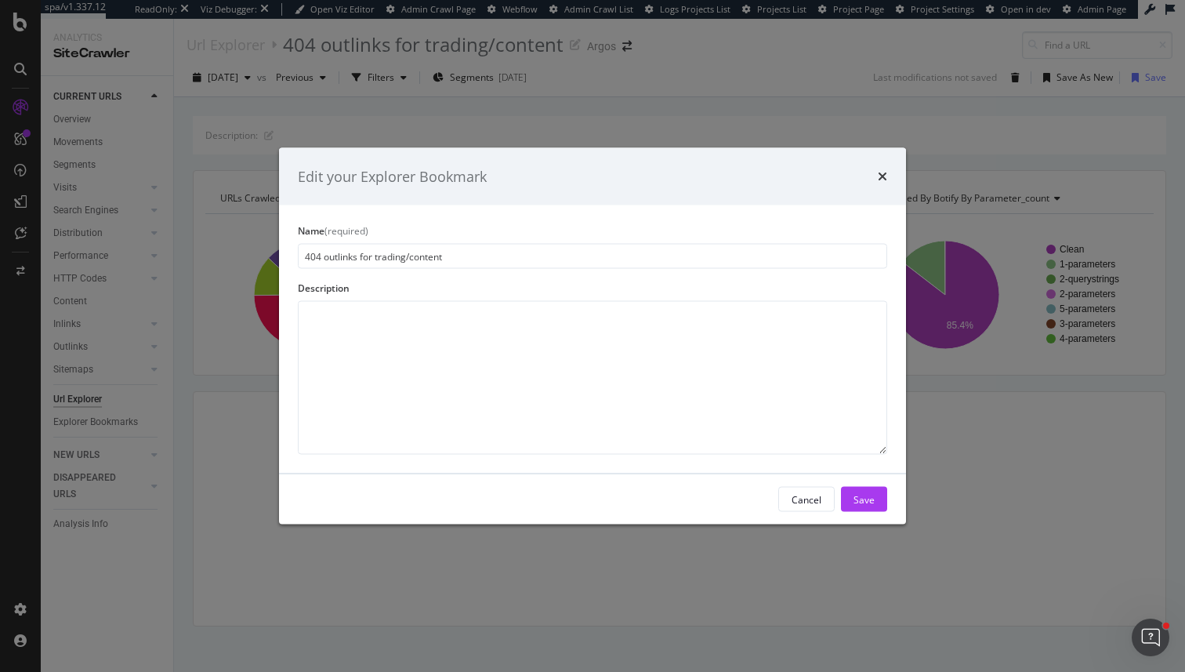
click at [795, 111] on div "Edit your Explorer Bookmark Name (required) 404 outlinks for trading/content De…" at bounding box center [592, 336] width 1185 height 672
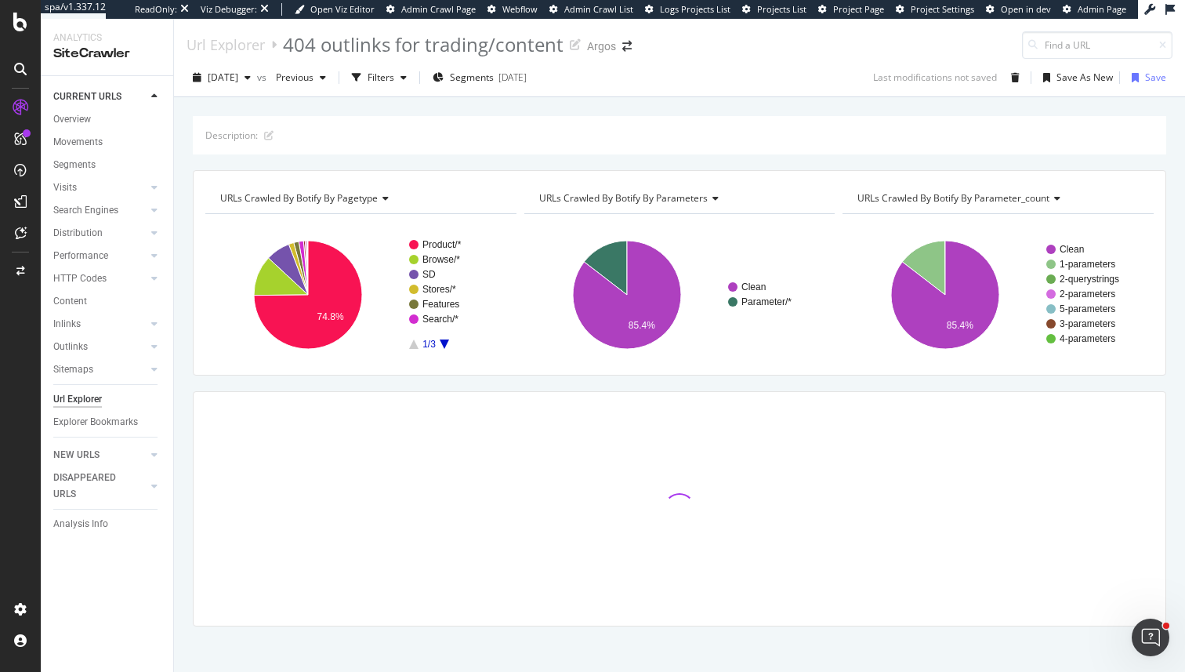
click at [78, 393] on div "Url Explorer" at bounding box center [77, 399] width 49 height 16
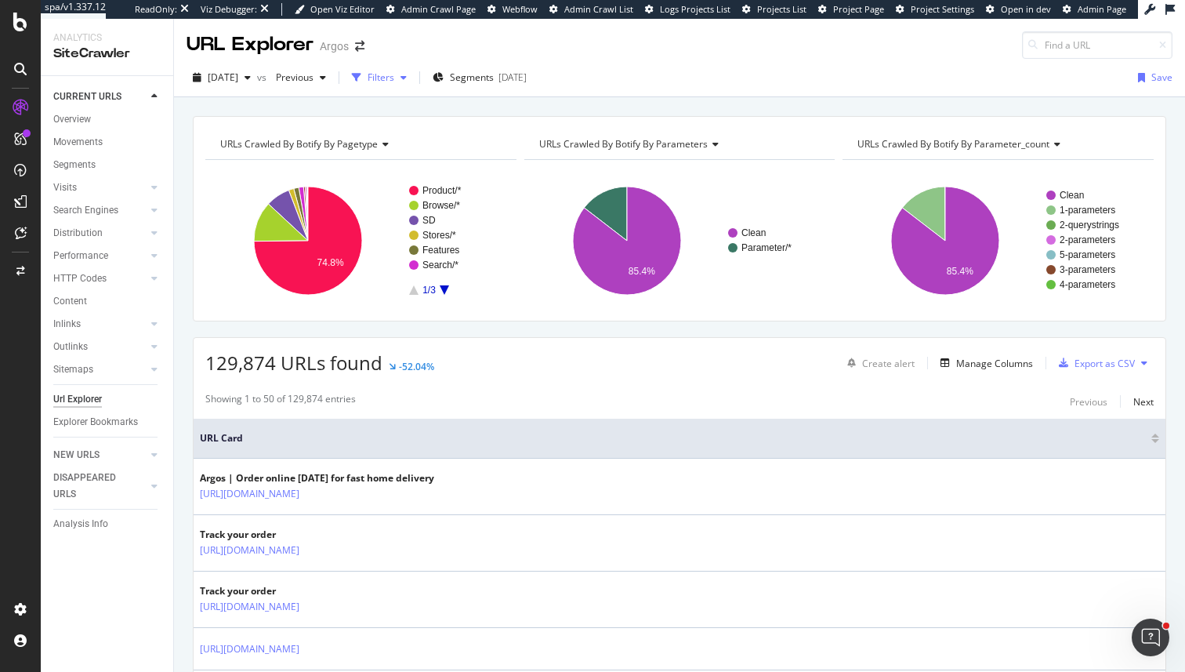
click at [394, 74] on div "Filters" at bounding box center [381, 77] width 27 height 13
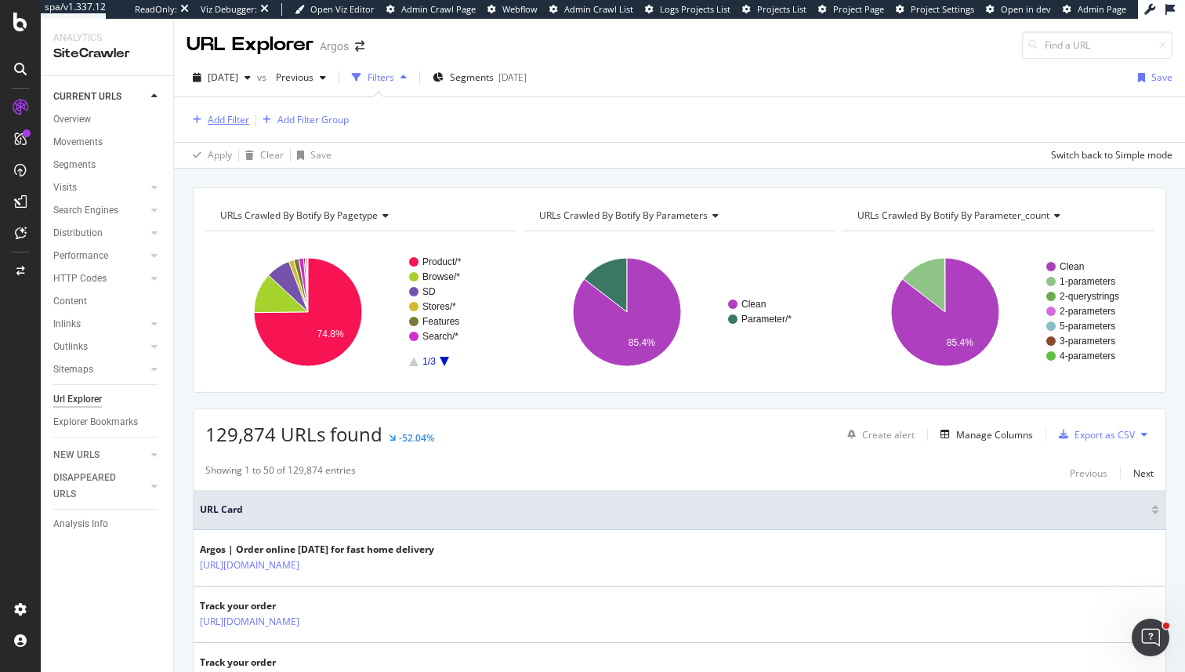
click at [216, 119] on div "Add Filter" at bounding box center [229, 119] width 42 height 13
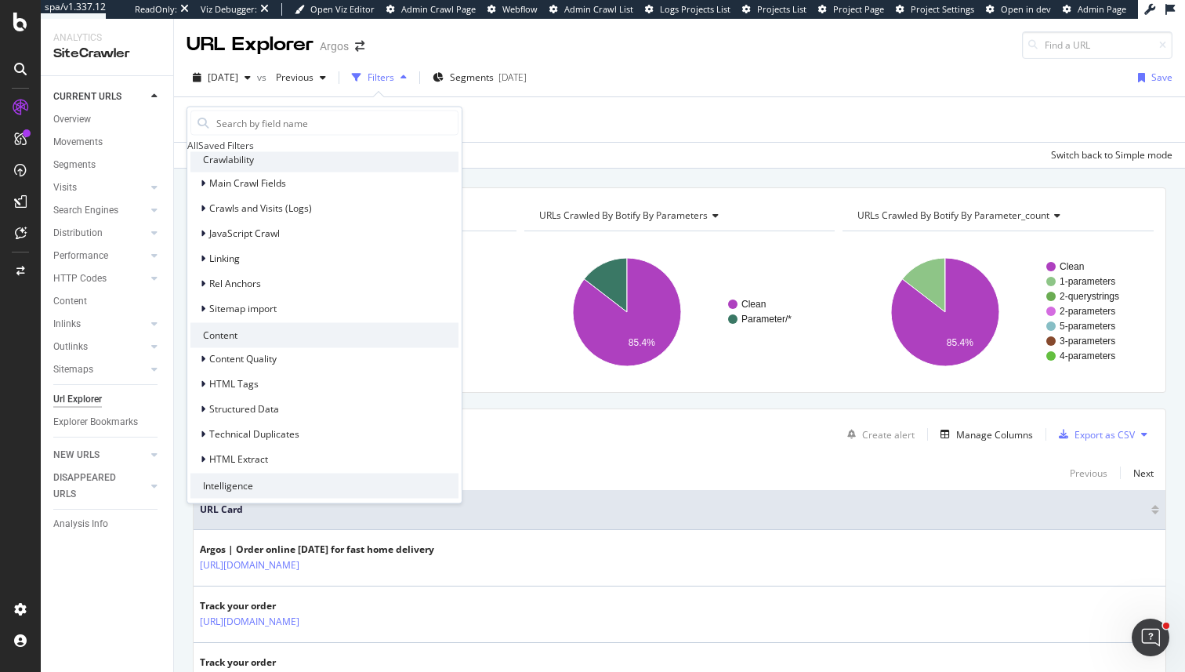
scroll to position [507, 0]
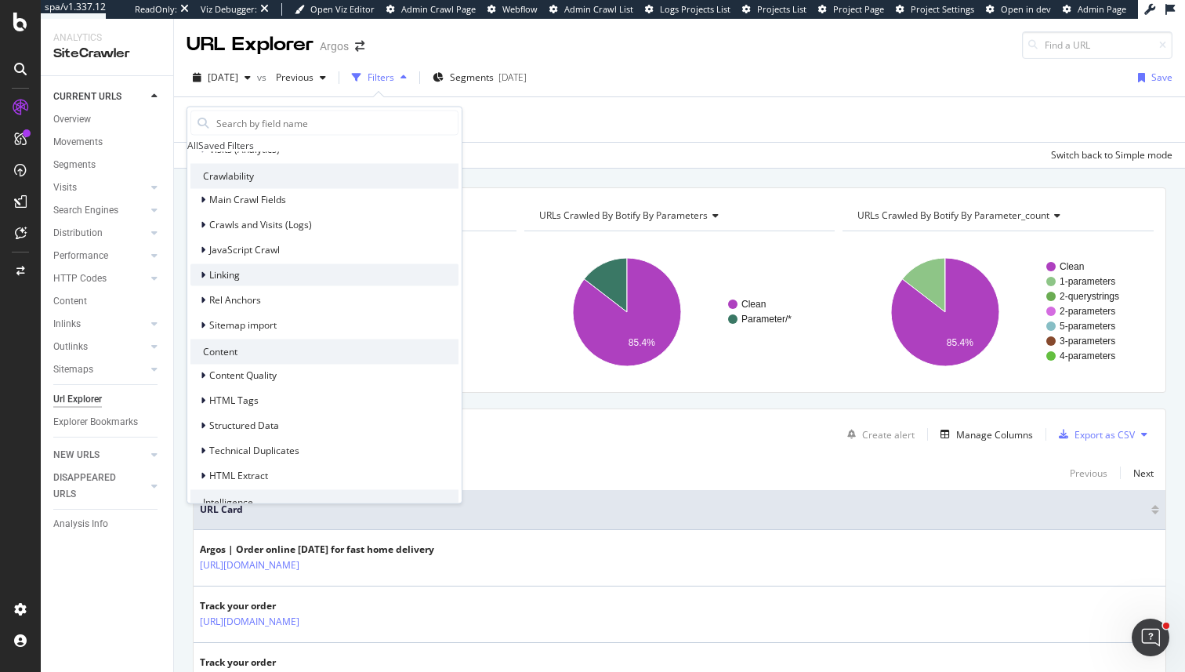
click at [263, 285] on div "Linking" at bounding box center [324, 274] width 268 height 22
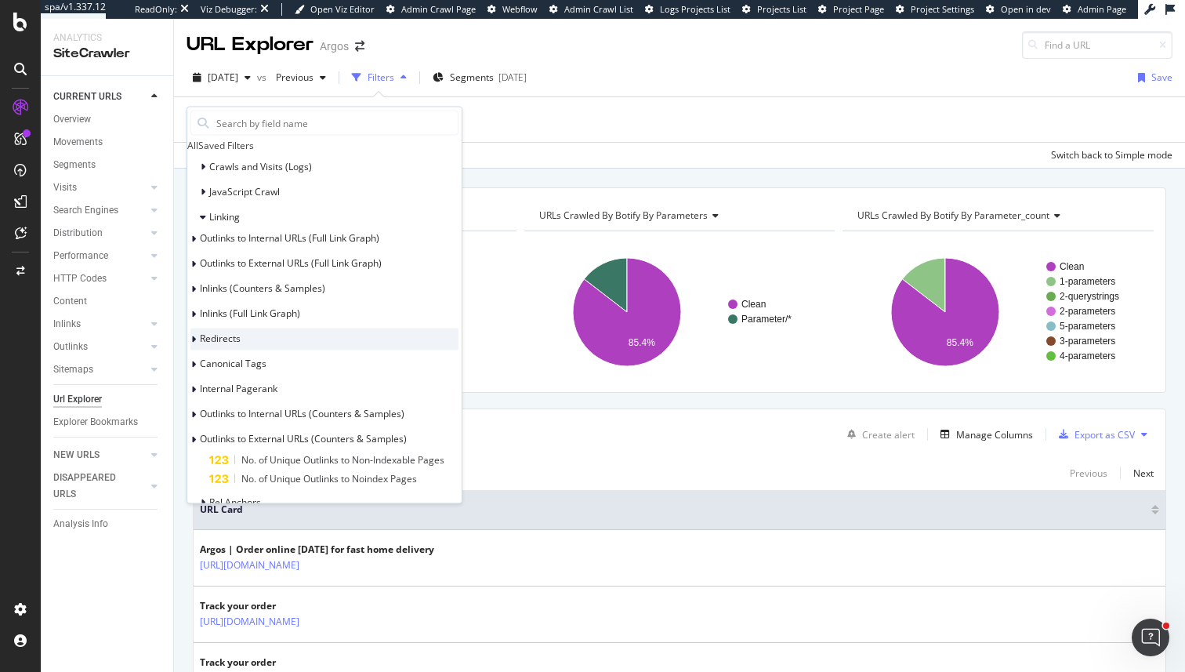
scroll to position [572, 0]
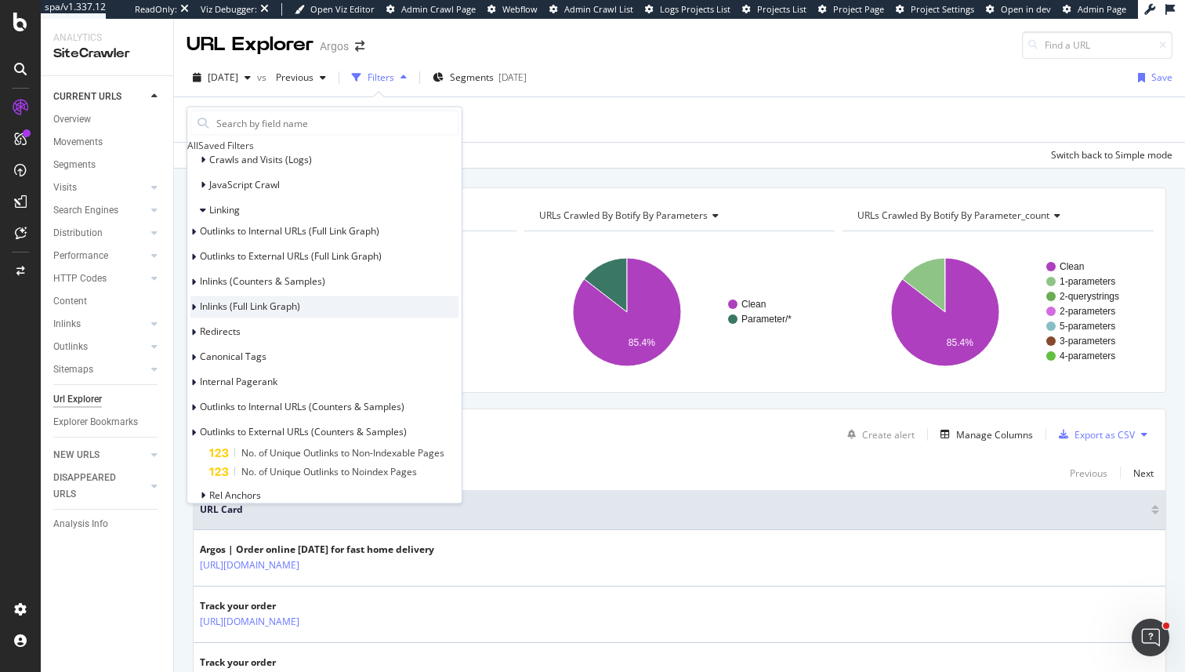
click at [300, 312] on span "Inlinks (Full Link Graph)" at bounding box center [250, 305] width 100 height 13
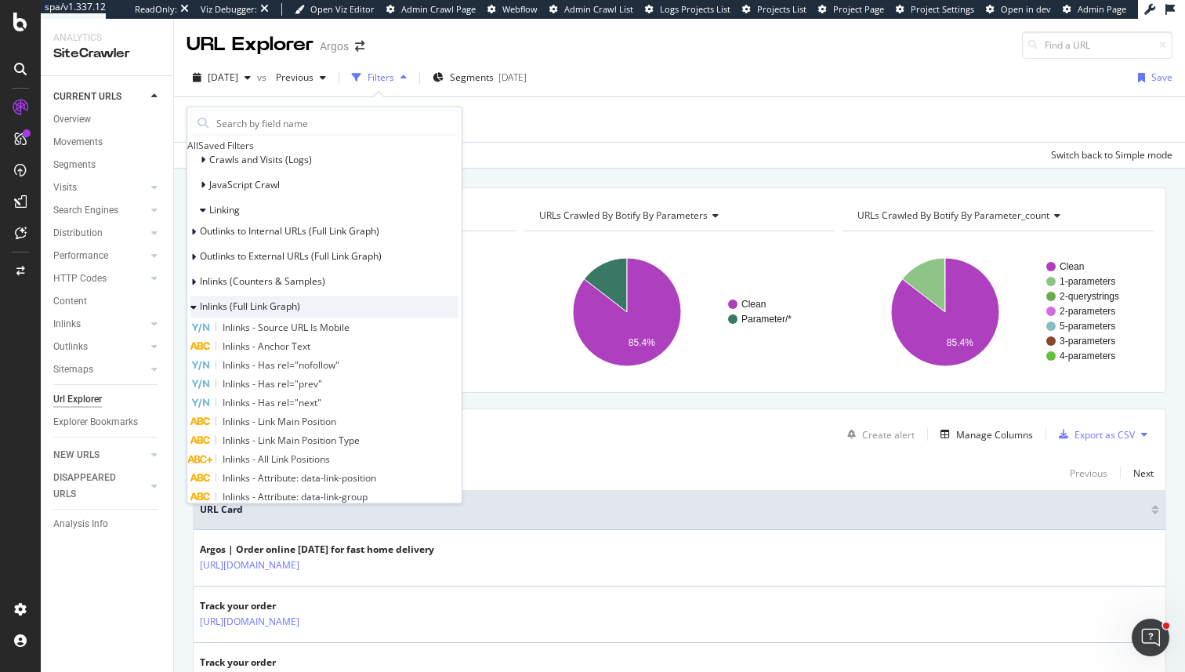
click at [300, 312] on span "Inlinks (Full Link Graph)" at bounding box center [250, 305] width 100 height 13
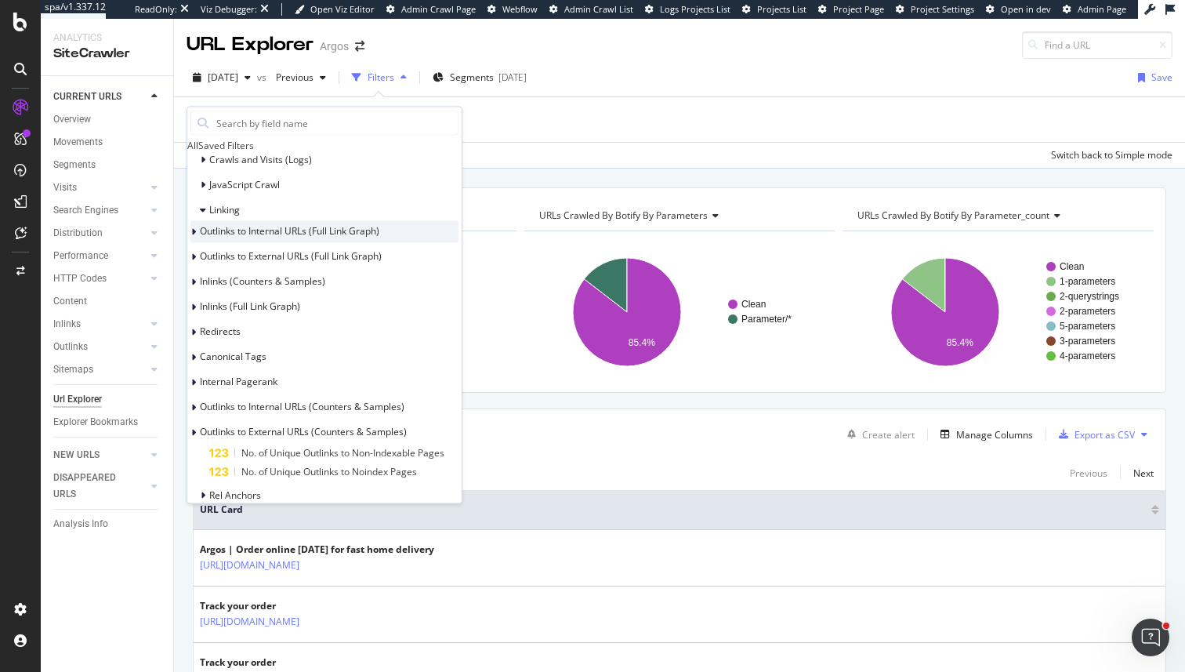
click at [298, 242] on div "Outlinks to Internal URLs (Full Link Graph)" at bounding box center [324, 231] width 268 height 22
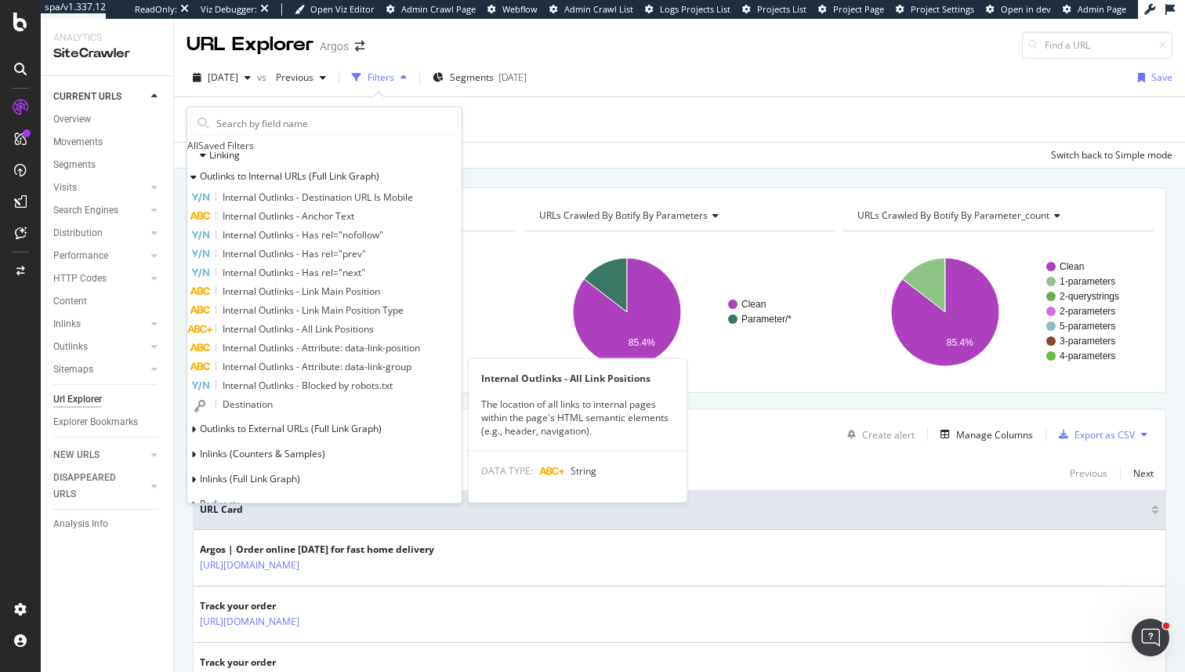
scroll to position [636, 0]
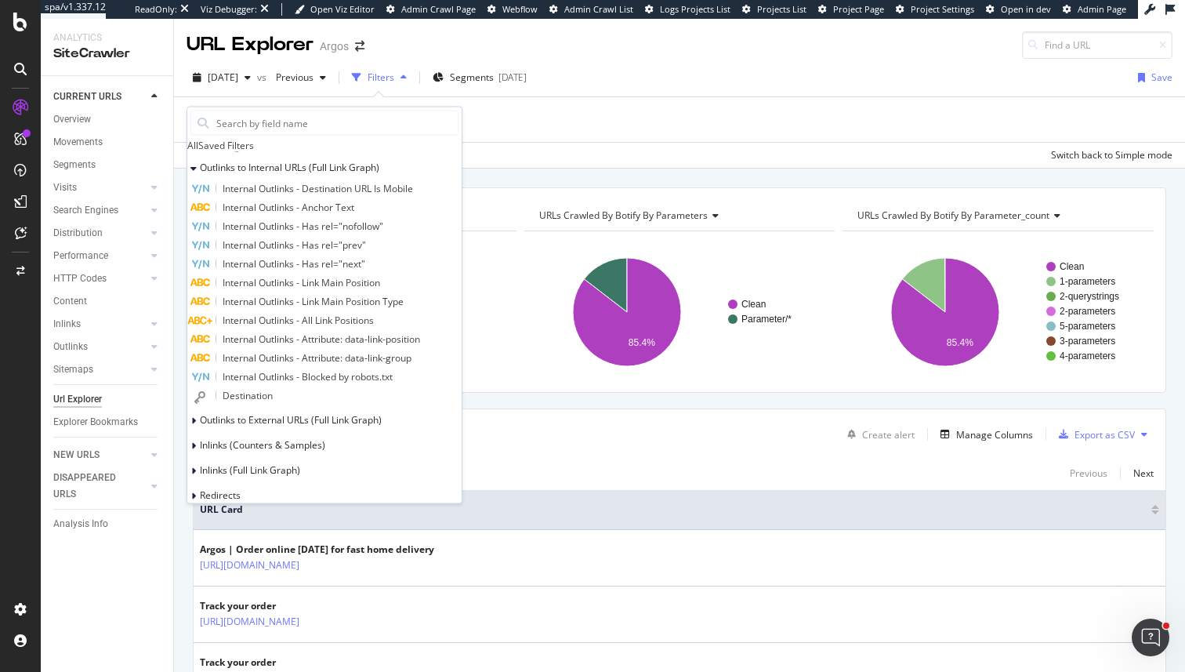
click at [313, 364] on span "Internal Outlinks - Attribute: data-link-group" at bounding box center [317, 356] width 189 height 13
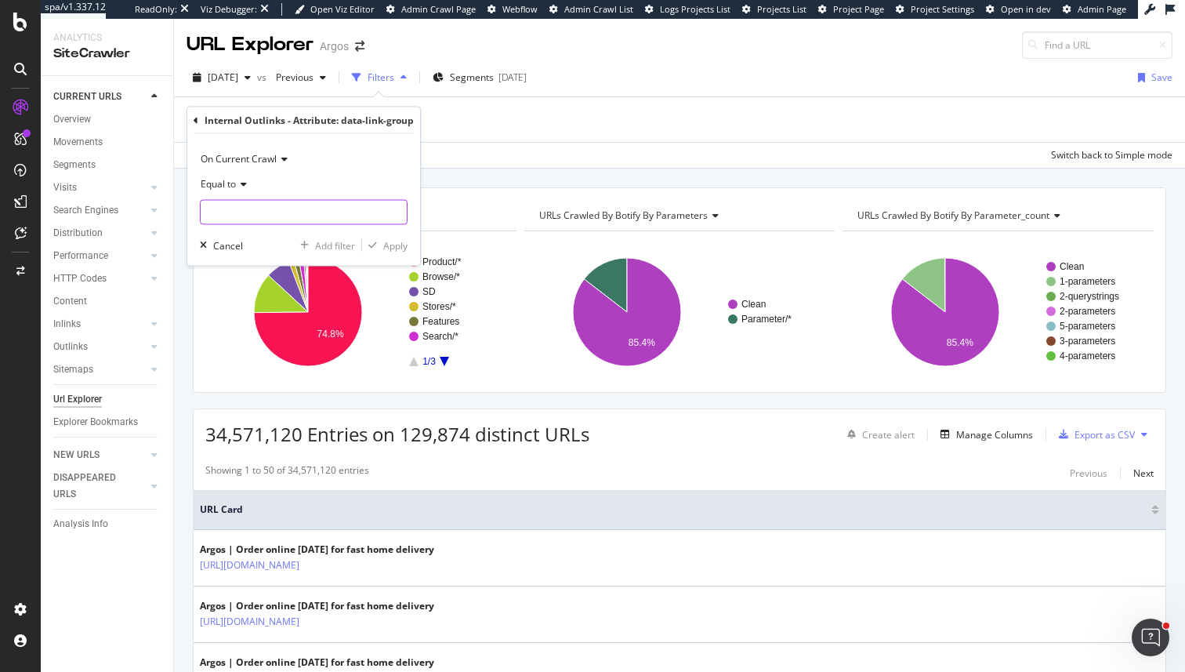
click at [238, 210] on input "text" at bounding box center [304, 212] width 206 height 25
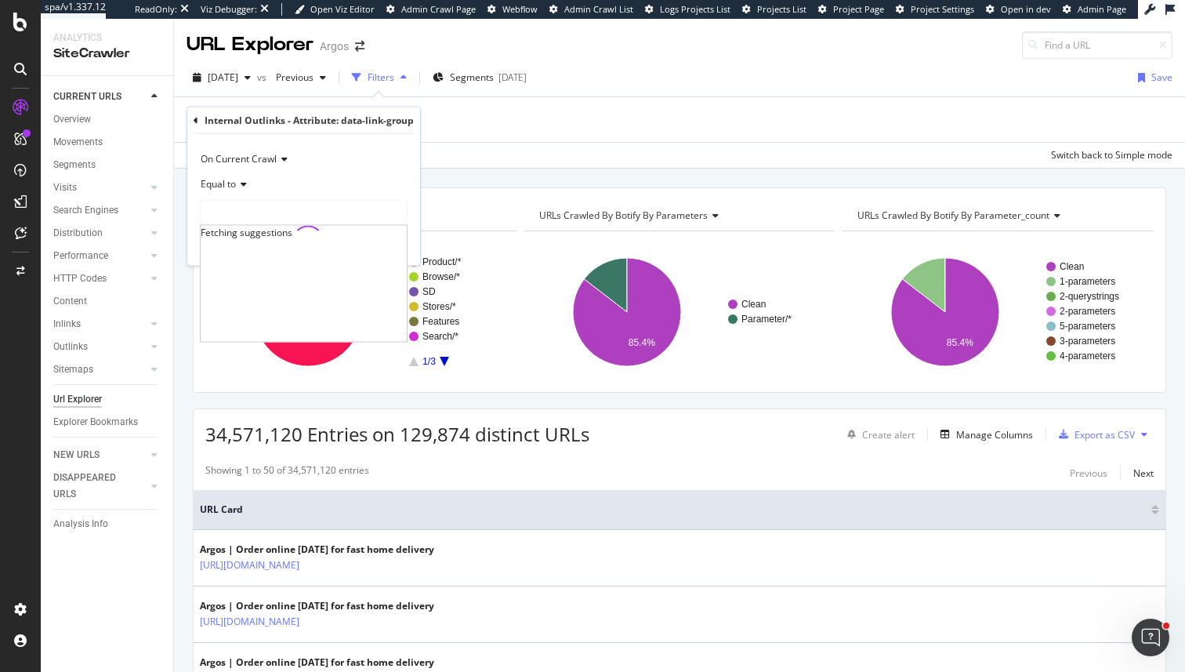
click at [196, 119] on icon at bounding box center [196, 119] width 5 height 9
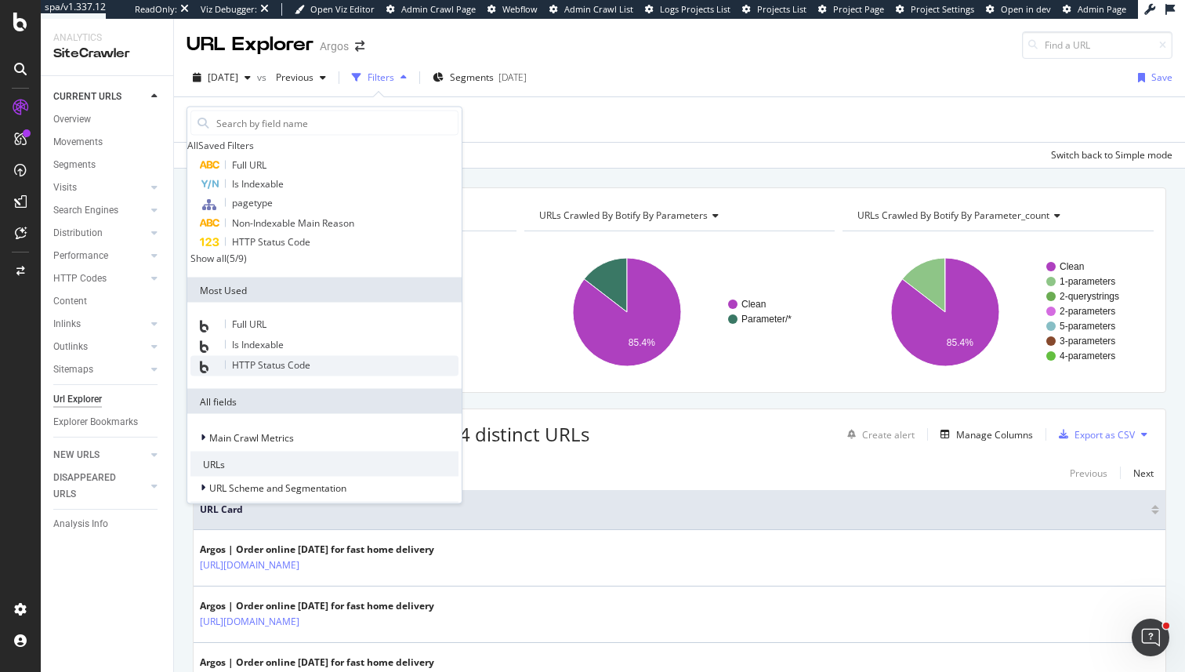
scroll to position [0, 0]
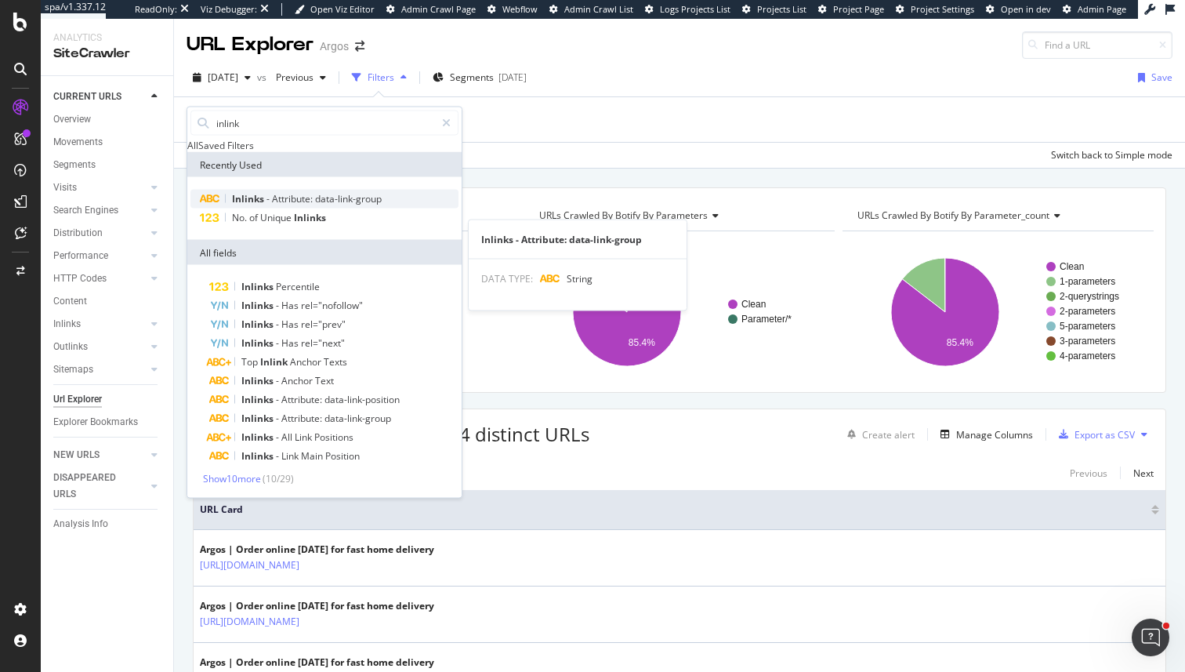
type input "inlink"
click at [321, 205] on span "data-link-group" at bounding box center [348, 198] width 67 height 13
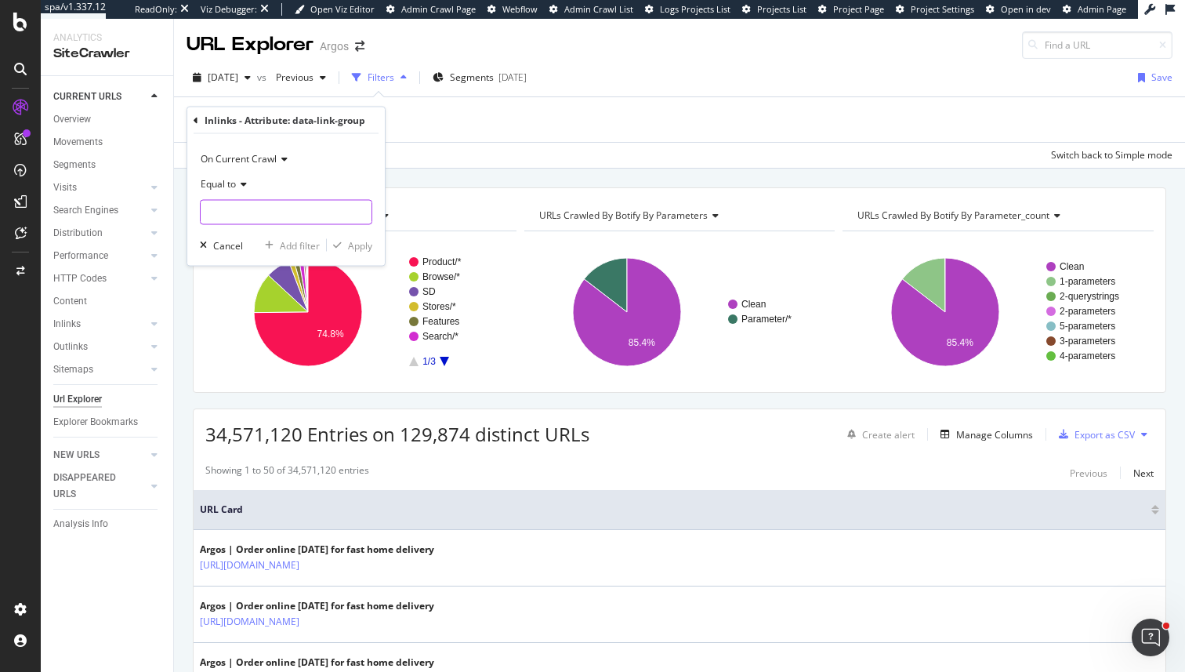
click at [267, 206] on input "text" at bounding box center [286, 212] width 171 height 25
click at [205, 87] on div "2025 Jul. 3rd" at bounding box center [222, 78] width 71 height 24
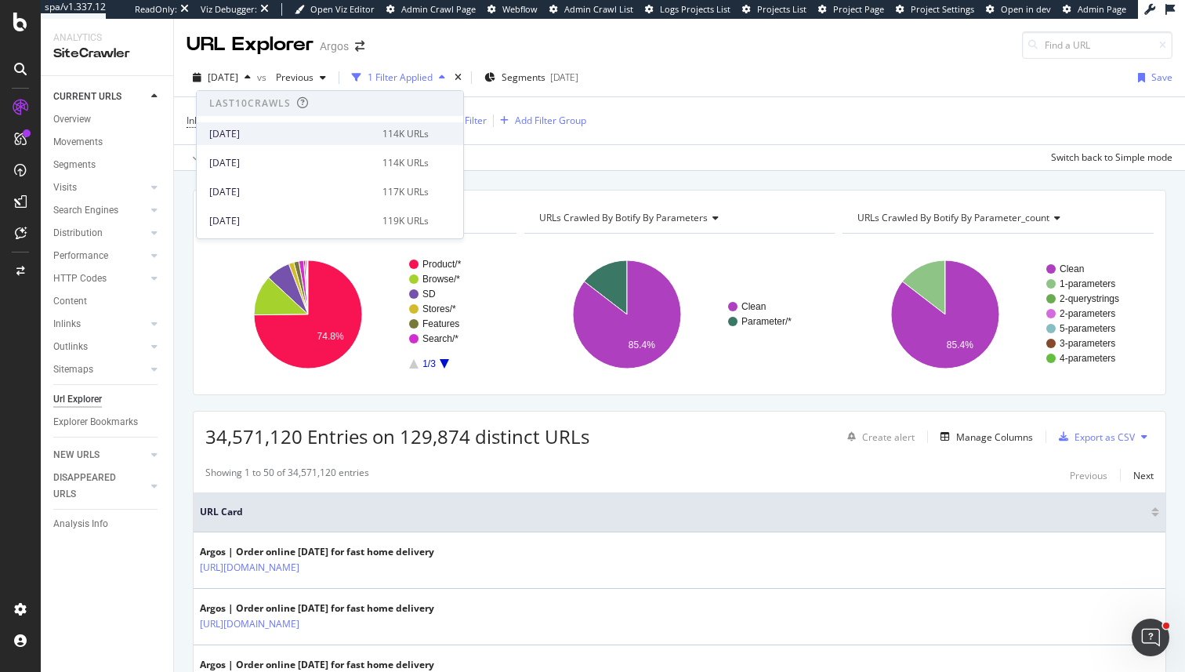
click at [272, 132] on div "2025 Sep. 3rd" at bounding box center [291, 134] width 164 height 14
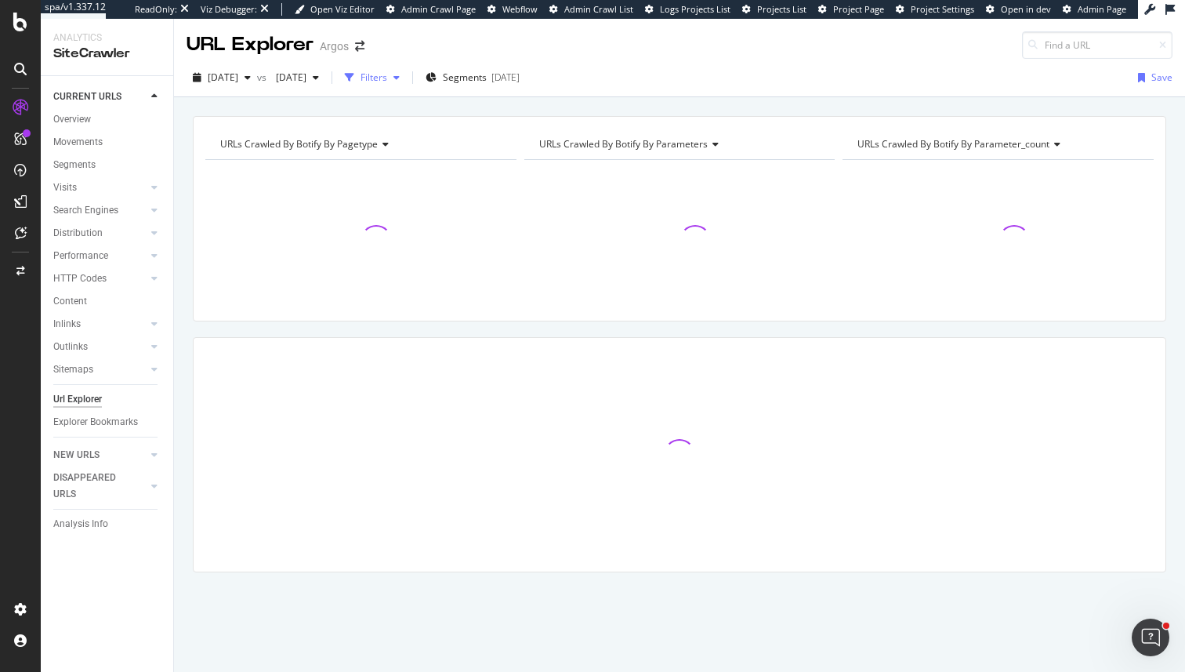
click at [406, 70] on div "Filters" at bounding box center [372, 78] width 67 height 24
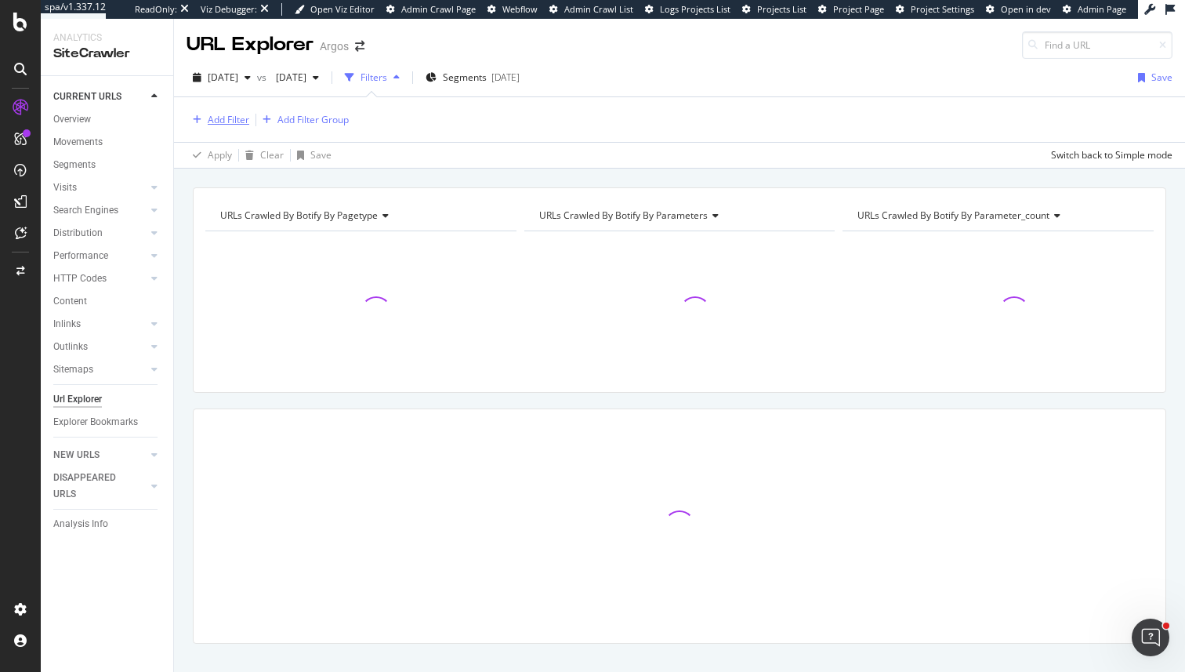
click at [221, 118] on div "Add Filter" at bounding box center [229, 119] width 42 height 13
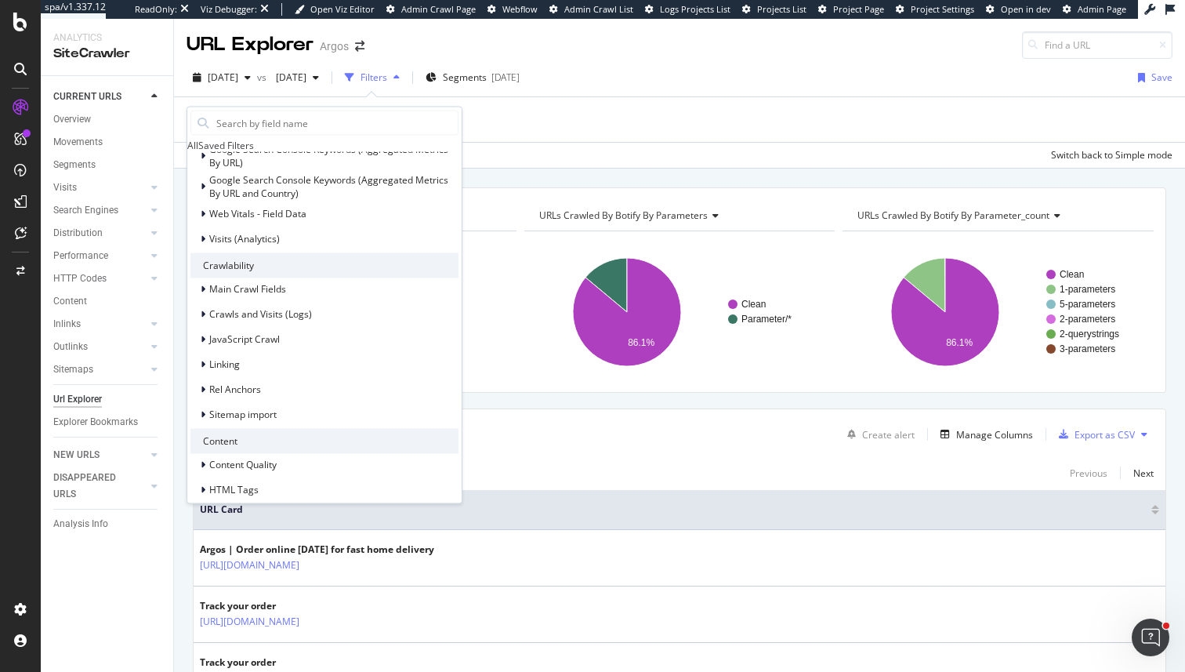
scroll to position [417, 0]
click at [263, 375] on div "Linking" at bounding box center [324, 365] width 268 height 22
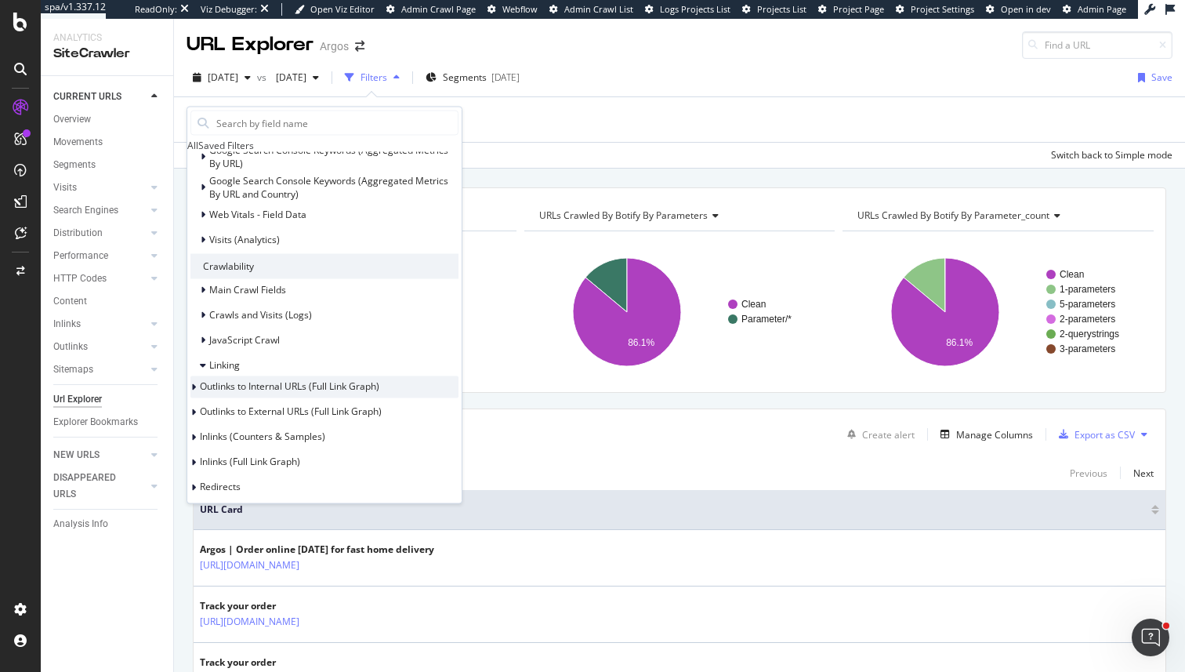
click at [275, 392] on span "Outlinks to Internal URLs (Full Link Graph)" at bounding box center [289, 385] width 179 height 13
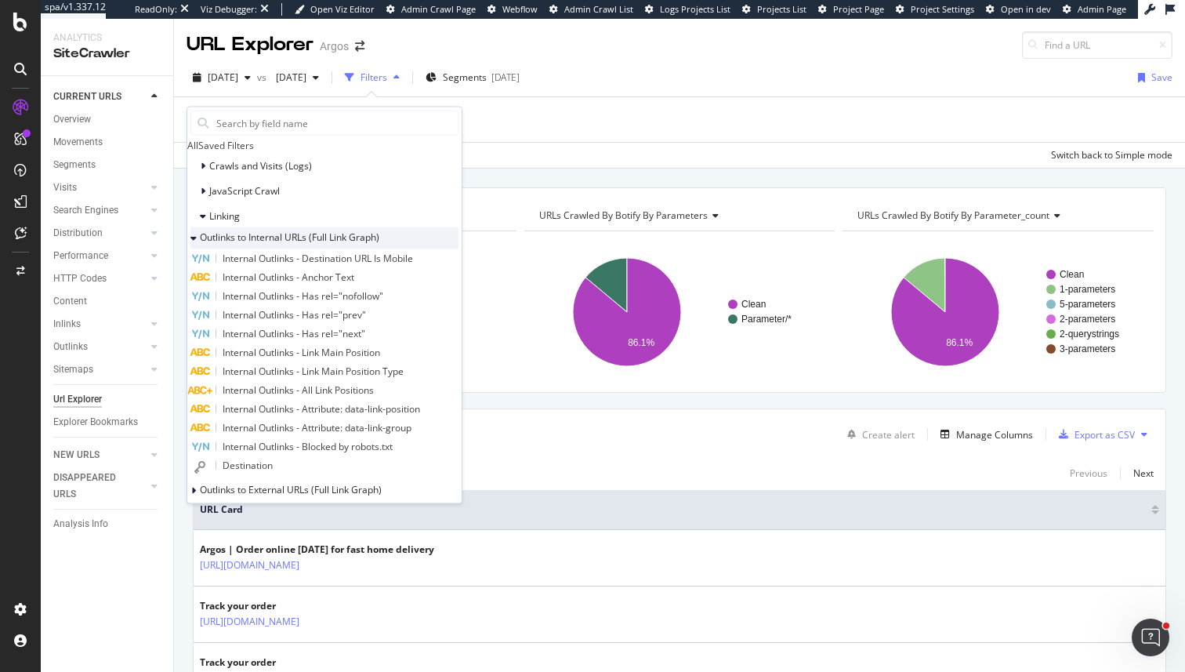
scroll to position [548, 0]
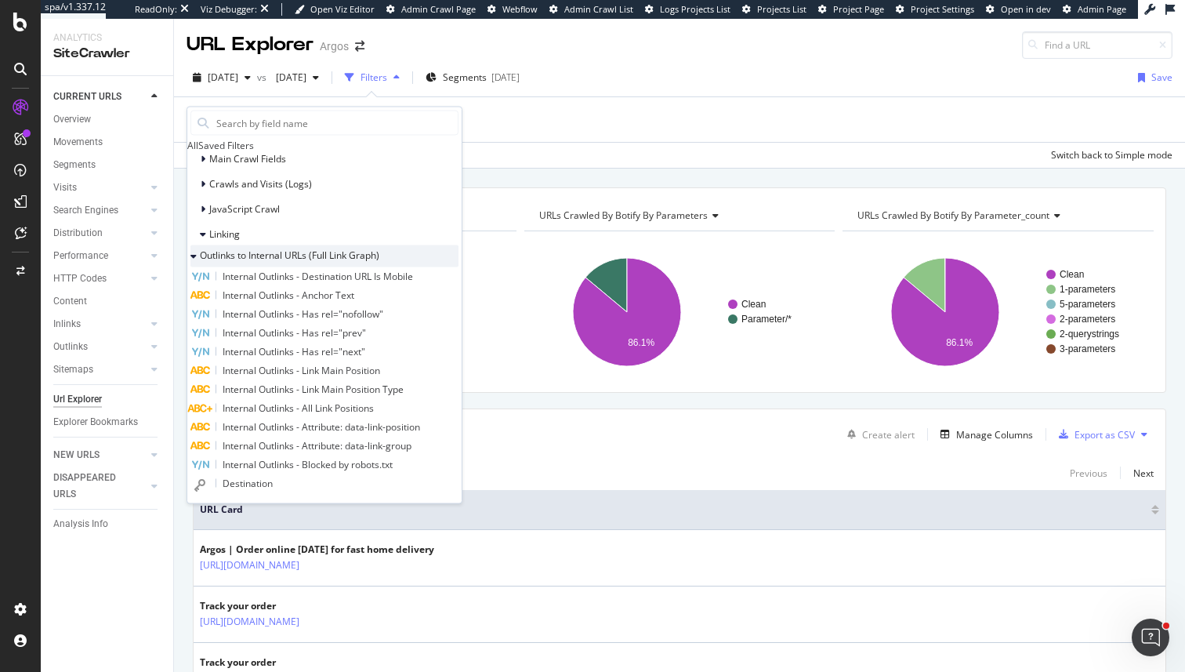
click at [255, 261] on span "Outlinks to Internal URLs (Full Link Graph)" at bounding box center [289, 254] width 179 height 13
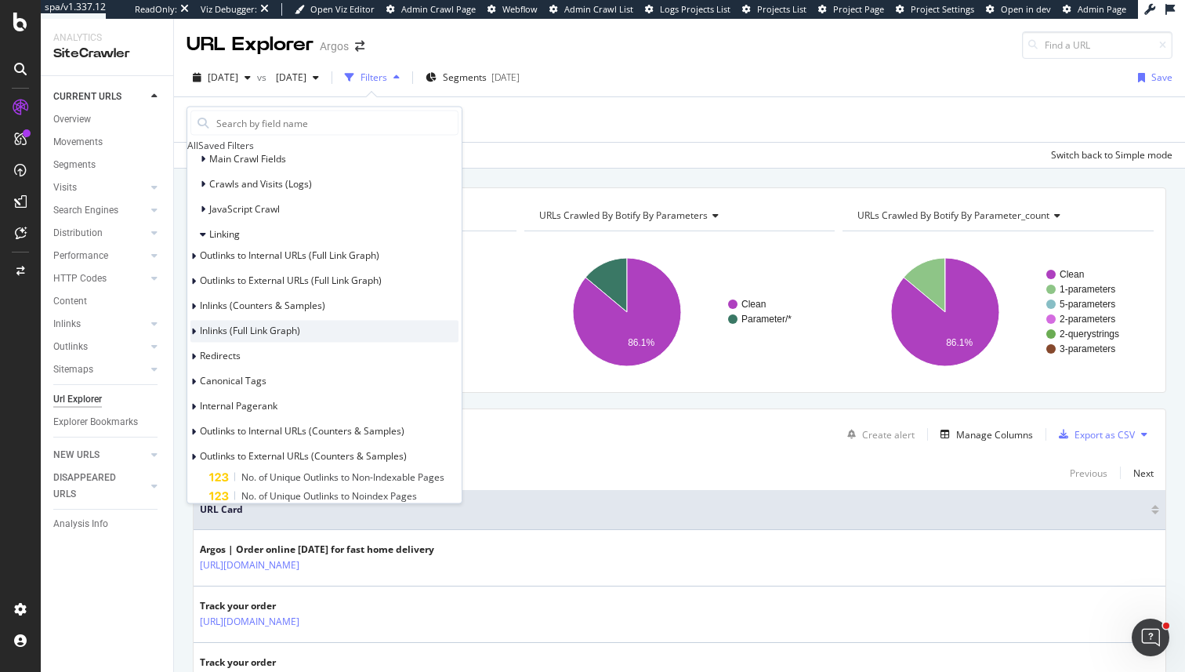
click at [263, 336] on span "Inlinks (Full Link Graph)" at bounding box center [250, 329] width 100 height 13
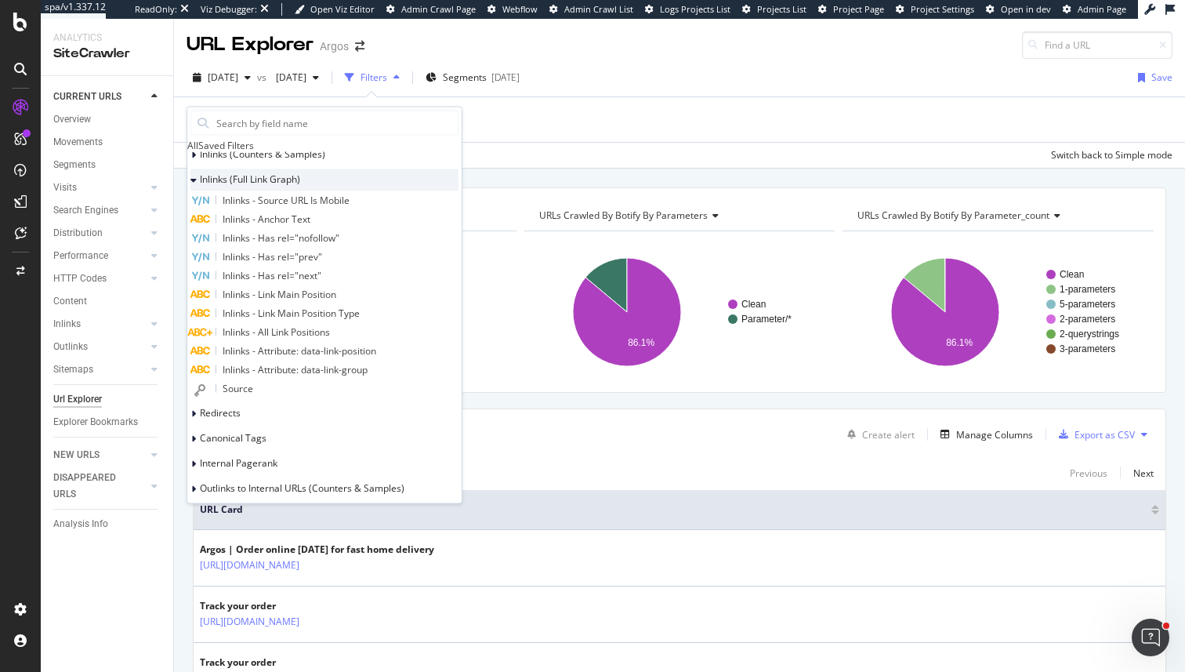
scroll to position [729, 0]
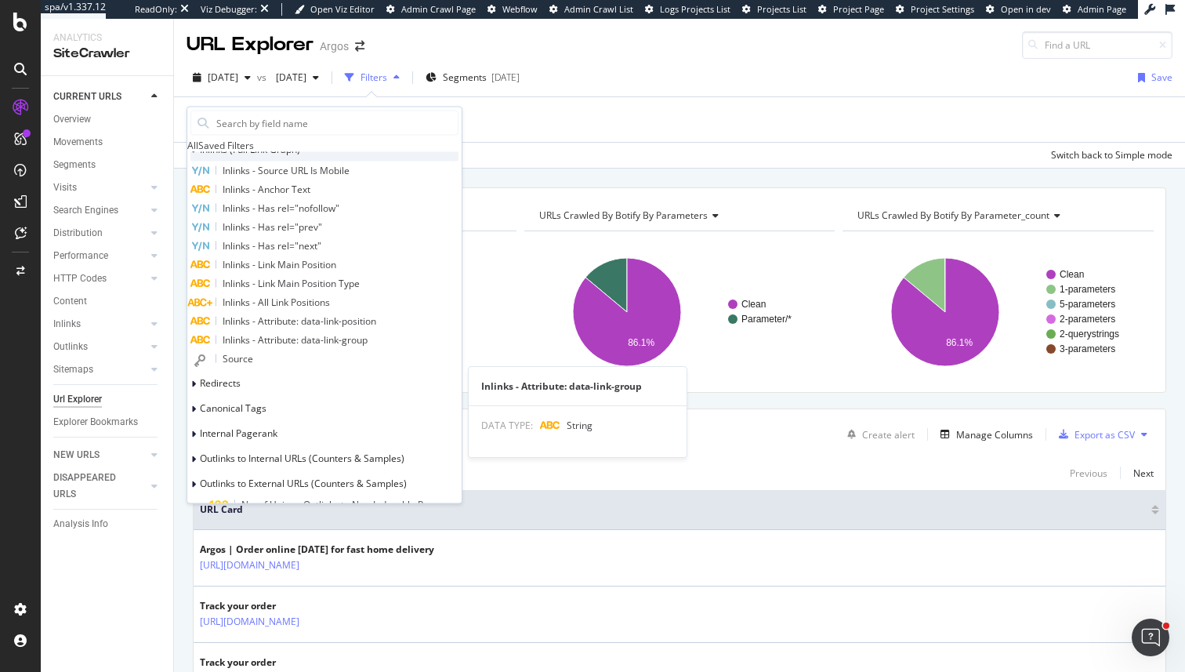
click at [263, 349] on div "Inlinks - Attribute: data-link-group" at bounding box center [324, 339] width 268 height 19
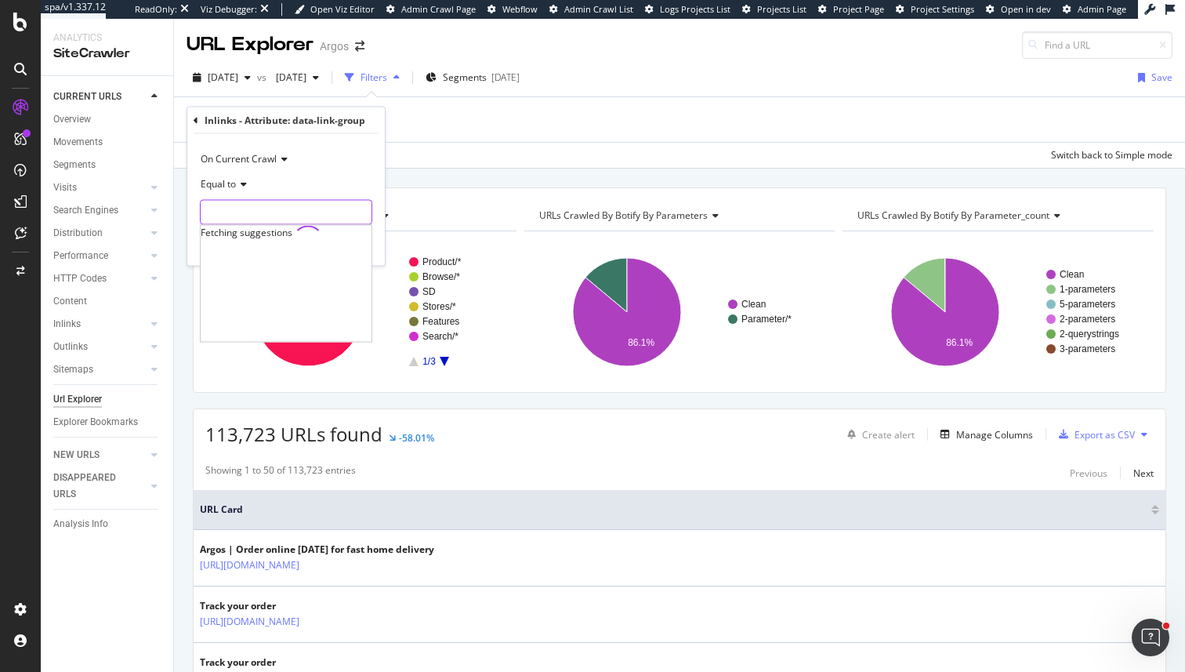
click at [237, 209] on input "text" at bounding box center [286, 212] width 171 height 25
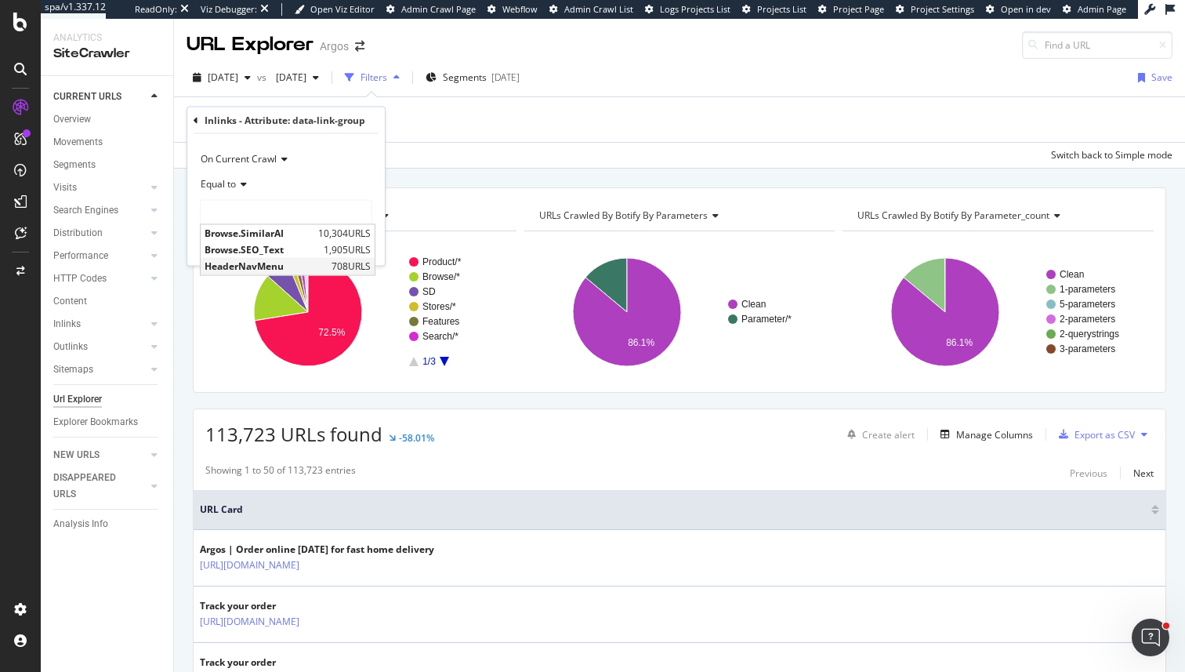
click at [256, 264] on span "HeaderNavMenu" at bounding box center [266, 265] width 123 height 13
type input "HeaderNavMenu"
click at [359, 247] on div "Apply" at bounding box center [360, 244] width 24 height 13
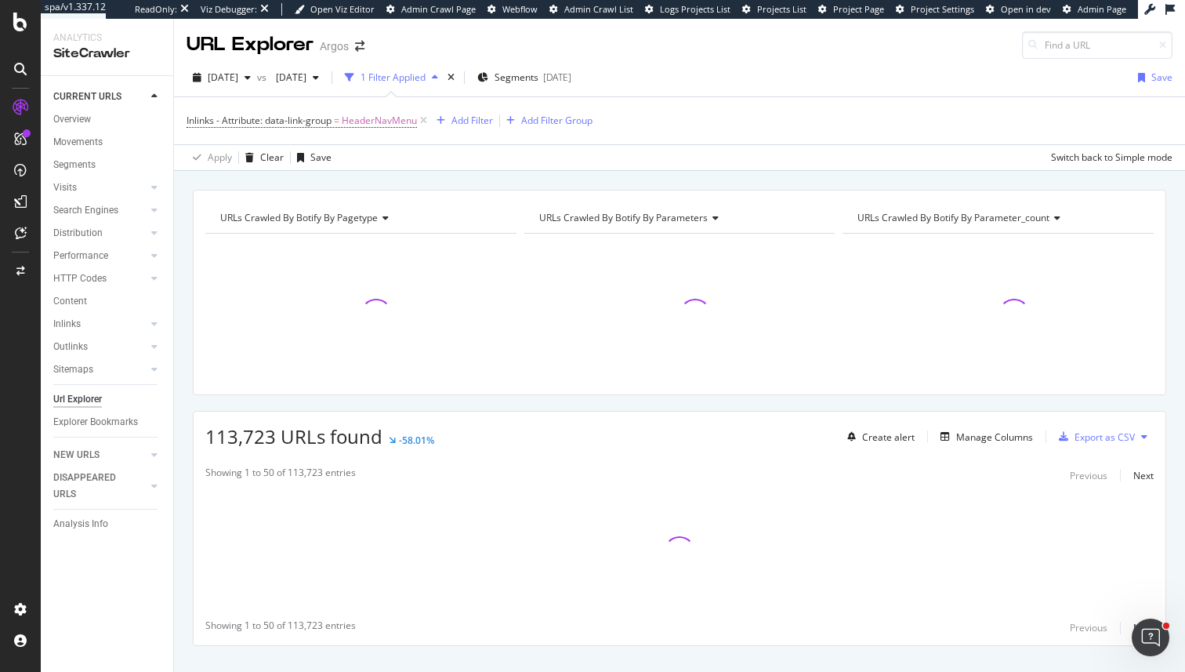
click at [985, 425] on div "Create alert Manage Columns Export as CSV" at bounding box center [997, 436] width 313 height 27
click at [984, 440] on div "Manage Columns" at bounding box center [994, 436] width 77 height 13
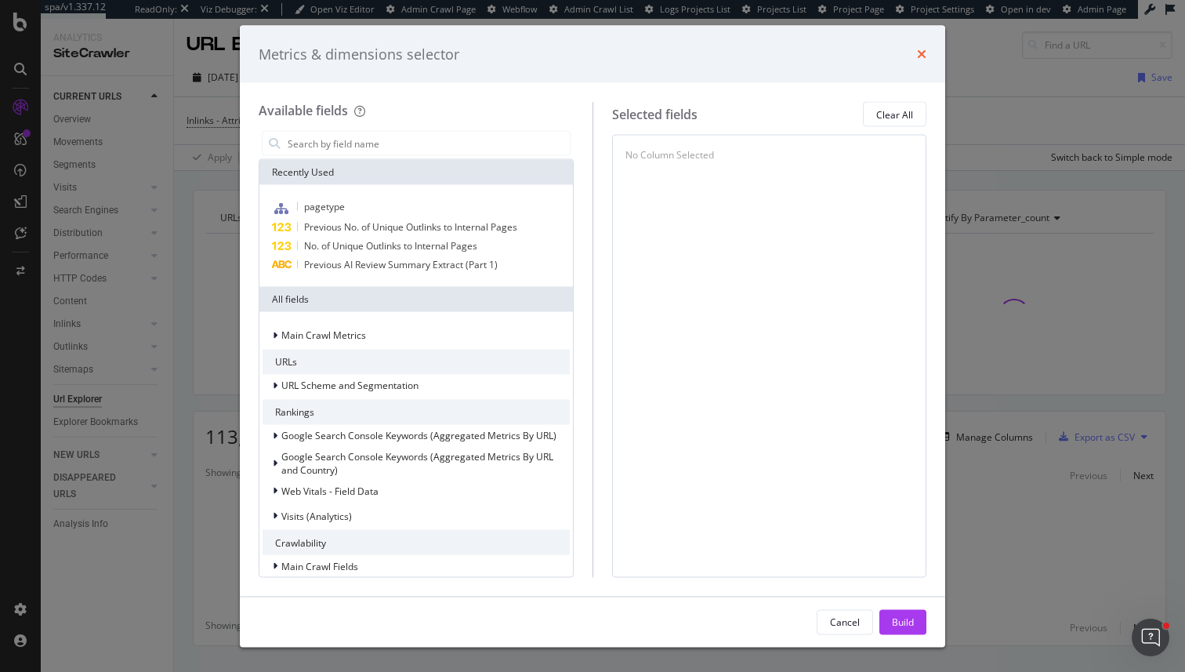
click at [925, 55] on icon "times" at bounding box center [921, 54] width 9 height 13
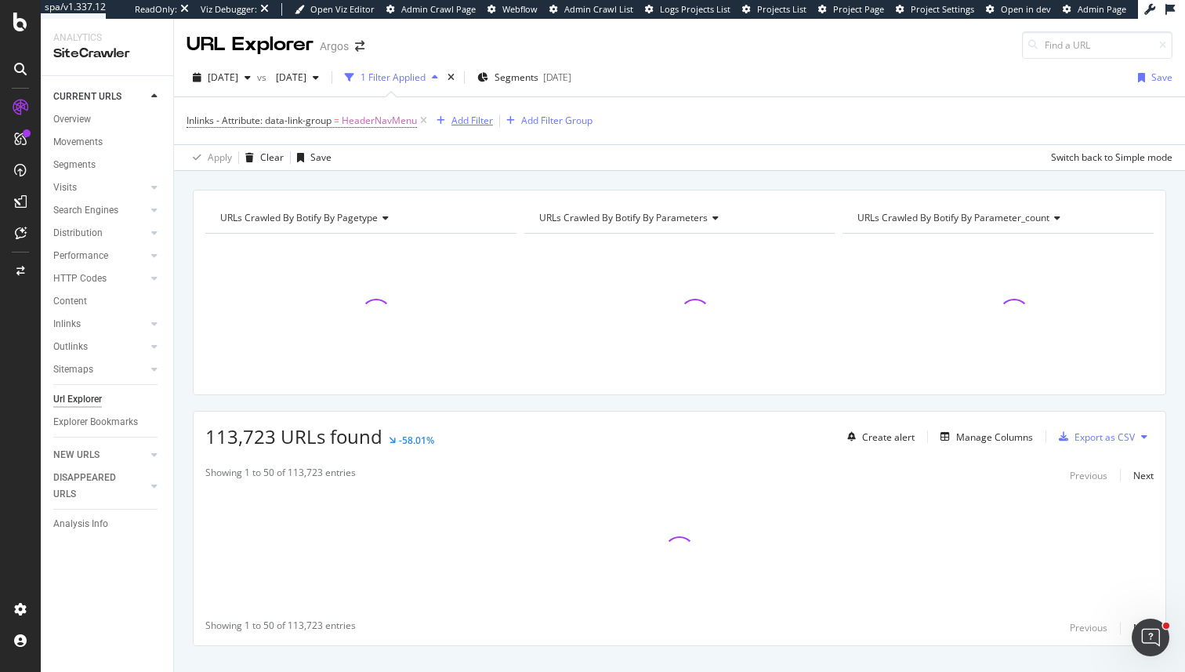
click at [479, 118] on div "Add Filter" at bounding box center [472, 120] width 42 height 13
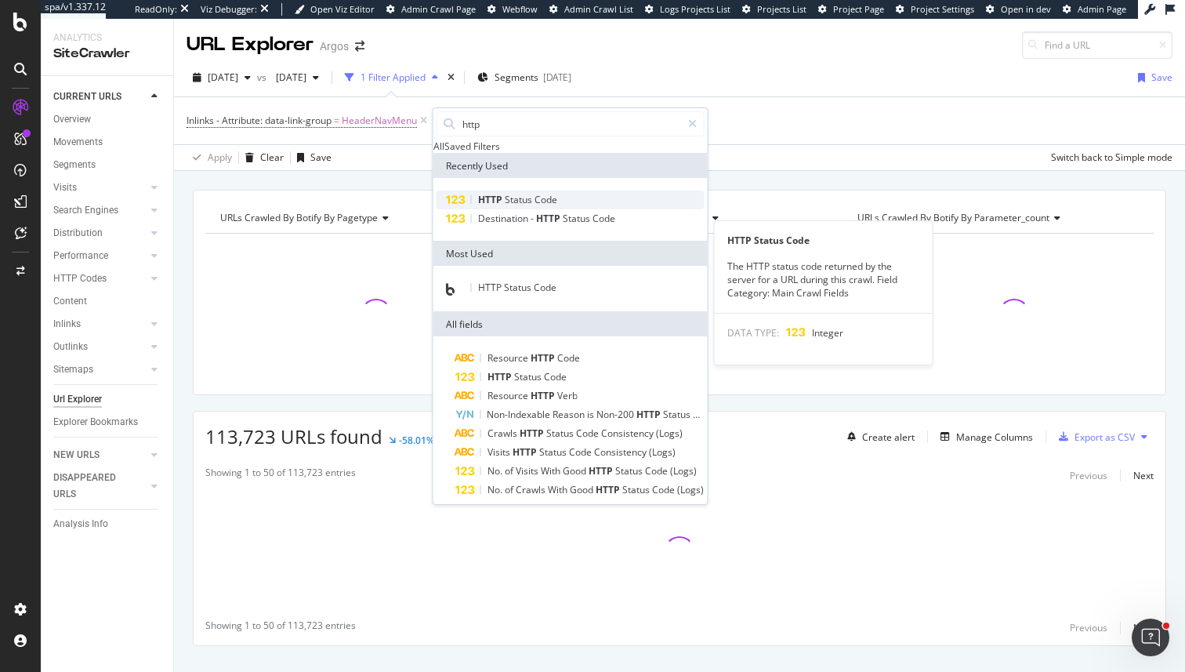
type input "http"
click at [499, 206] on span "HTTP" at bounding box center [491, 199] width 27 height 13
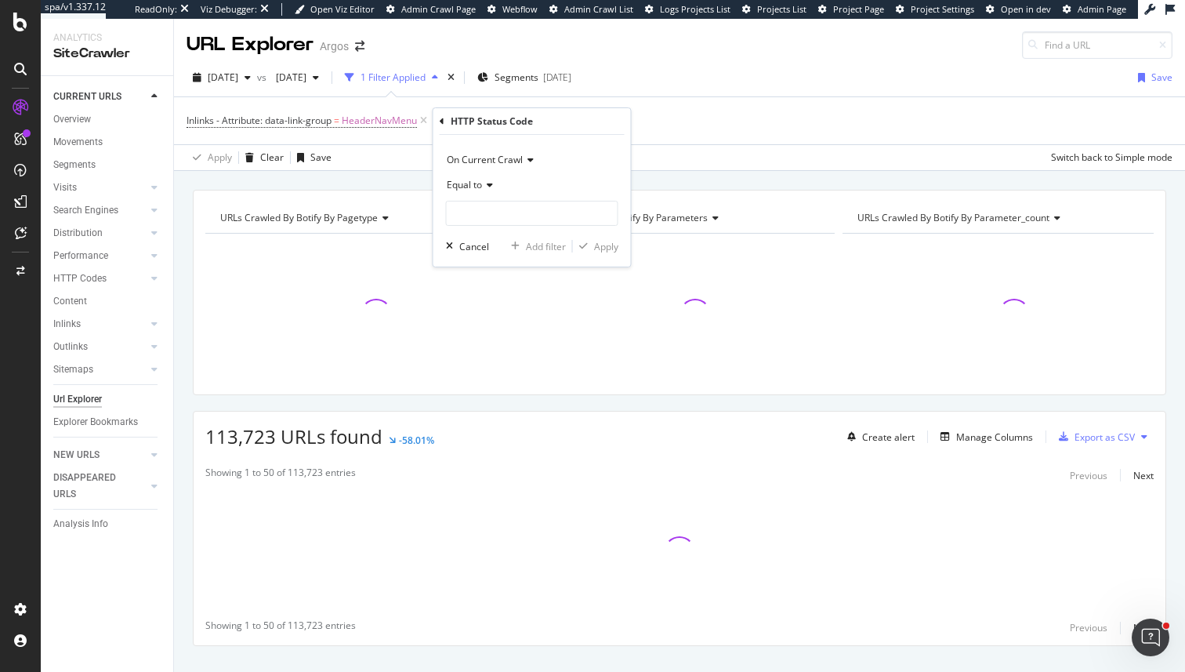
click at [481, 176] on div "Equal to" at bounding box center [532, 184] width 172 height 25
click at [471, 231] on span "Not Equal to" at bounding box center [480, 237] width 53 height 13
click at [471, 206] on input "number" at bounding box center [532, 213] width 172 height 25
type input "200"
click at [495, 234] on span "200" at bounding box center [503, 233] width 104 height 13
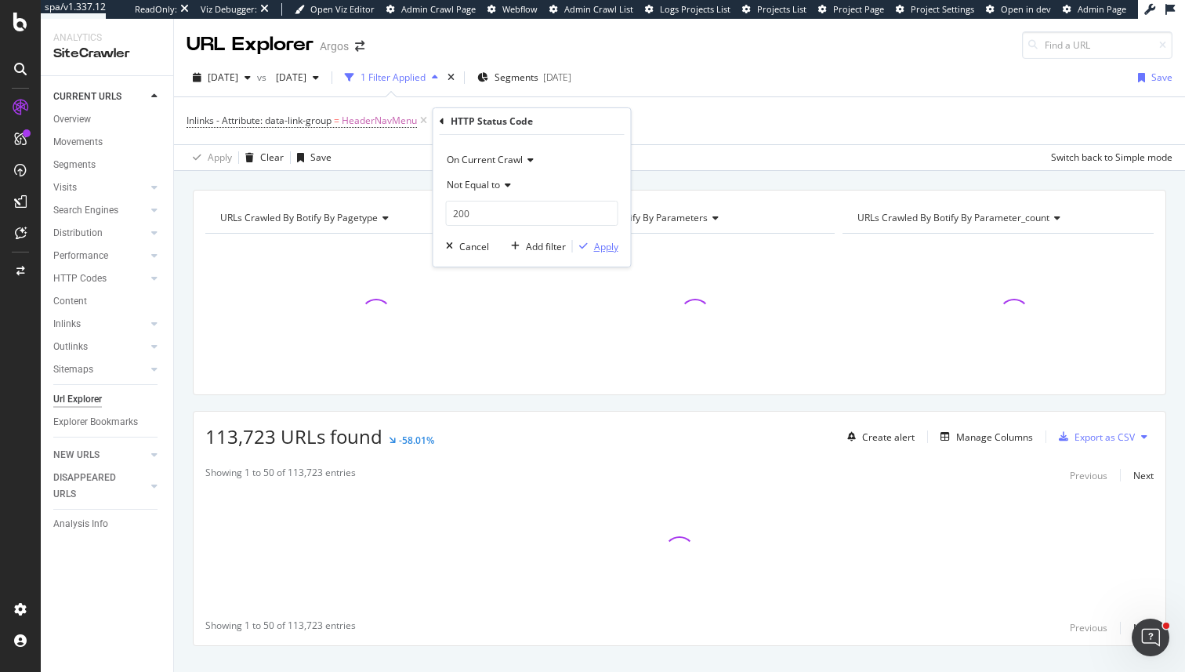
click at [598, 252] on div "Apply" at bounding box center [606, 246] width 24 height 13
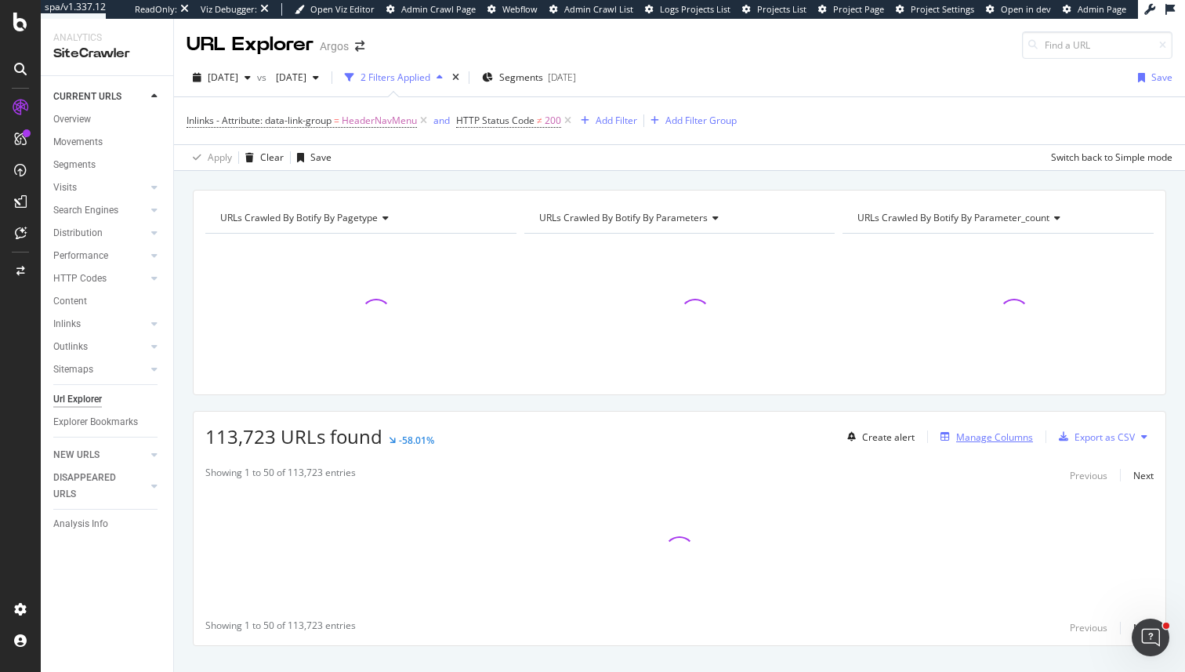
click at [984, 444] on div "Manage Columns" at bounding box center [983, 436] width 99 height 17
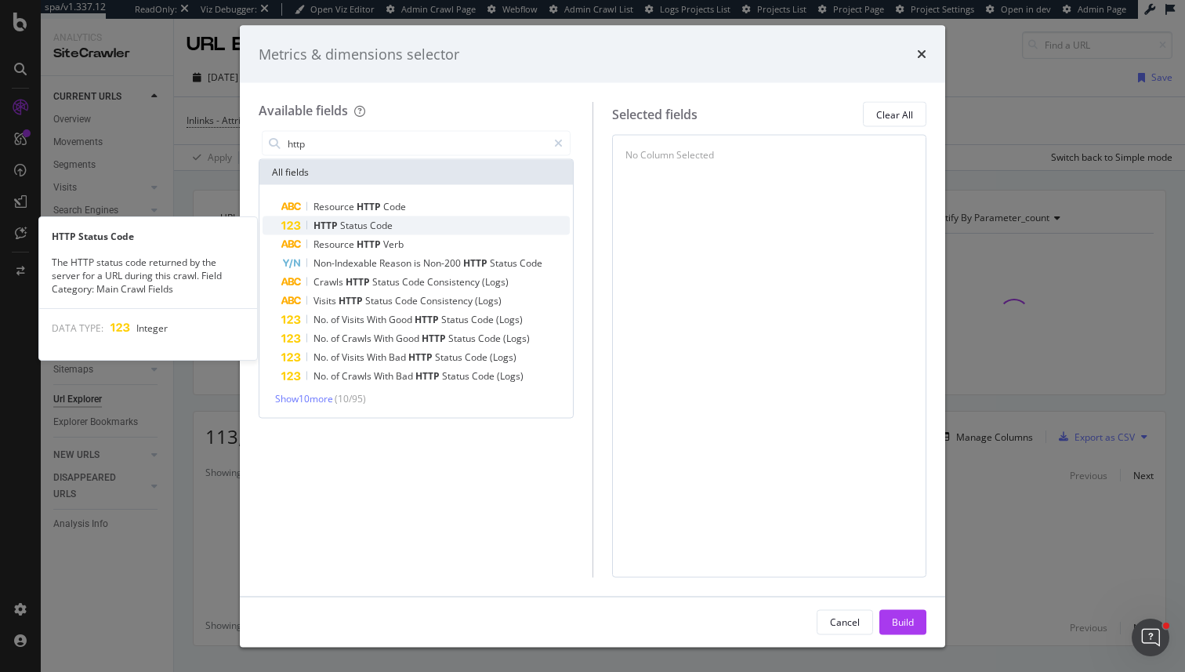
click at [370, 227] on span "Code" at bounding box center [381, 225] width 23 height 13
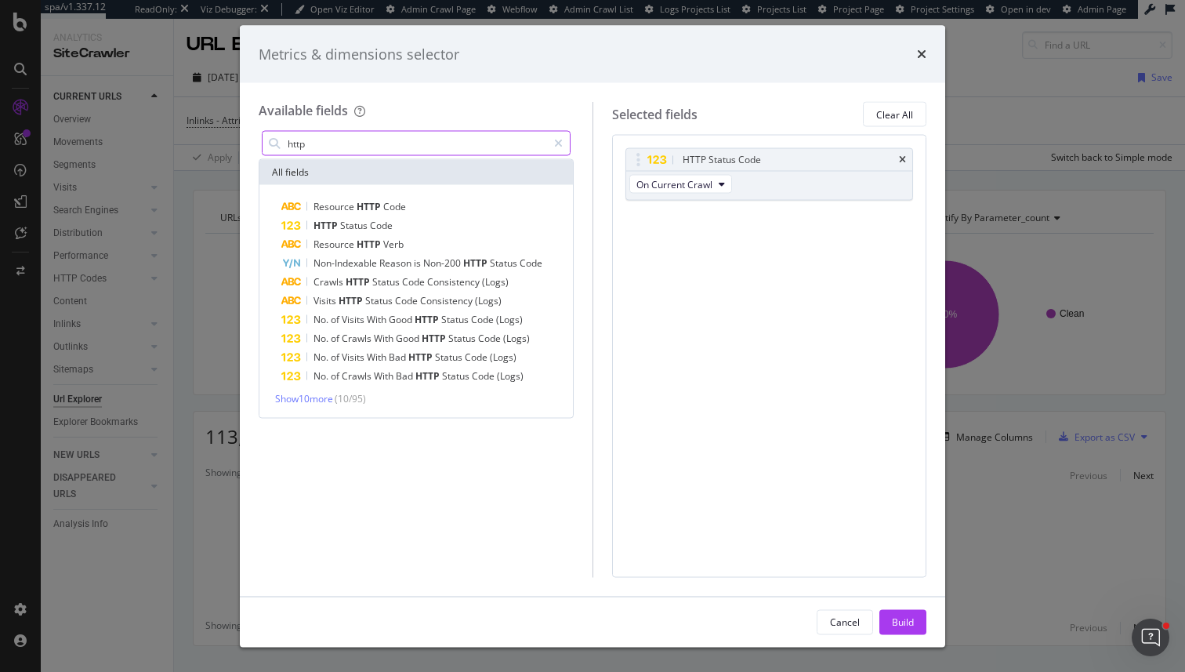
click at [339, 149] on input "http" at bounding box center [416, 144] width 261 height 24
click at [339, 149] on input "r" at bounding box center [416, 144] width 261 height 24
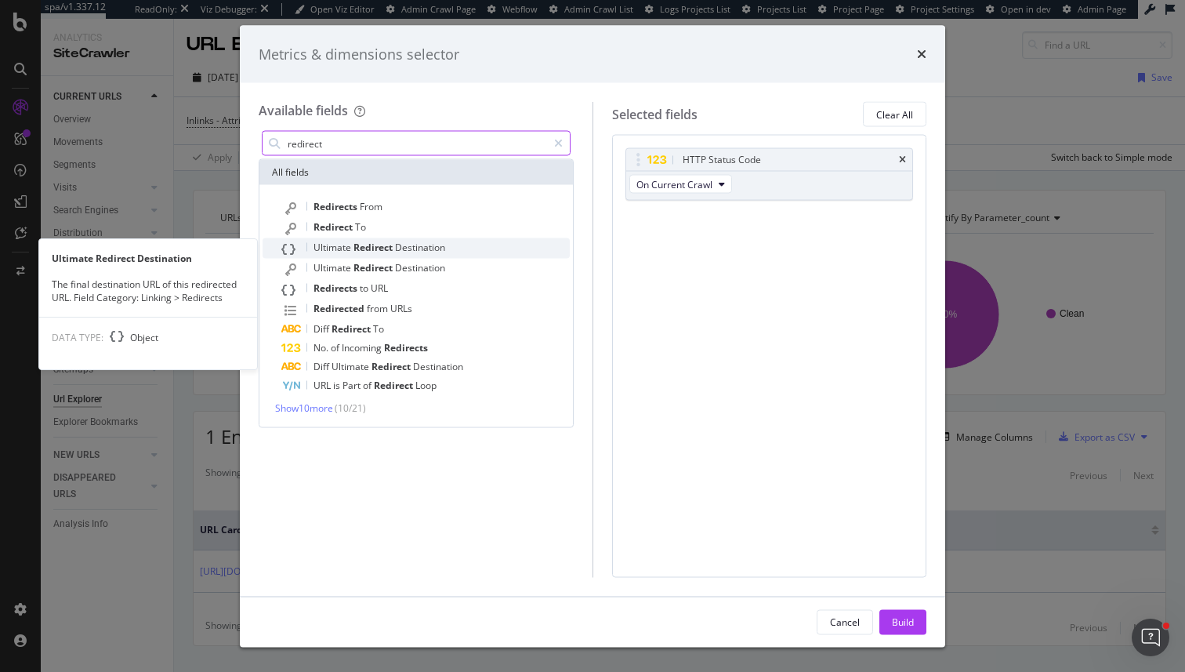
type input "redirect"
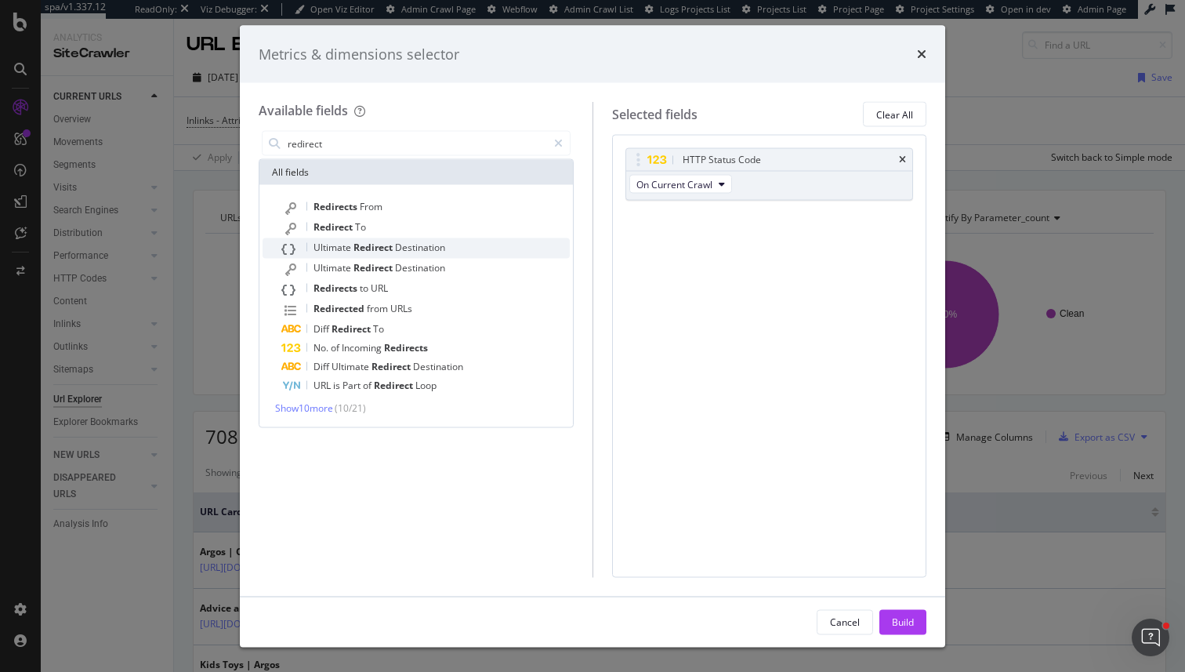
click at [384, 247] on span "Redirect" at bounding box center [375, 247] width 42 height 13
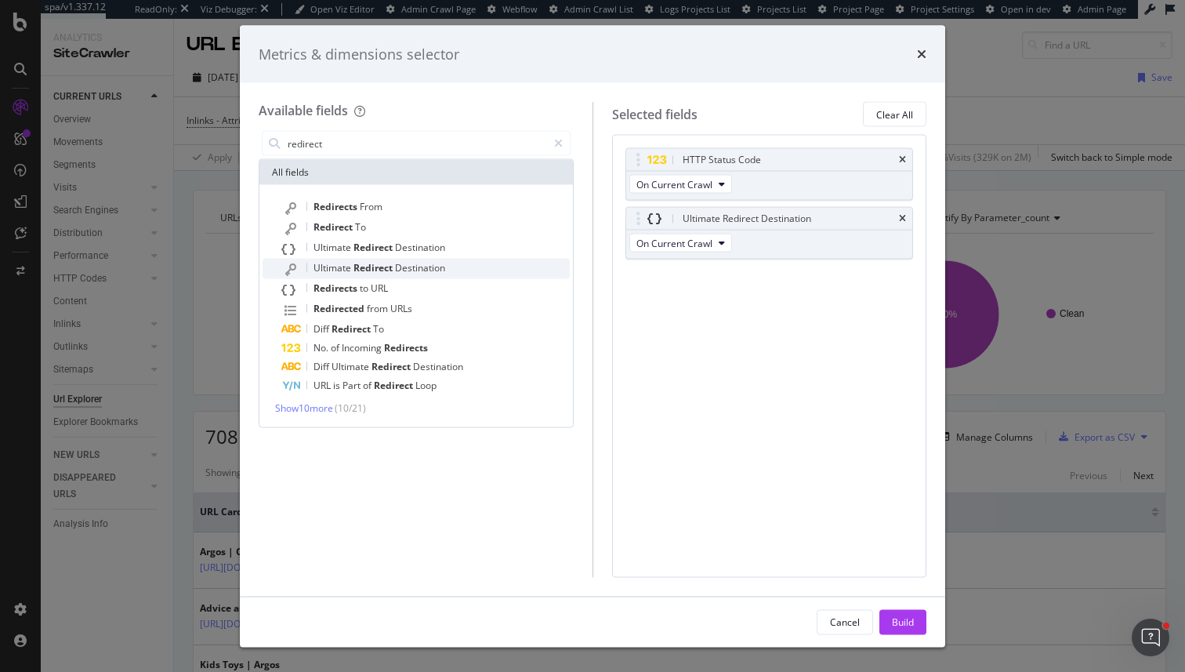
click at [385, 269] on span "Redirect" at bounding box center [375, 267] width 42 height 13
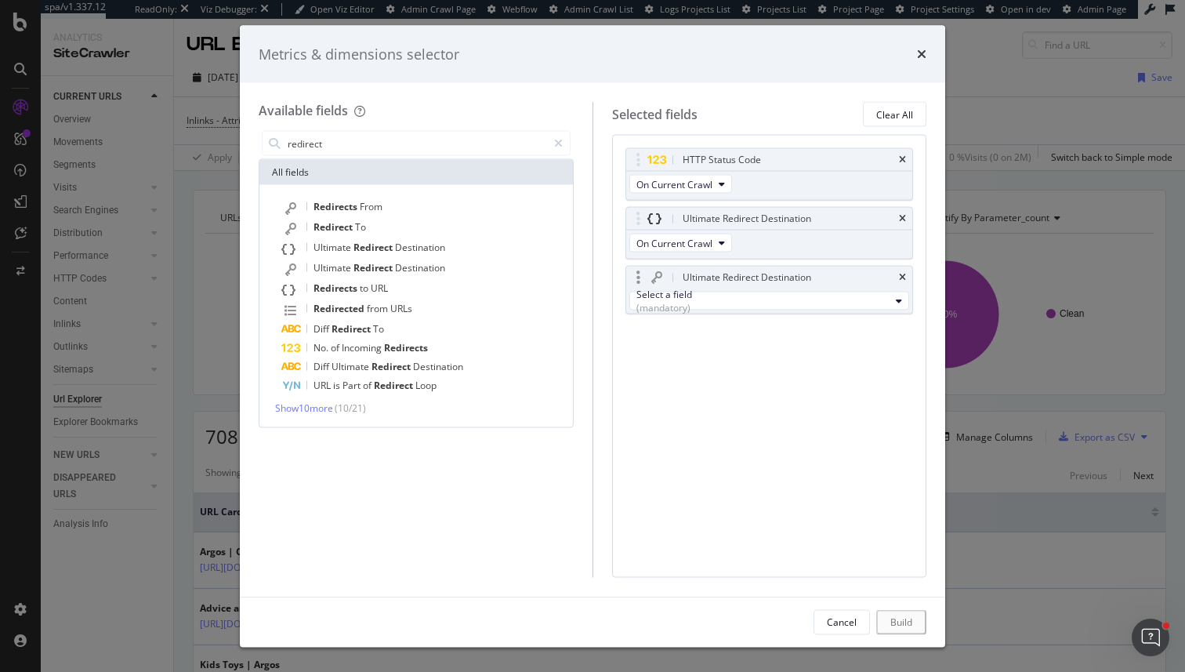
click at [680, 310] on div "Select a field (mandatory)" at bounding box center [769, 300] width 287 height 25
click at [694, 301] on div "(mandatory)" at bounding box center [763, 307] width 254 height 13
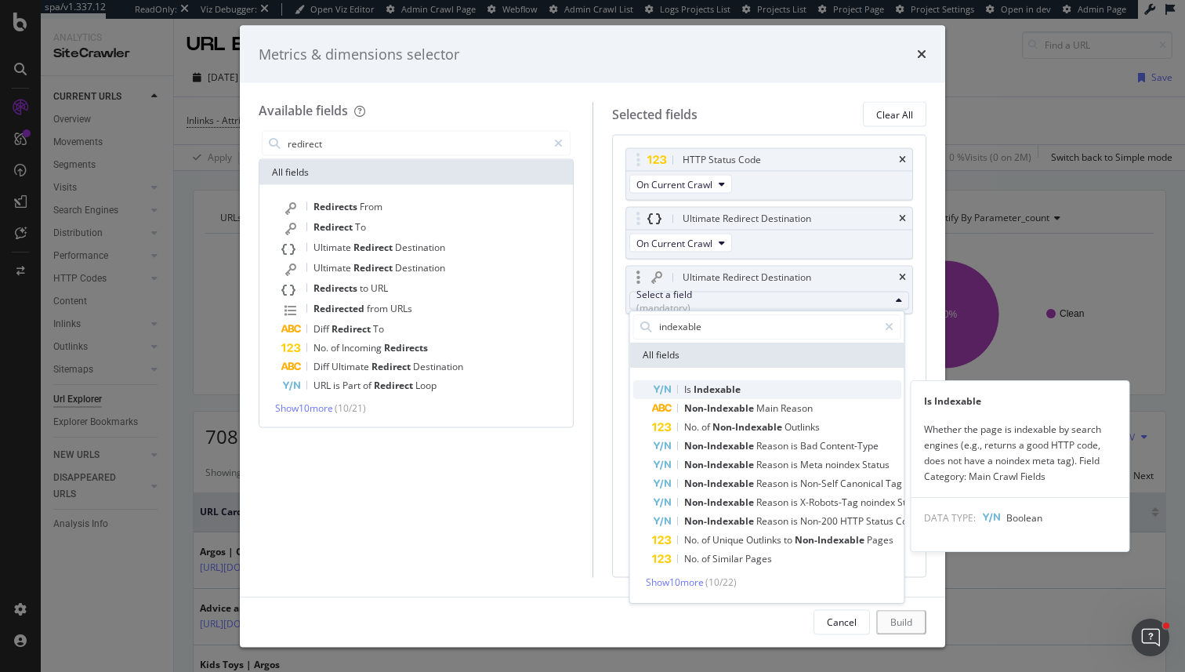
type input "indexable"
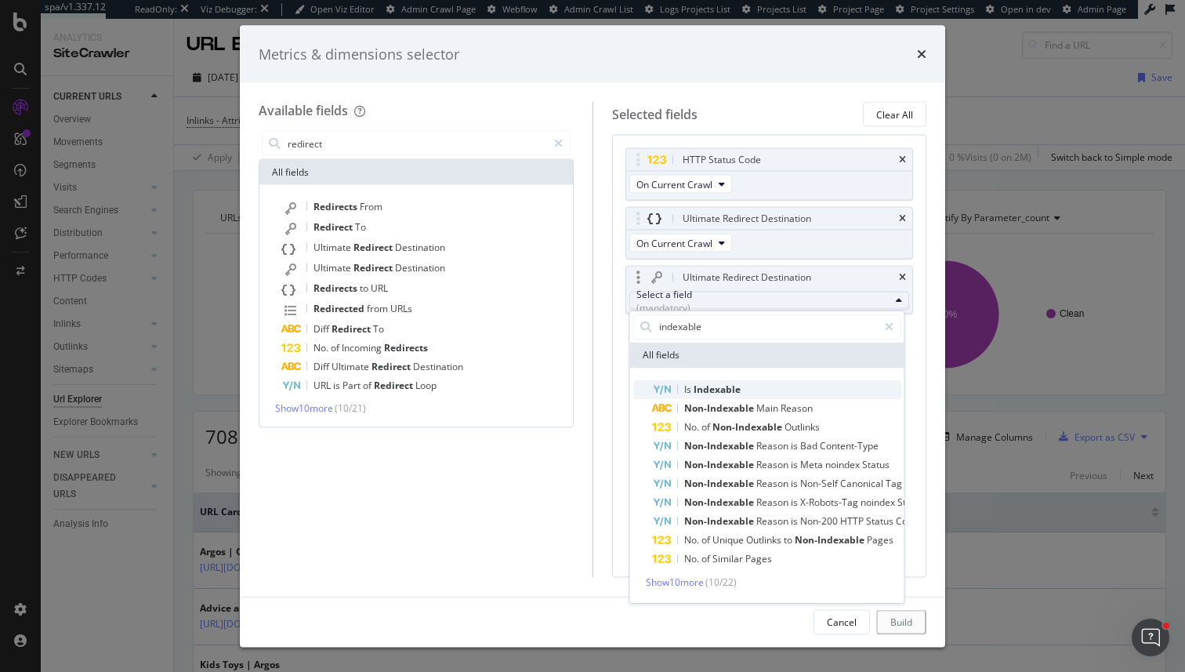
click at [770, 393] on span "Is Indexable" at bounding box center [776, 389] width 249 height 19
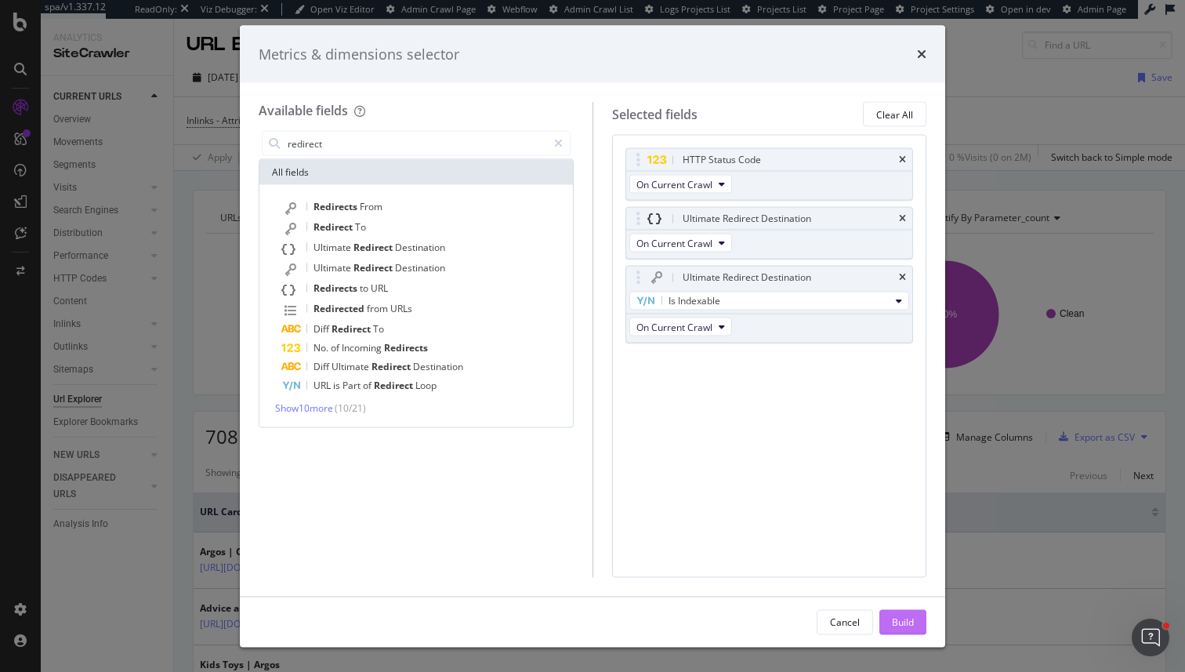
click at [919, 610] on button "Build" at bounding box center [902, 621] width 47 height 25
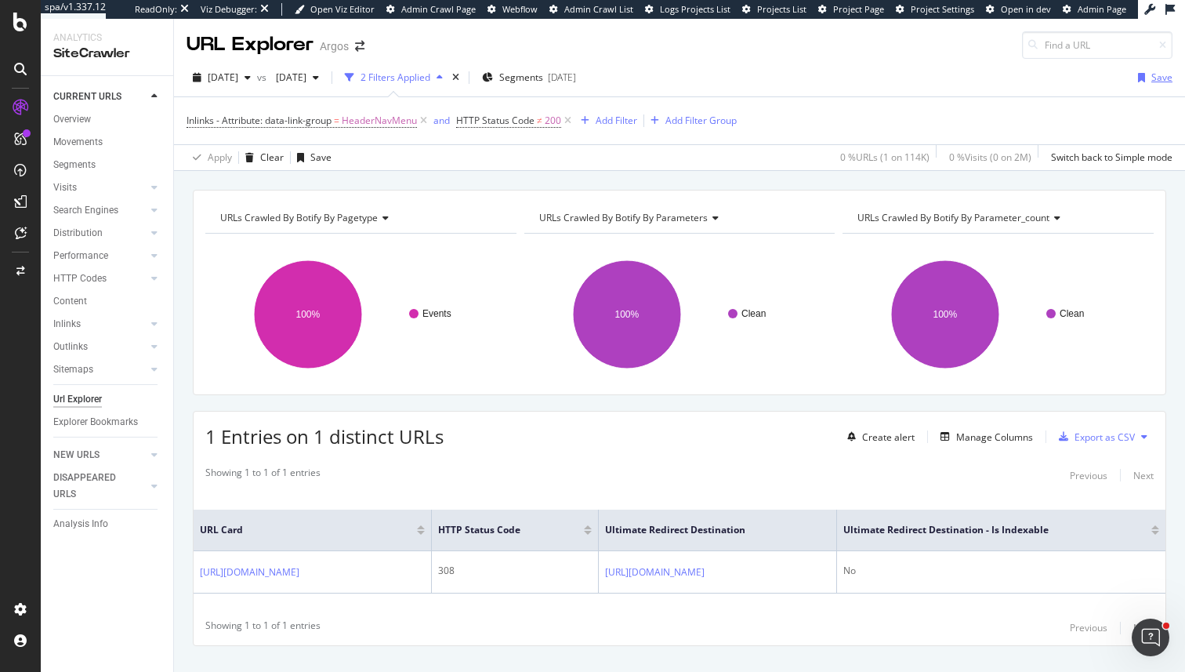
click at [1148, 71] on div "Save" at bounding box center [1152, 78] width 41 height 24
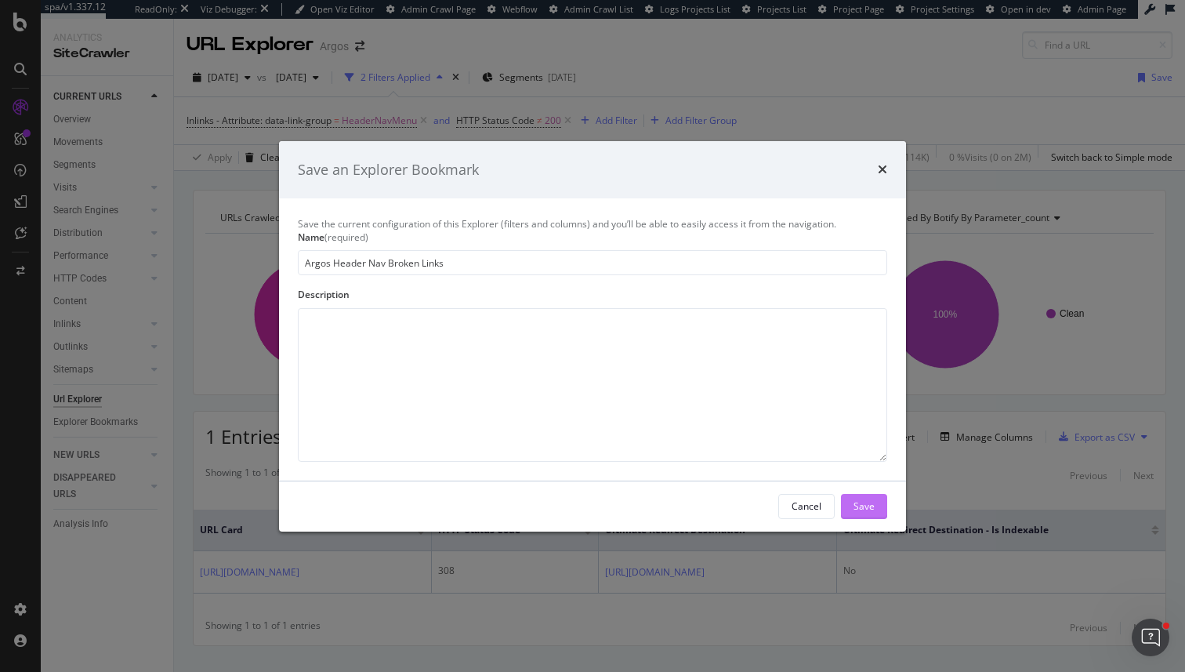
type input "Argos Header Nav Broken Links"
click at [859, 511] on div "Save" at bounding box center [864, 505] width 21 height 13
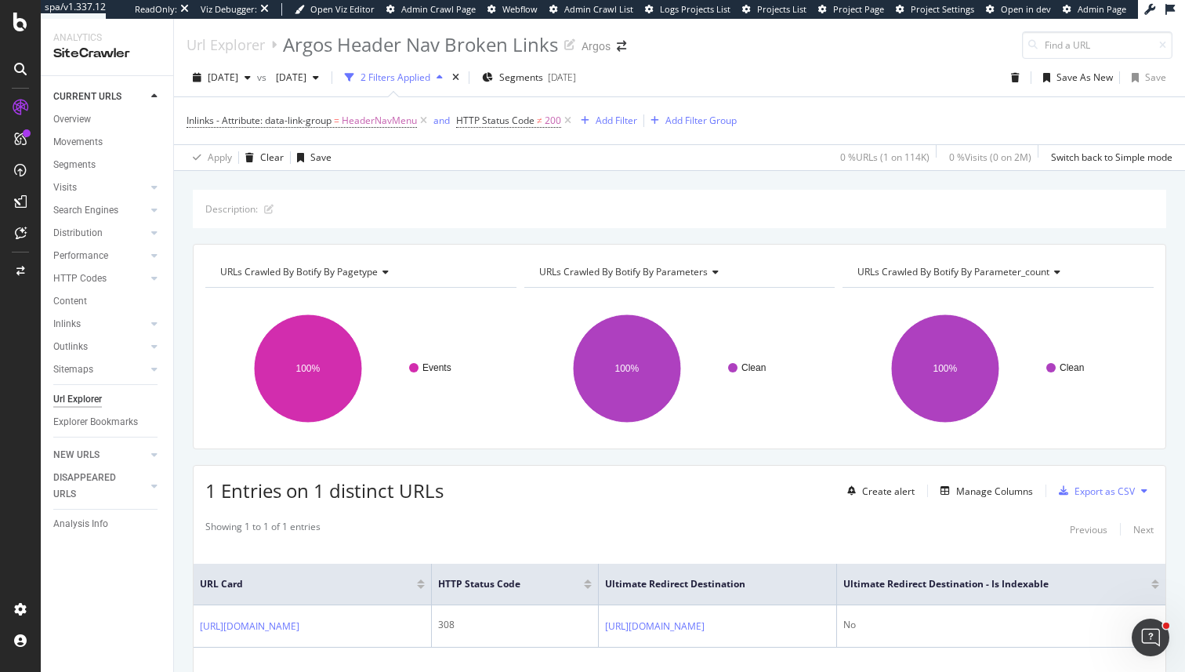
click at [470, 189] on div "Description: URLs Crawled By Botify By pagetype Chart (by Value) Table Expand E…" at bounding box center [679, 190] width 1011 height 38
click at [618, 178] on div "Description: URLs Crawled By Botify By pagetype Chart (by Value) Table Expand E…" at bounding box center [679, 190] width 1011 height 38
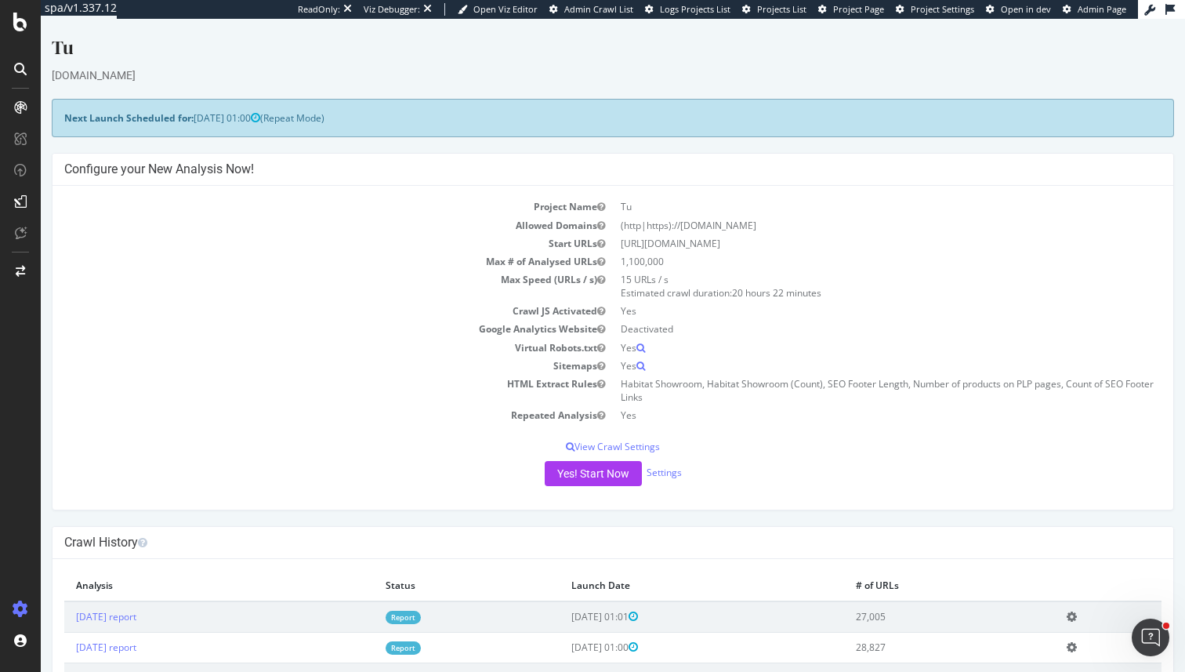
click at [421, 616] on link "Report" at bounding box center [403, 617] width 35 height 13
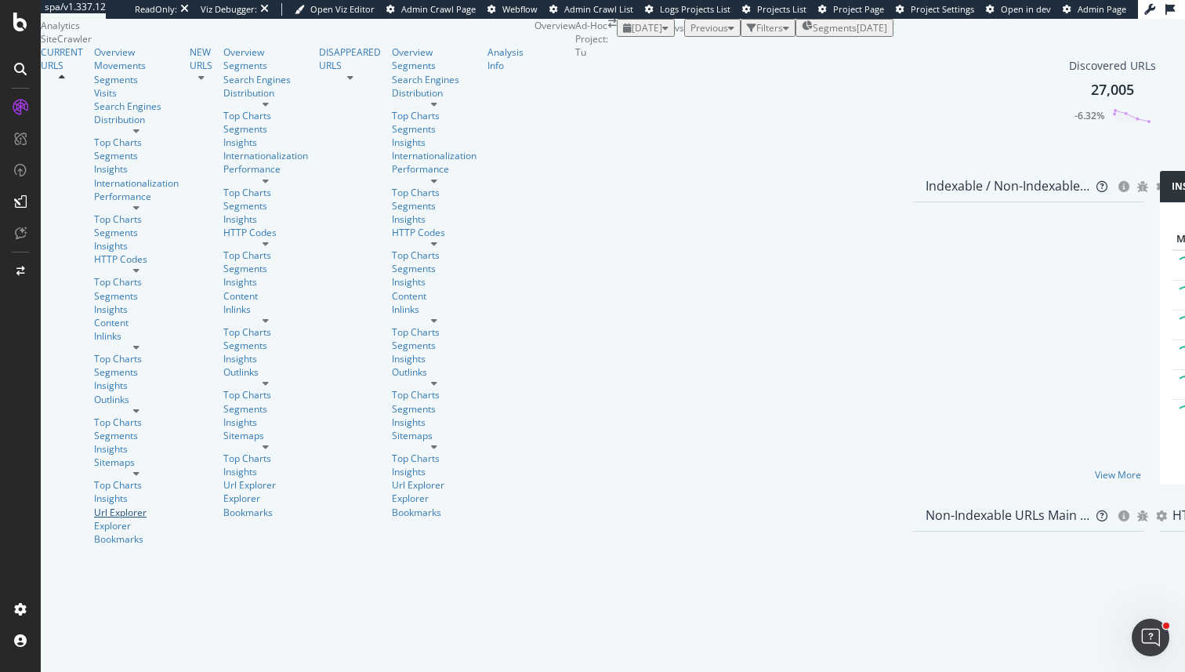
click at [96, 506] on div "Url Explorer" at bounding box center [136, 512] width 85 height 13
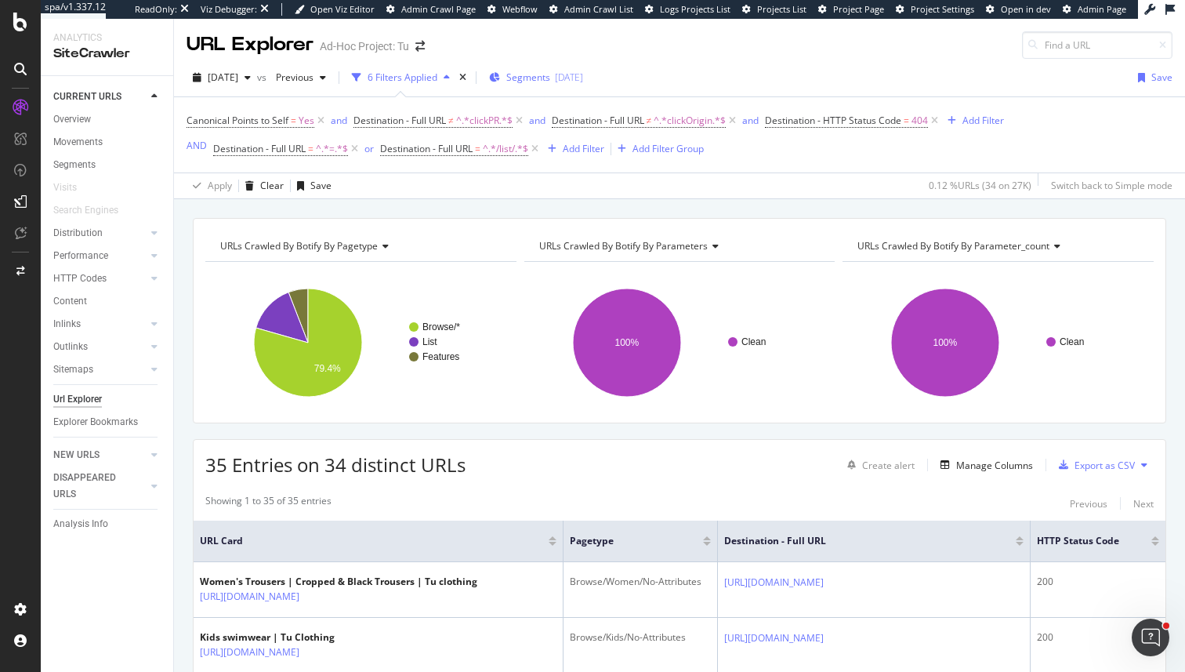
click at [583, 67] on div "Segments [DATE]" at bounding box center [536, 78] width 94 height 24
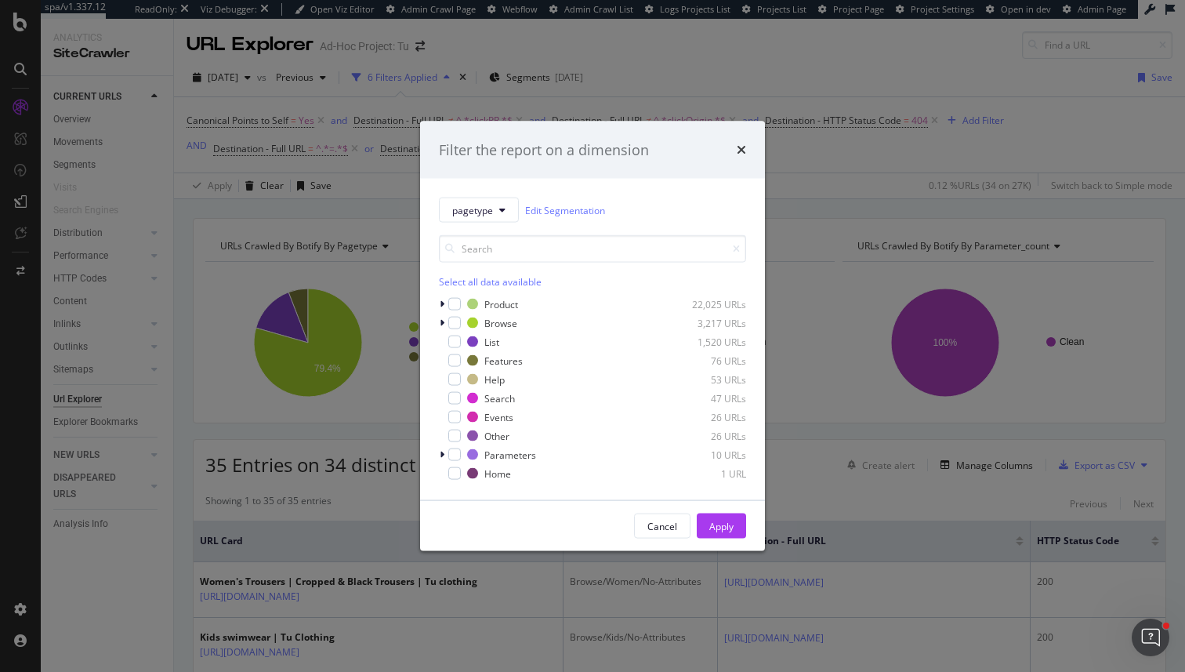
click at [831, 150] on div "Filter the report on a dimension pagetype Edit Segmentation Select all data ava…" at bounding box center [592, 336] width 1185 height 672
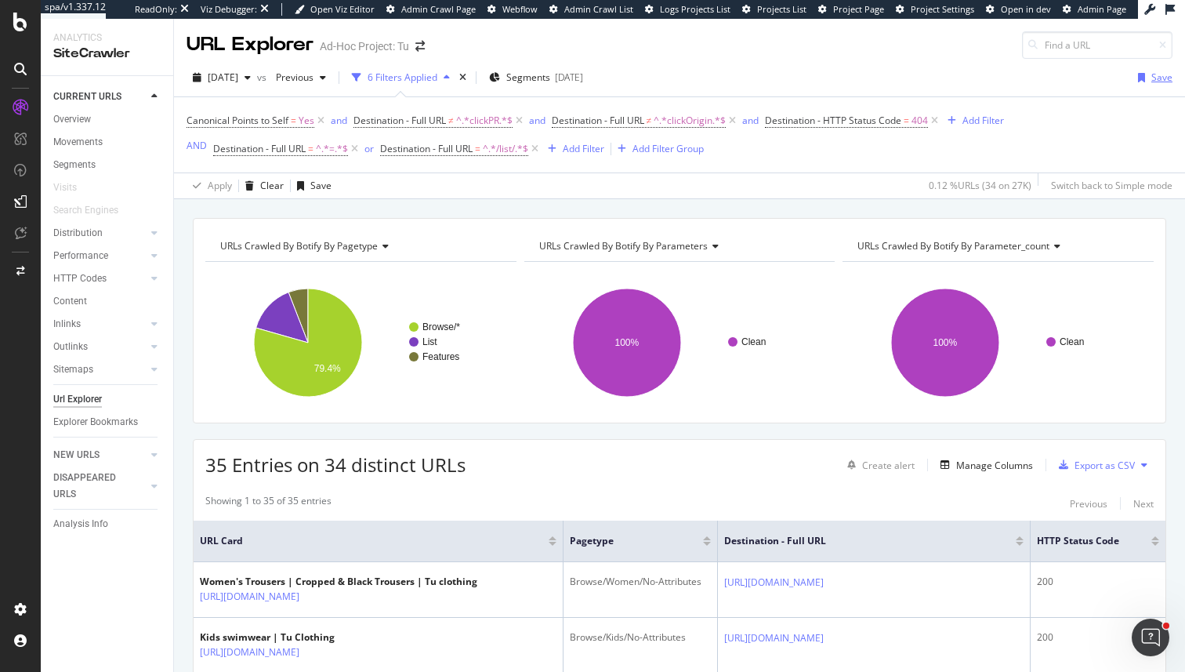
click at [1166, 76] on div "Save" at bounding box center [1161, 77] width 21 height 13
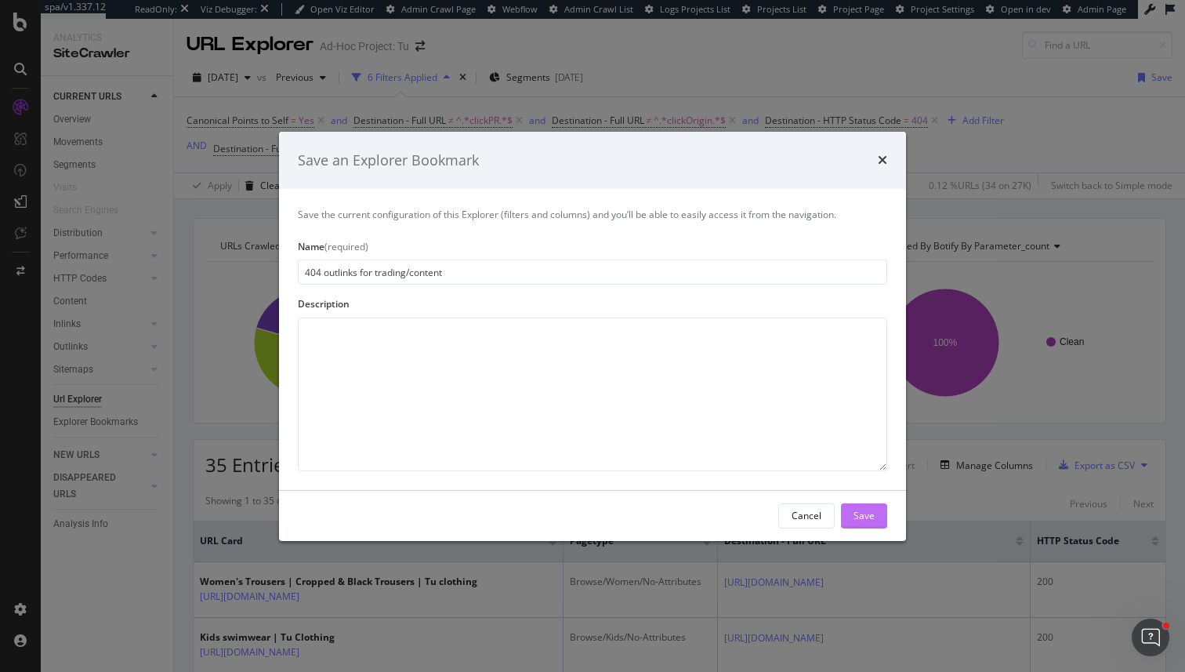
type input "404 outlinks for trading/content"
click at [853, 512] on button "Save" at bounding box center [864, 515] width 46 height 25
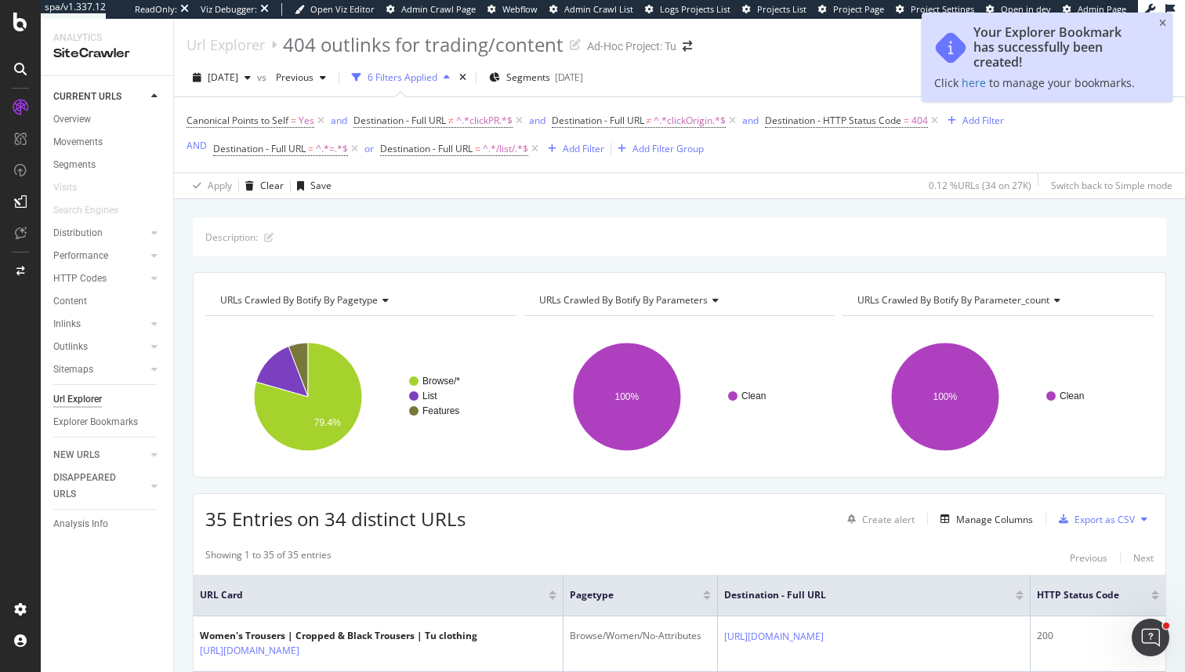
click at [742, 92] on div "2025 Sep. 3rd vs Previous 6 Filters Applied Segments 2023-08-14 Save As New Save" at bounding box center [679, 80] width 1011 height 31
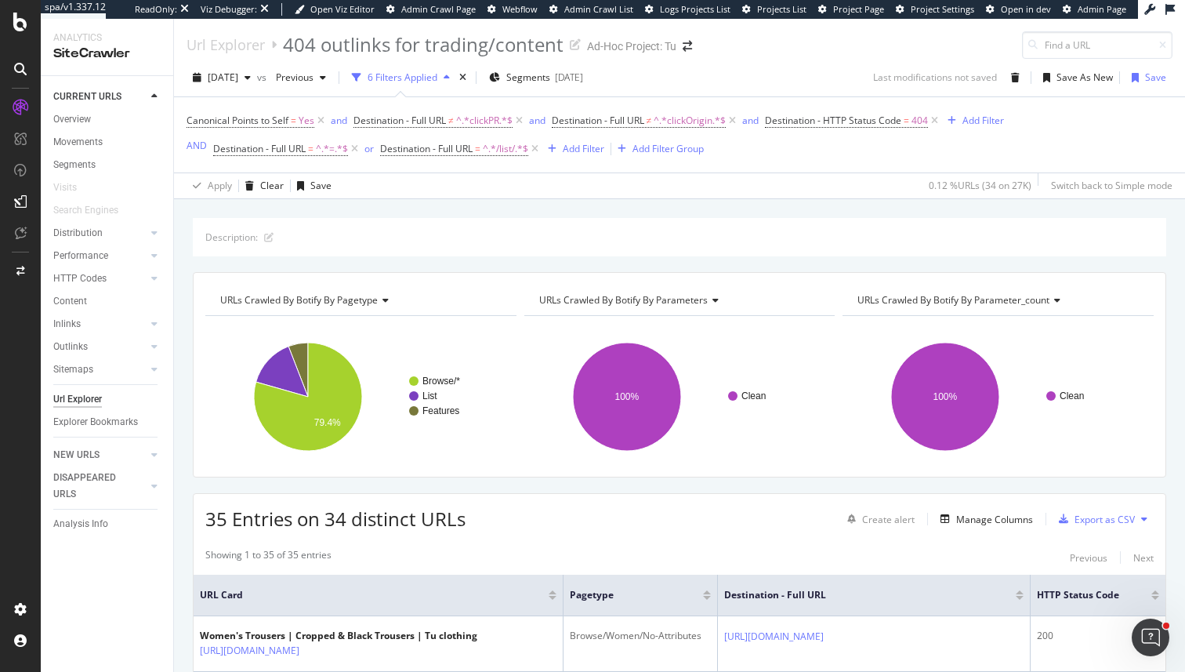
click at [72, 400] on div "Url Explorer" at bounding box center [77, 399] width 49 height 16
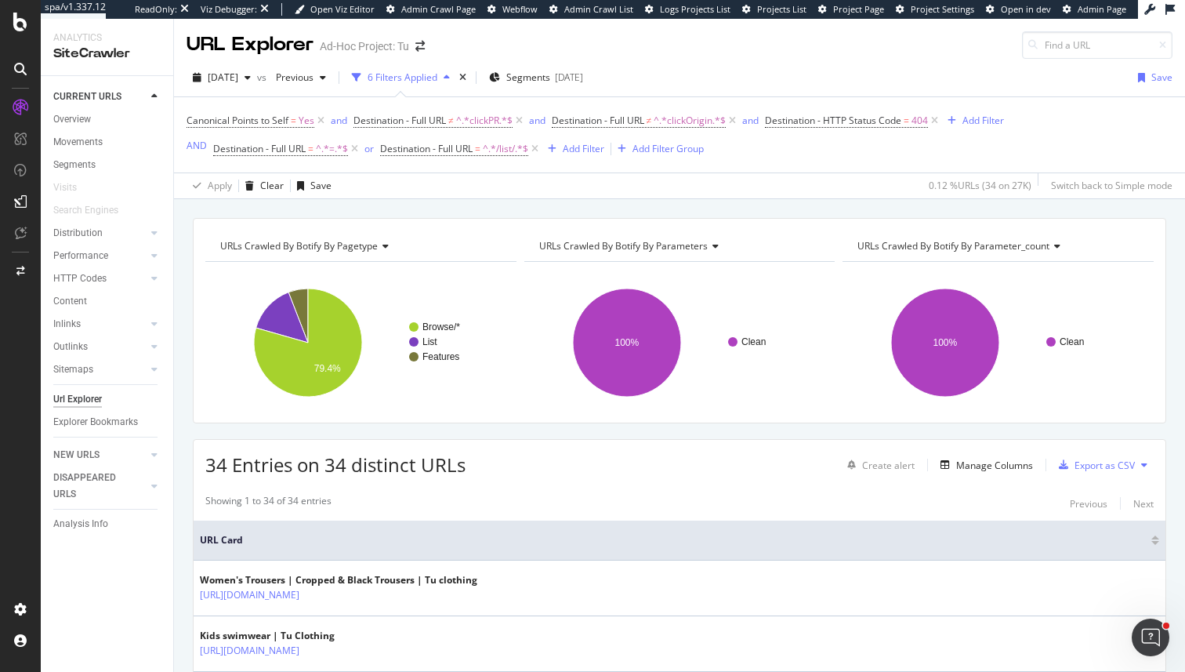
click at [547, 266] on div "Clean 100% parameters Crawled URLs Clean 34 Clean" at bounding box center [679, 336] width 311 height 149
click at [80, 397] on div "Url Explorer" at bounding box center [77, 399] width 49 height 16
click at [78, 401] on div "Url Explorer" at bounding box center [77, 399] width 49 height 16
click at [89, 419] on div "Explorer Bookmarks" at bounding box center [95, 422] width 85 height 16
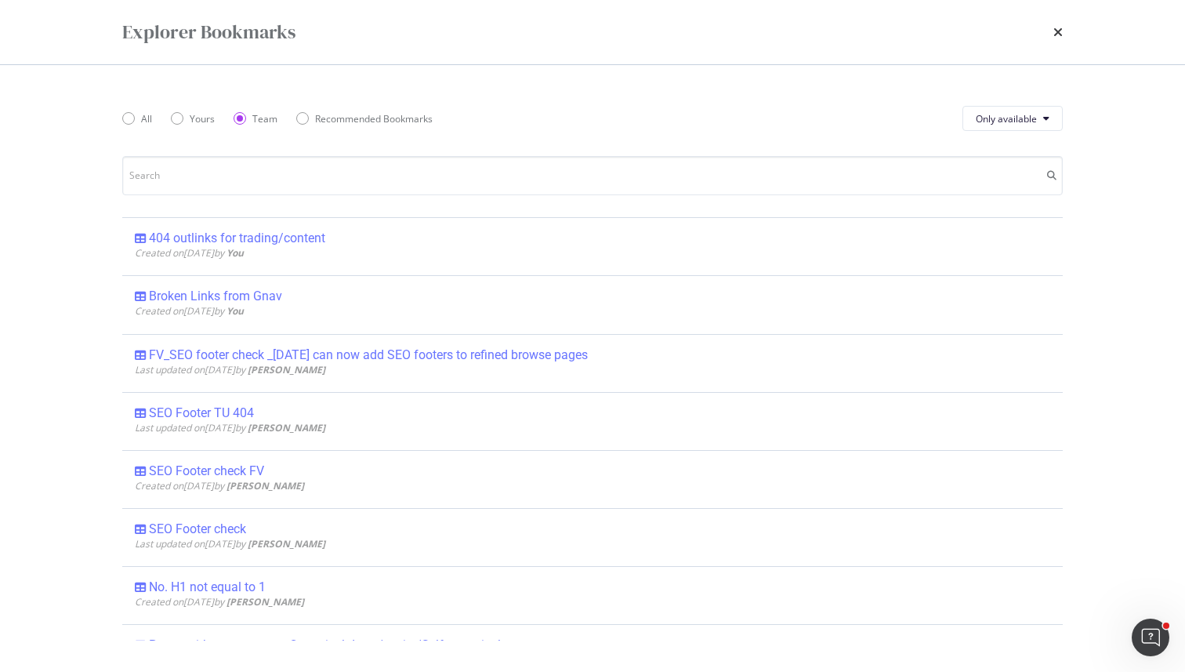
click at [1064, 35] on div "Explorer Bookmarks" at bounding box center [592, 32] width 1003 height 64
click at [1057, 35] on icon "times" at bounding box center [1057, 32] width 9 height 13
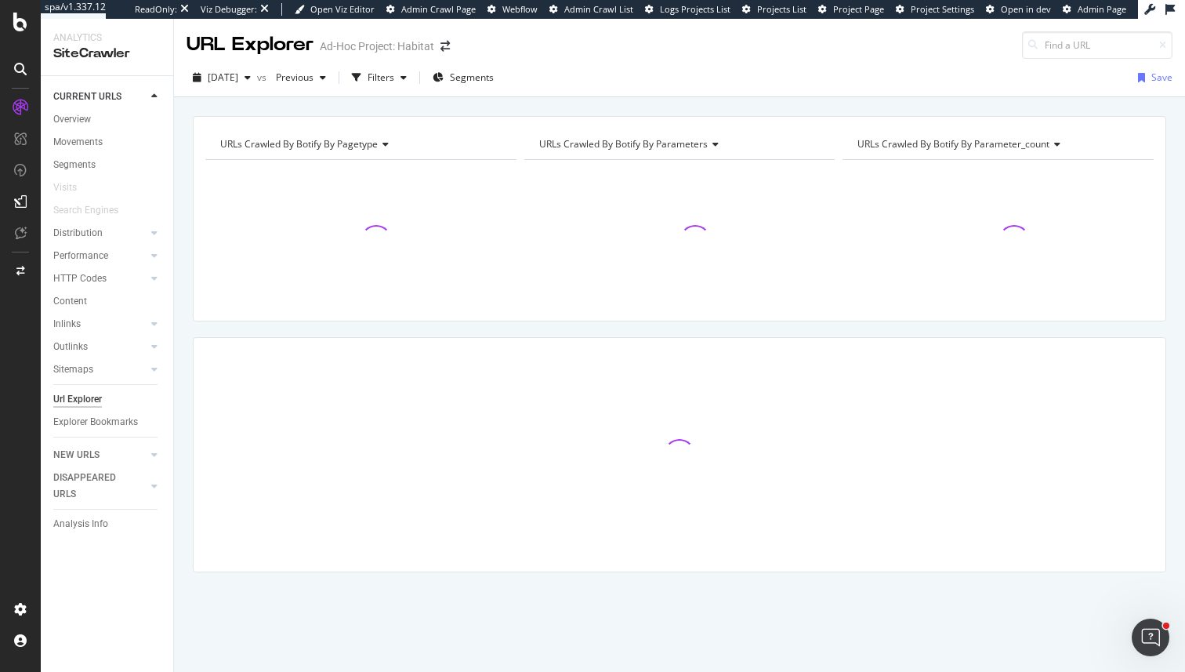
click at [687, 117] on div "URLs Crawled By Botify By pagetype Chart (by Value) Table Expand Export as CSV …" at bounding box center [679, 218] width 973 height 205
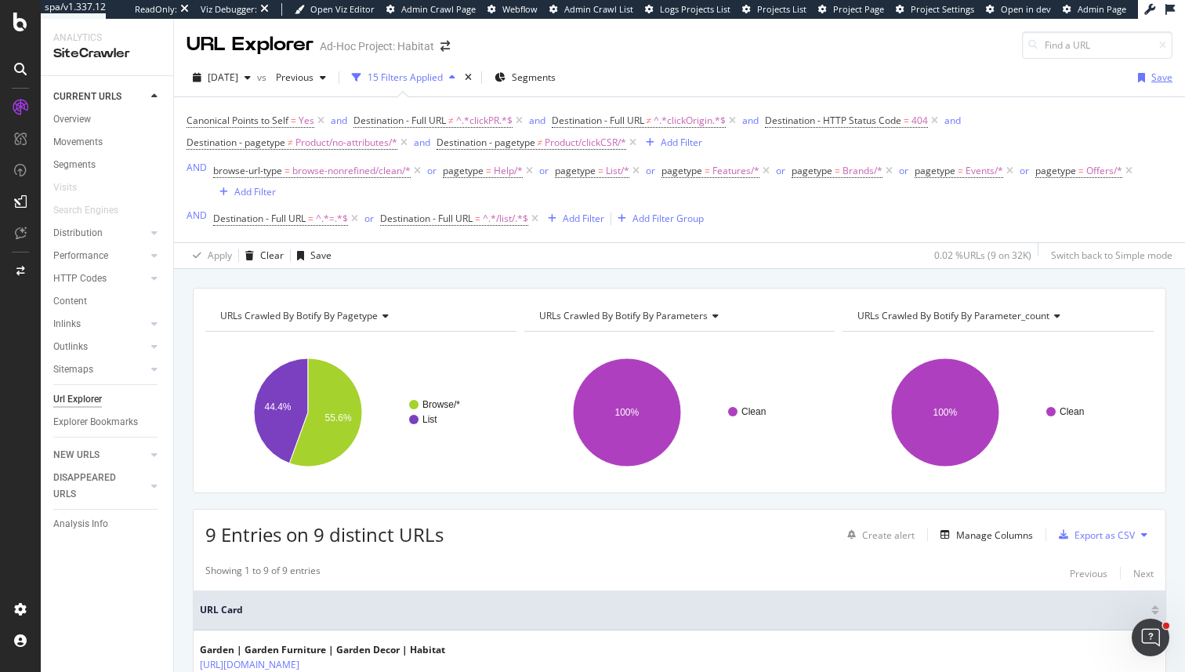
click at [1143, 82] on icon "button" at bounding box center [1141, 77] width 7 height 9
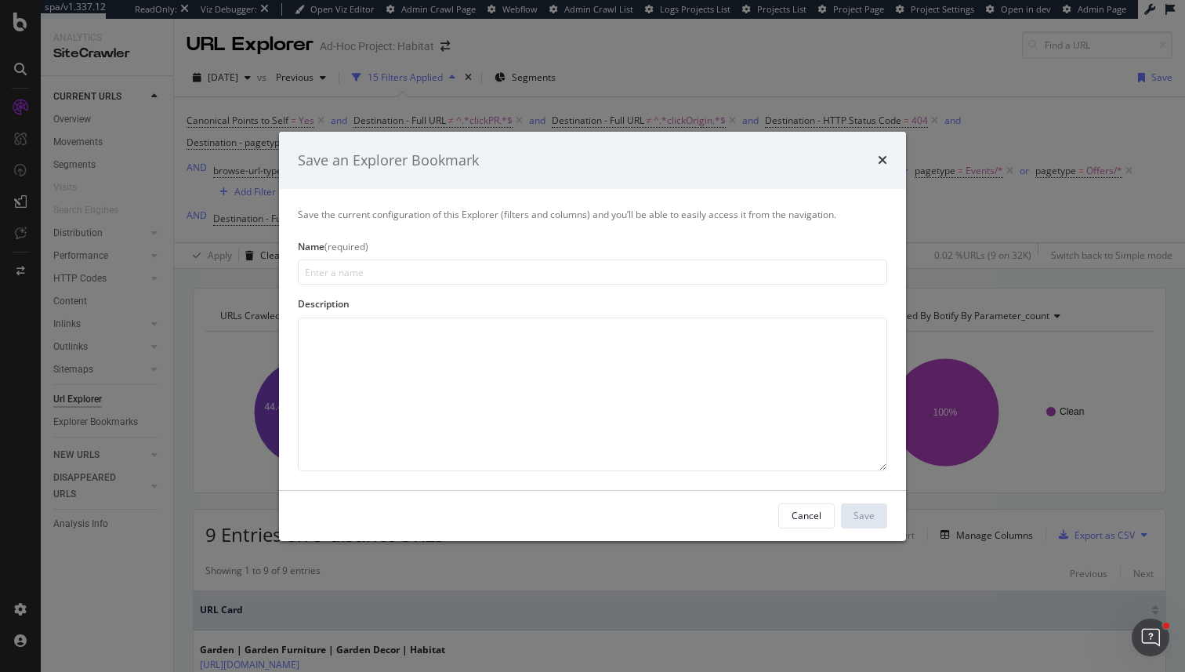
type input "4"
type input "404 outlinks for trading/content"
click at [862, 506] on div "Save" at bounding box center [864, 516] width 21 height 24
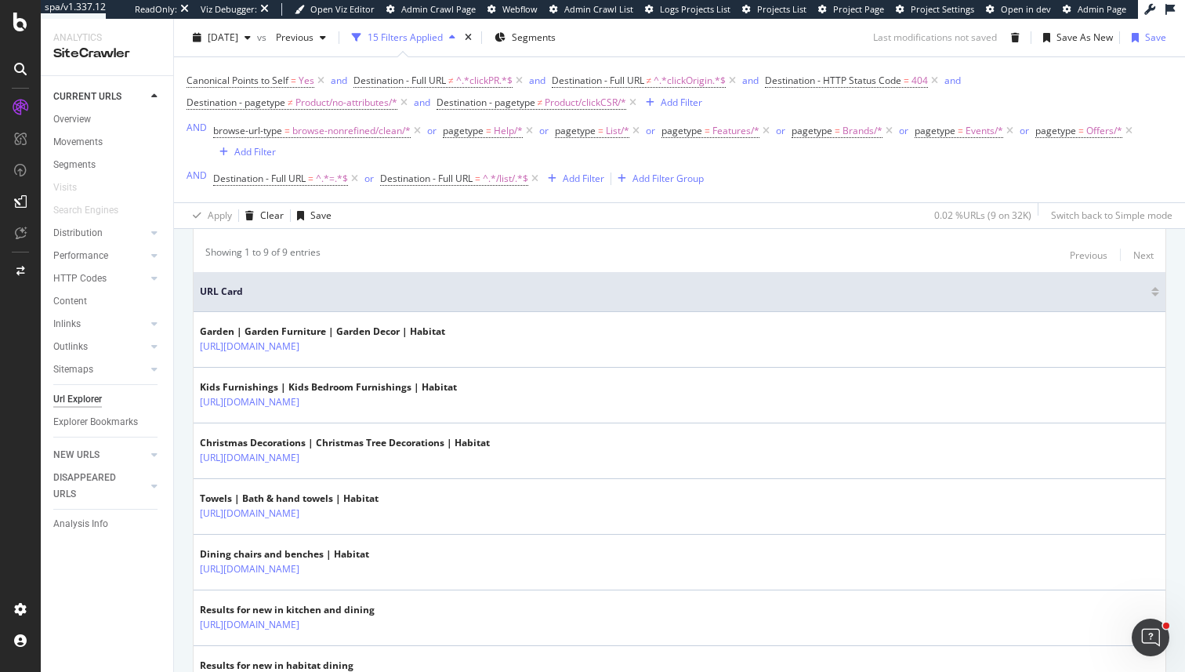
scroll to position [314, 0]
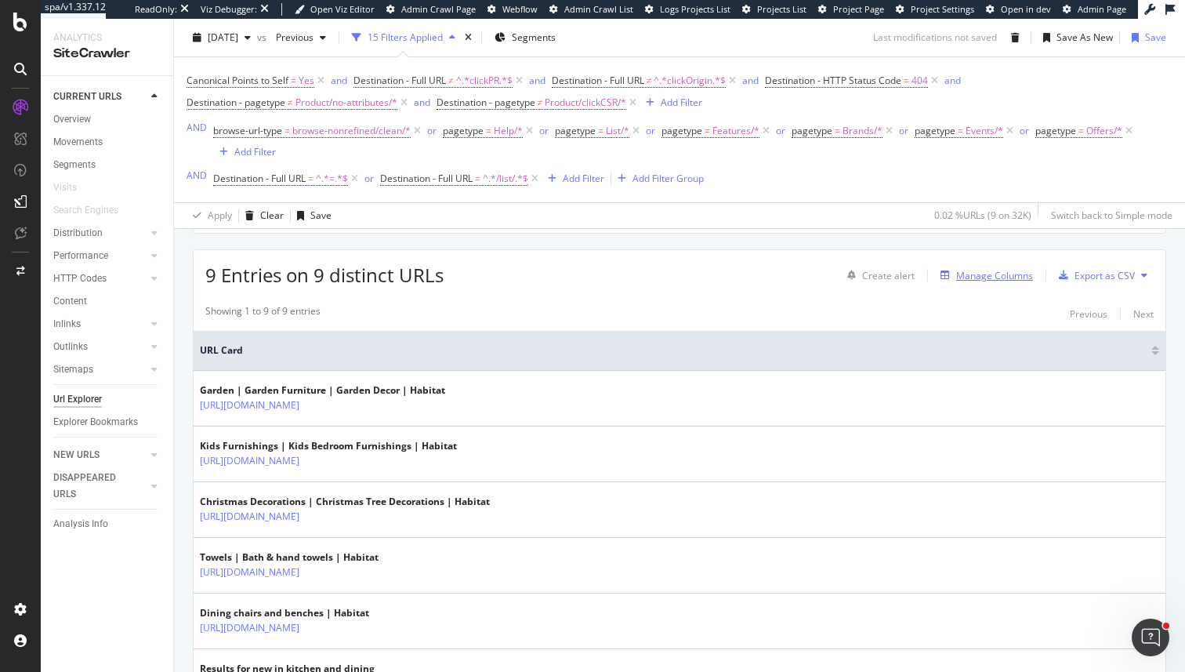
click at [1012, 279] on div "Manage Columns" at bounding box center [994, 275] width 77 height 13
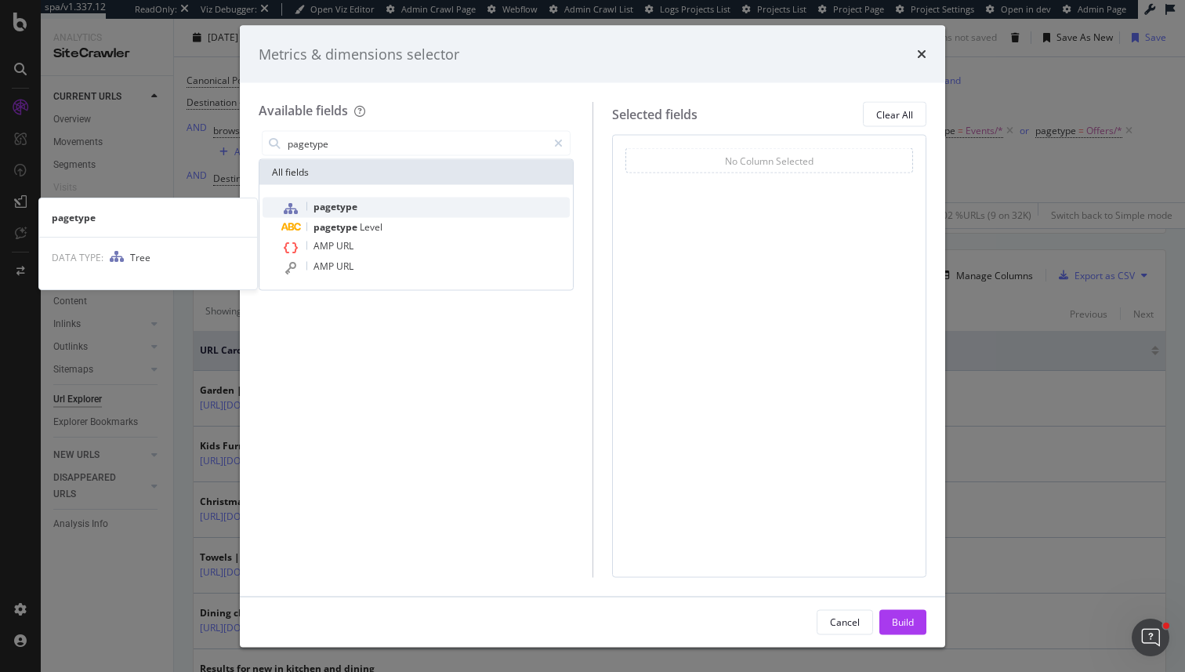
click at [386, 206] on div "pagetype" at bounding box center [425, 208] width 288 height 20
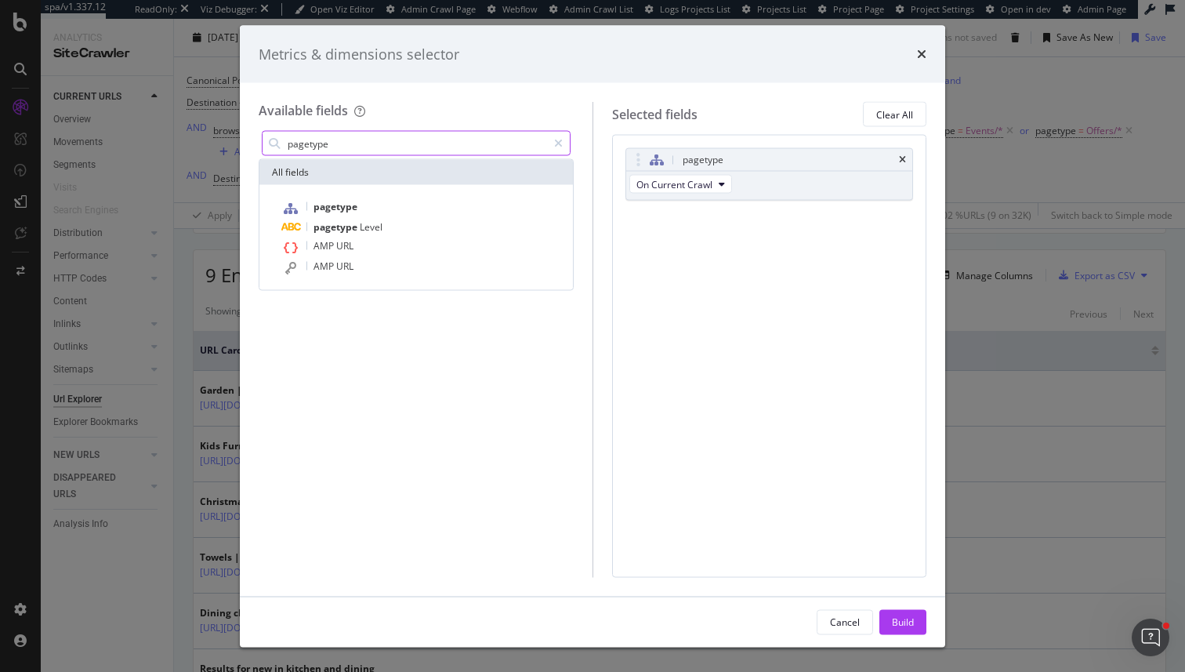
click at [377, 155] on div "pagetype" at bounding box center [416, 143] width 309 height 25
click at [377, 154] on input "pagetype" at bounding box center [416, 144] width 261 height 24
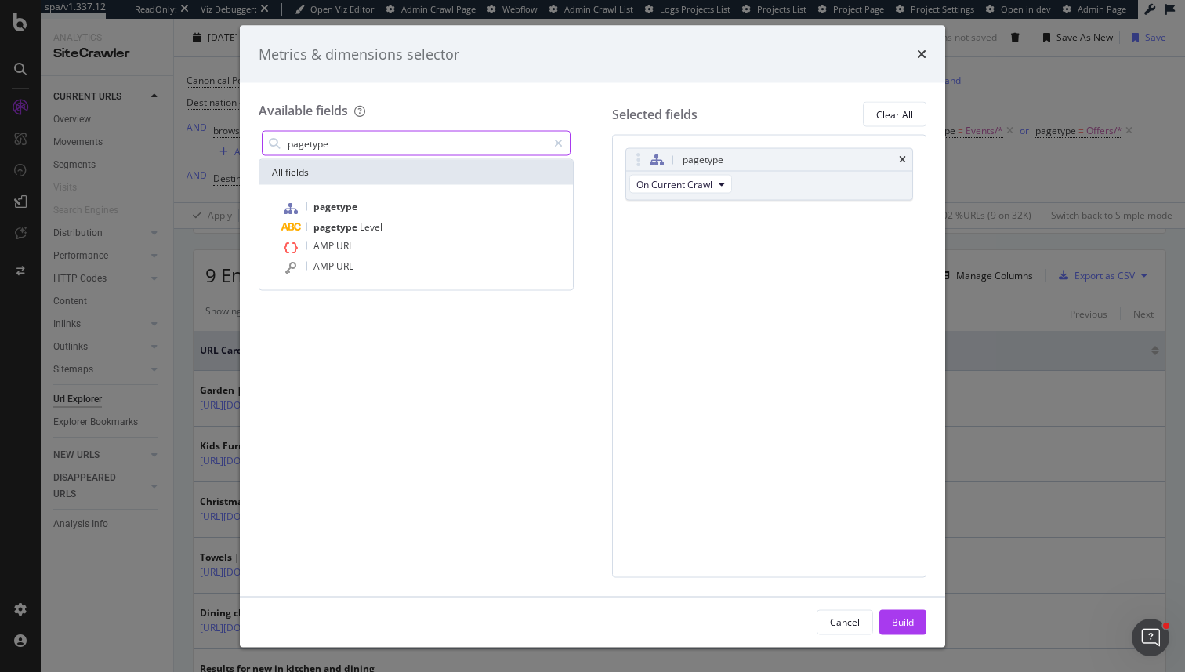
click at [377, 154] on input "pagetype" at bounding box center [416, 144] width 261 height 24
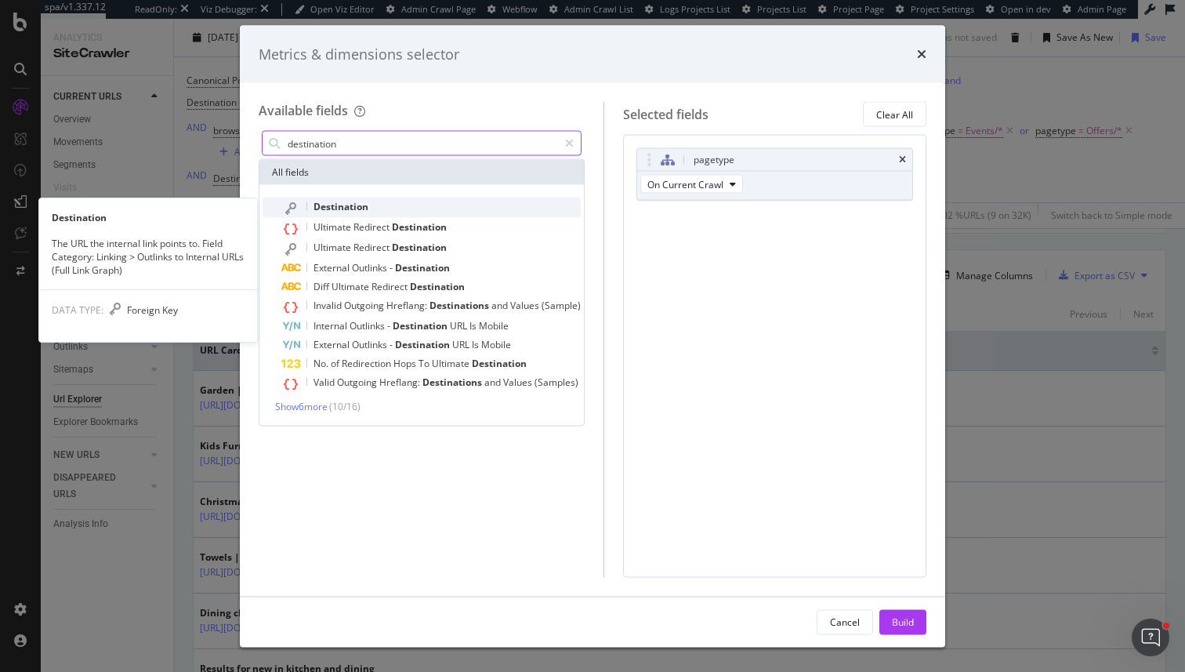
type input "destination"
click at [322, 205] on span "Destination" at bounding box center [341, 206] width 55 height 13
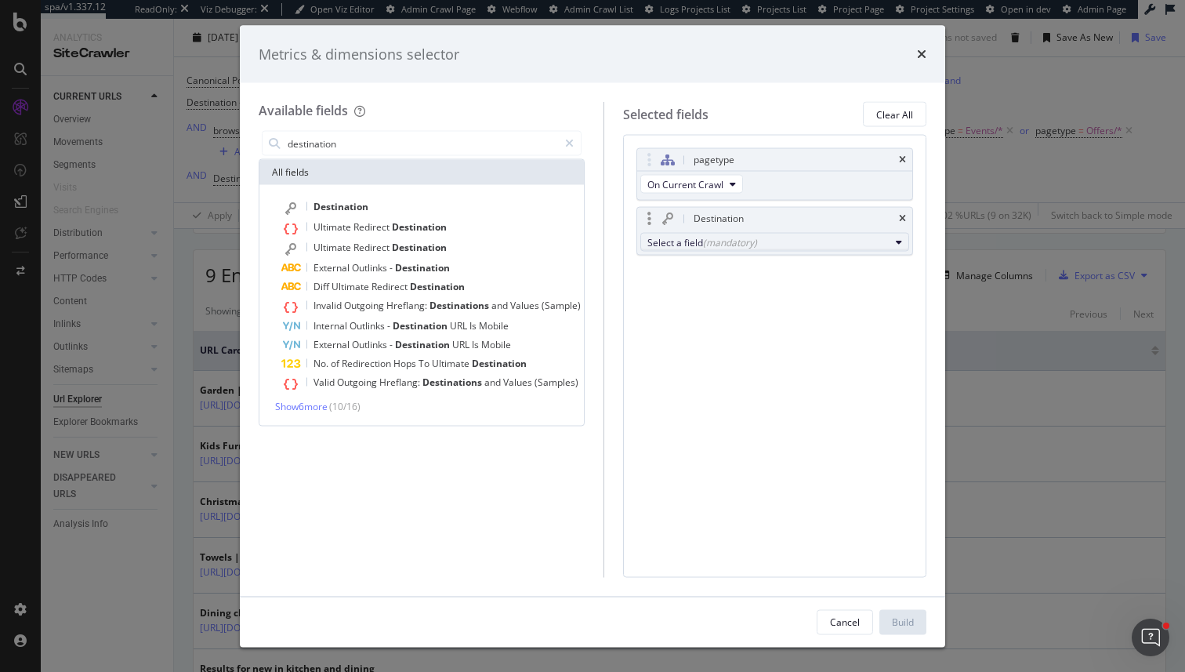
click at [815, 250] on button "Select a field (mandatory)" at bounding box center [774, 242] width 269 height 19
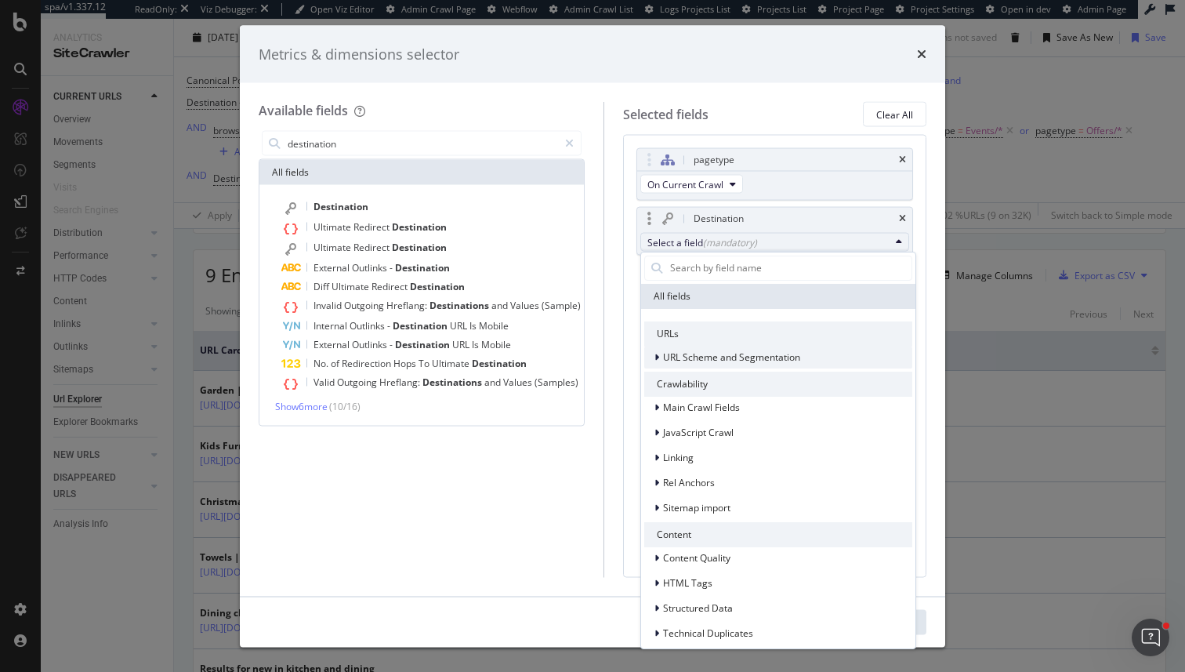
click at [703, 361] on span "URL Scheme and Segmentation" at bounding box center [731, 356] width 137 height 13
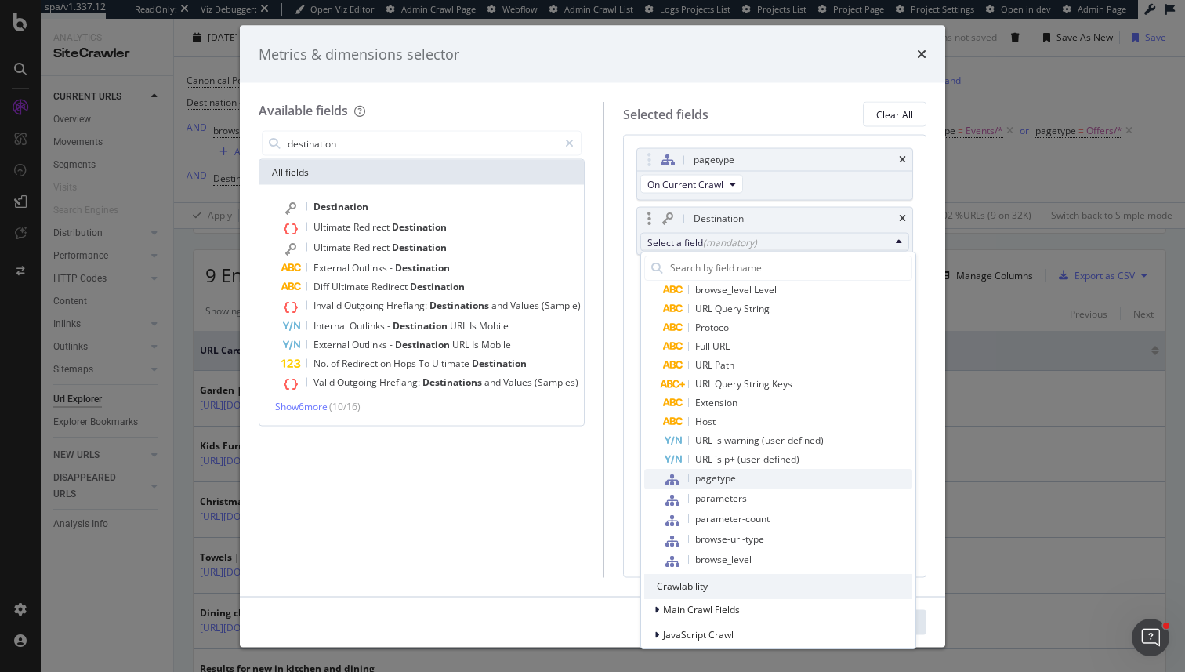
scroll to position [208, 0]
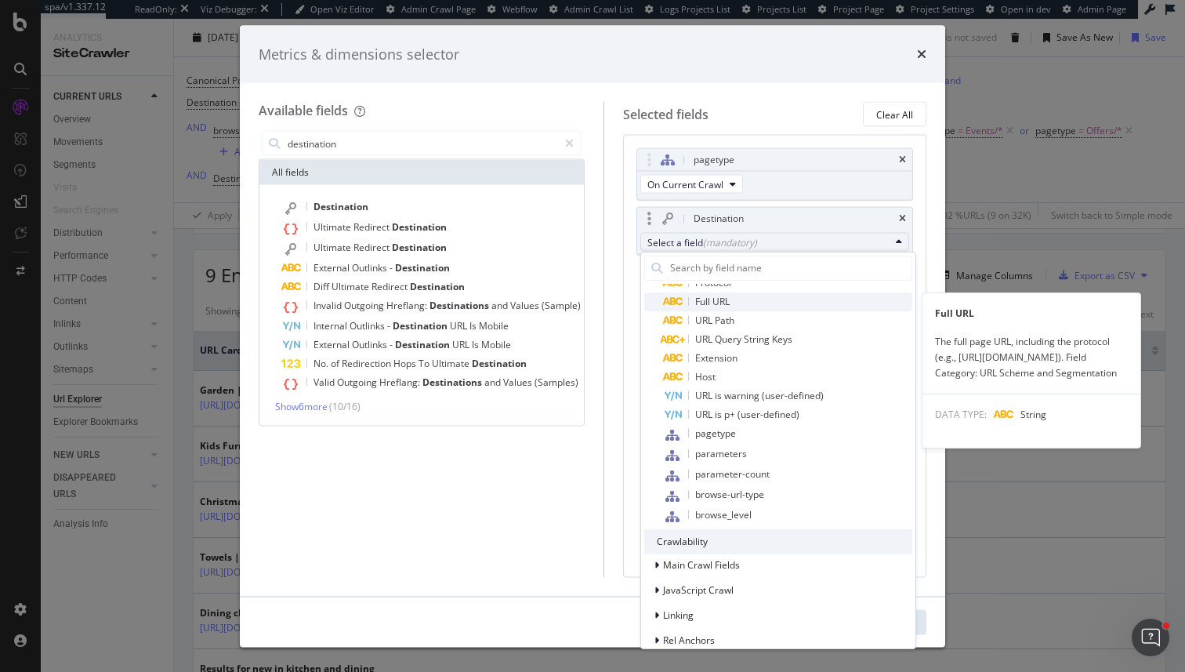
click at [716, 297] on span "Full URL" at bounding box center [712, 301] width 34 height 13
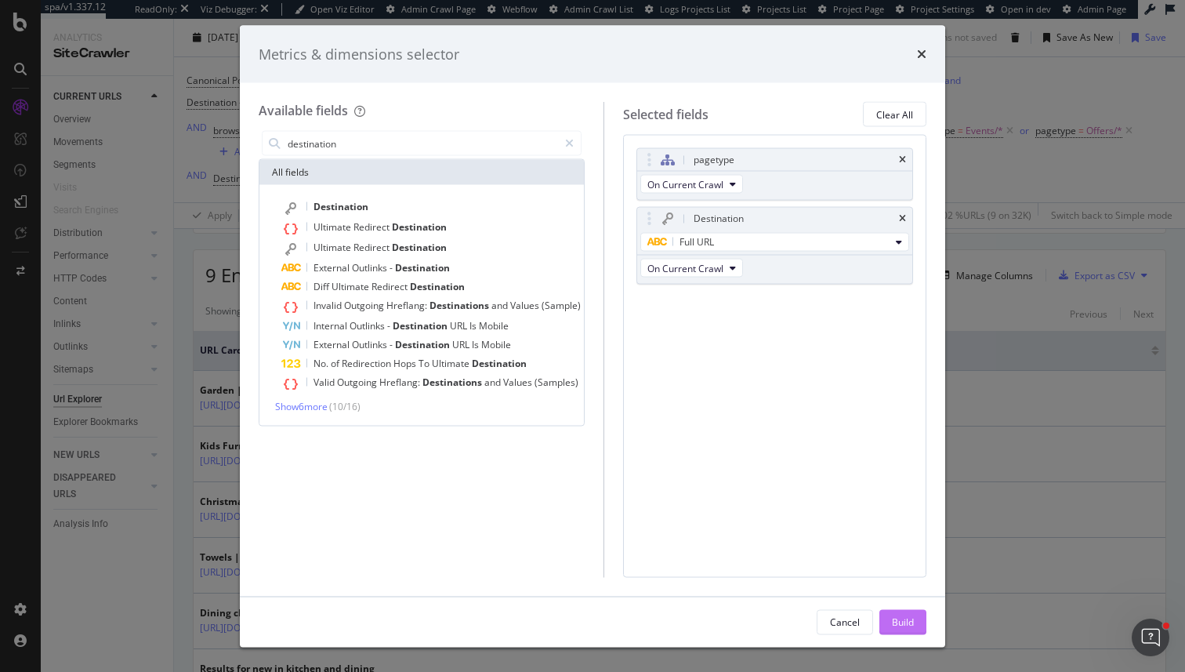
click at [892, 624] on div "Build" at bounding box center [903, 621] width 22 height 13
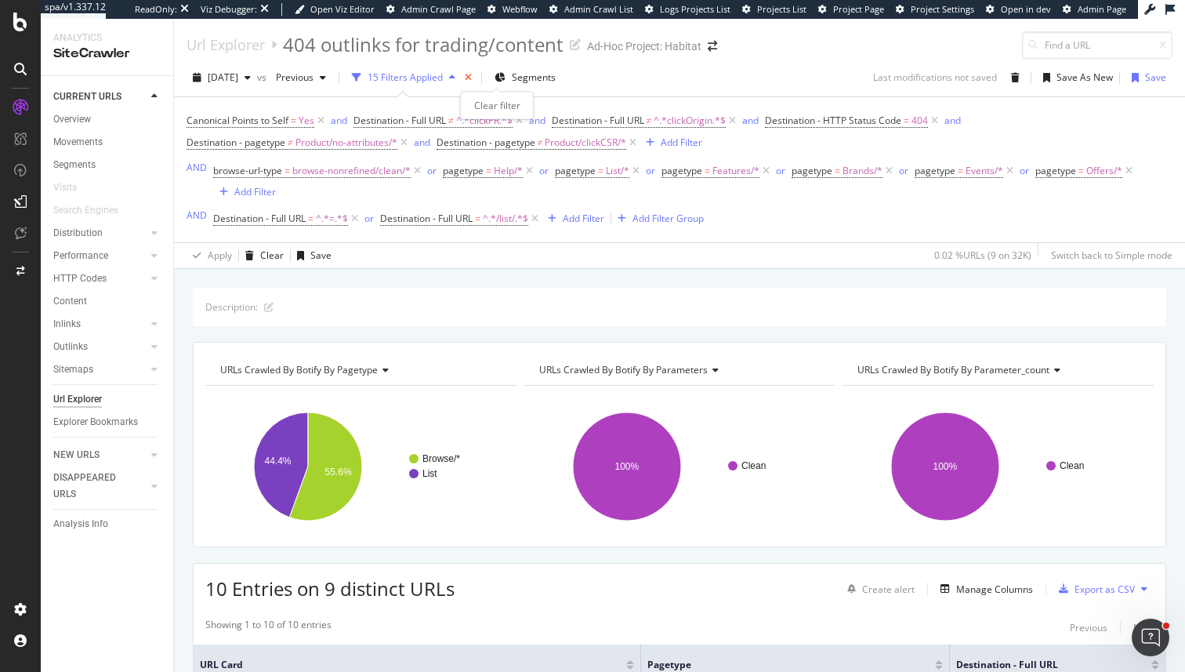
click at [472, 77] on icon "times" at bounding box center [468, 77] width 7 height 9
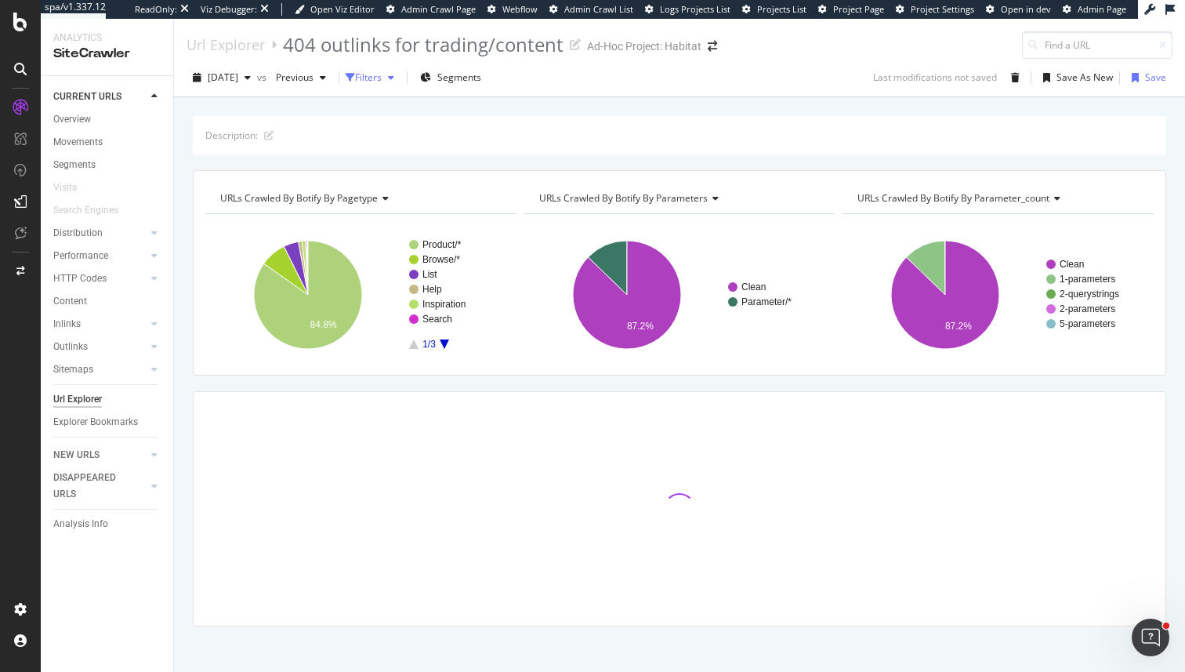
click at [401, 89] on button "Filters" at bounding box center [373, 77] width 55 height 25
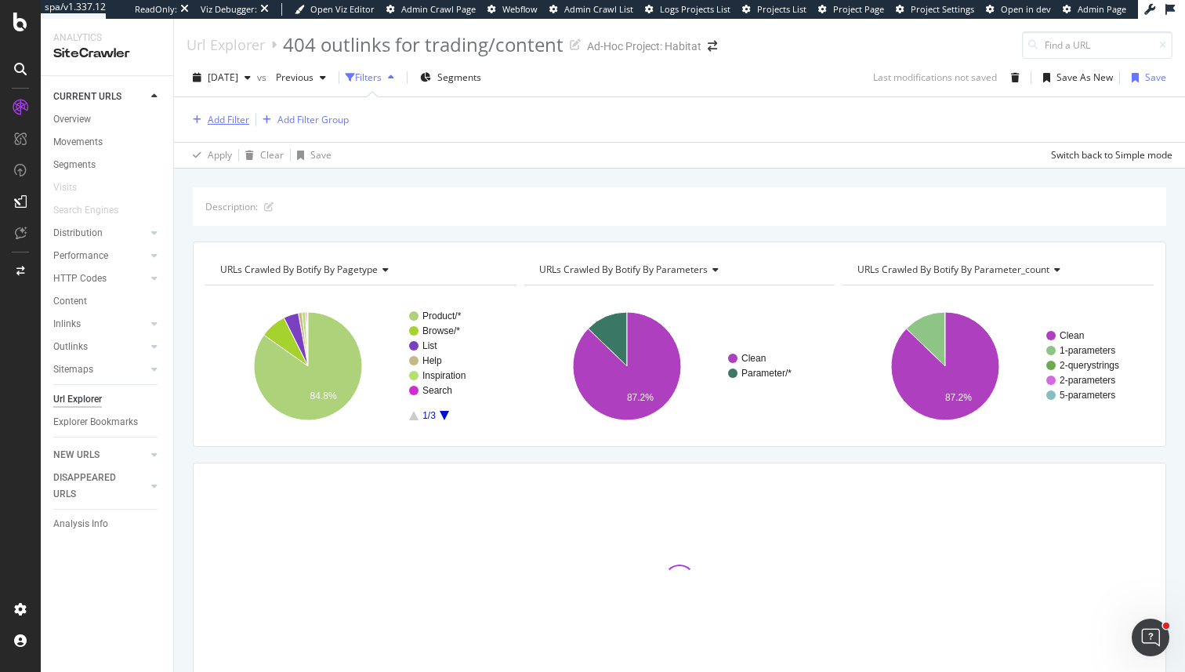
click at [234, 121] on div "Add Filter" at bounding box center [229, 119] width 42 height 13
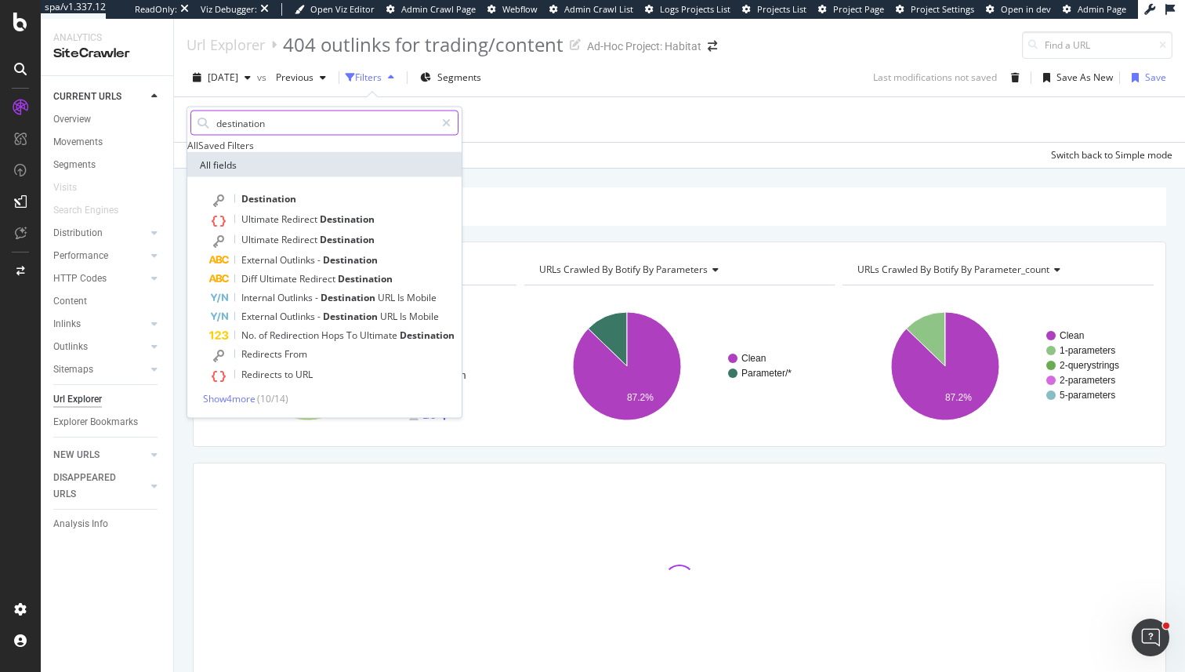
click at [237, 133] on input "destination" at bounding box center [325, 123] width 220 height 24
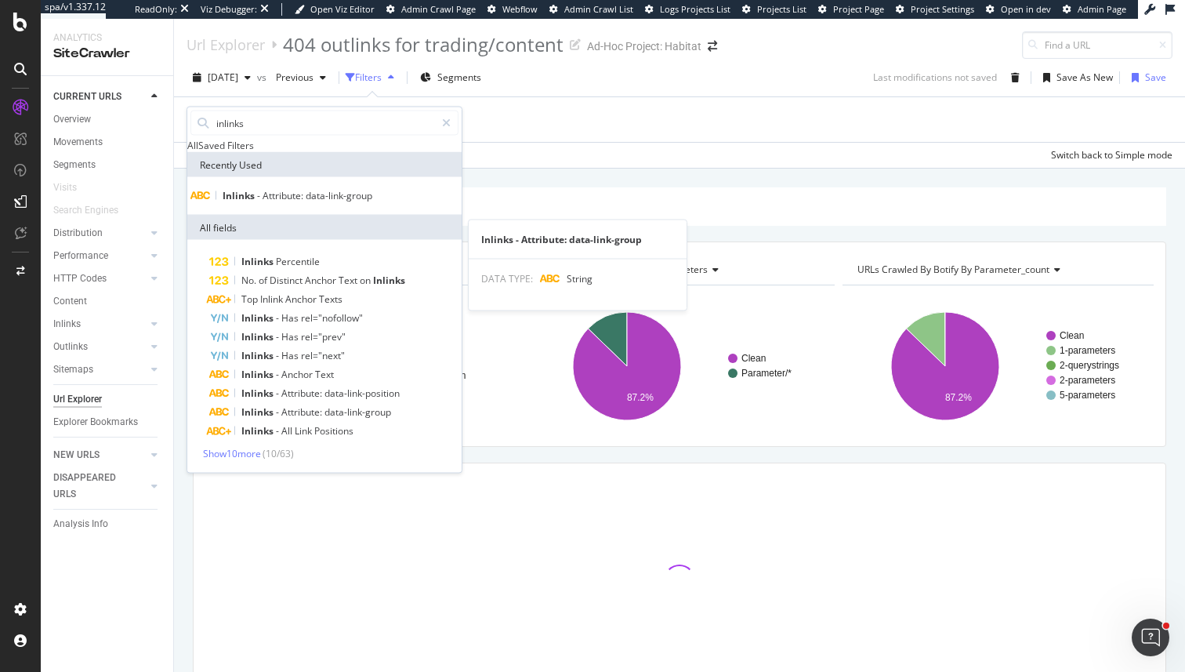
type input "inlinks"
click at [299, 202] on span "Attribute:" at bounding box center [284, 195] width 43 height 13
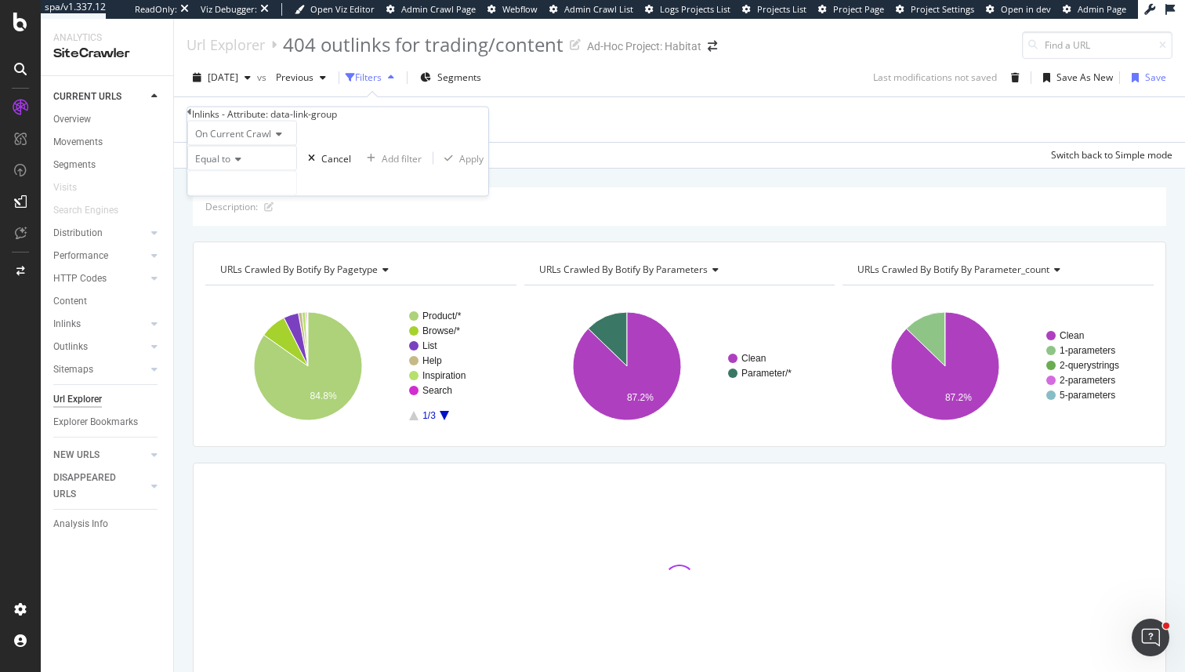
click at [278, 196] on div "Equal to" at bounding box center [242, 171] width 110 height 50
click at [280, 195] on input "text" at bounding box center [242, 184] width 108 height 24
click at [255, 211] on span "HeaderNavMenu" at bounding box center [223, 204] width 63 height 13
type input "HeaderNavMenu"
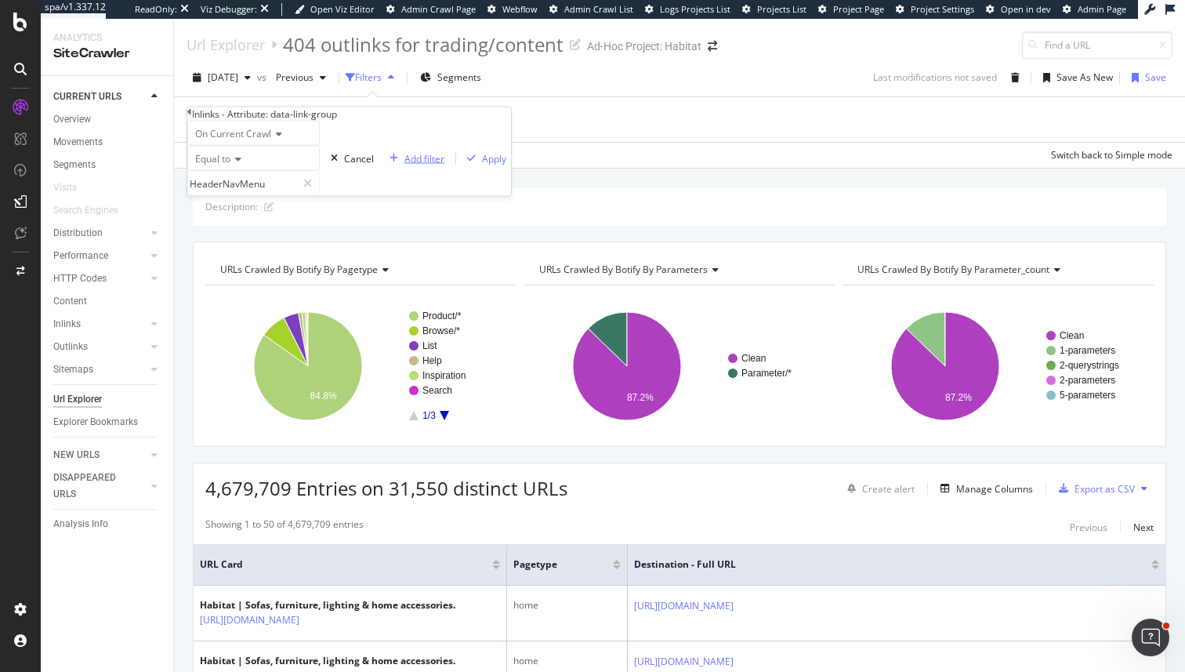
click at [404, 165] on div "Add filter" at bounding box center [424, 157] width 40 height 13
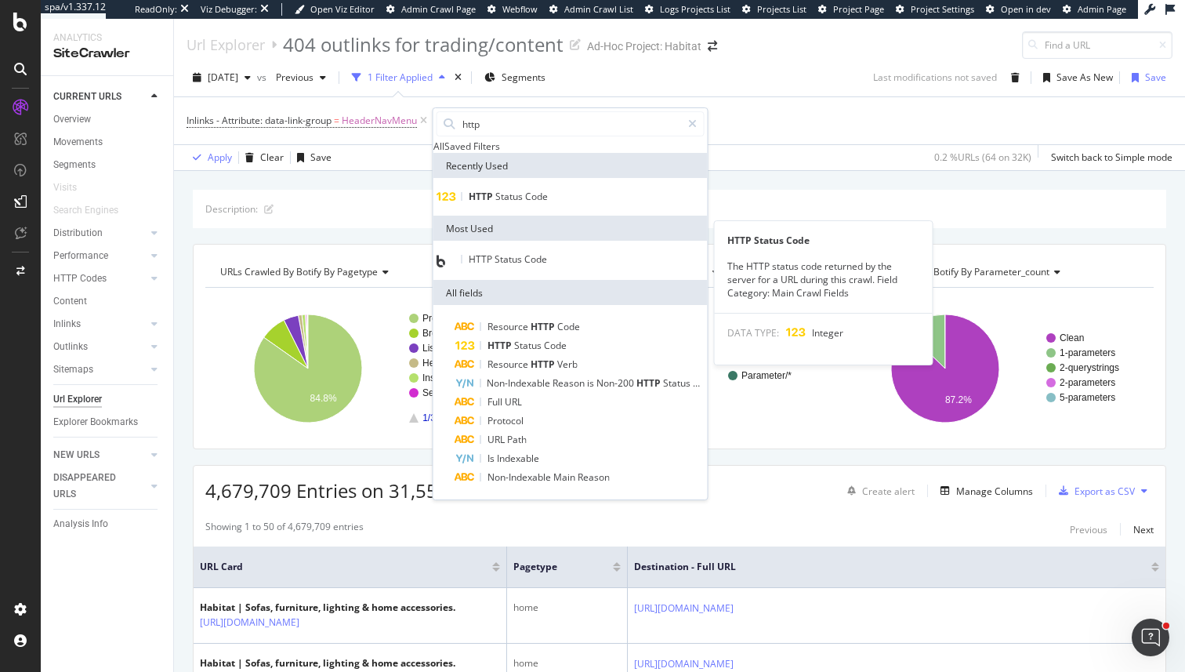
type input "http"
click at [547, 203] on span "Code" at bounding box center [536, 196] width 23 height 13
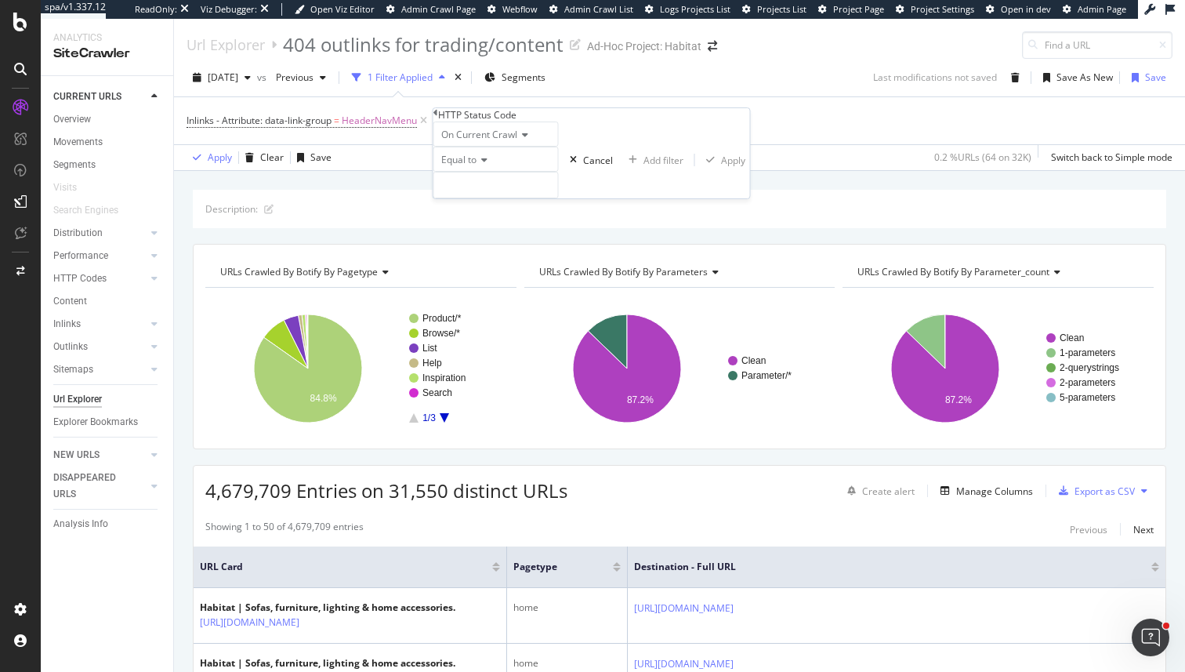
click at [484, 172] on div "Equal to" at bounding box center [495, 159] width 125 height 25
click at [489, 188] on div "Equal to" at bounding box center [496, 180] width 124 height 16
click at [477, 166] on span "Equal to" at bounding box center [458, 159] width 35 height 13
click at [477, 203] on span "Not Equal to" at bounding box center [464, 196] width 53 height 13
click at [487, 198] on input "number" at bounding box center [495, 185] width 125 height 27
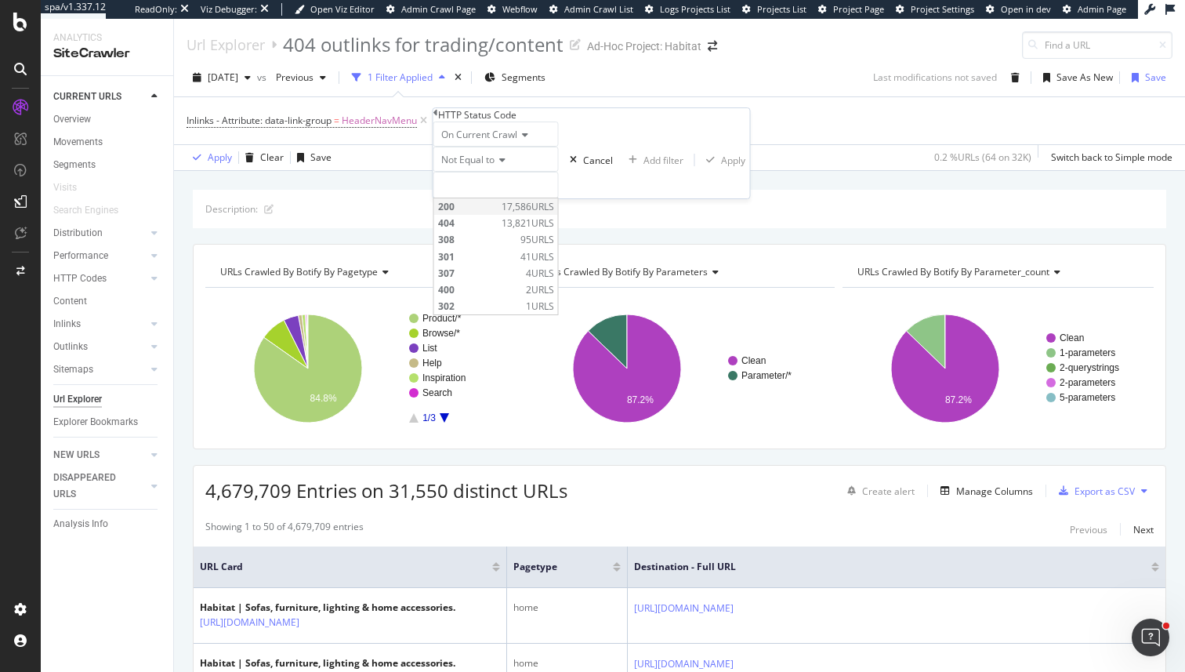
click at [498, 213] on span "200" at bounding box center [468, 206] width 60 height 13
type input "200"
click at [596, 198] on div "On Current Crawl Not Equal to 200 200 Cancel Add filter Apply" at bounding box center [591, 159] width 317 height 77
click at [721, 167] on div "Apply" at bounding box center [733, 160] width 24 height 13
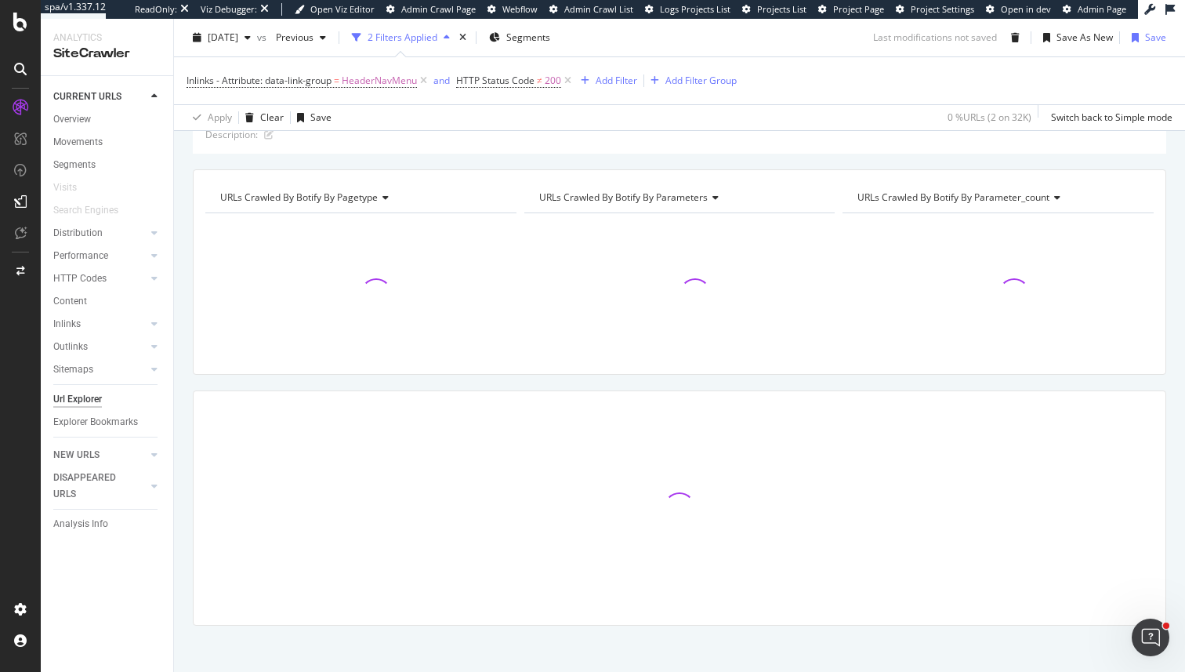
scroll to position [83, 0]
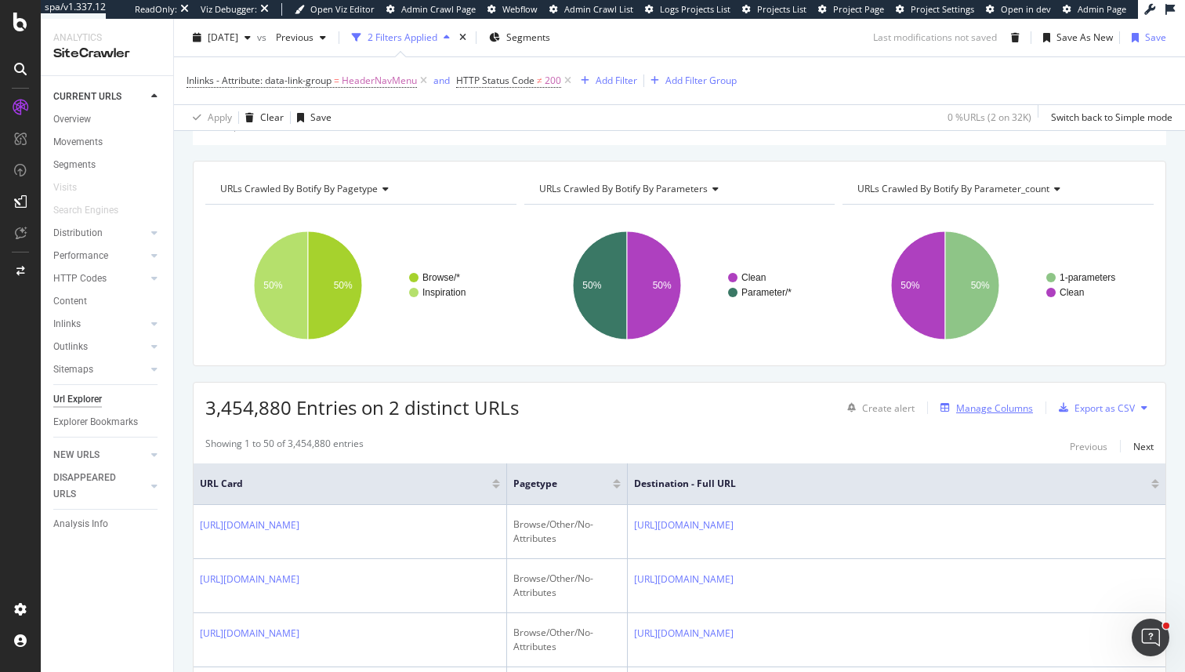
click at [1017, 409] on div "Manage Columns" at bounding box center [994, 407] width 77 height 13
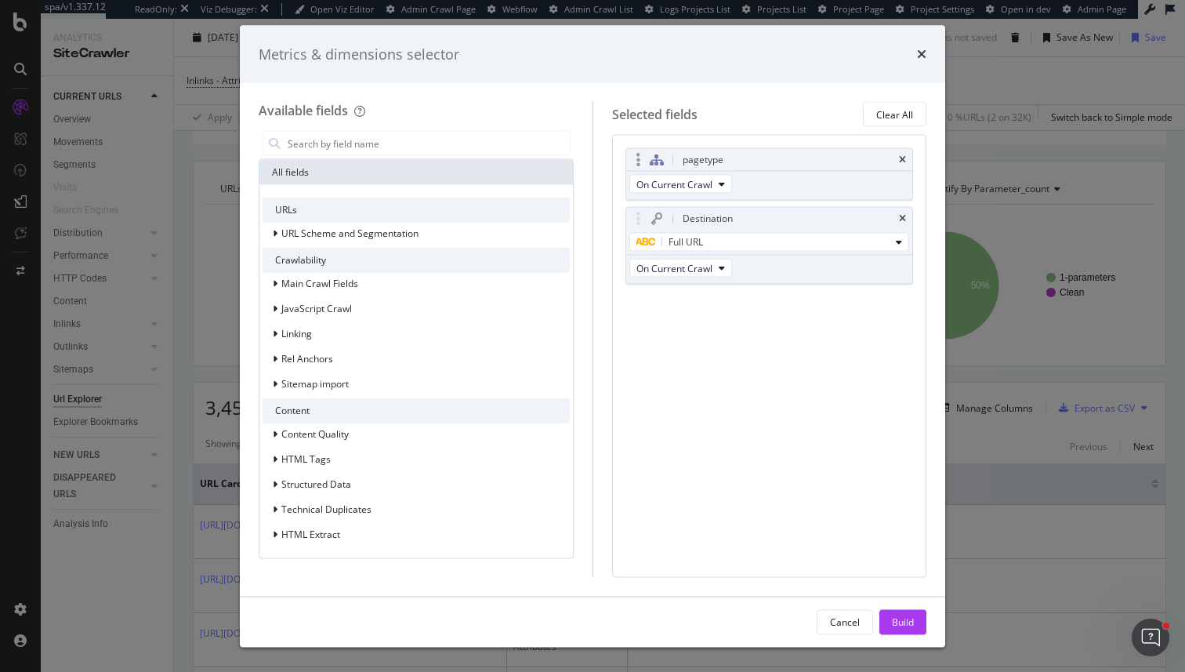
click at [898, 154] on div "pagetype" at bounding box center [769, 160] width 287 height 22
click at [901, 154] on div "pagetype" at bounding box center [769, 160] width 287 height 22
click at [908, 154] on div "pagetype" at bounding box center [769, 160] width 287 height 22
click at [900, 160] on icon "times" at bounding box center [902, 159] width 7 height 9
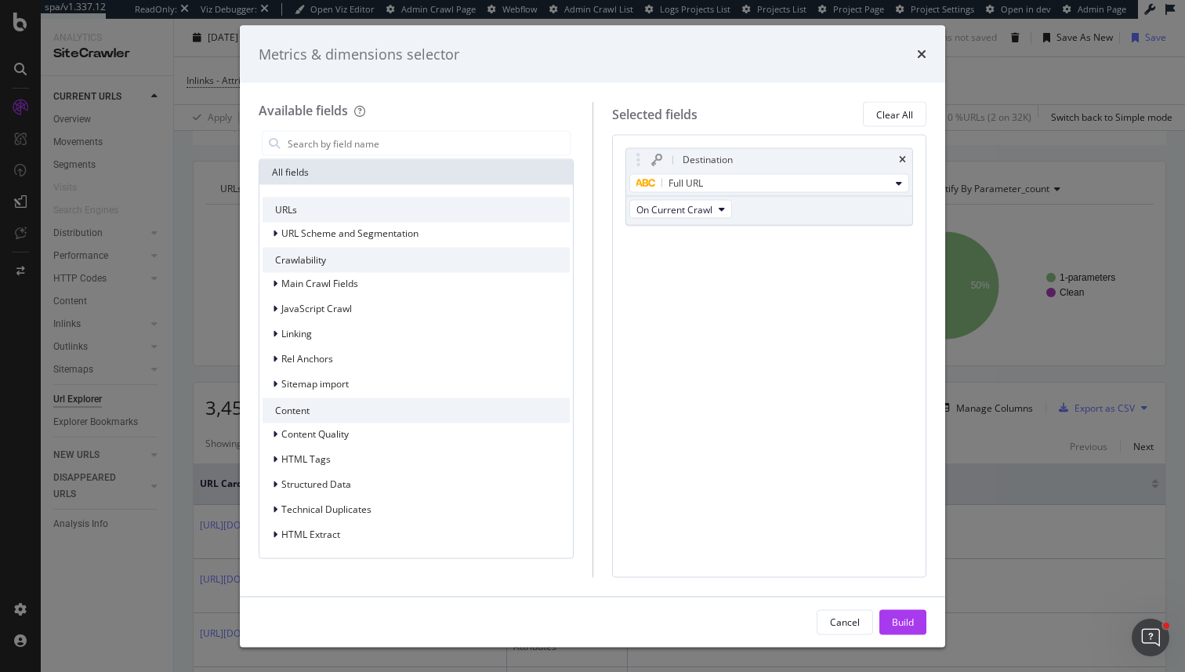
click at [900, 160] on icon "times" at bounding box center [902, 159] width 7 height 9
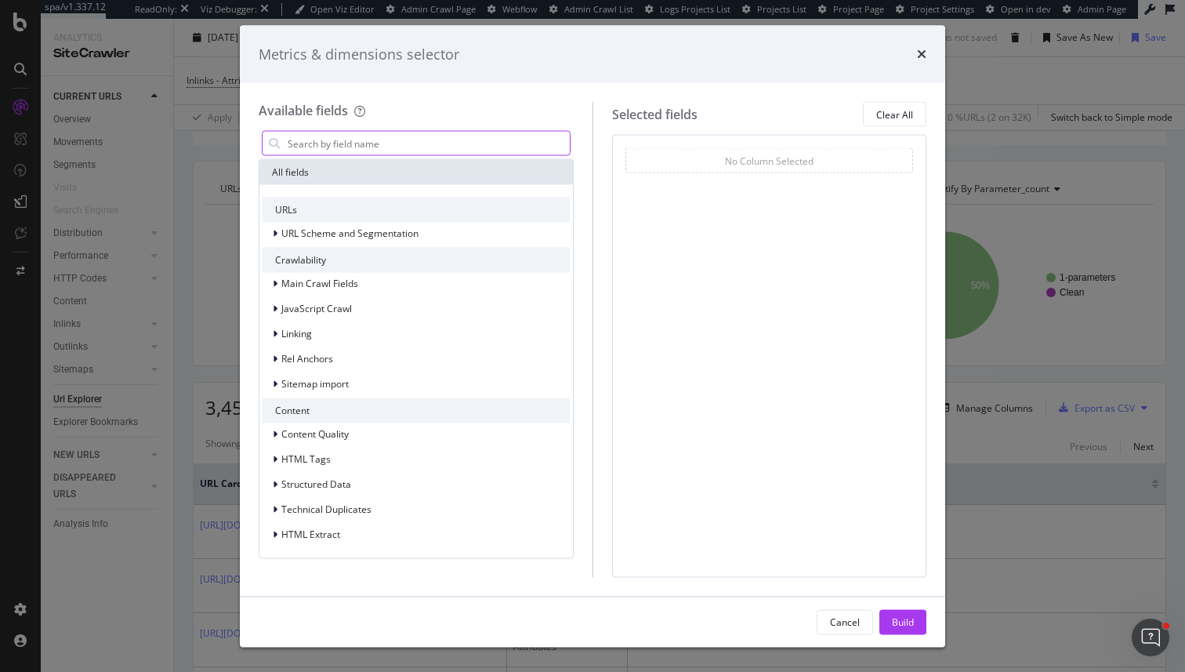
click at [395, 142] on input "modal" at bounding box center [428, 144] width 284 height 24
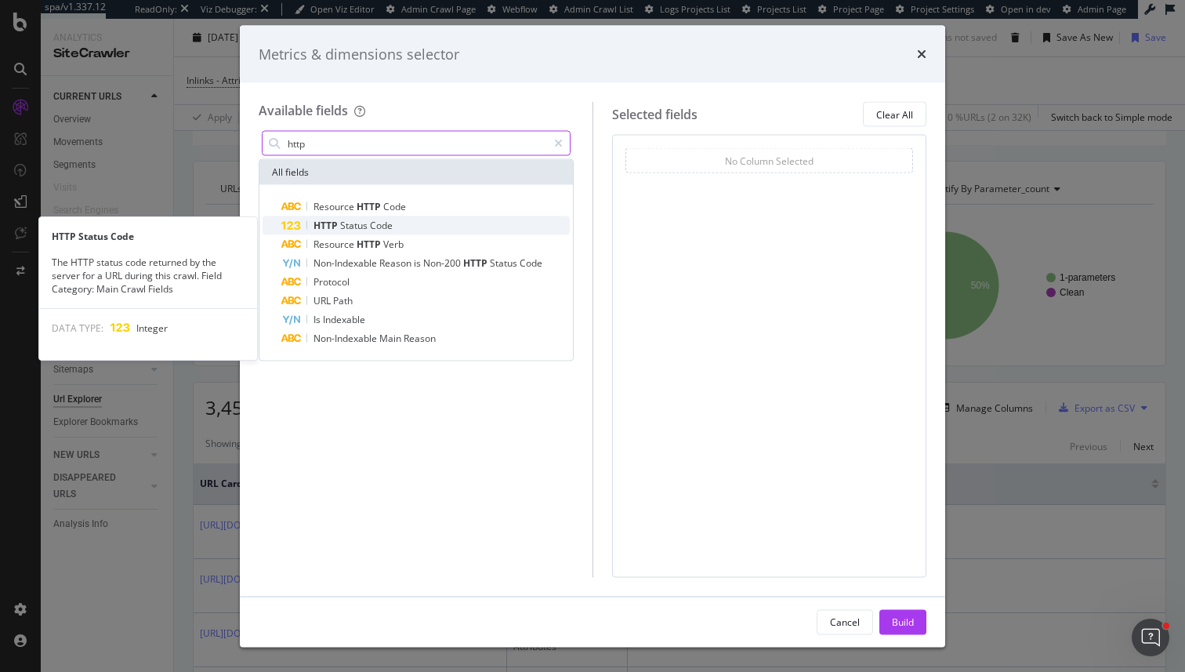
type input "http"
click at [371, 218] on div "HTTP Status Code" at bounding box center [425, 225] width 288 height 19
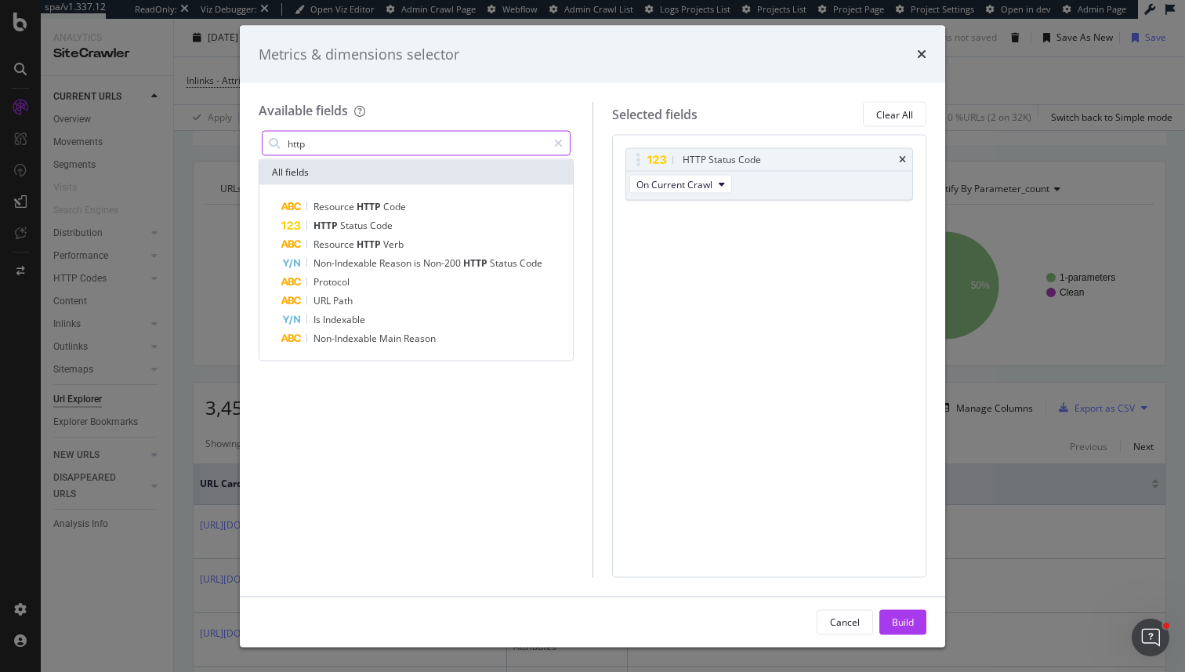
click at [354, 146] on input "http" at bounding box center [416, 144] width 261 height 24
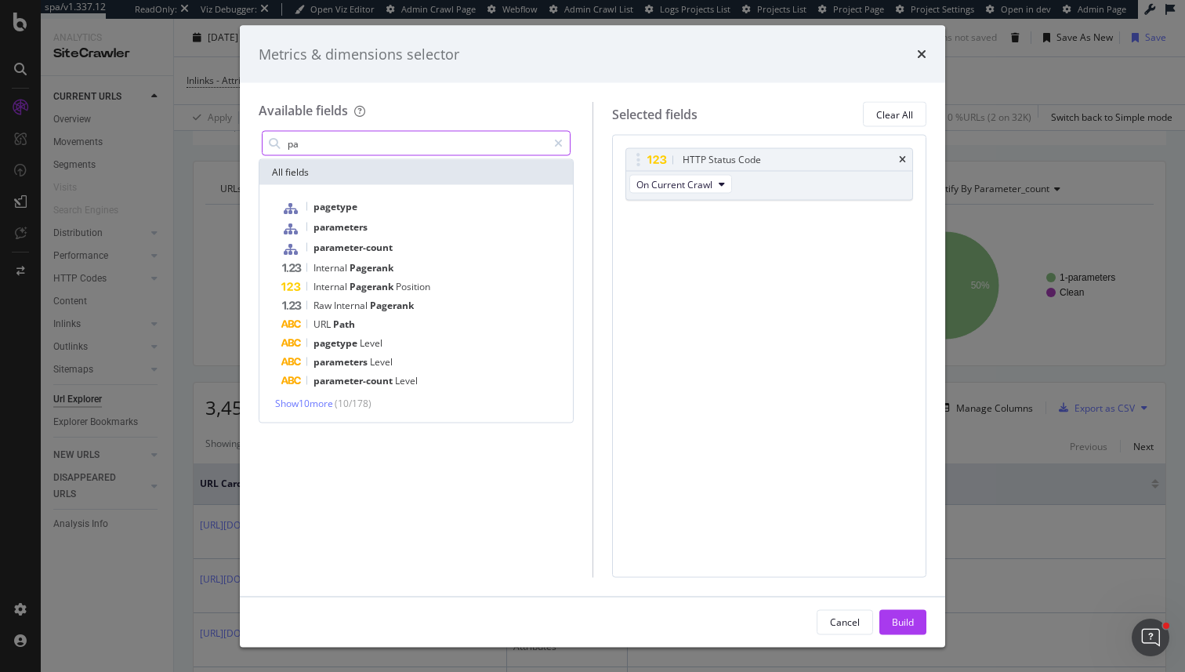
type input "p"
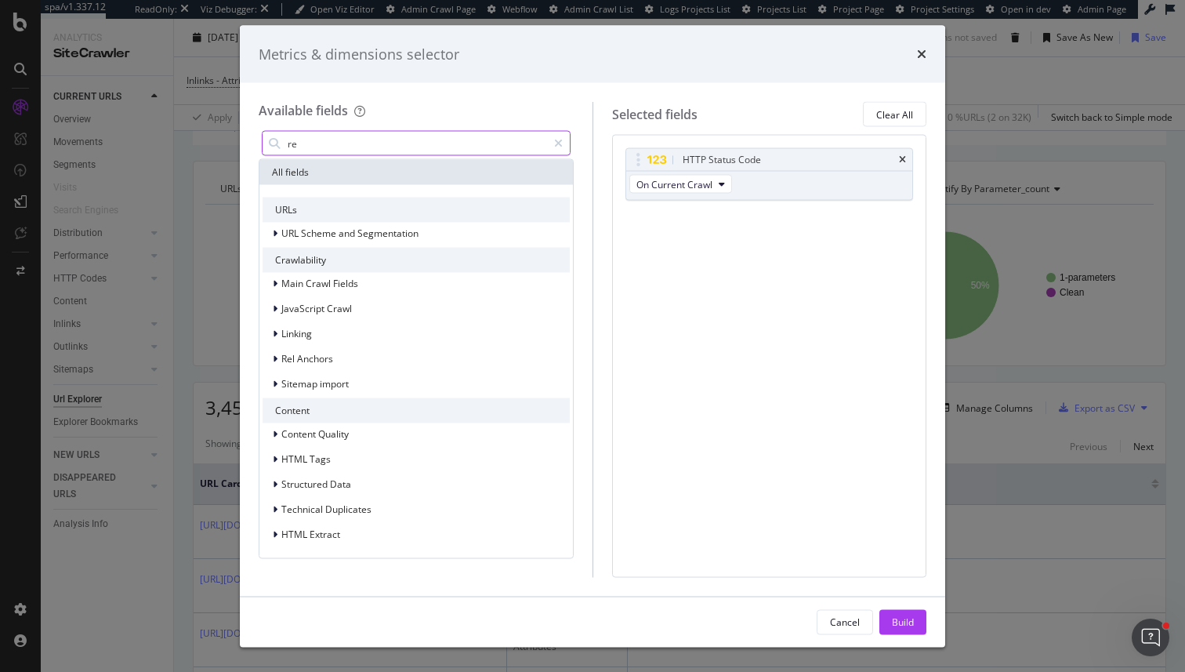
type input "r"
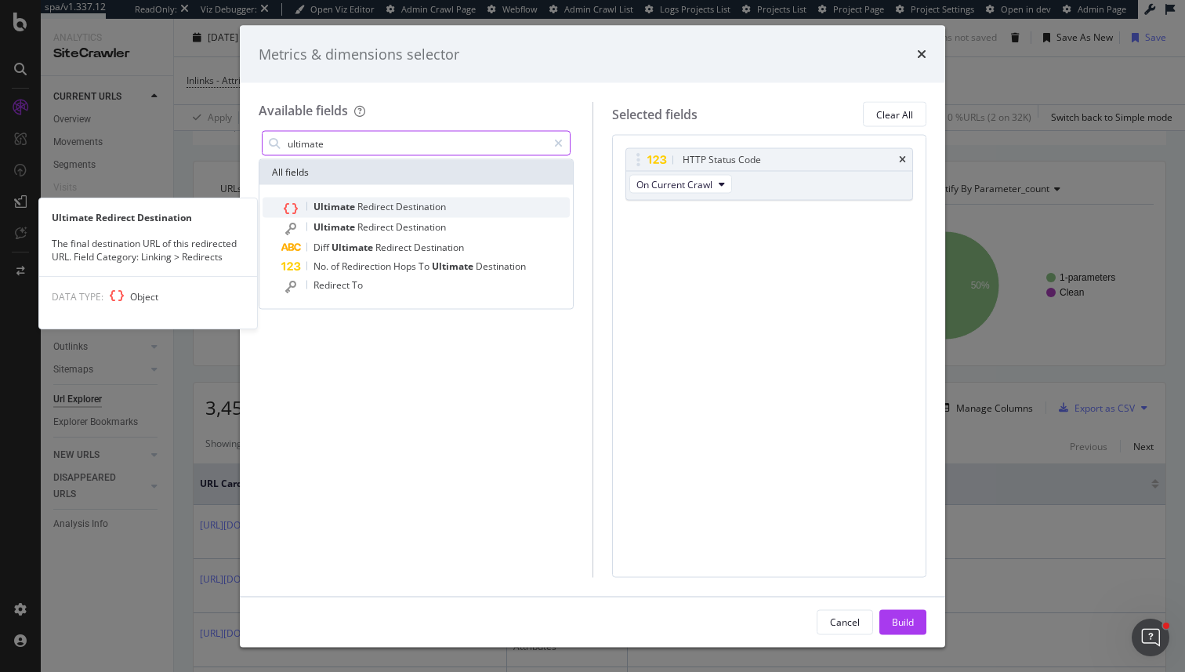
type input "ultimate"
click at [351, 206] on span "Ultimate" at bounding box center [336, 206] width 44 height 13
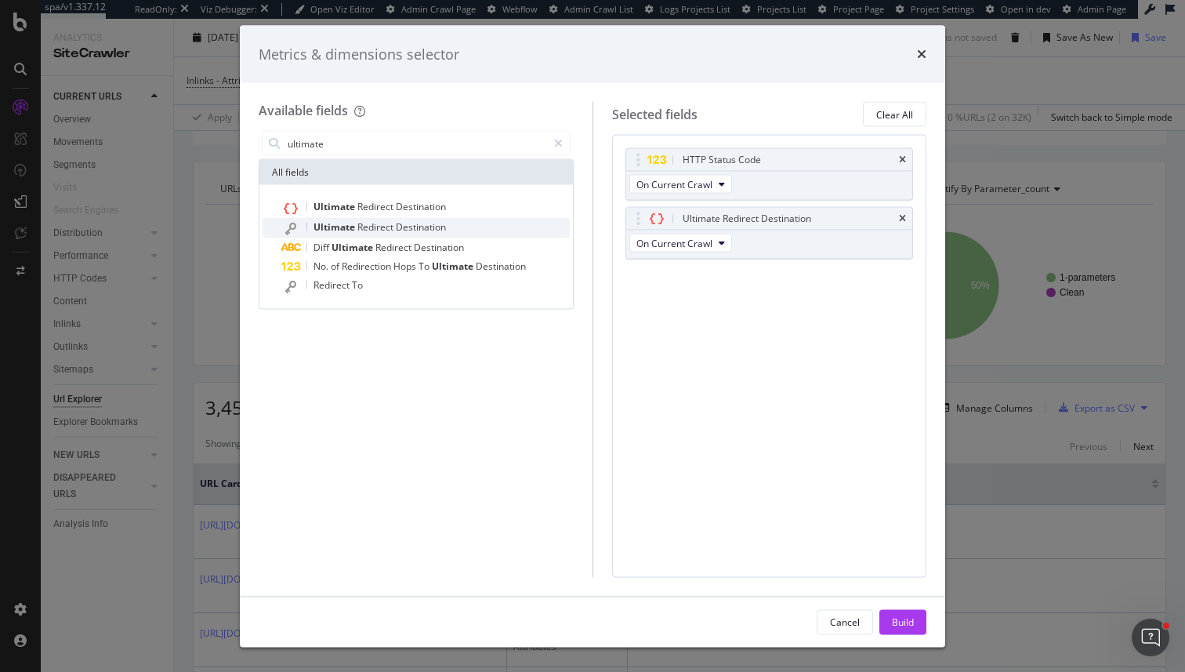
click at [369, 221] on span "Redirect" at bounding box center [376, 226] width 38 height 13
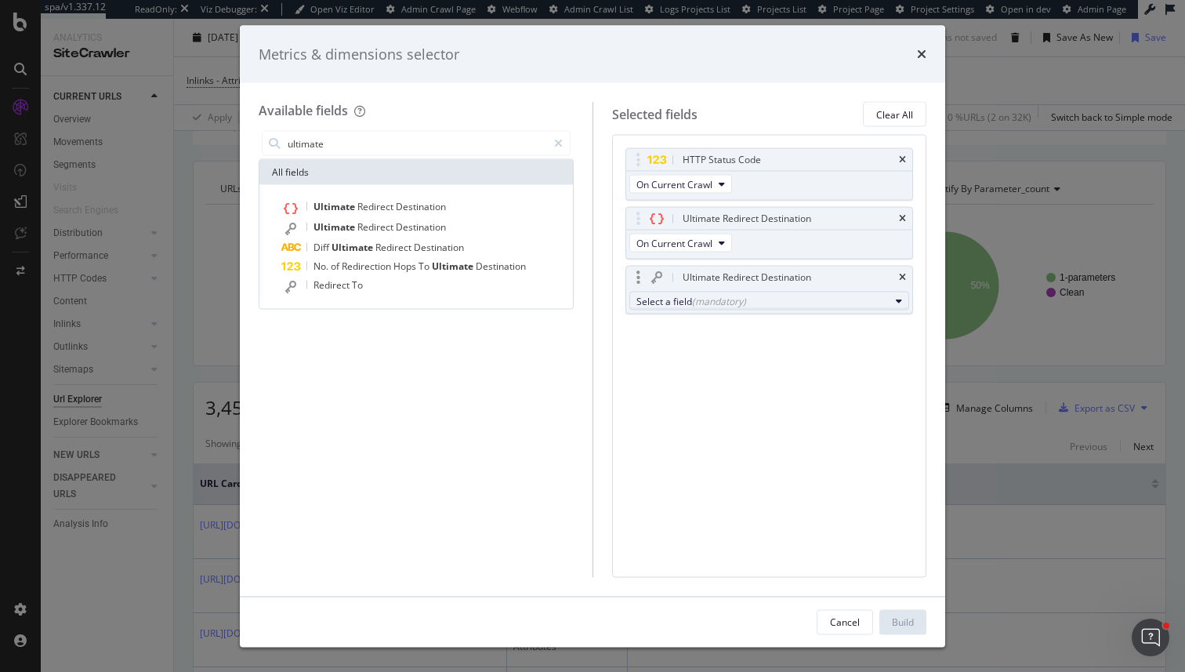
click at [671, 304] on div "Select a field (mandatory)" at bounding box center [763, 300] width 254 height 13
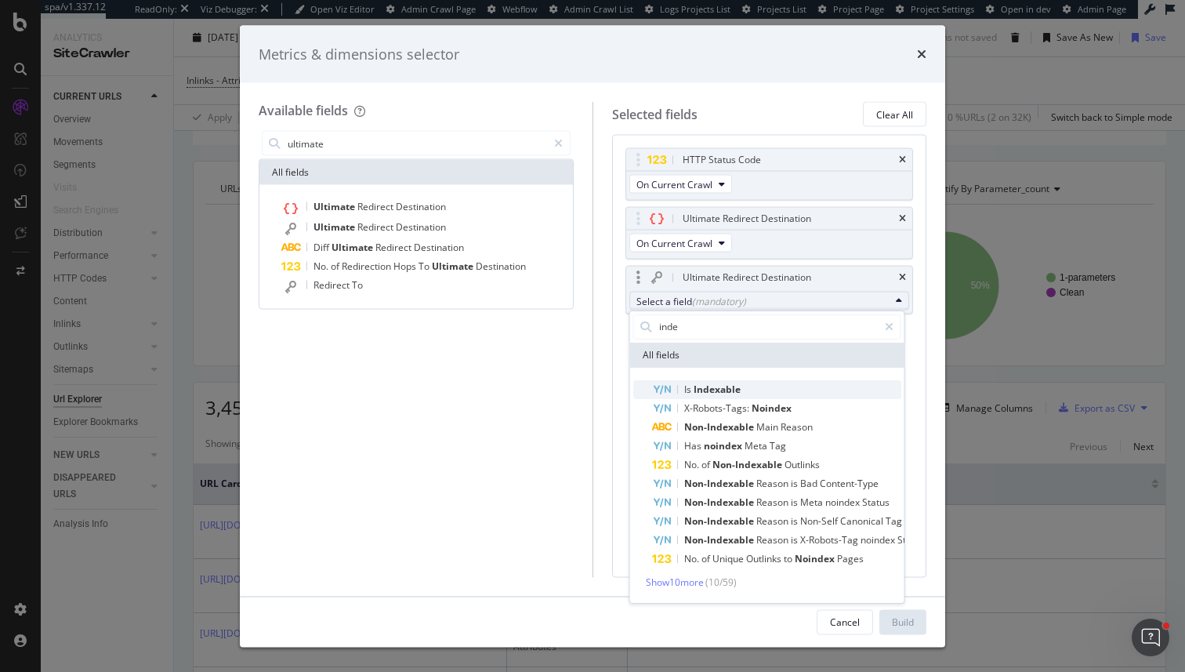
type input "inde"
click at [705, 390] on span "Indexable" at bounding box center [717, 389] width 47 height 13
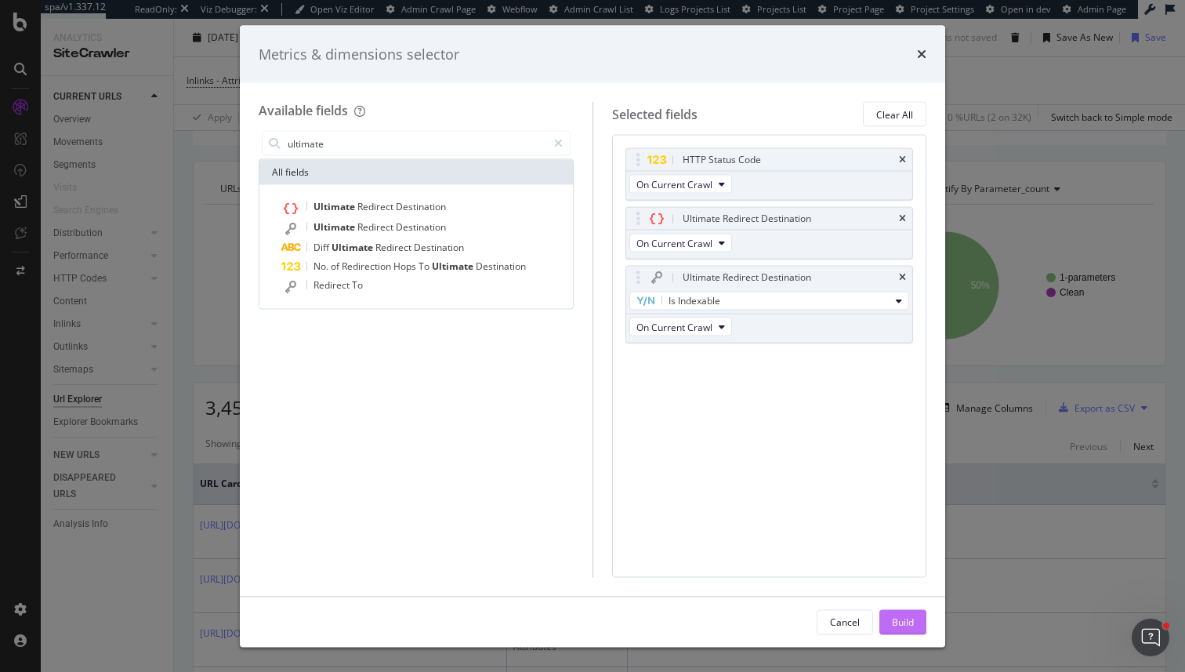
click at [898, 622] on div "Build" at bounding box center [903, 621] width 22 height 13
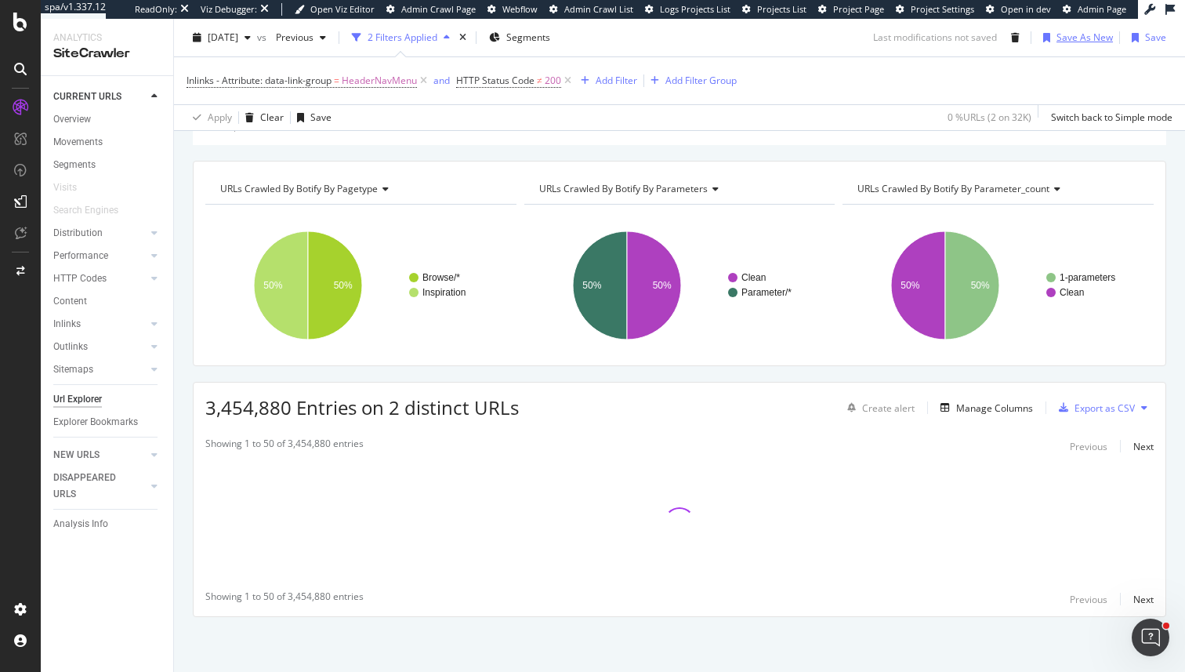
click at [1086, 34] on div "Save As New" at bounding box center [1085, 37] width 56 height 13
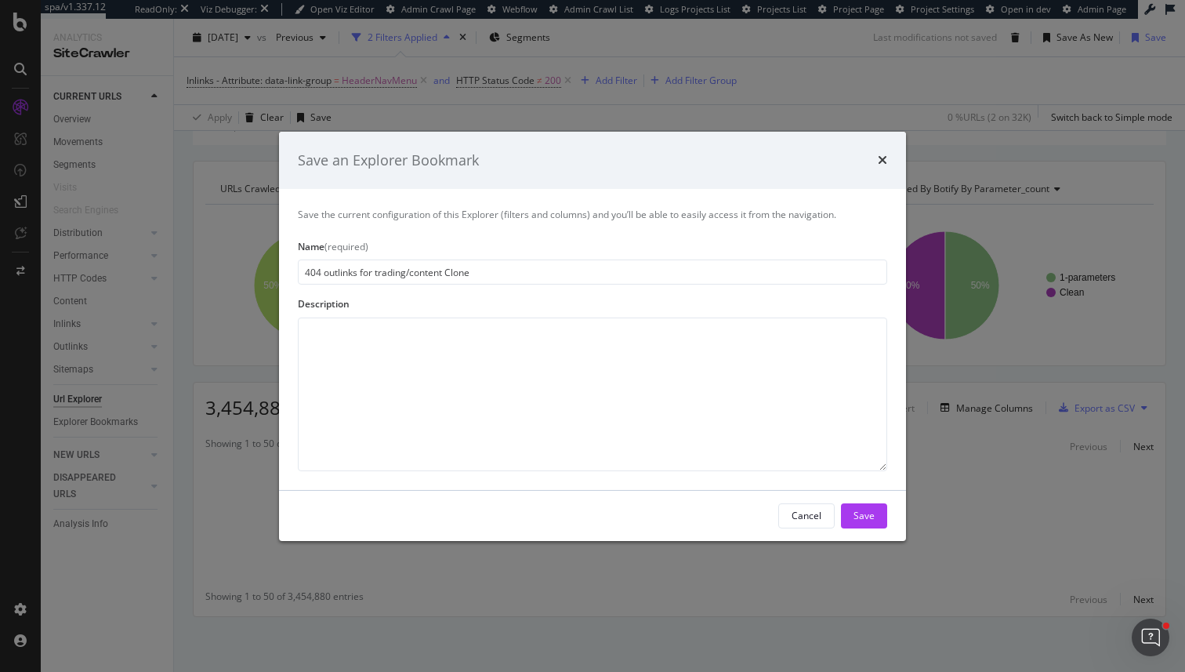
click at [451, 267] on input "404 outlinks for trading/content Clone" at bounding box center [592, 271] width 589 height 25
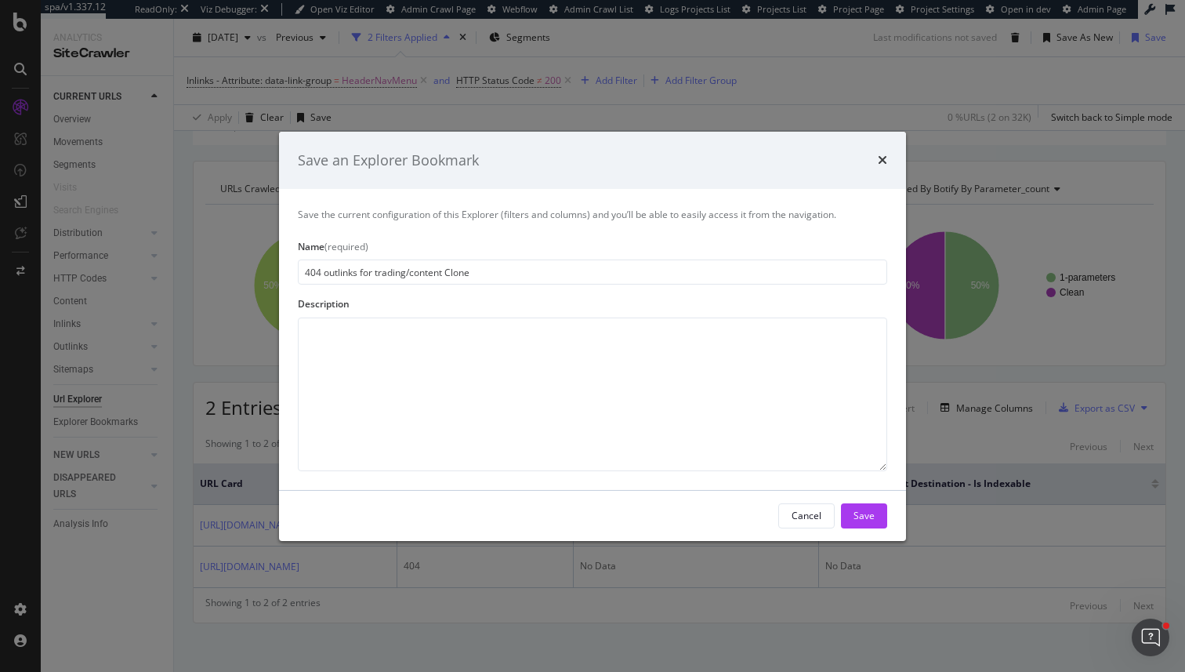
click at [451, 267] on input "404 outlinks for trading/content Clone" at bounding box center [592, 271] width 589 height 25
click at [484, 268] on input "Habitat Header Nav Menu Broken L" at bounding box center [592, 271] width 589 height 25
click at [463, 273] on input "Habitat Header Nav Menu Broken L" at bounding box center [592, 271] width 589 height 25
type input "Habitat Header Nav Menu Broken Links"
click at [875, 518] on button "Save" at bounding box center [864, 515] width 46 height 25
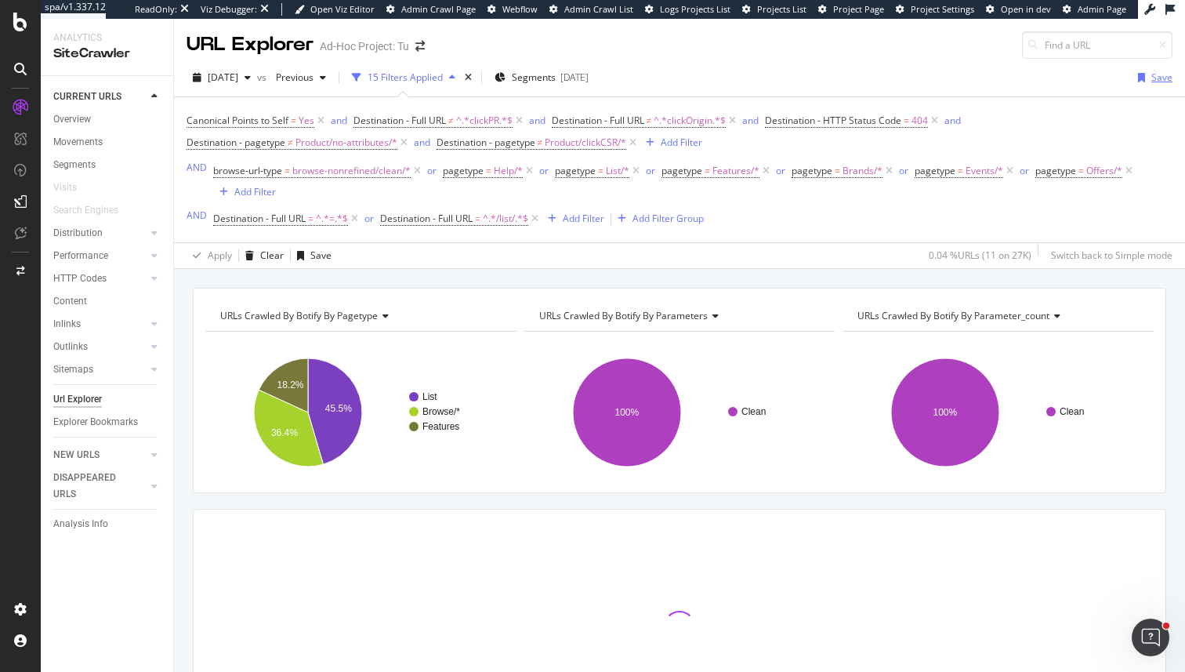
click at [1147, 82] on div "Save" at bounding box center [1152, 78] width 41 height 24
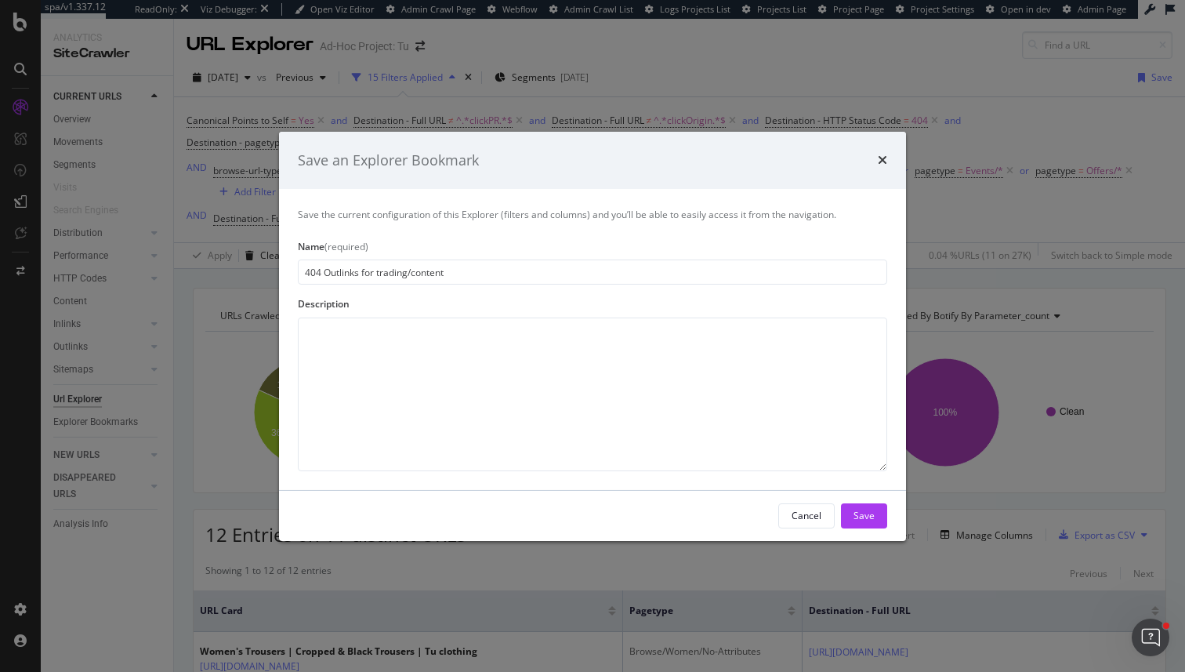
click at [328, 271] on input "404 Outlinks for trading/content" at bounding box center [592, 271] width 589 height 25
click at [465, 275] on input "404 outlinks for trading/content" at bounding box center [592, 271] width 589 height 25
type input "404 outlinks for trading/content (update)"
click at [868, 524] on div "Save" at bounding box center [864, 516] width 21 height 24
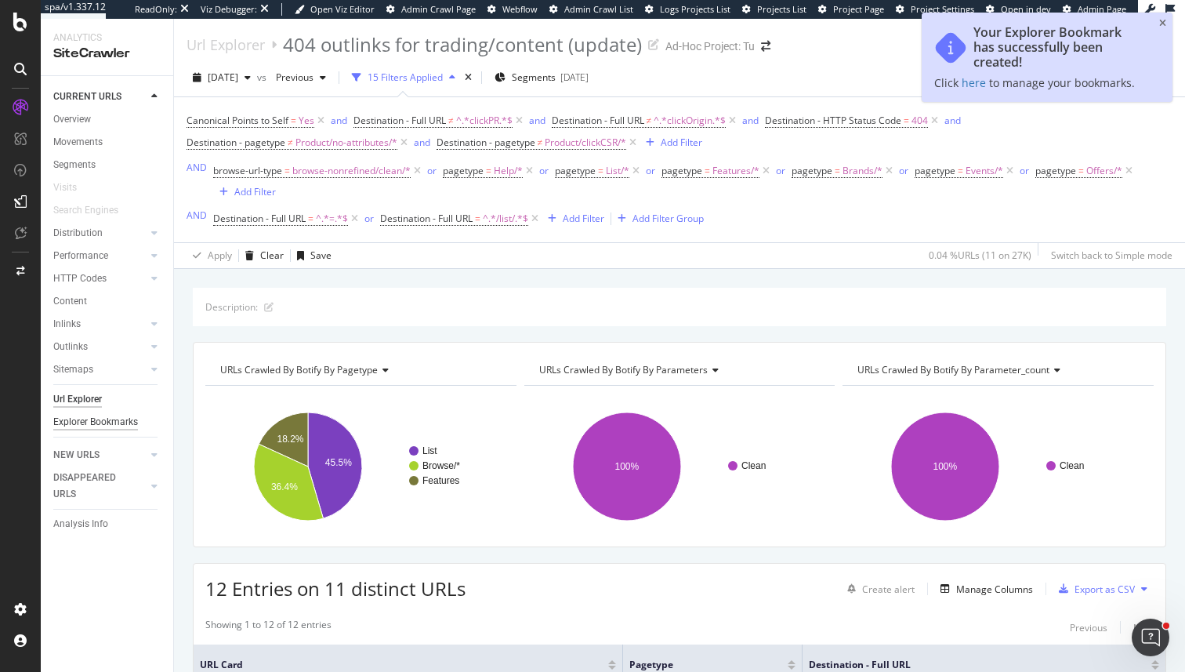
click at [75, 426] on div "Explorer Bookmarks" at bounding box center [95, 422] width 85 height 16
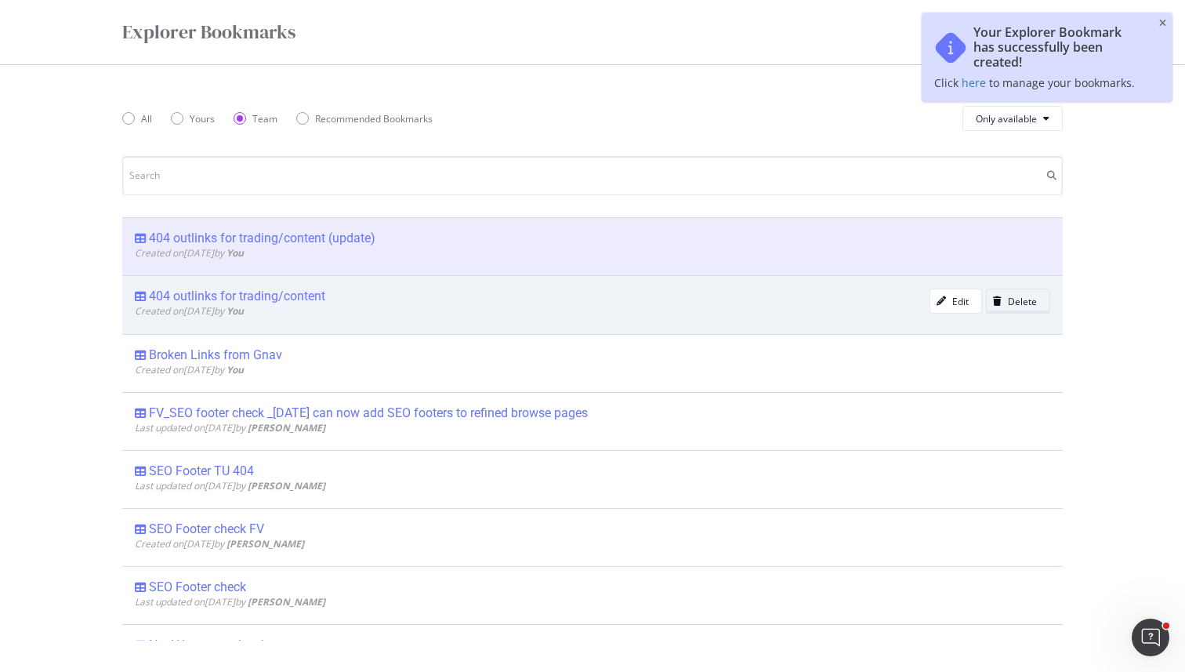
click at [1004, 301] on div "modal" at bounding box center [997, 300] width 21 height 9
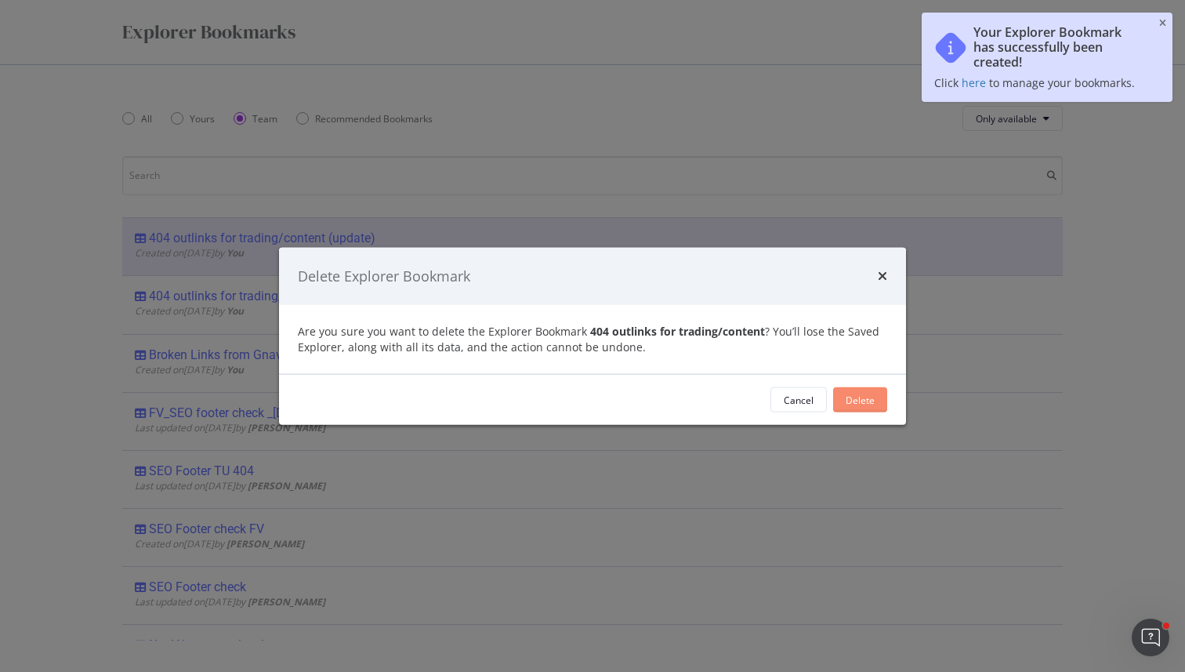
click at [863, 387] on button "Delete" at bounding box center [860, 399] width 54 height 25
click at [863, 395] on div "Delete" at bounding box center [860, 399] width 29 height 13
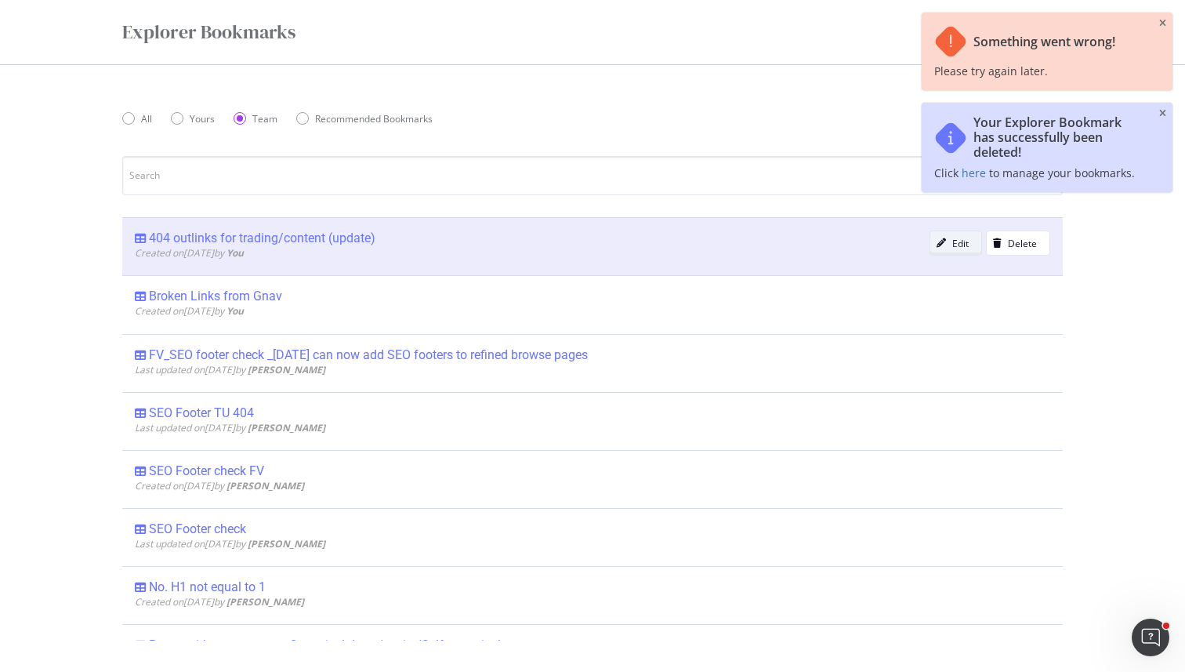
click at [941, 241] on icon "modal" at bounding box center [941, 242] width 9 height 9
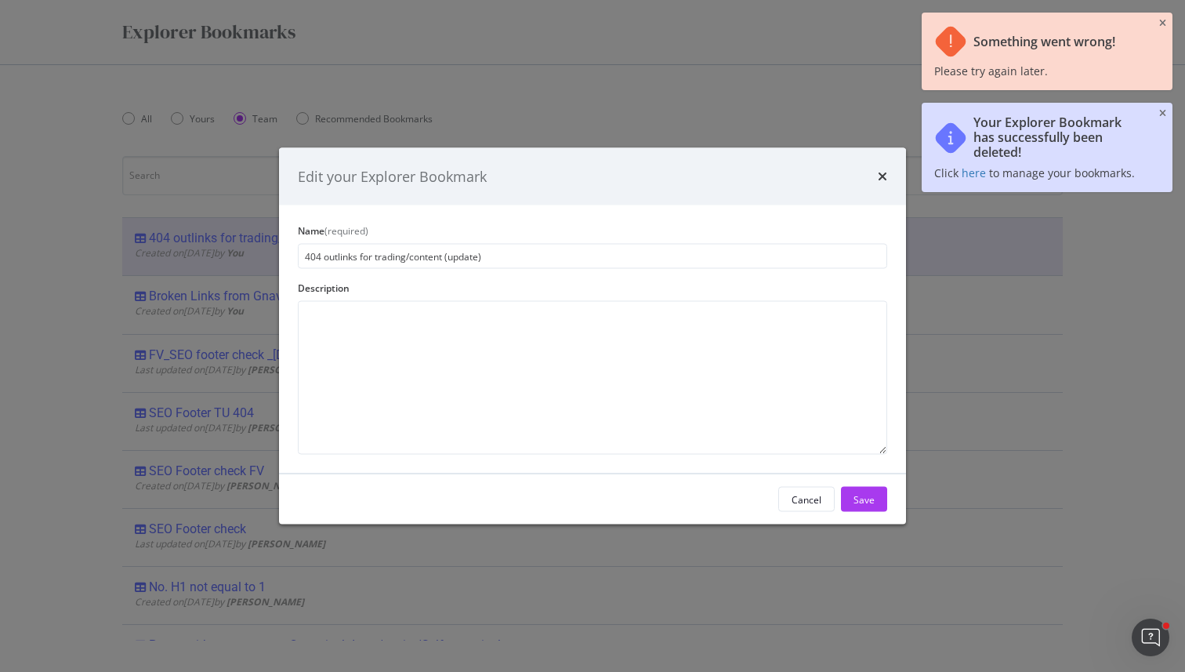
drag, startPoint x: 442, startPoint y: 258, endPoint x: 772, endPoint y: 263, distance: 330.0
click at [772, 263] on input "404 outlinks for trading/content (update)" at bounding box center [592, 256] width 589 height 25
type input "404 outlinks for trading/content"
click at [865, 499] on div "Save" at bounding box center [864, 498] width 21 height 13
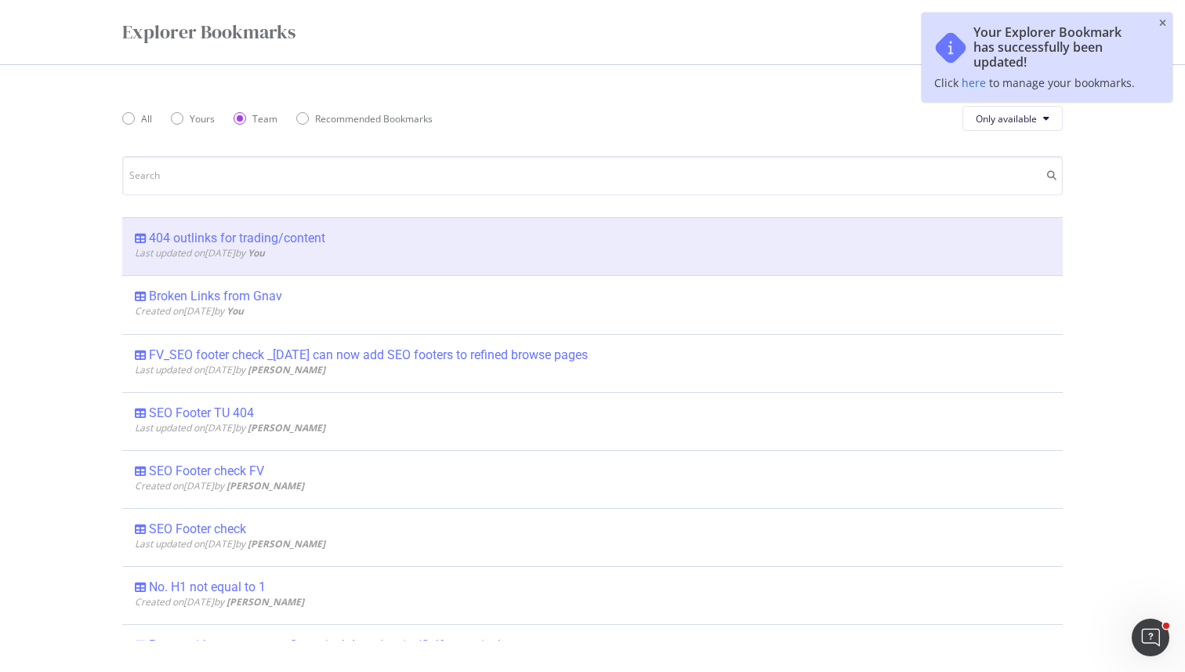
click at [1166, 31] on div "Your Explorer Bookmark has successfully been updated! Click here to manage your…" at bounding box center [1047, 57] width 251 height 89
click at [1166, 20] on icon "close toast" at bounding box center [1162, 23] width 7 height 9
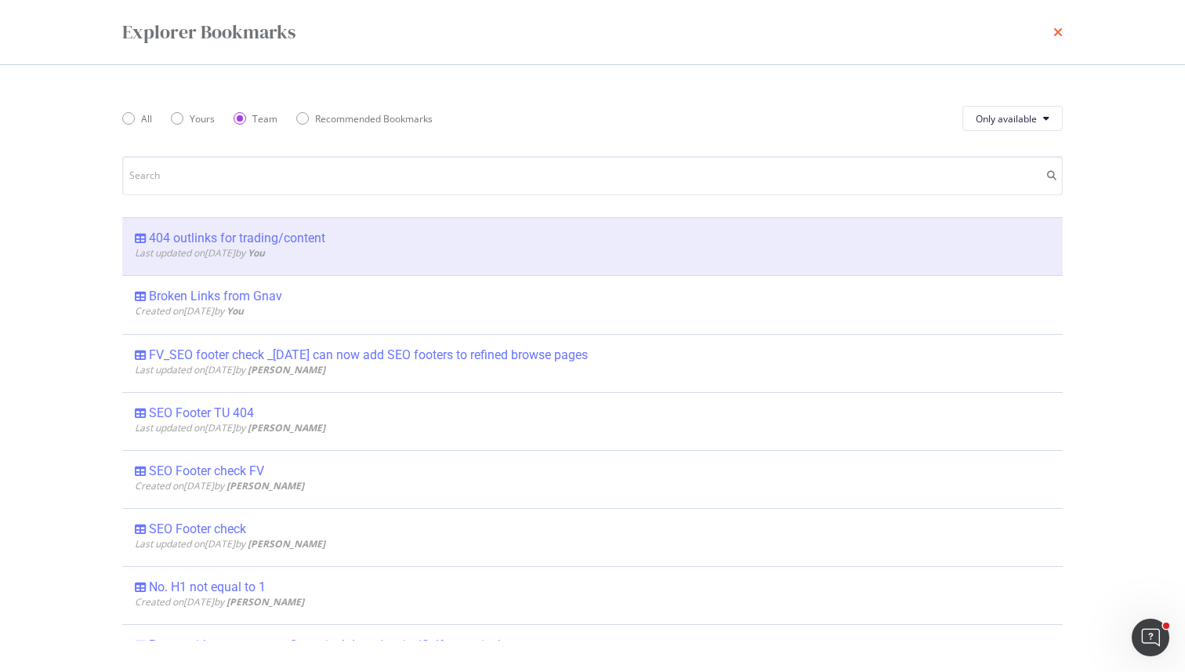
click at [1059, 31] on icon "times" at bounding box center [1057, 32] width 9 height 13
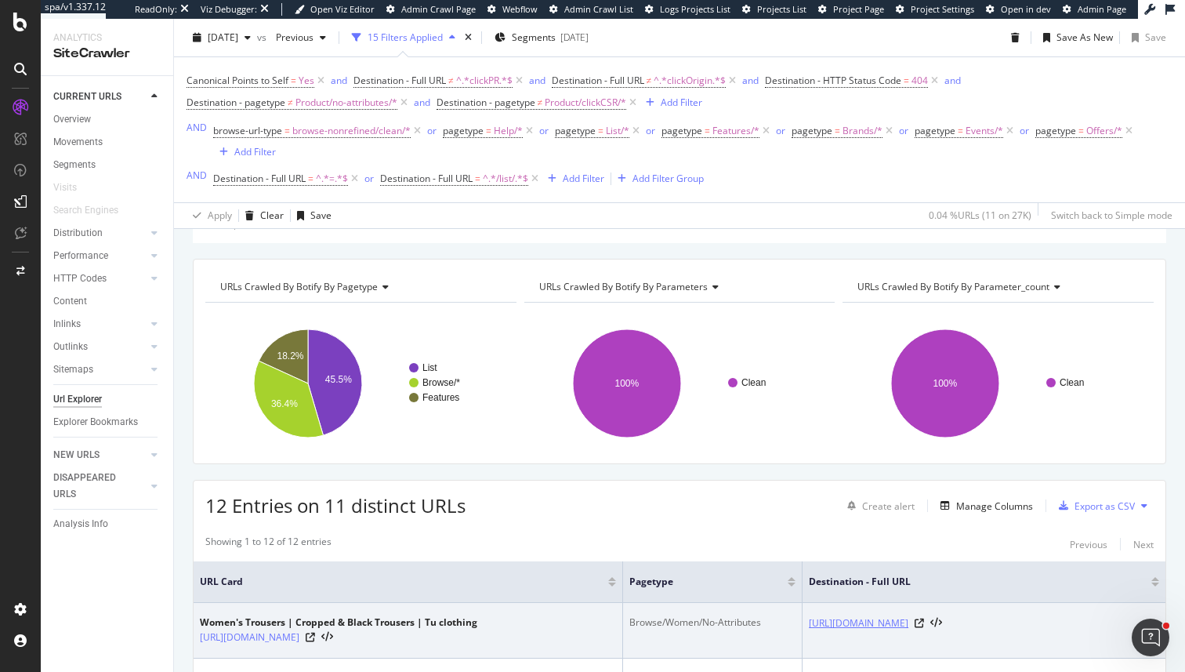
scroll to position [40, 0]
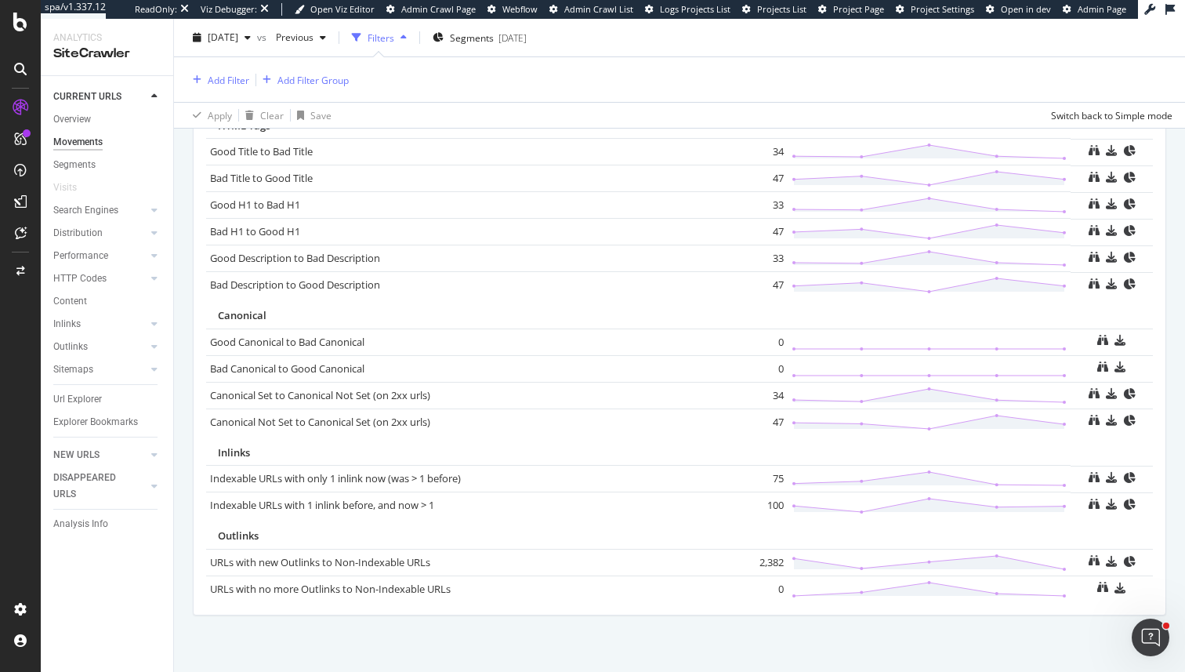
scroll to position [1077, 0]
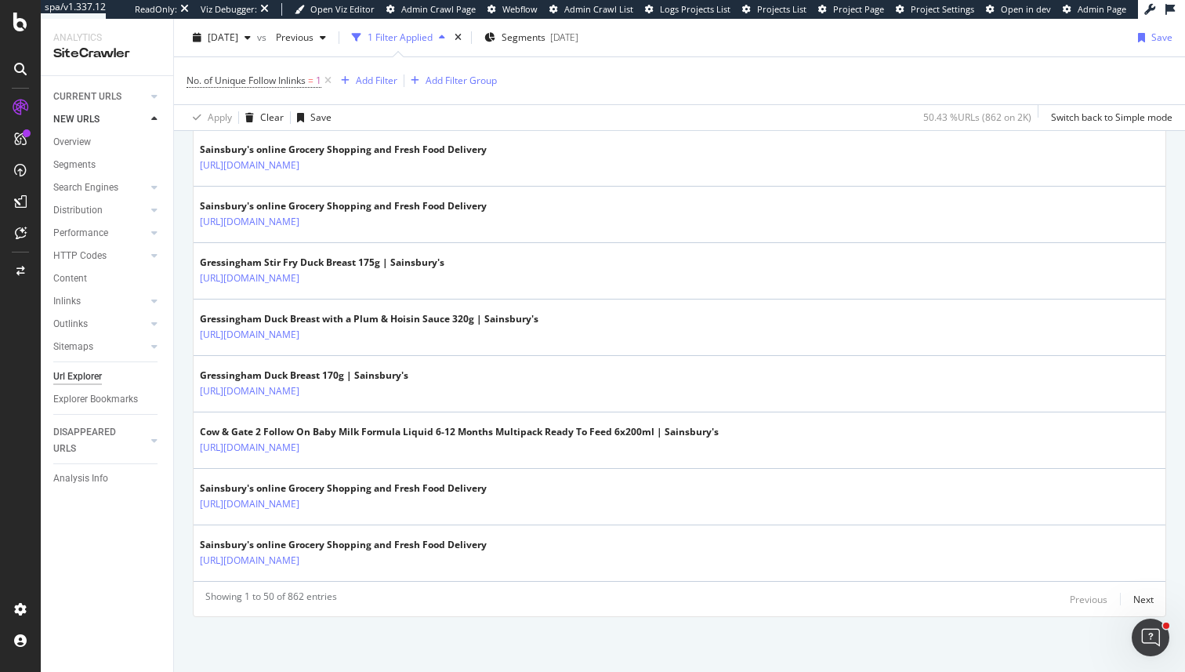
scroll to position [2828, 0]
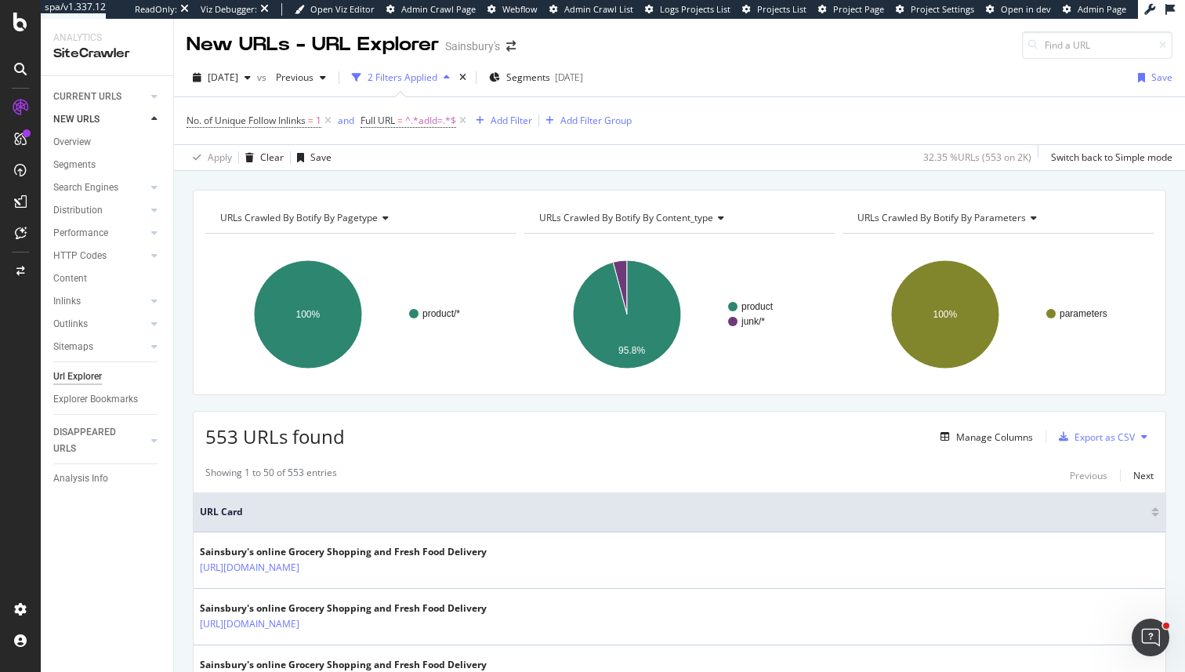
scroll to position [273, 0]
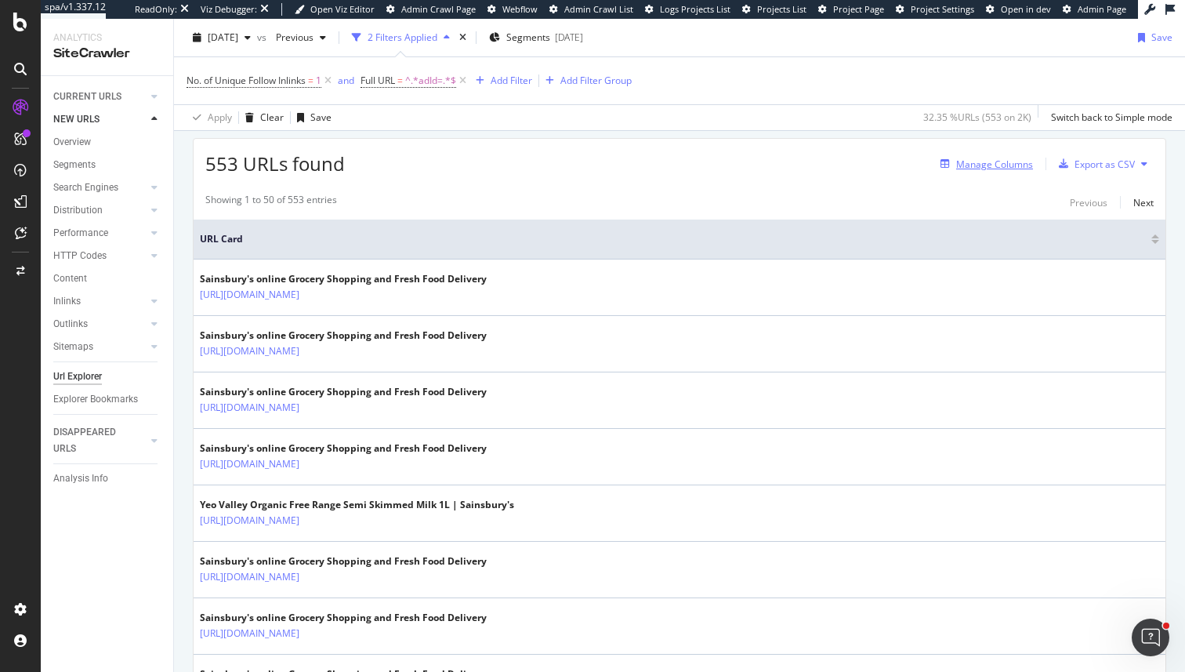
click at [1024, 162] on div "Manage Columns" at bounding box center [994, 164] width 77 height 13
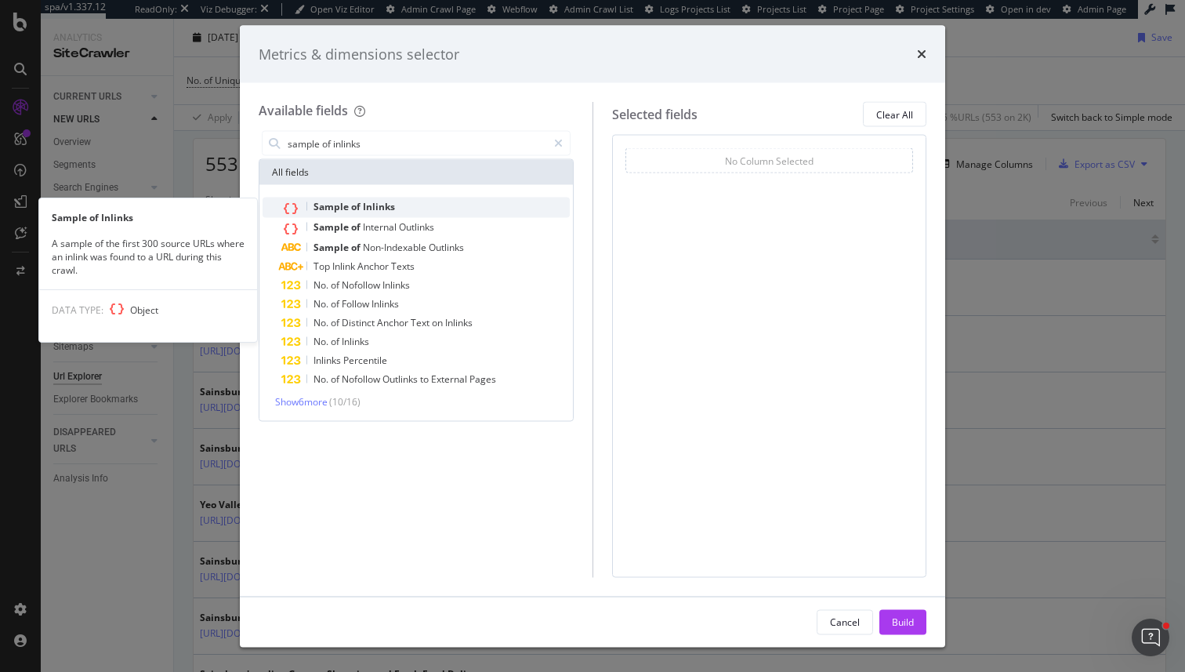
click at [452, 198] on div "Sample of Inlinks" at bounding box center [425, 208] width 288 height 20
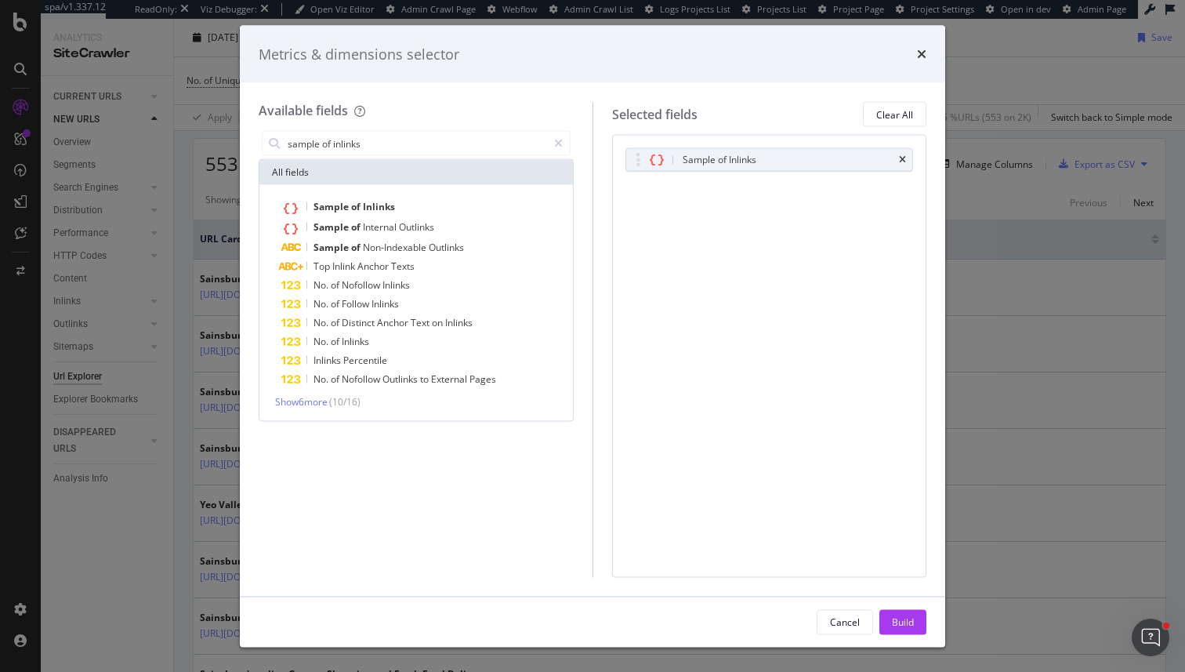
click at [423, 156] on div "sample of inlinks" at bounding box center [416, 143] width 315 height 31
click at [425, 150] on input "sample of inlinks" at bounding box center [416, 144] width 261 height 24
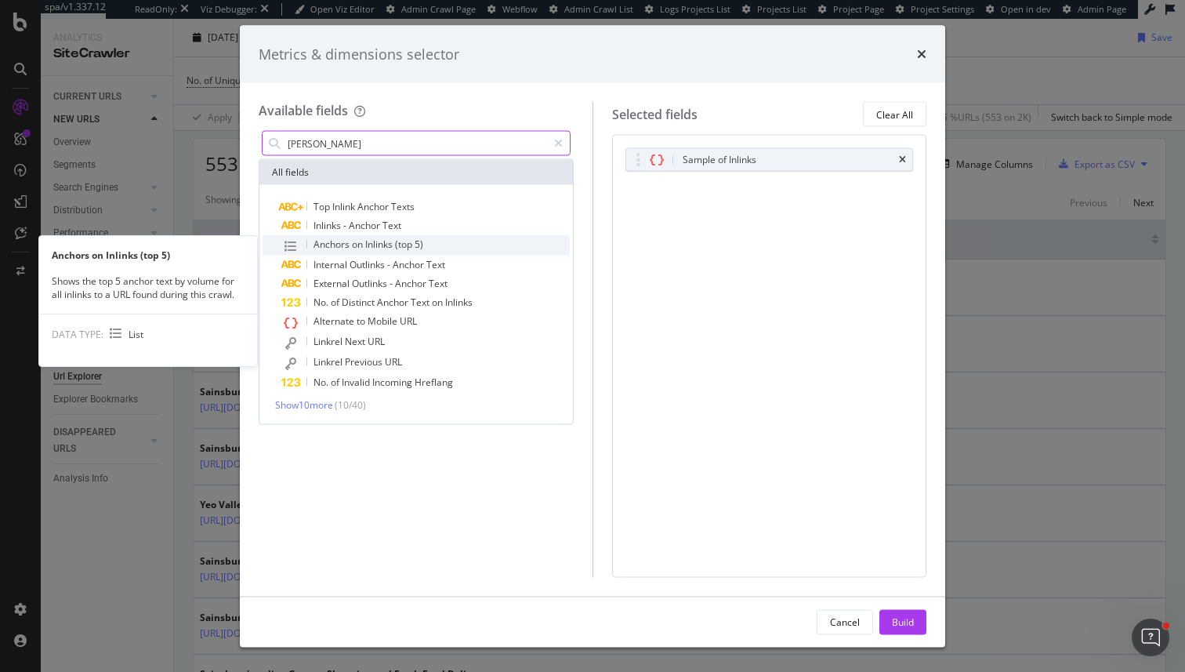
type input "[PERSON_NAME]"
click at [386, 241] on span "Inlinks" at bounding box center [380, 243] width 30 height 13
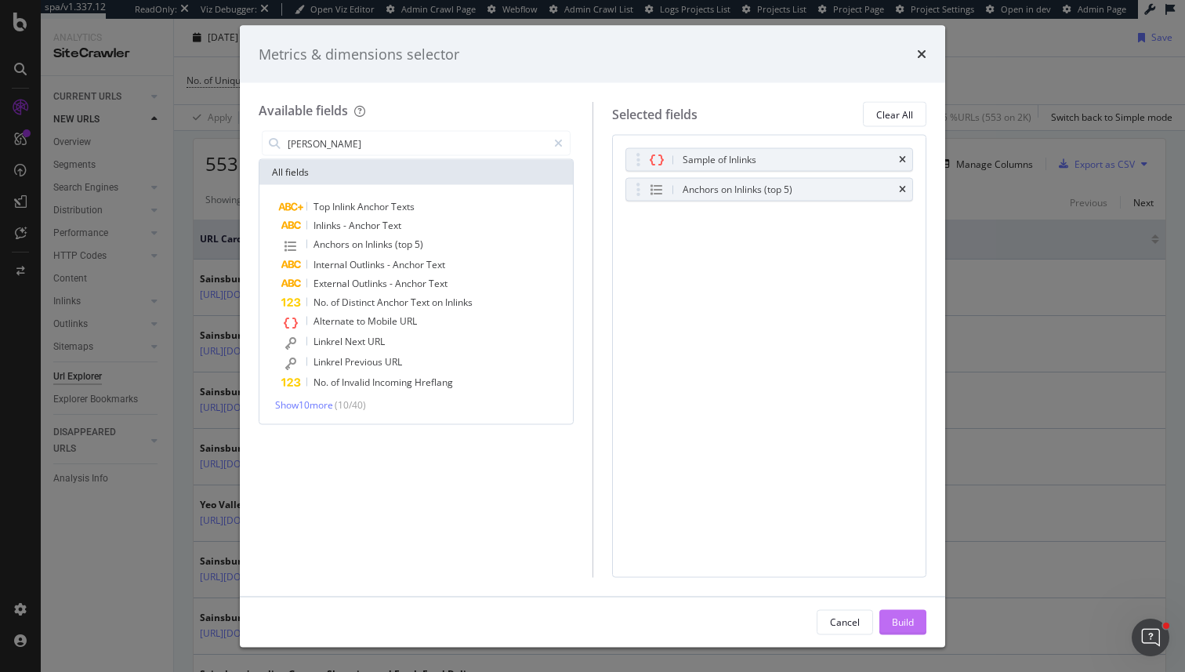
click at [887, 614] on button "Build" at bounding box center [902, 621] width 47 height 25
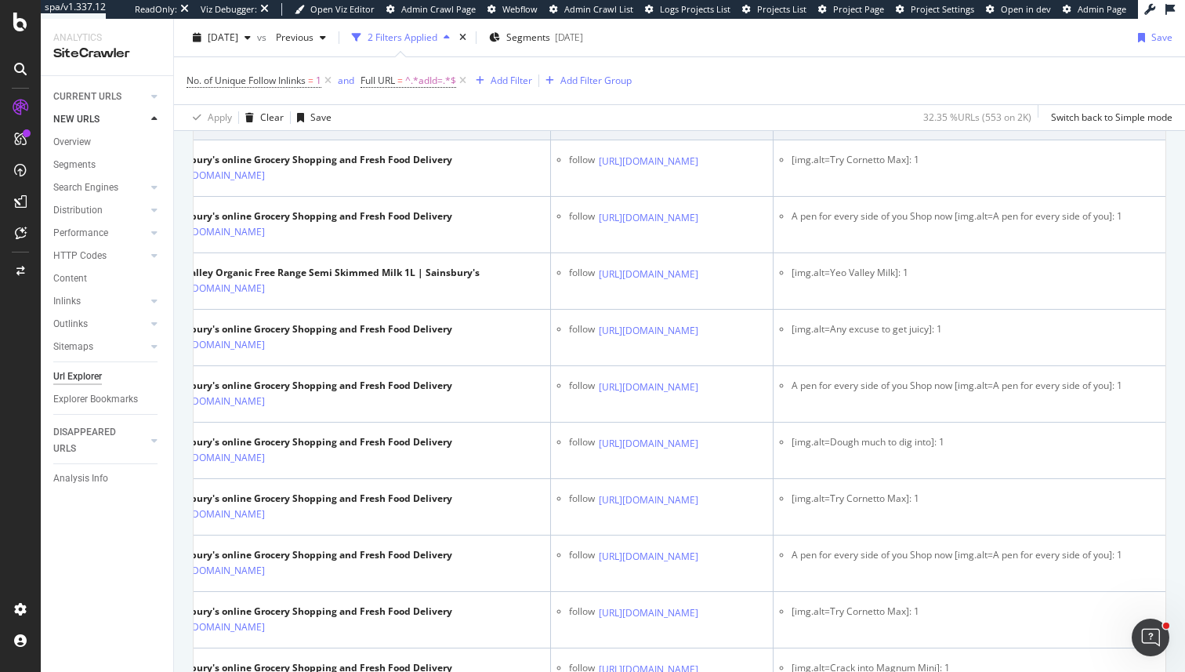
scroll to position [0, 85]
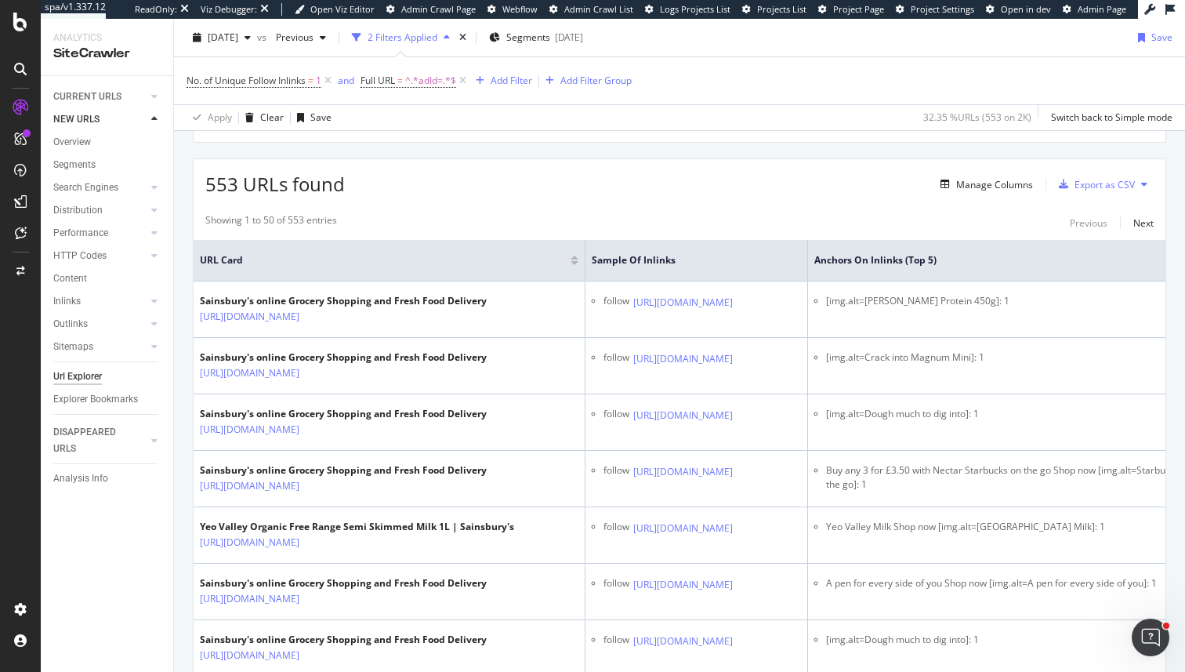
scroll to position [0, 0]
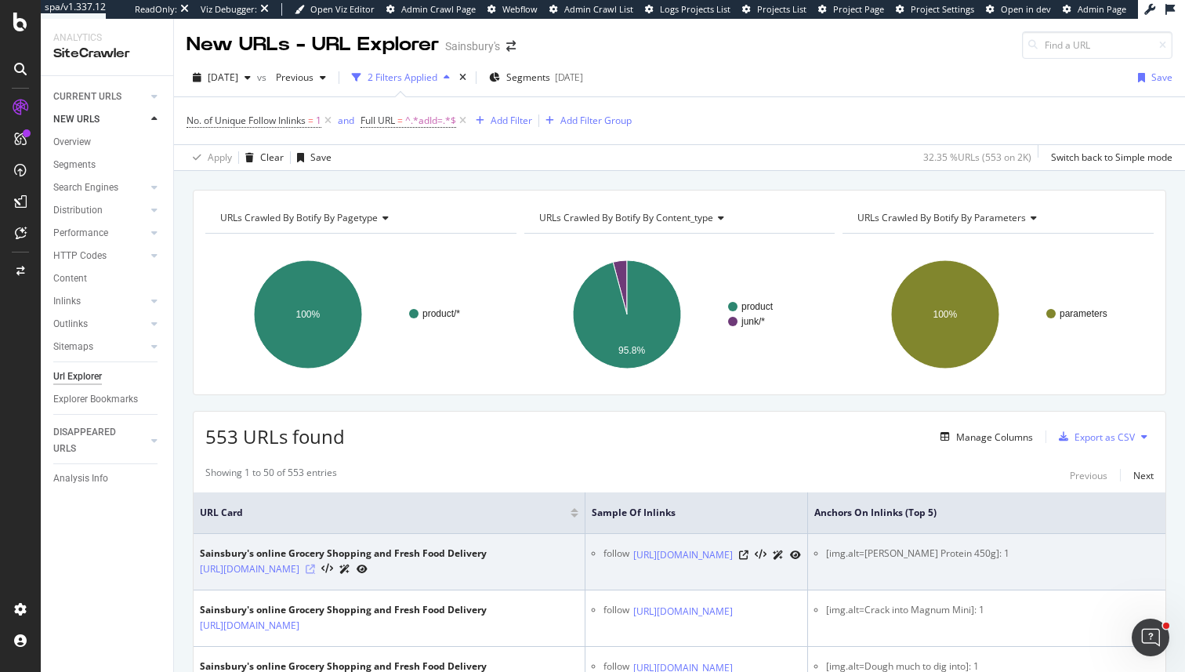
click at [315, 574] on icon at bounding box center [310, 568] width 9 height 9
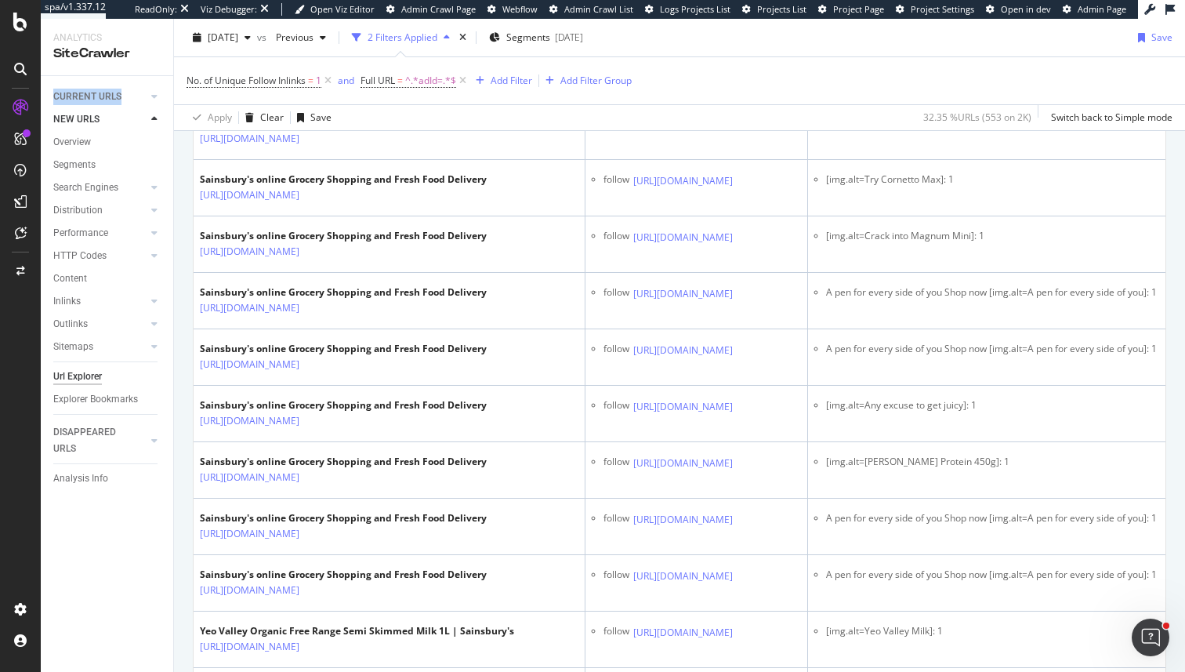
scroll to position [1260, 0]
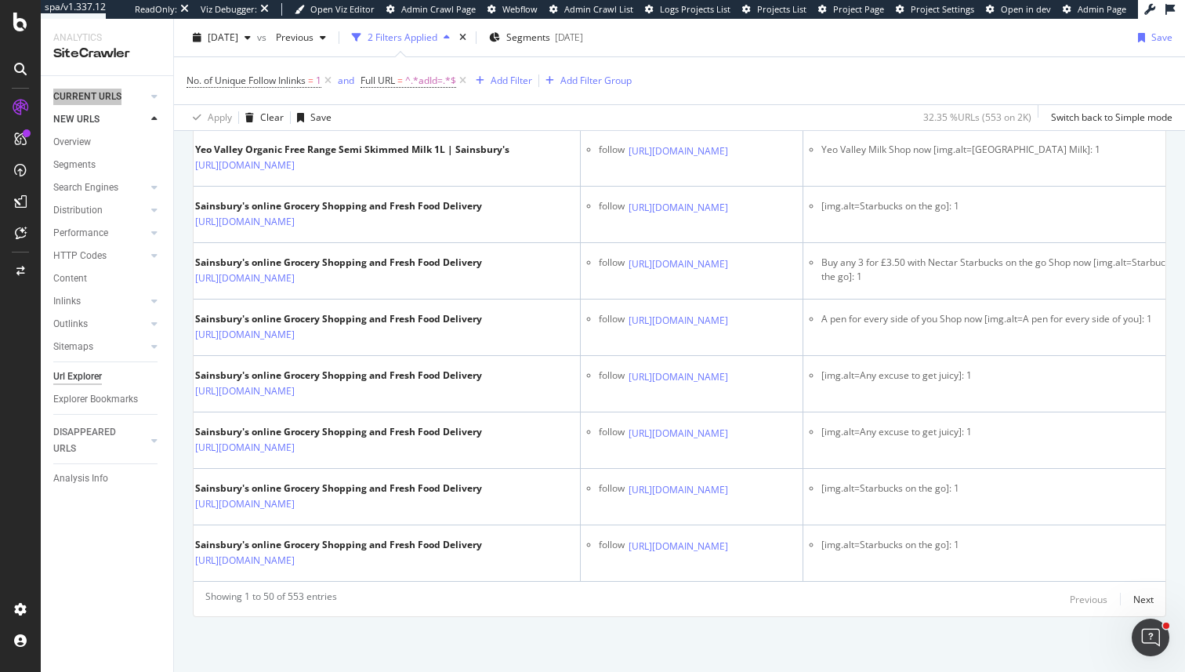
scroll to position [0, 0]
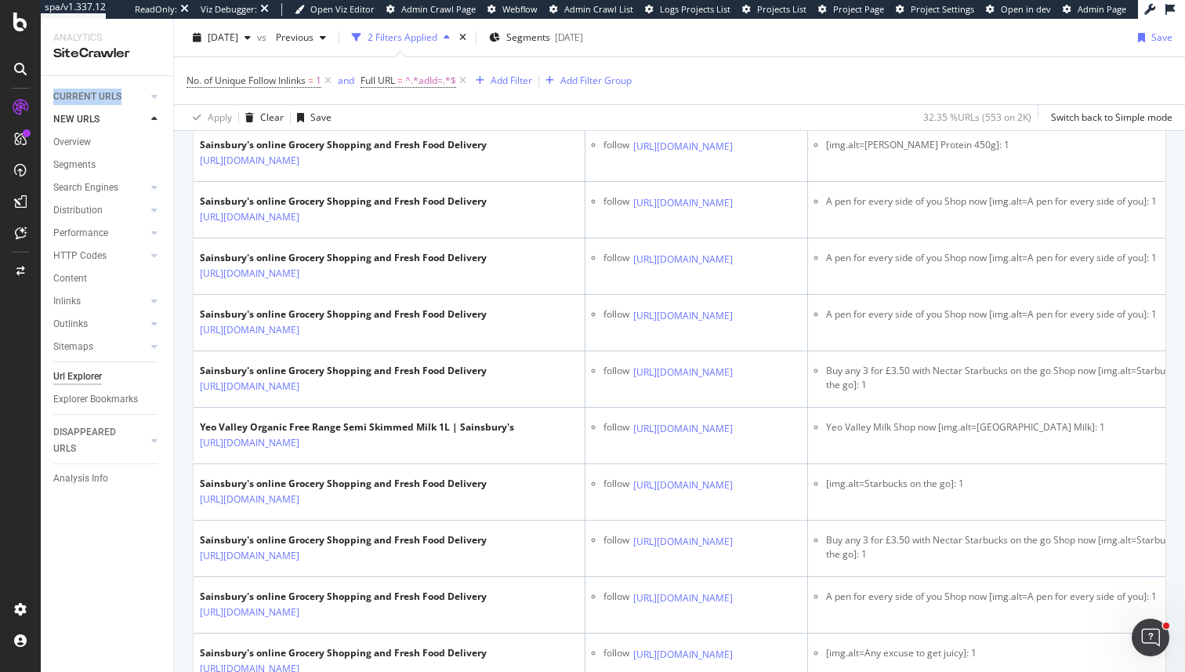
scroll to position [2472, 0]
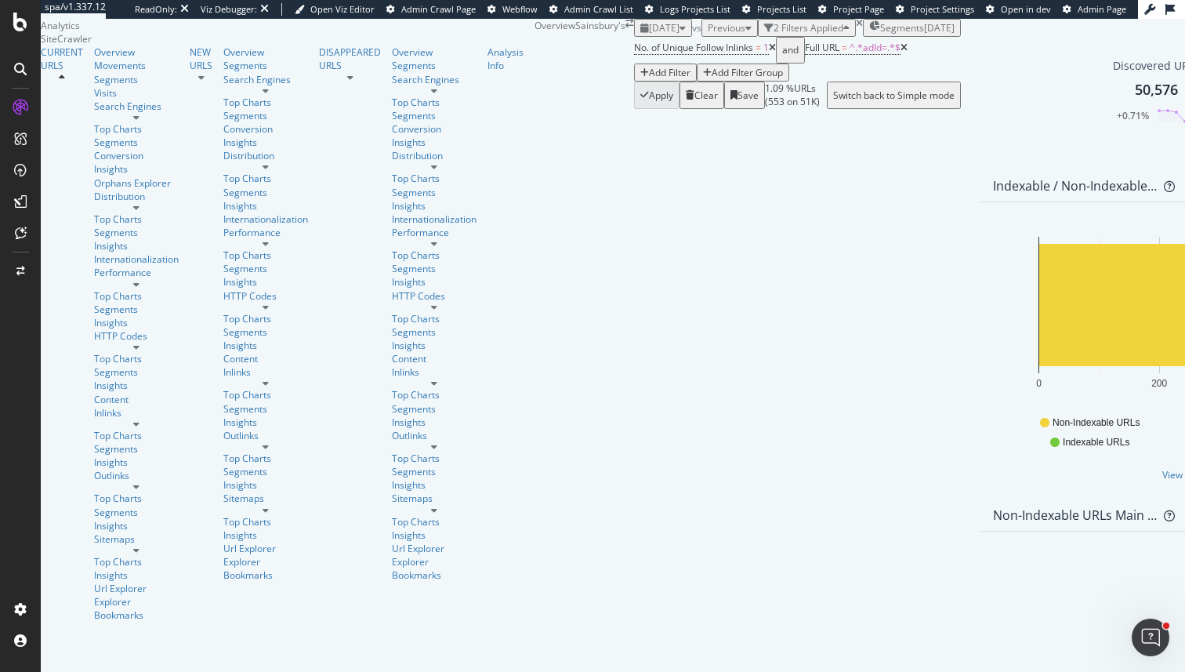
click at [769, 53] on icon at bounding box center [772, 47] width 7 height 9
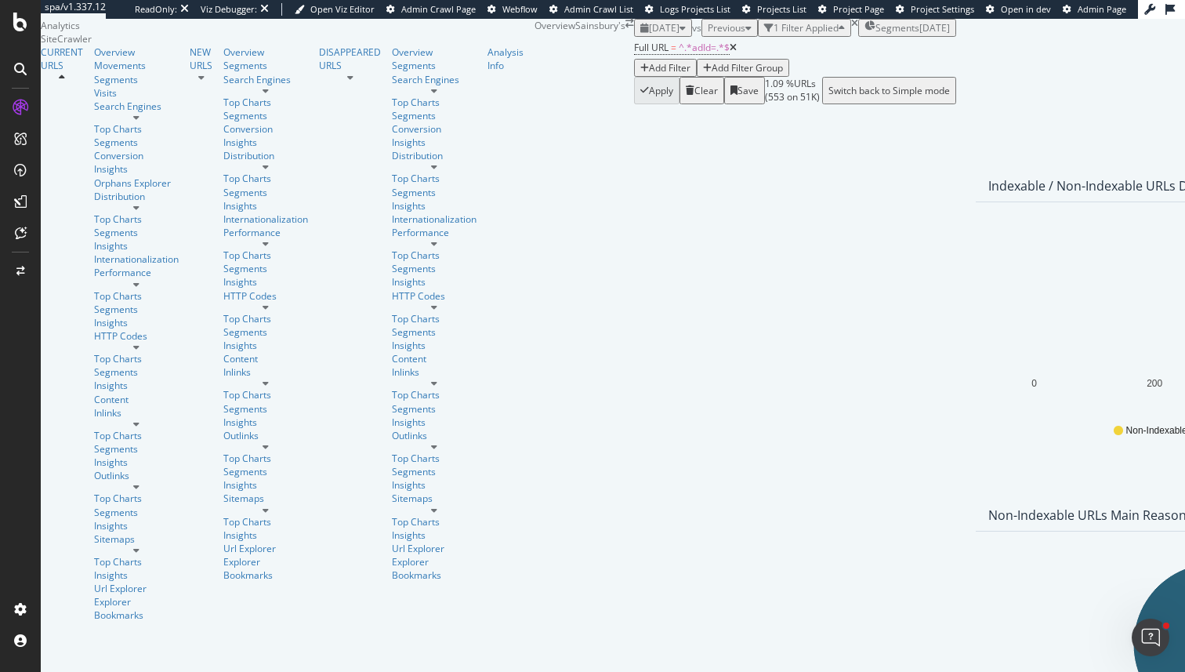
scroll to position [48, 0]
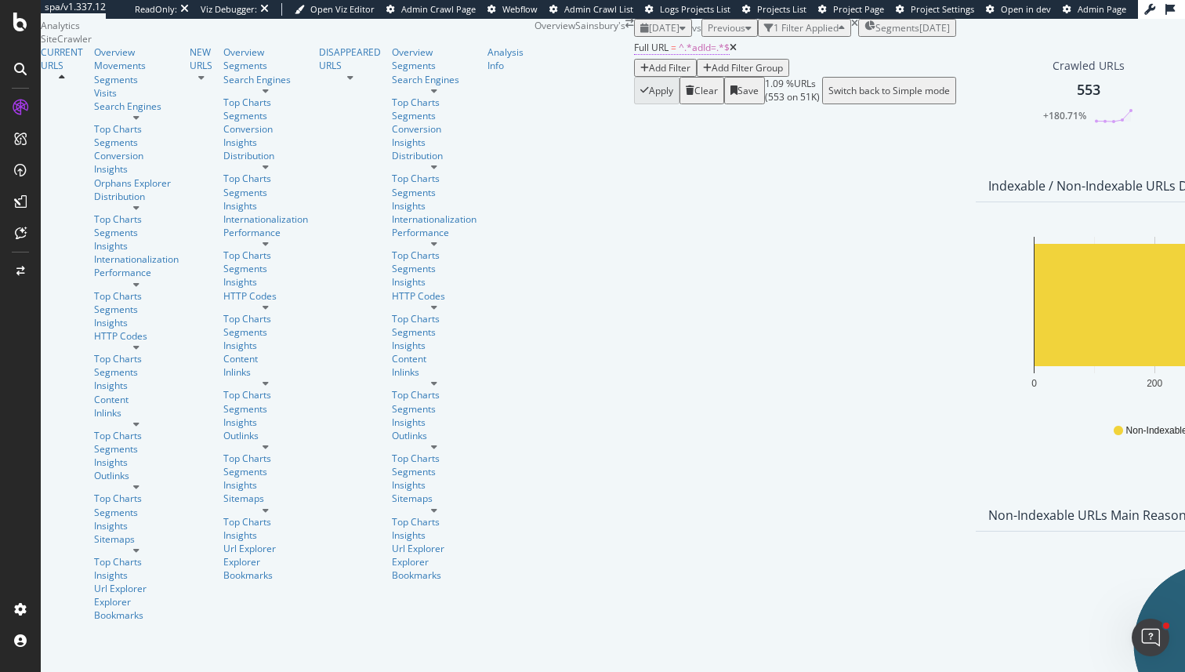
click at [679, 54] on span "^.*adId=.*$" at bounding box center [704, 47] width 51 height 13
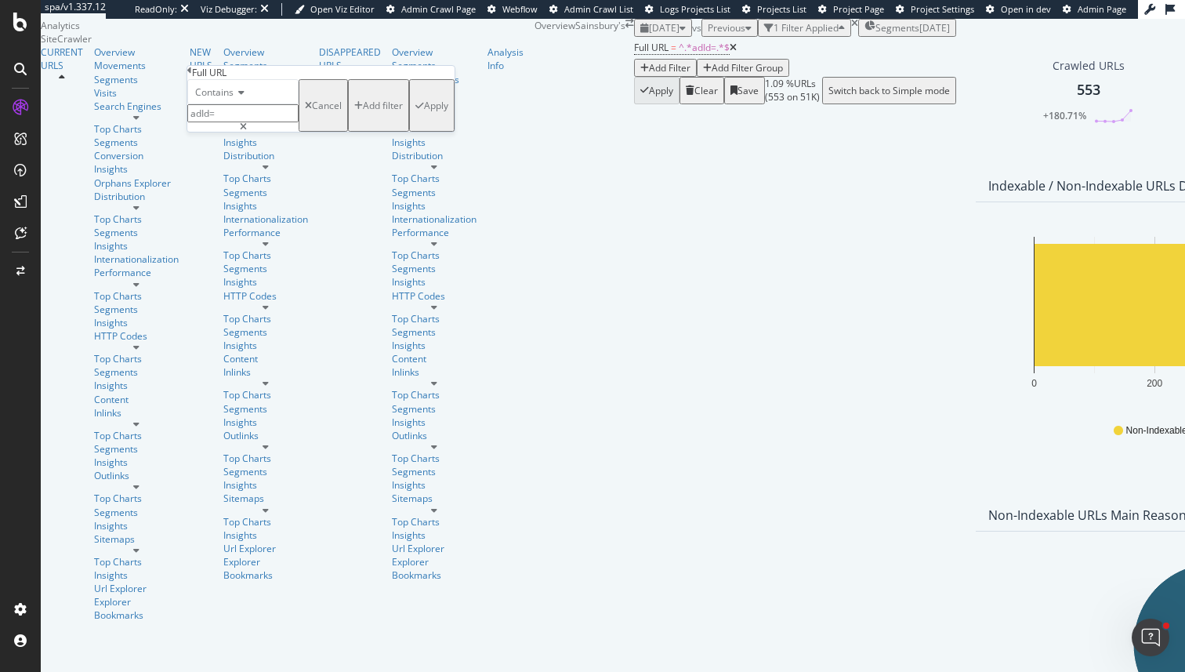
click at [234, 122] on input "adId=" at bounding box center [242, 113] width 111 height 18
type input "p"
type input "productLister"
click at [424, 112] on div "Apply" at bounding box center [436, 105] width 24 height 13
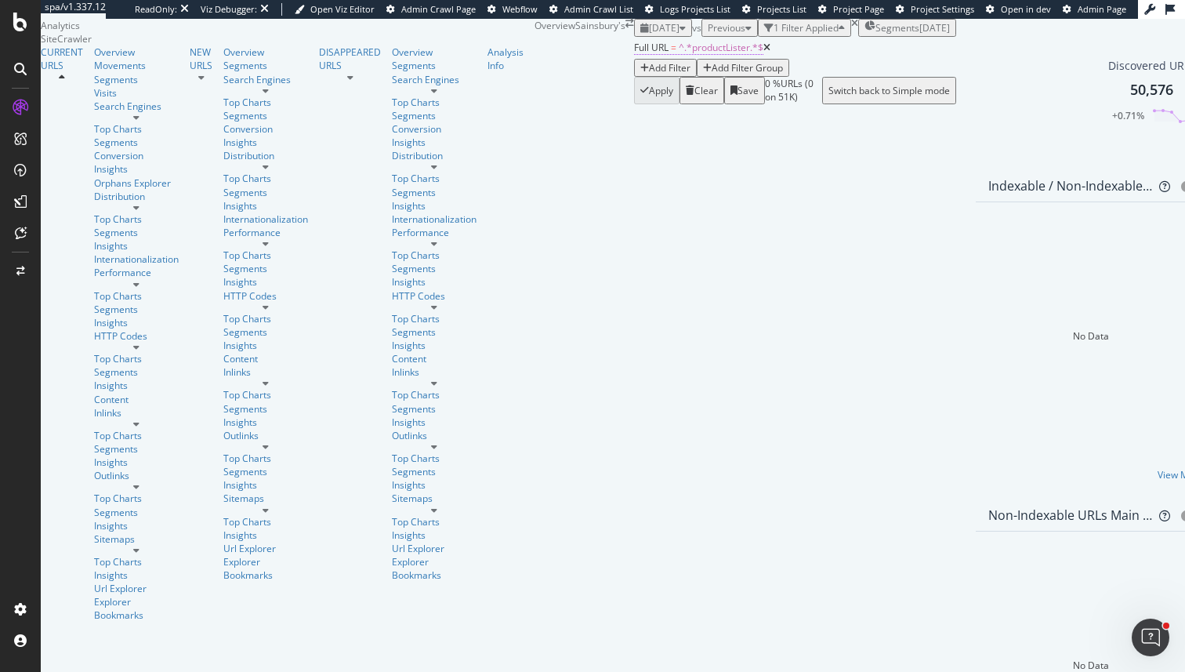
click at [679, 54] on span "^.*productLister.*$" at bounding box center [721, 47] width 85 height 13
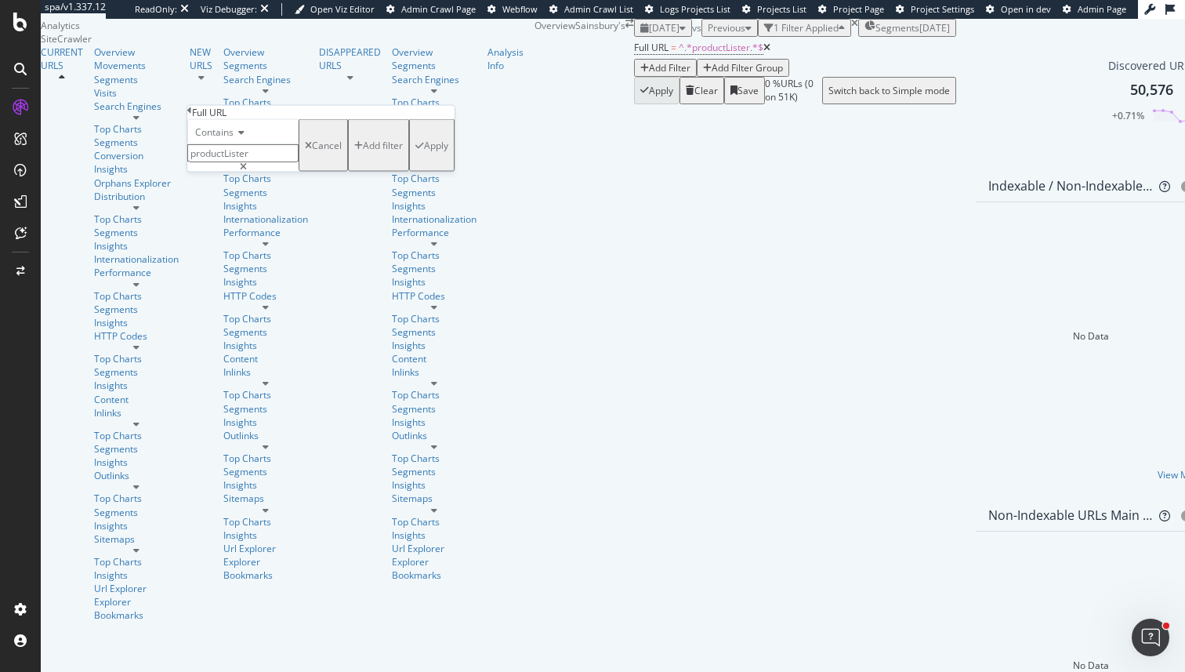
click at [274, 162] on input "productLister" at bounding box center [242, 153] width 111 height 18
paste input "P"
type input "ProductLister"
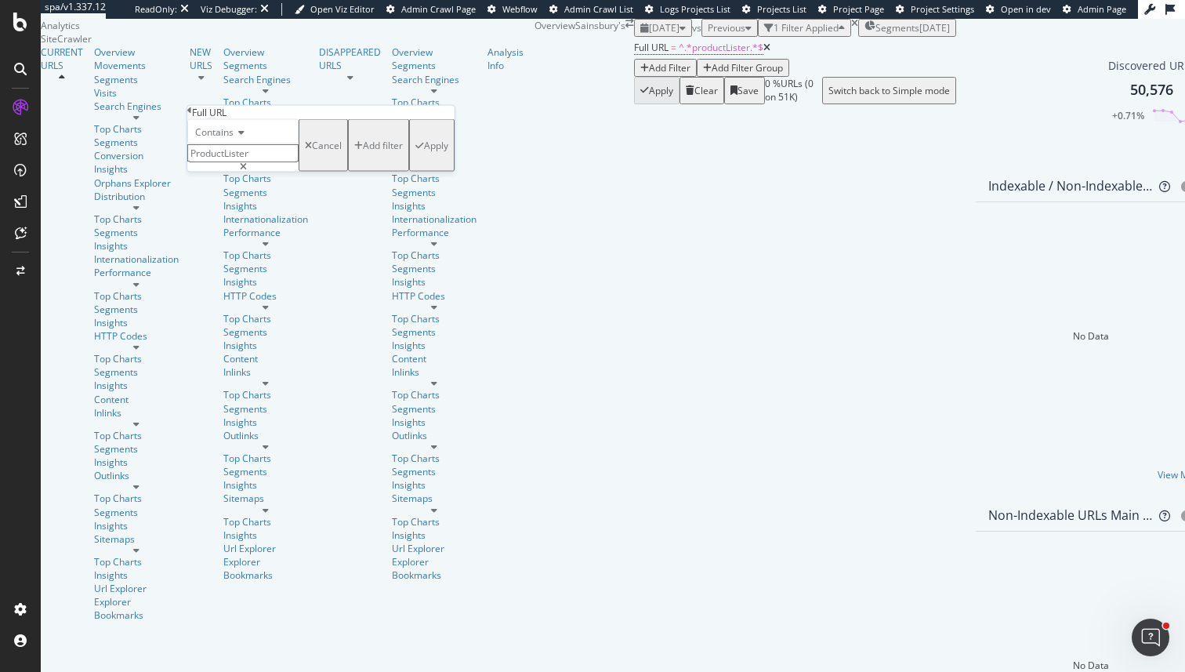
click at [424, 152] on div "Apply" at bounding box center [436, 145] width 24 height 13
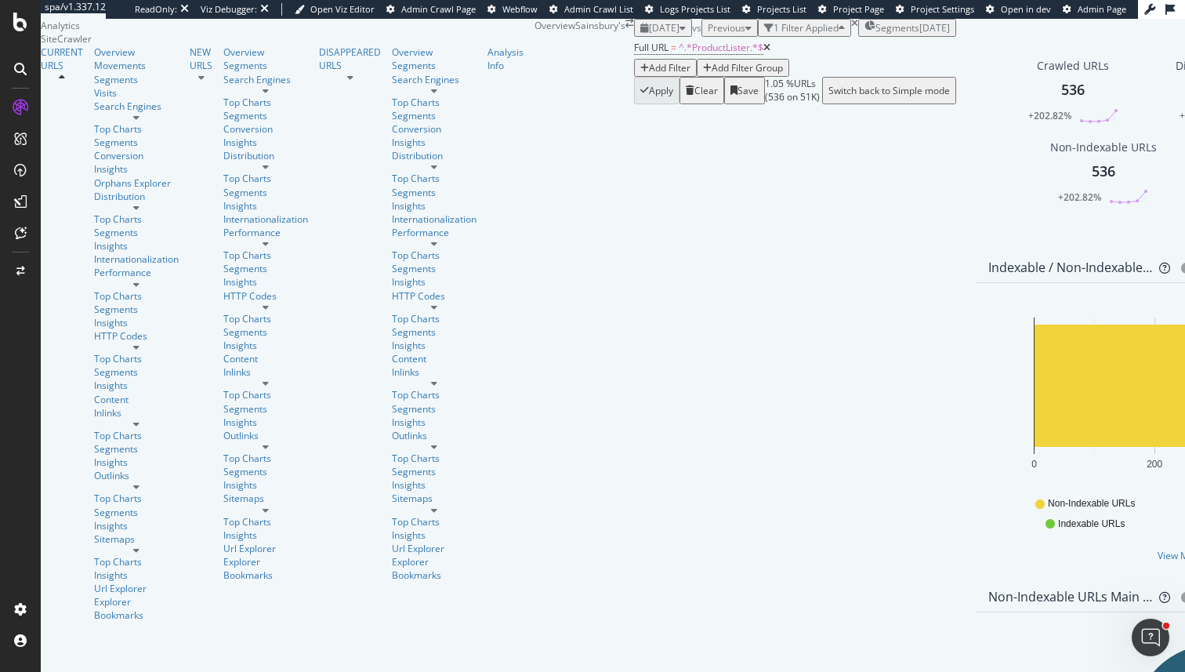
click at [680, 33] on div "button" at bounding box center [683, 28] width 6 height 9
click at [976, 283] on div "Indexable / Non-Indexable URLs Distribution Bar Bar (by Percentage) Table Expor…" at bounding box center [1091, 267] width 231 height 31
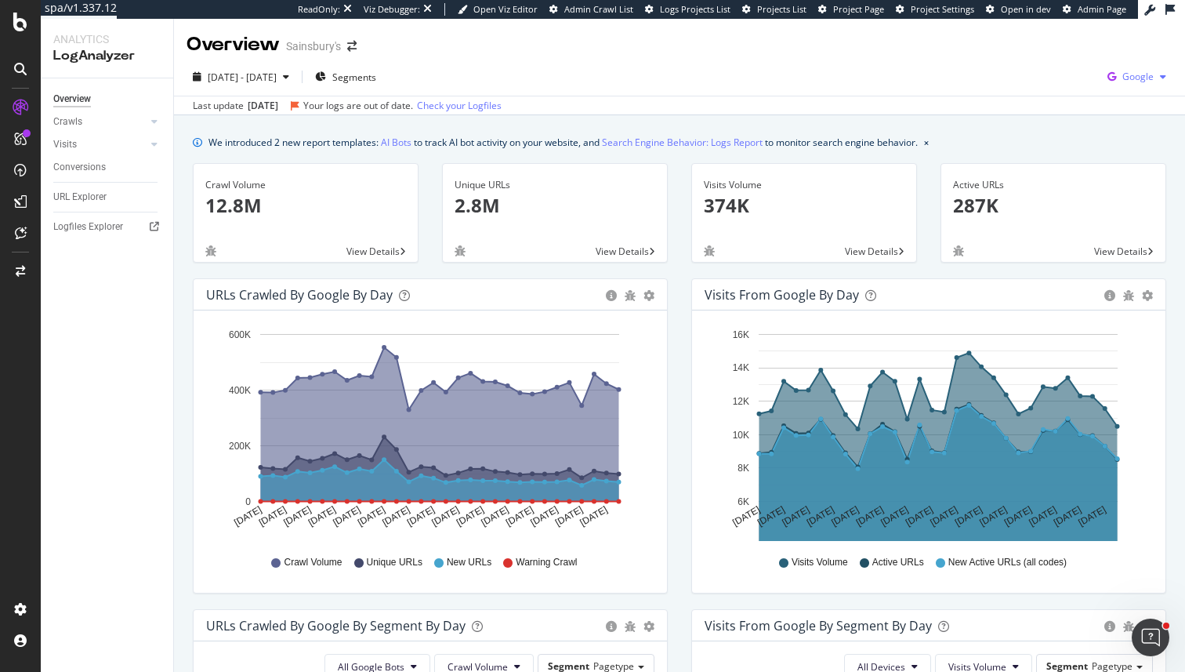
click at [1146, 66] on div "Google" at bounding box center [1136, 77] width 71 height 24
click at [1048, 104] on div "Other AI Bots" at bounding box center [1047, 117] width 108 height 29
click at [1048, 96] on div "Last update [DATE] Your logs are out of date. Check your Logfiles" at bounding box center [679, 105] width 1011 height 19
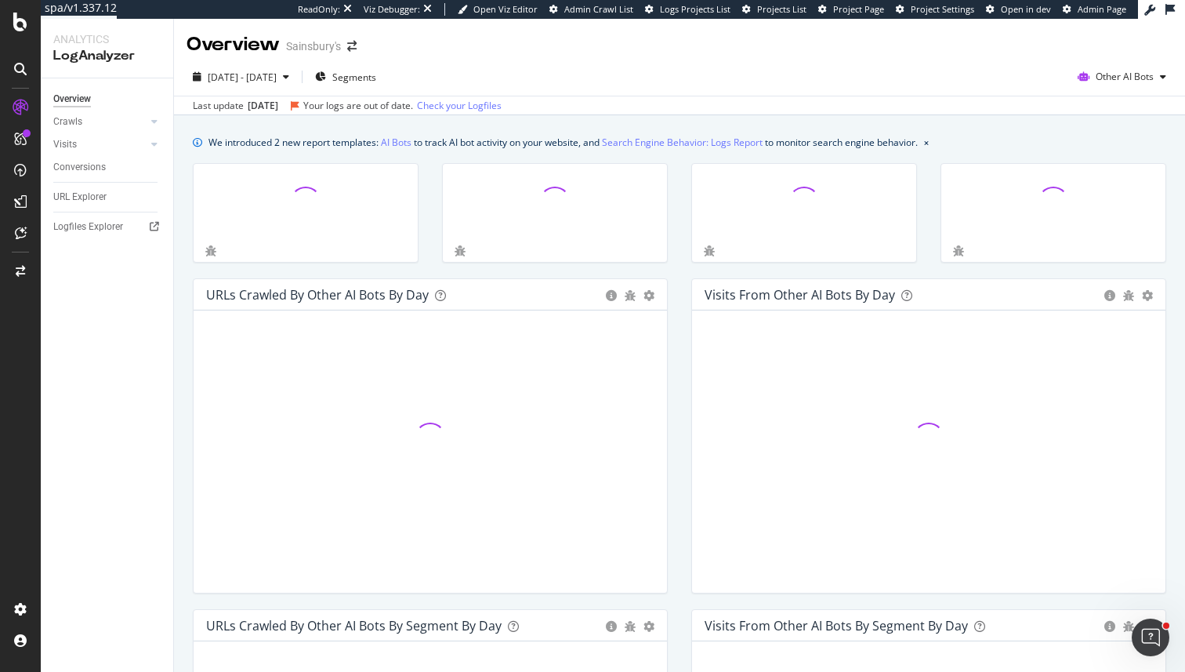
click at [1048, 96] on div "Last update [DATE] Your logs are out of date. Check your Logfiles" at bounding box center [679, 105] width 1011 height 19
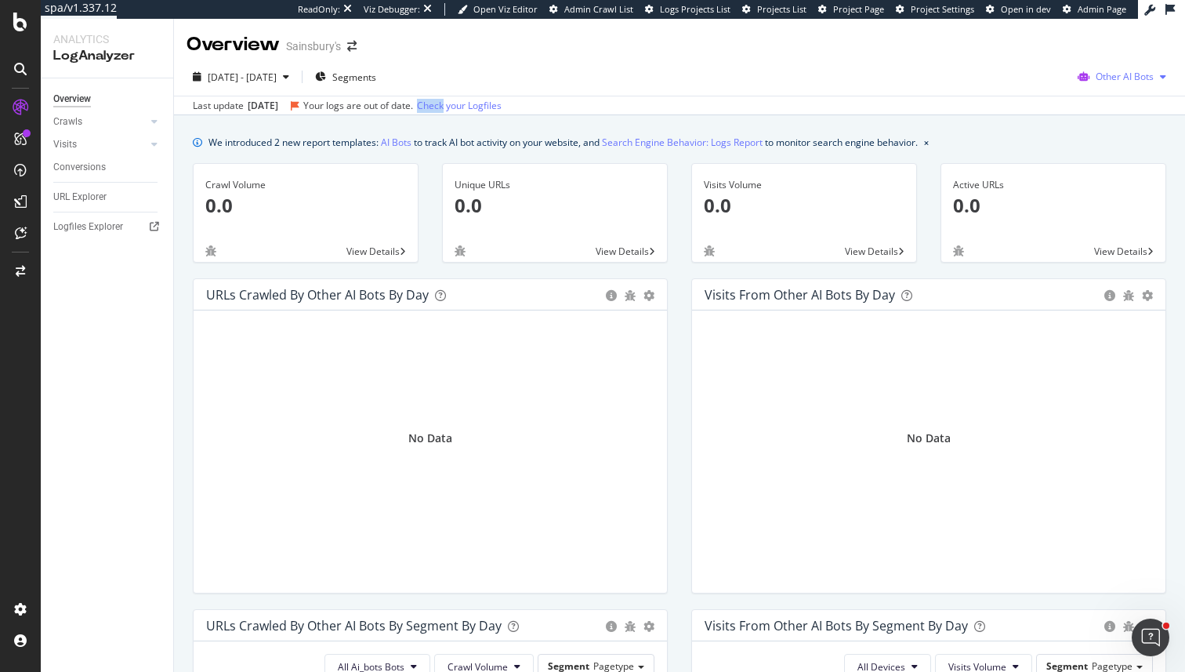
click at [1128, 75] on span "Other AI Bots" at bounding box center [1125, 76] width 58 height 13
click at [981, 31] on icon at bounding box center [981, 33] width 9 height 9
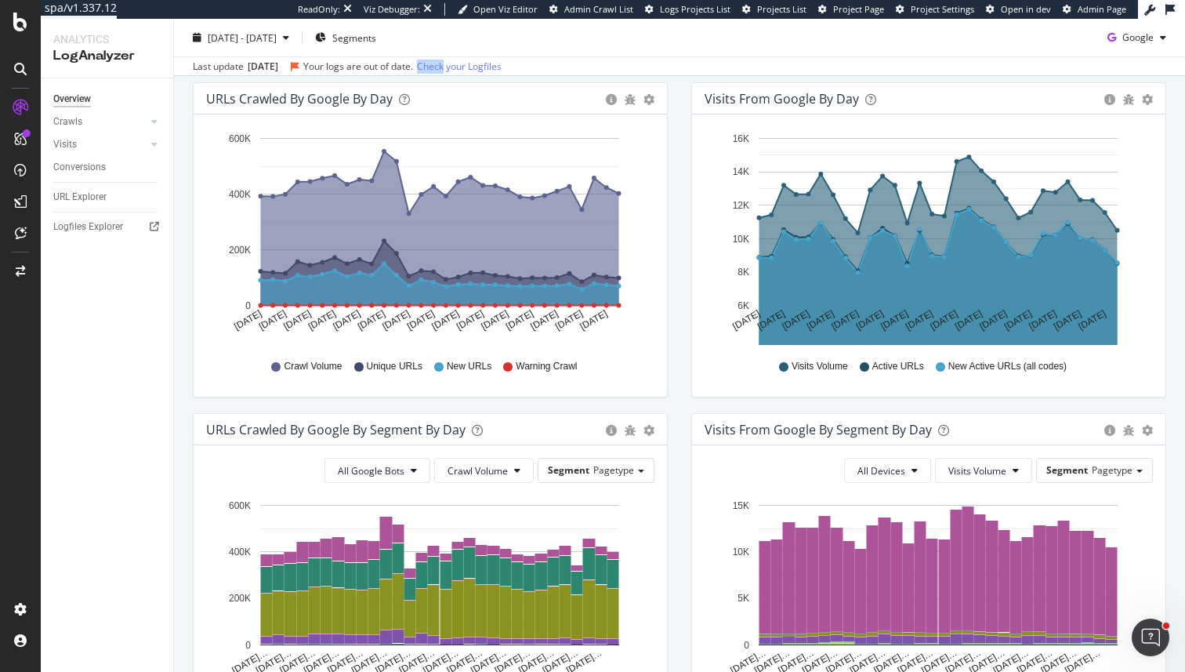
scroll to position [208, 0]
